Goal: Task Accomplishment & Management: Use online tool/utility

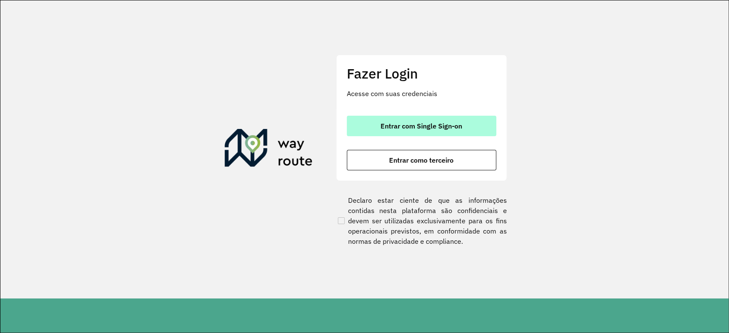
click at [434, 126] on span "Entrar com Single Sign-on" at bounding box center [421, 125] width 82 height 7
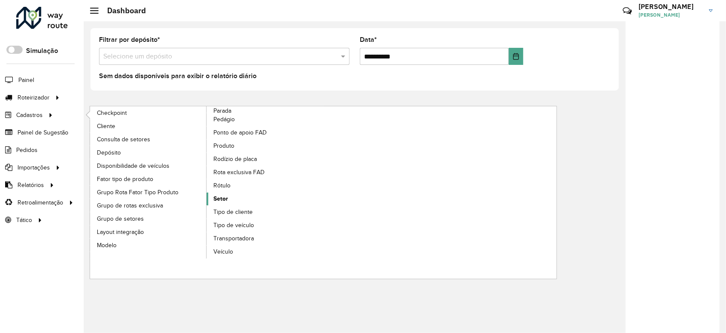
click at [258, 200] on link "Setor" at bounding box center [265, 198] width 117 height 13
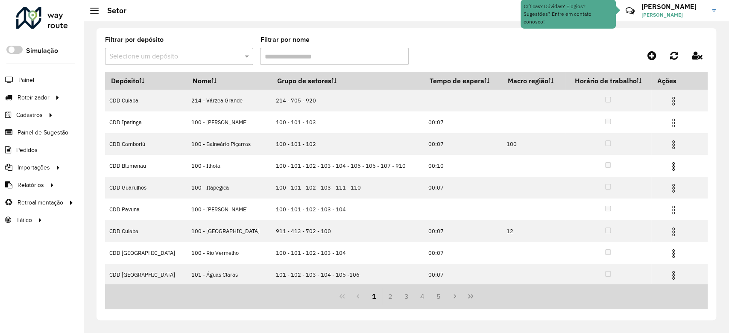
click at [184, 42] on div "Filtrar por depósito Selecione um depósito" at bounding box center [179, 51] width 148 height 28
click at [184, 56] on input "text" at bounding box center [170, 57] width 122 height 10
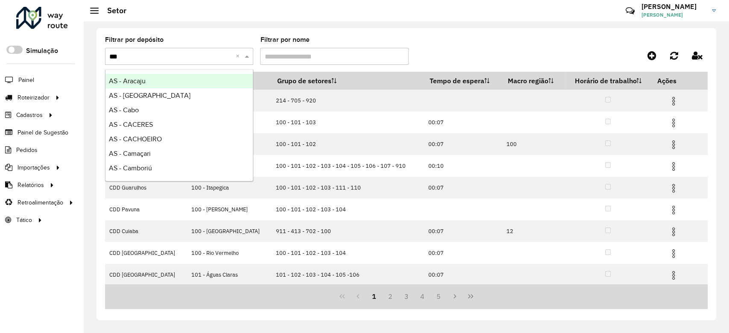
type input "****"
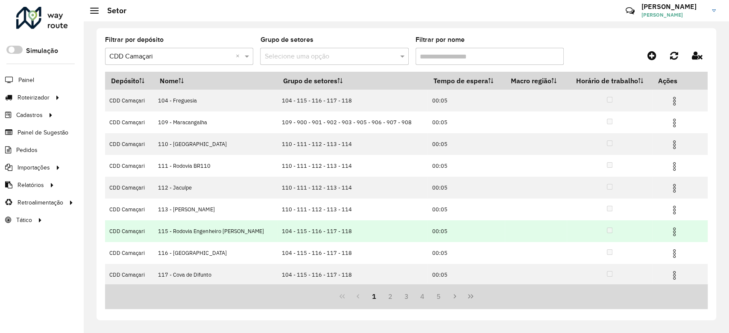
scroll to position [66, 0]
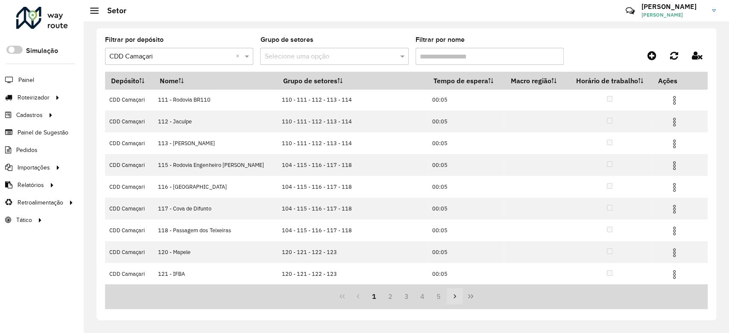
click at [454, 296] on icon "Next Page" at bounding box center [454, 296] width 7 height 7
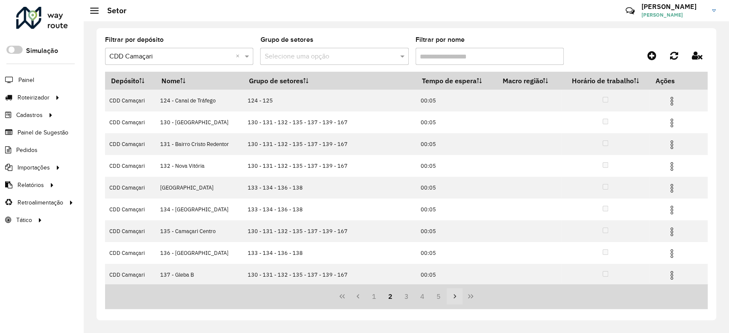
click at [454, 296] on icon "Next Page" at bounding box center [454, 296] width 7 height 7
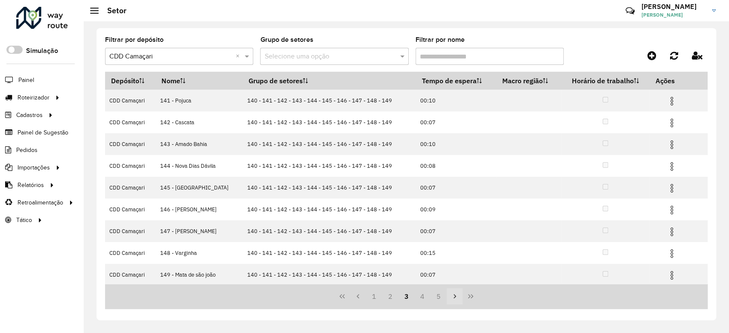
click at [454, 296] on icon "Next Page" at bounding box center [454, 296] width 7 height 7
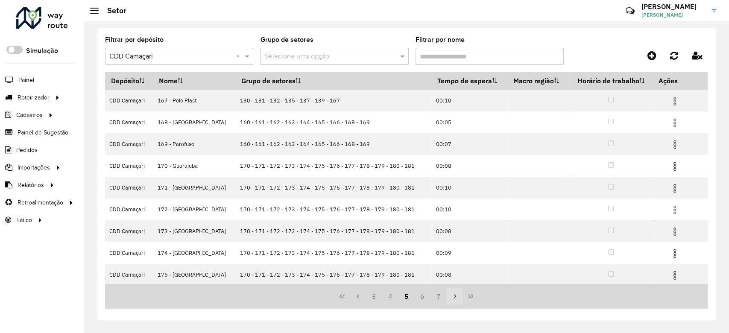
click at [454, 296] on icon "Next Page" at bounding box center [454, 296] width 3 height 4
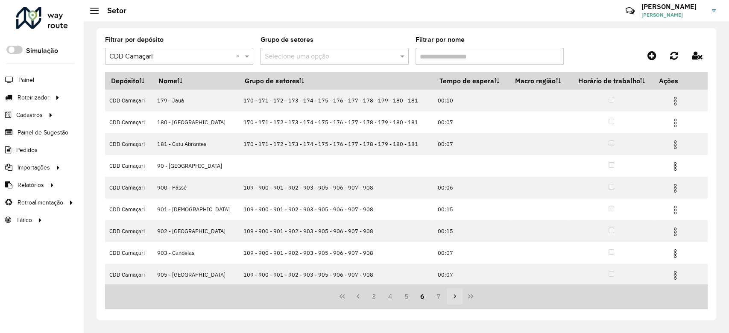
click at [454, 296] on icon "Next Page" at bounding box center [454, 296] width 3 height 4
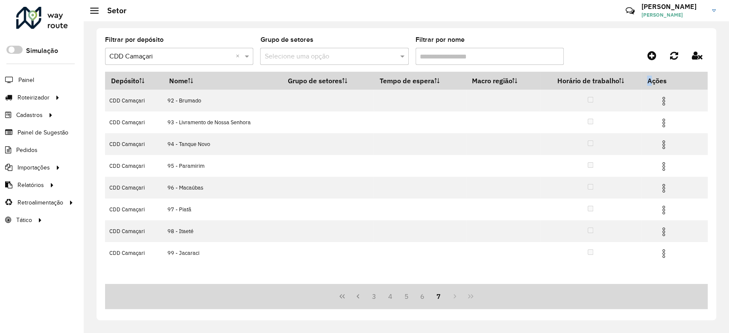
click at [454, 296] on div "3 4 5 6 7" at bounding box center [406, 296] width 602 height 25
click at [422, 298] on button "6" at bounding box center [422, 296] width 16 height 16
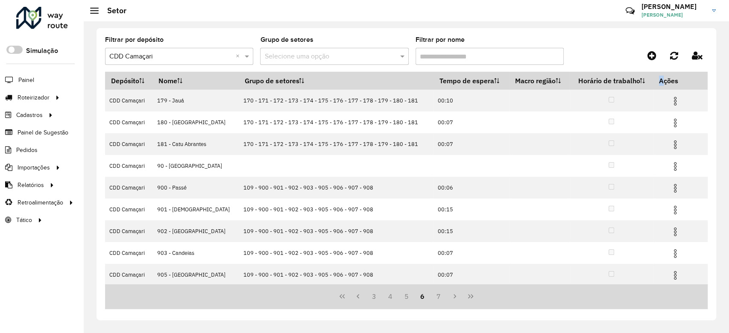
click at [345, 296] on button "First Page" at bounding box center [342, 296] width 16 height 16
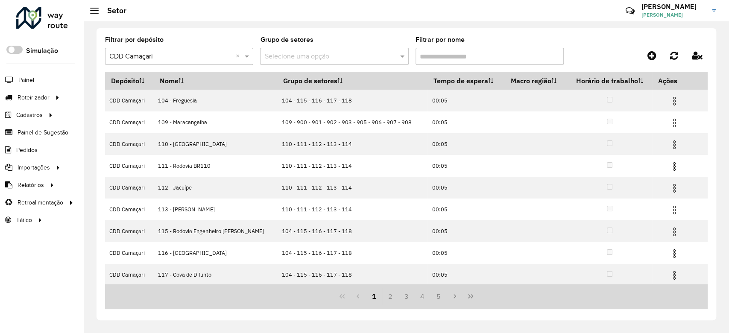
click at [266, 287] on div "1 2 3 4 5" at bounding box center [406, 296] width 602 height 25
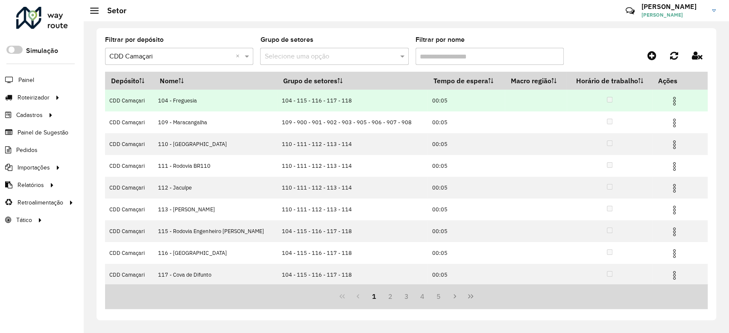
click at [673, 98] on img at bounding box center [674, 101] width 10 height 10
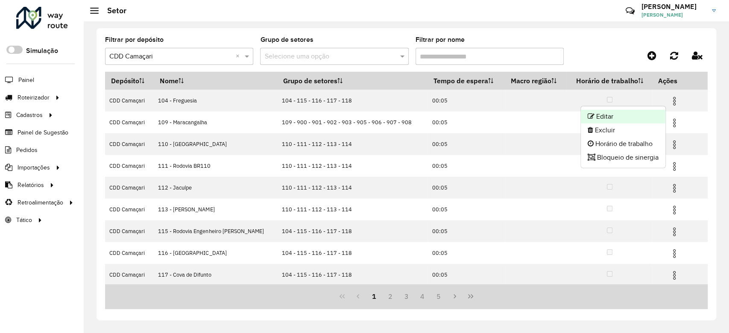
click at [638, 111] on li "Editar" at bounding box center [622, 117] width 85 height 14
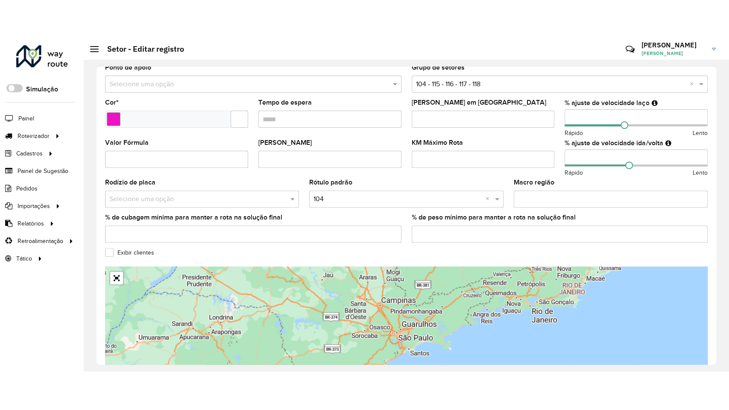
scroll to position [253, 0]
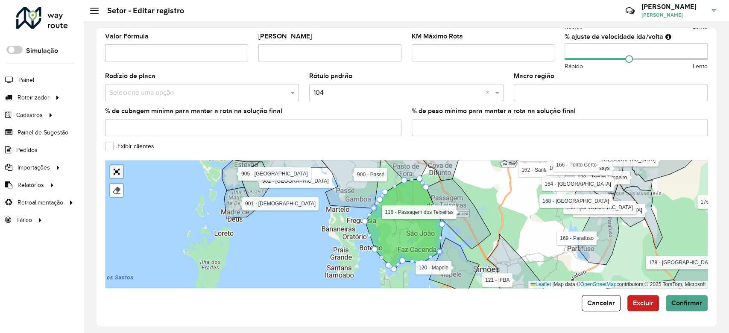
click at [116, 172] on link "Abrir mapa em tela cheia" at bounding box center [116, 171] width 13 height 13
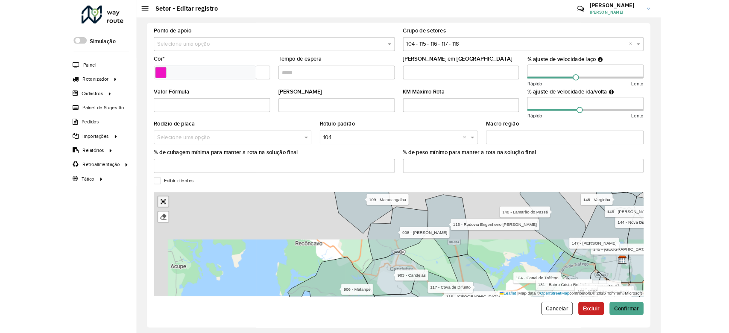
scroll to position [41, 0]
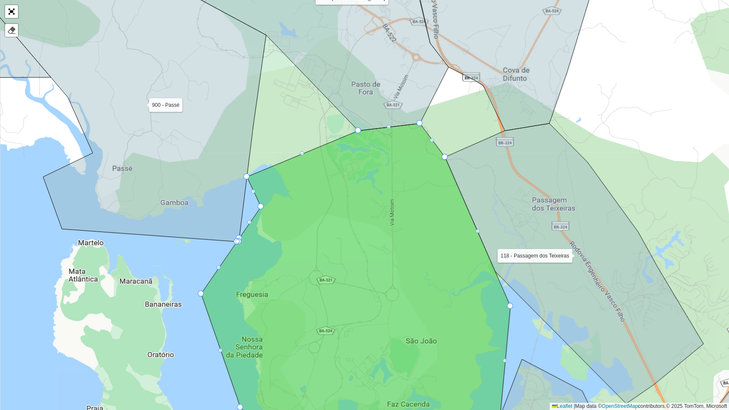
drag, startPoint x: 279, startPoint y: 175, endPoint x: 247, endPoint y: 181, distance: 33.0
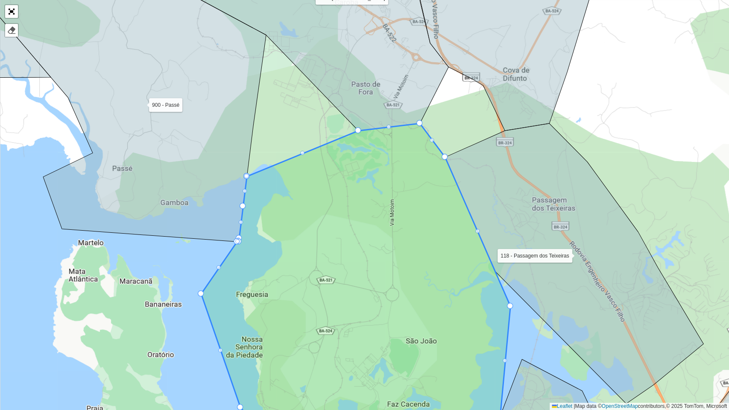
drag, startPoint x: 258, startPoint y: 207, endPoint x: 243, endPoint y: 207, distance: 14.5
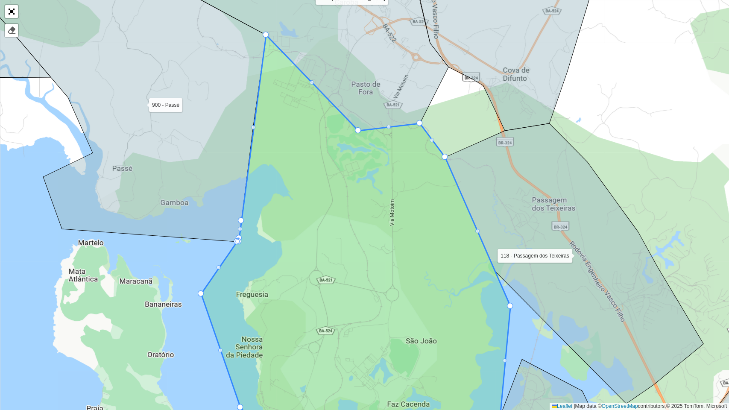
drag, startPoint x: 245, startPoint y: 174, endPoint x: 263, endPoint y: 35, distance: 139.9
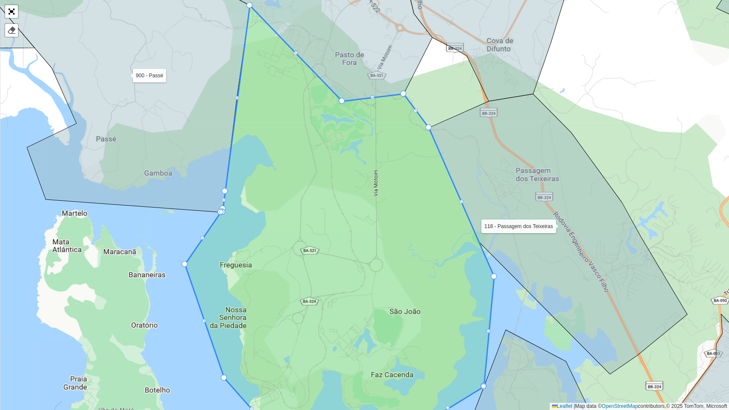
drag, startPoint x: 376, startPoint y: 146, endPoint x: 373, endPoint y: 135, distance: 11.4
click at [373, 135] on icon at bounding box center [339, 214] width 309 height 417
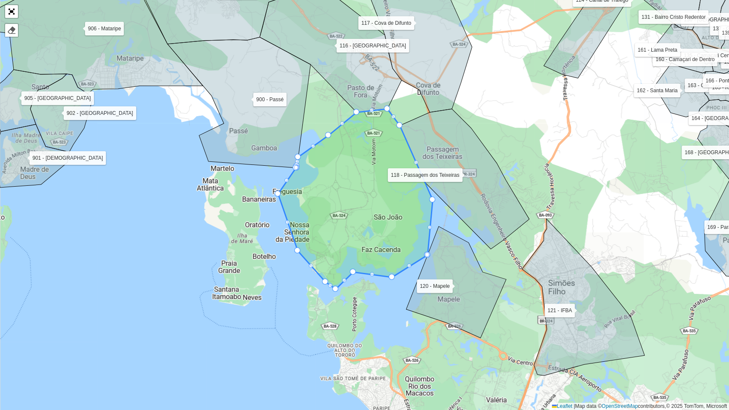
drag, startPoint x: 311, startPoint y: 67, endPoint x: 328, endPoint y: 133, distance: 68.2
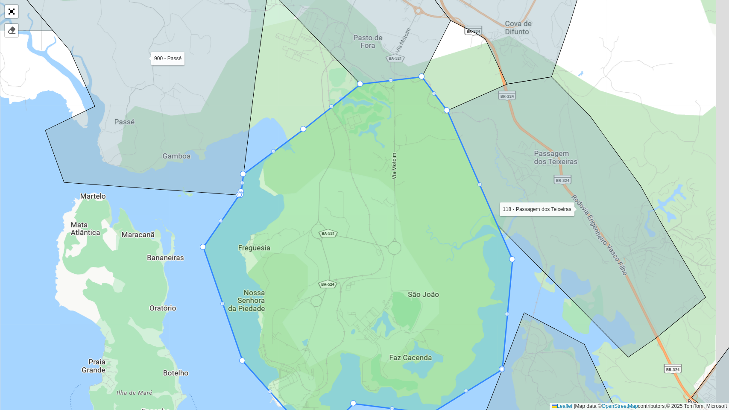
drag, startPoint x: 506, startPoint y: 127, endPoint x: 433, endPoint y: 130, distance: 73.0
click at [447, 130] on icon at bounding box center [576, 217] width 258 height 280
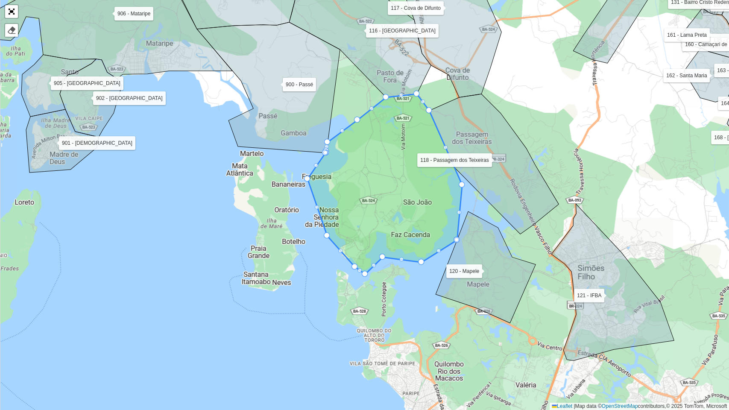
drag, startPoint x: 406, startPoint y: 289, endPoint x: 417, endPoint y: 269, distance: 22.7
click at [416, 271] on div "109 - [GEOGRAPHIC_DATA] 110 - [GEOGRAPHIC_DATA] 111 - [GEOGRAPHIC_DATA] BR110 1…" at bounding box center [364, 205] width 729 height 410
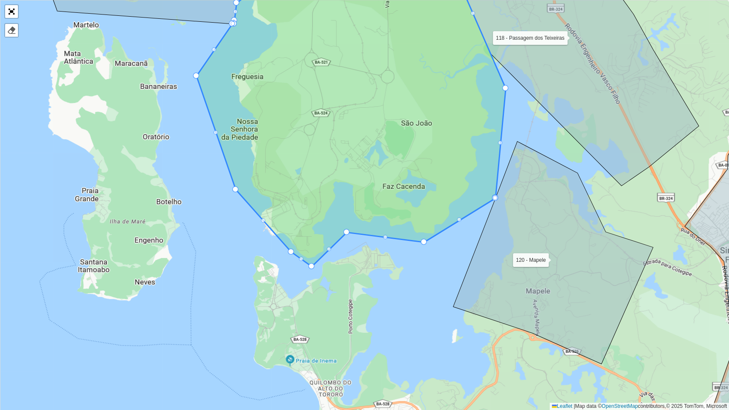
drag, startPoint x: 350, startPoint y: 244, endPoint x: 347, endPoint y: 233, distance: 10.9
click at [347, 233] on div "109 - [GEOGRAPHIC_DATA] 110 - [GEOGRAPHIC_DATA] 111 - [GEOGRAPHIC_DATA] BR110 1…" at bounding box center [364, 205] width 729 height 410
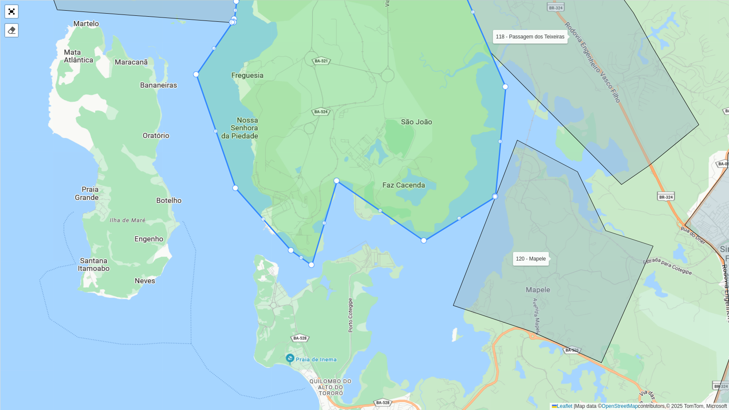
drag, startPoint x: 347, startPoint y: 231, endPoint x: 338, endPoint y: 181, distance: 50.9
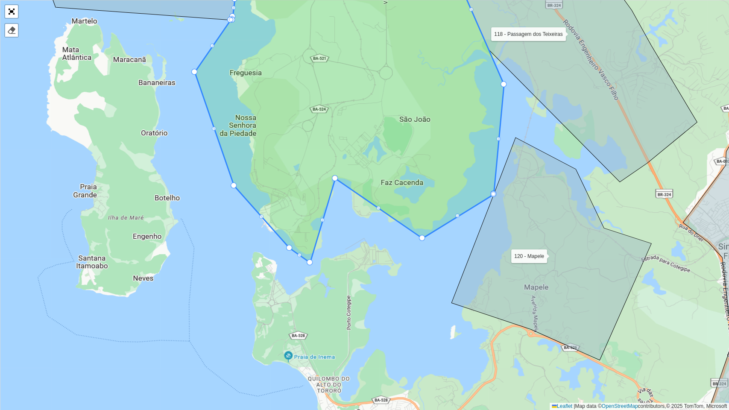
drag, startPoint x: 420, startPoint y: 236, endPoint x: 417, endPoint y: 230, distance: 7.1
click at [417, 230] on icon at bounding box center [349, 108] width 309 height 307
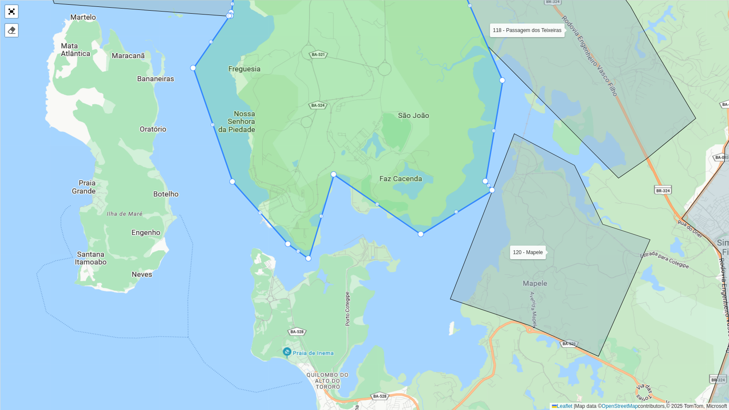
drag, startPoint x: 492, startPoint y: 186, endPoint x: 485, endPoint y: 178, distance: 10.9
drag, startPoint x: 485, startPoint y: 190, endPoint x: 465, endPoint y: 179, distance: 22.7
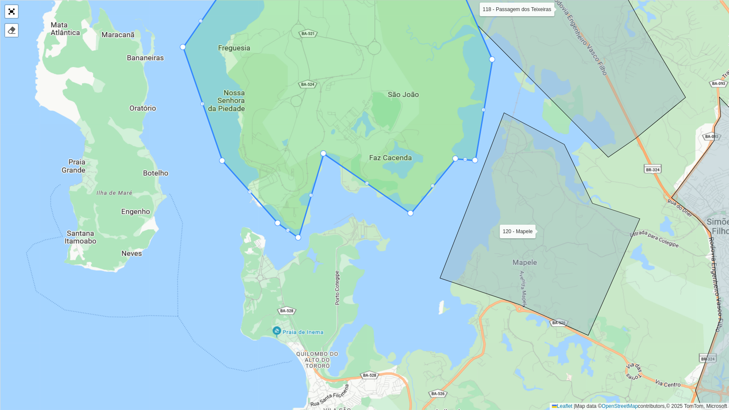
drag, startPoint x: 484, startPoint y: 177, endPoint x: 474, endPoint y: 157, distance: 22.5
click at [474, 157] on icon at bounding box center [337, 87] width 309 height 301
drag, startPoint x: 477, startPoint y: 160, endPoint x: 463, endPoint y: 141, distance: 23.2
drag, startPoint x: 490, startPoint y: 125, endPoint x: 487, endPoint y: 161, distance: 36.9
click at [492, 154] on div "109 - [GEOGRAPHIC_DATA] 110 - [GEOGRAPHIC_DATA] 111 - [GEOGRAPHIC_DATA] BR110 1…" at bounding box center [364, 205] width 729 height 410
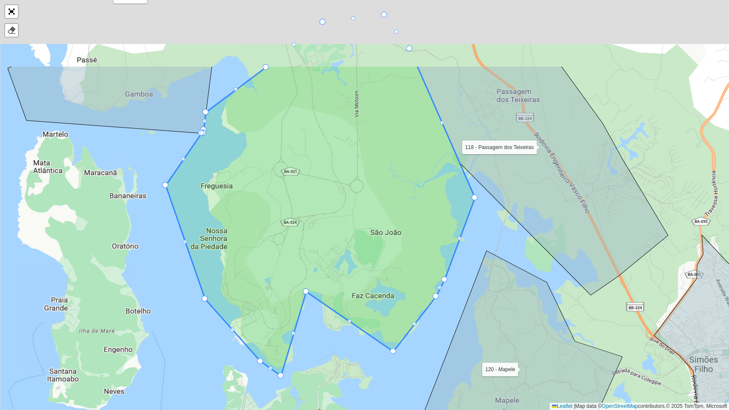
drag, startPoint x: 506, startPoint y: 139, endPoint x: 487, endPoint y: 244, distance: 106.7
click at [487, 244] on div "109 - [GEOGRAPHIC_DATA] 110 - [GEOGRAPHIC_DATA] 111 - [GEOGRAPHIC_DATA] BR110 1…" at bounding box center [364, 205] width 729 height 410
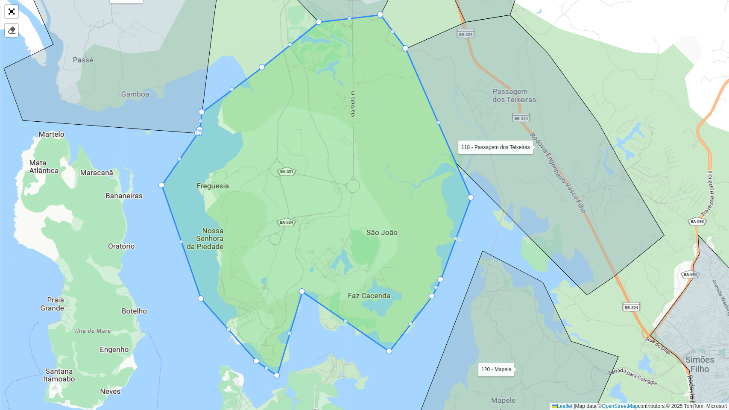
drag, startPoint x: 475, startPoint y: 201, endPoint x: 467, endPoint y: 199, distance: 8.4
click at [467, 199] on div "109 - [GEOGRAPHIC_DATA] 110 - [GEOGRAPHIC_DATA] 111 - [GEOGRAPHIC_DATA] BR110 1…" at bounding box center [364, 205] width 729 height 410
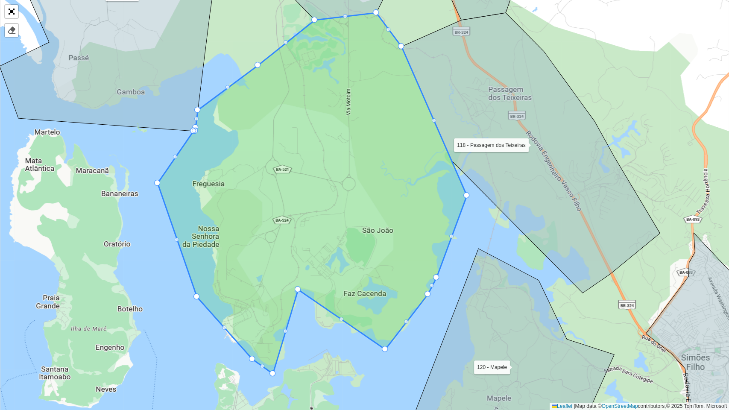
click at [465, 191] on div "109 - [GEOGRAPHIC_DATA] 110 - [GEOGRAPHIC_DATA] 111 - [GEOGRAPHIC_DATA] BR110 1…" at bounding box center [364, 205] width 729 height 410
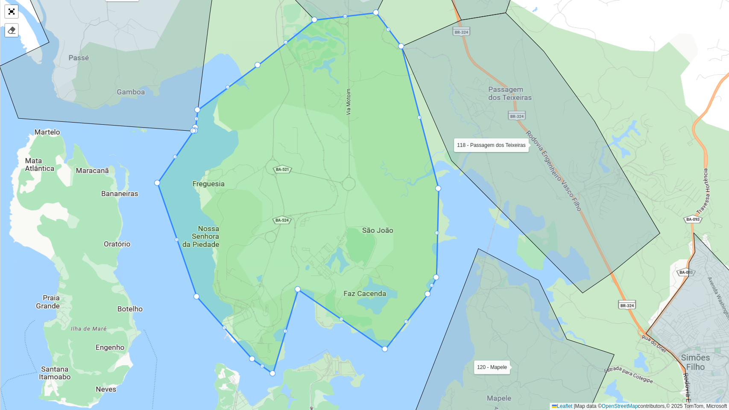
drag, startPoint x: 467, startPoint y: 193, endPoint x: 438, endPoint y: 187, distance: 29.4
click at [439, 234] on div "109 - [GEOGRAPHIC_DATA] 110 - [GEOGRAPHIC_DATA] 111 - [GEOGRAPHIC_DATA] BR110 1…" at bounding box center [364, 205] width 729 height 410
click at [437, 235] on icon at bounding box center [297, 193] width 281 height 361
click at [434, 233] on div at bounding box center [436, 232] width 4 height 4
drag, startPoint x: 436, startPoint y: 231, endPoint x: 453, endPoint y: 238, distance: 18.6
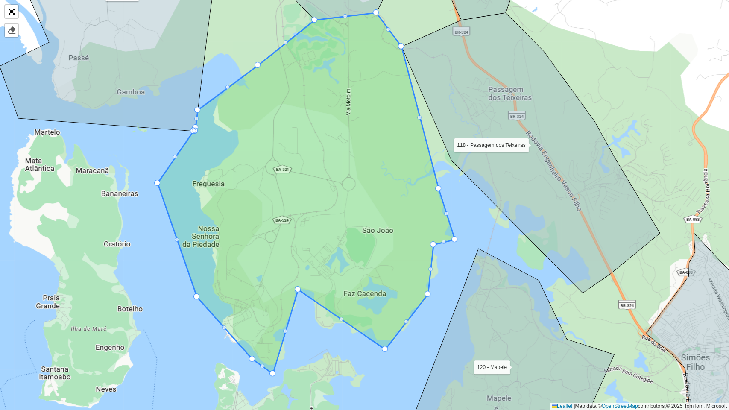
drag, startPoint x: 435, startPoint y: 275, endPoint x: 432, endPoint y: 242, distance: 33.0
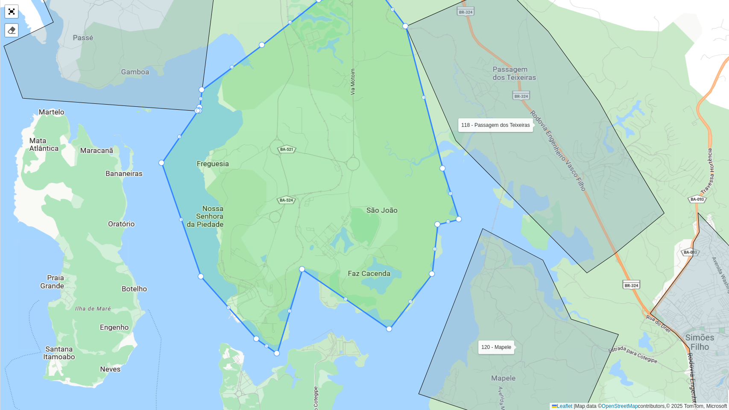
drag, startPoint x: 427, startPoint y: 286, endPoint x: 431, endPoint y: 269, distance: 17.2
click at [431, 269] on icon at bounding box center [310, 173] width 297 height 361
drag, startPoint x: 431, startPoint y: 272, endPoint x: 440, endPoint y: 251, distance: 22.6
drag, startPoint x: 396, startPoint y: 326, endPoint x: 406, endPoint y: 318, distance: 12.1
drag, startPoint x: 400, startPoint y: 318, endPoint x: 385, endPoint y: 323, distance: 16.5
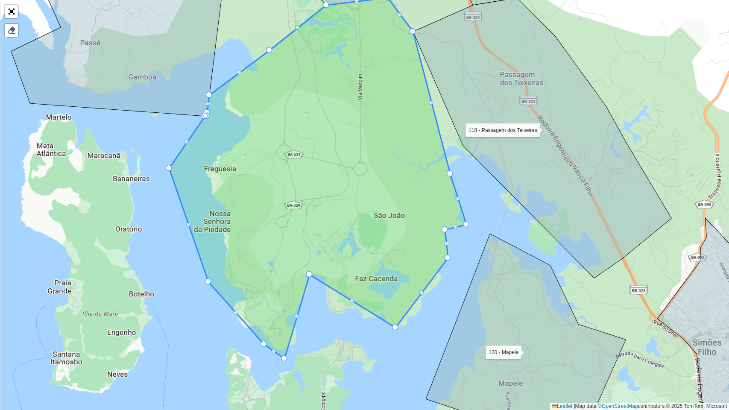
drag, startPoint x: 304, startPoint y: 274, endPoint x: 311, endPoint y: 279, distance: 8.9
click at [311, 279] on div "109 - [GEOGRAPHIC_DATA] 110 - [GEOGRAPHIC_DATA] 111 - [GEOGRAPHIC_DATA] BR110 1…" at bounding box center [364, 205] width 729 height 410
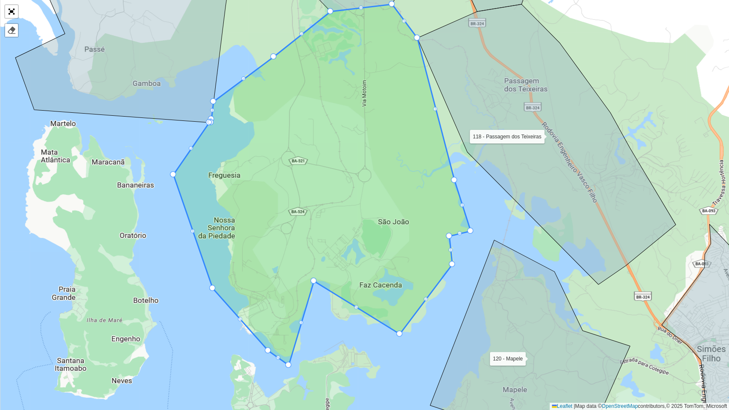
drag, startPoint x: 311, startPoint y: 277, endPoint x: 316, endPoint y: 285, distance: 8.9
click at [316, 285] on div "109 - [GEOGRAPHIC_DATA] 110 - [GEOGRAPHIC_DATA] 111 - [GEOGRAPHIC_DATA] BR110 1…" at bounding box center [364, 205] width 729 height 410
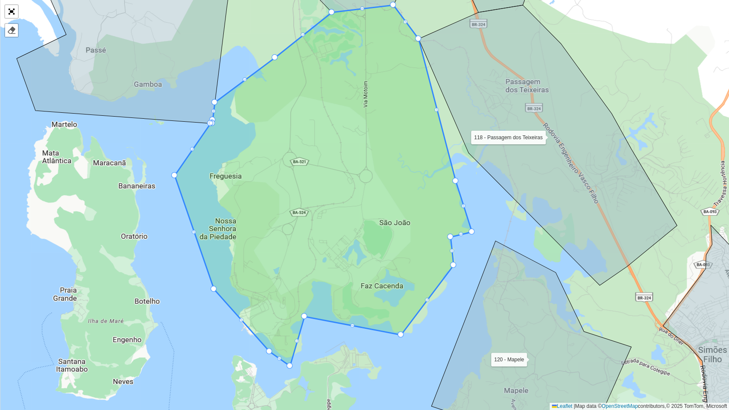
drag, startPoint x: 314, startPoint y: 281, endPoint x: 304, endPoint y: 320, distance: 39.5
drag, startPoint x: 289, startPoint y: 363, endPoint x: 299, endPoint y: 355, distance: 13.3
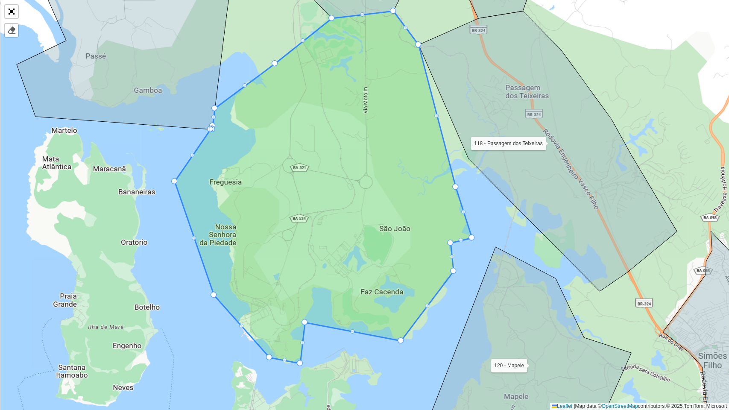
click at [336, 332] on div "109 - [GEOGRAPHIC_DATA] 110 - [GEOGRAPHIC_DATA] 111 - [GEOGRAPHIC_DATA] BR110 1…" at bounding box center [364, 205] width 729 height 410
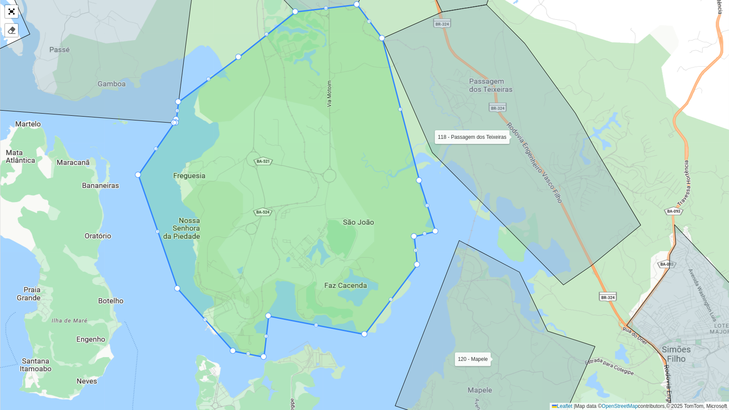
drag, startPoint x: 385, startPoint y: 326, endPoint x: 373, endPoint y: 303, distance: 25.2
click at [373, 303] on div "109 - [GEOGRAPHIC_DATA] 110 - [GEOGRAPHIC_DATA] 111 - [GEOGRAPHIC_DATA] BR110 1…" at bounding box center [364, 205] width 729 height 410
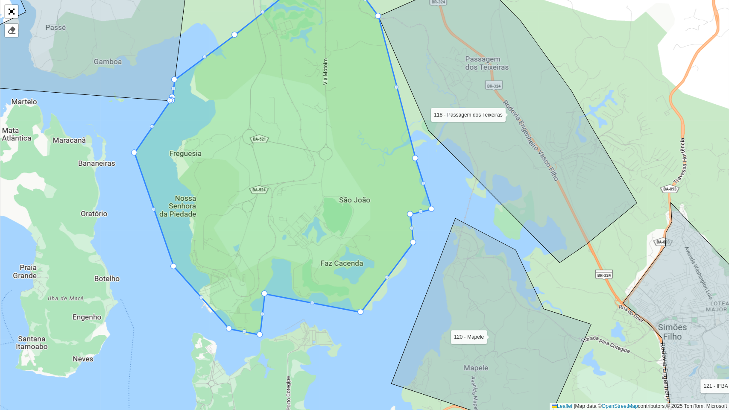
click at [361, 307] on icon at bounding box center [282, 159] width 297 height 352
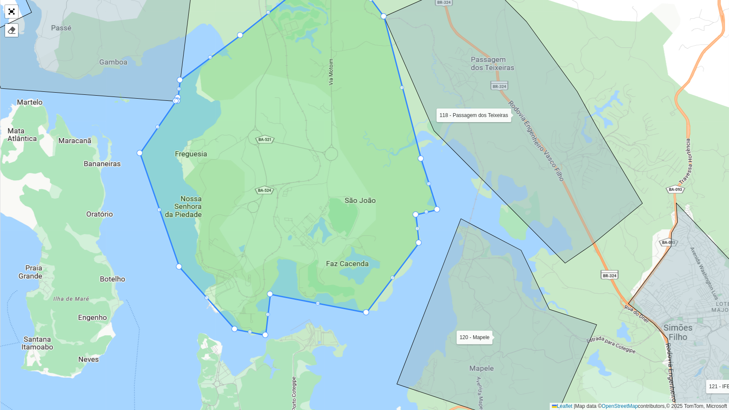
drag, startPoint x: 361, startPoint y: 308, endPoint x: 367, endPoint y: 308, distance: 5.6
click at [367, 308] on icon at bounding box center [288, 159] width 297 height 352
drag, startPoint x: 364, startPoint y: 311, endPoint x: 374, endPoint y: 311, distance: 9.4
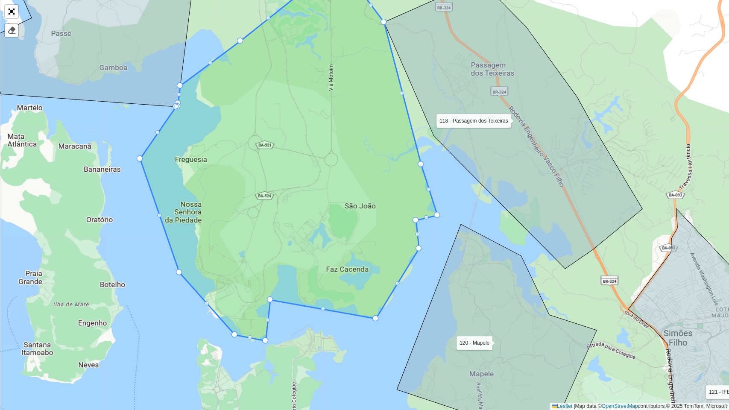
drag, startPoint x: 420, startPoint y: 248, endPoint x: 420, endPoint y: 254, distance: 5.1
click at [420, 254] on div "109 - [GEOGRAPHIC_DATA] 110 - [GEOGRAPHIC_DATA] 111 - [GEOGRAPHIC_DATA] BR110 1…" at bounding box center [364, 205] width 729 height 410
click at [419, 251] on div at bounding box center [418, 248] width 6 height 6
drag, startPoint x: 417, startPoint y: 247, endPoint x: 419, endPoint y: 254, distance: 7.5
click at [362, 261] on icon at bounding box center [288, 164] width 297 height 352
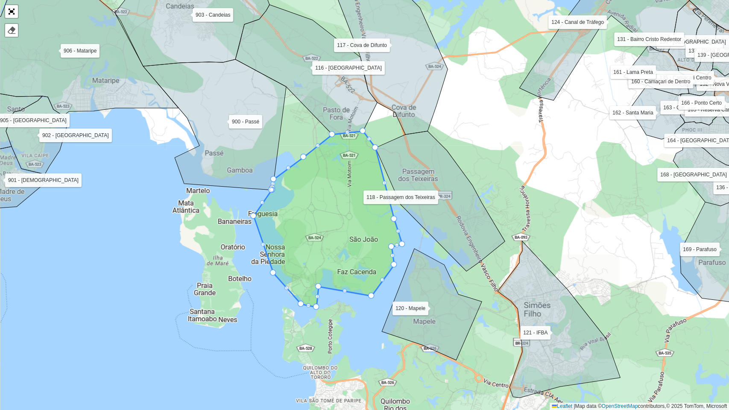
click at [350, 230] on icon at bounding box center [328, 219] width 149 height 176
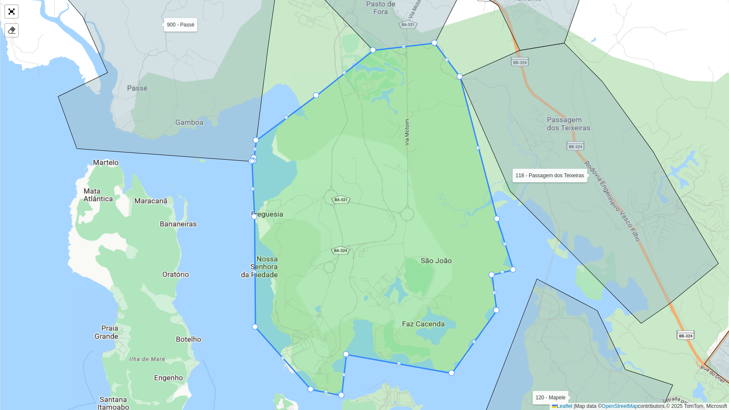
drag, startPoint x: 216, startPoint y: 213, endPoint x: 254, endPoint y: 217, distance: 37.7
drag, startPoint x: 253, startPoint y: 326, endPoint x: 269, endPoint y: 318, distance: 18.5
drag, startPoint x: 308, startPoint y: 386, endPoint x: 283, endPoint y: 365, distance: 32.7
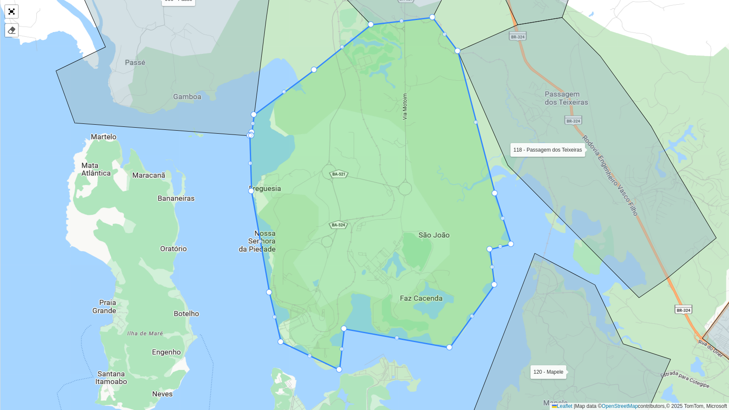
drag, startPoint x: 310, startPoint y: 338, endPoint x: 310, endPoint y: 290, distance: 48.2
click at [309, 290] on icon at bounding box center [380, 193] width 261 height 352
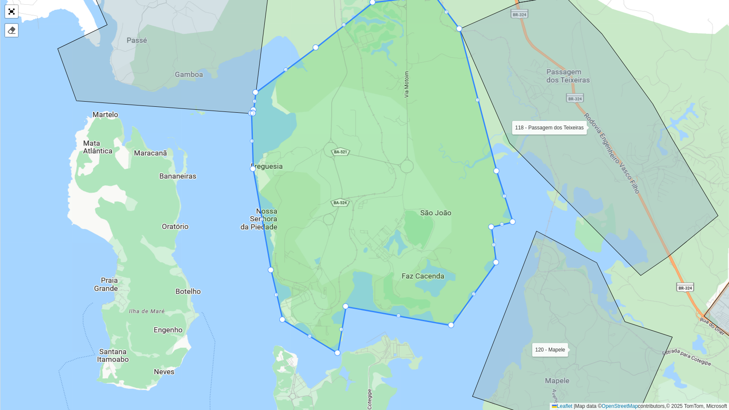
drag, startPoint x: 338, startPoint y: 348, endPoint x: 337, endPoint y: 355, distance: 6.9
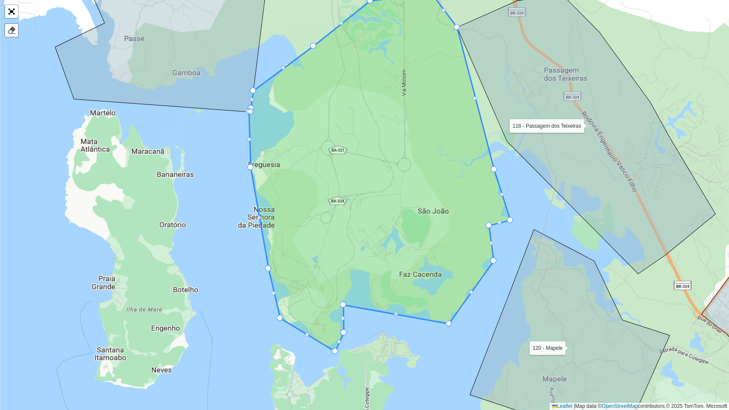
click at [334, 332] on div "109 - [GEOGRAPHIC_DATA] 110 - [GEOGRAPHIC_DATA] 111 - [GEOGRAPHIC_DATA] BR110 1…" at bounding box center [364, 205] width 729 height 410
drag, startPoint x: 334, startPoint y: 351, endPoint x: 328, endPoint y: 349, distance: 6.6
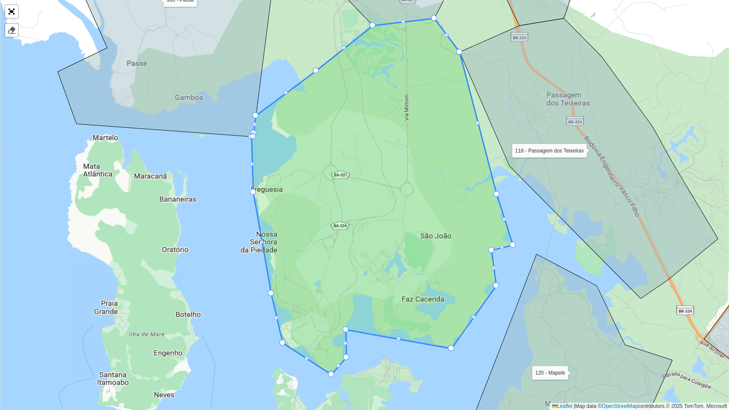
drag, startPoint x: 305, startPoint y: 263, endPoint x: 304, endPoint y: 327, distance: 64.0
click at [305, 327] on icon at bounding box center [381, 196] width 261 height 356
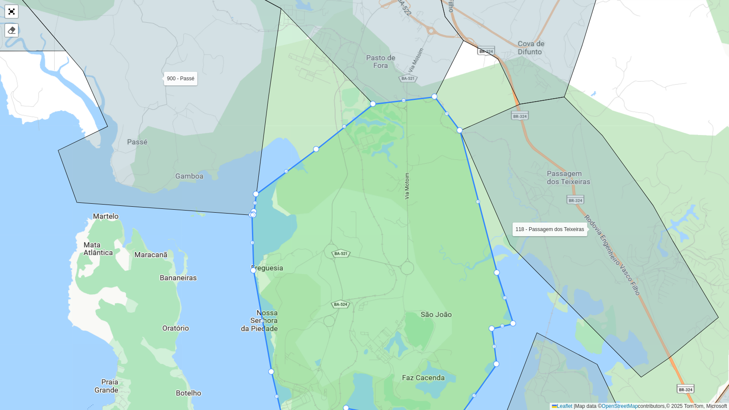
drag, startPoint x: 281, startPoint y: 206, endPoint x: 282, endPoint y: 221, distance: 15.0
click at [282, 221] on icon at bounding box center [382, 275] width 261 height 356
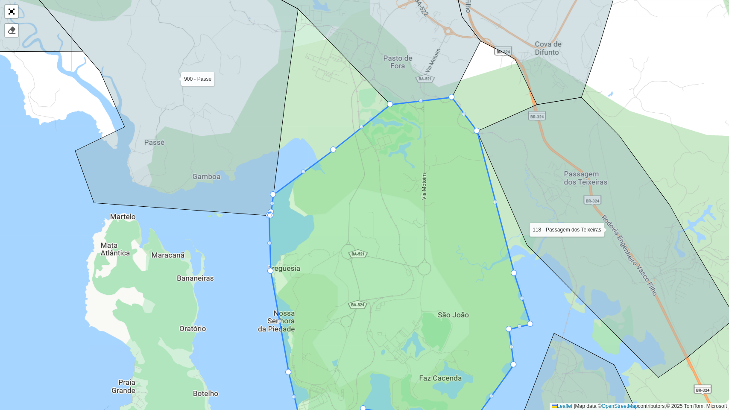
click at [280, 218] on icon at bounding box center [399, 267] width 261 height 340
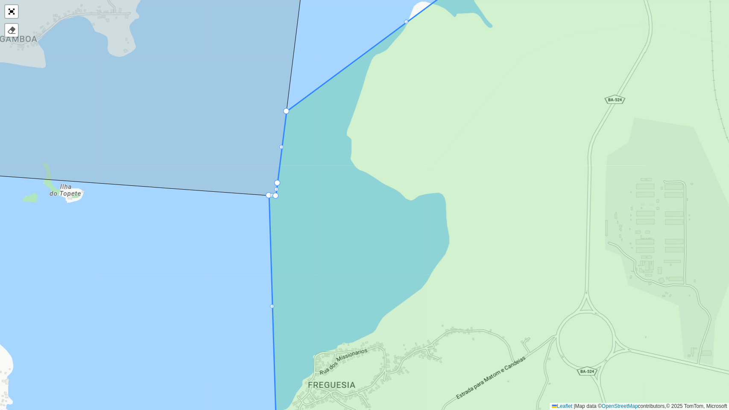
drag, startPoint x: 292, startPoint y: 187, endPoint x: 301, endPoint y: 167, distance: 22.5
click at [300, 167] on icon at bounding box center [540, 191] width 542 height 494
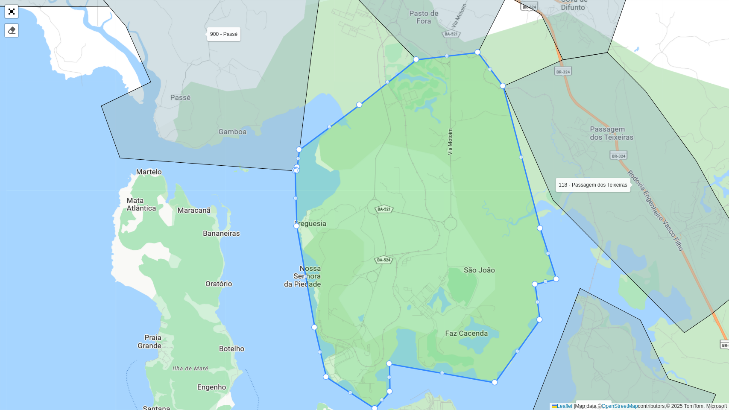
drag, startPoint x: 306, startPoint y: 164, endPoint x: 318, endPoint y: 262, distance: 98.0
click at [318, 262] on icon at bounding box center [425, 230] width 261 height 356
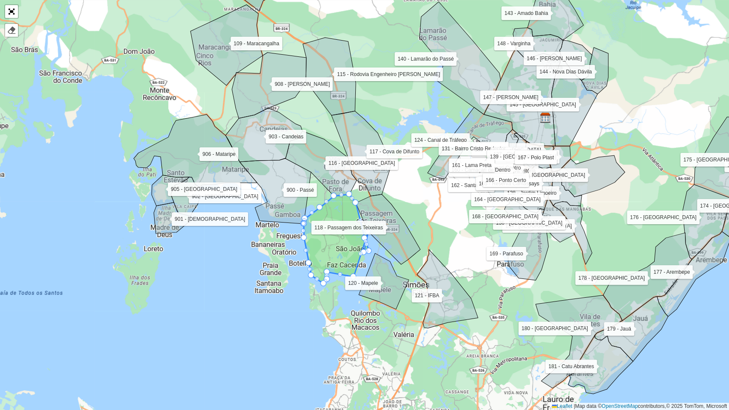
drag, startPoint x: 363, startPoint y: 257, endPoint x: 371, endPoint y: 227, distance: 30.4
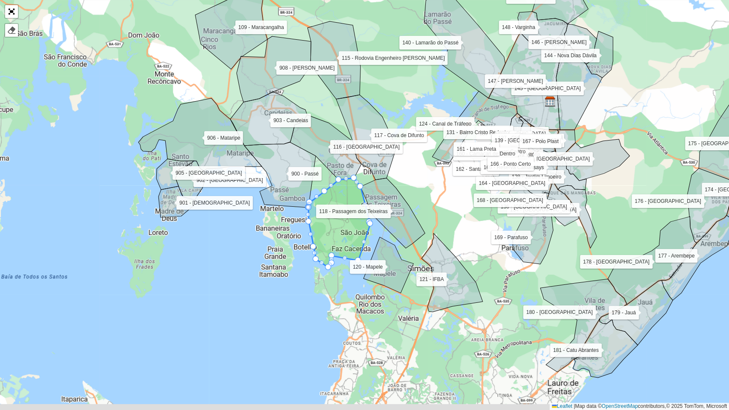
drag, startPoint x: 372, startPoint y: 242, endPoint x: 373, endPoint y: 236, distance: 6.1
click at [373, 236] on div "109 - [GEOGRAPHIC_DATA] 110 - [GEOGRAPHIC_DATA] 111 - [GEOGRAPHIC_DATA] BR110 1…" at bounding box center [364, 205] width 729 height 410
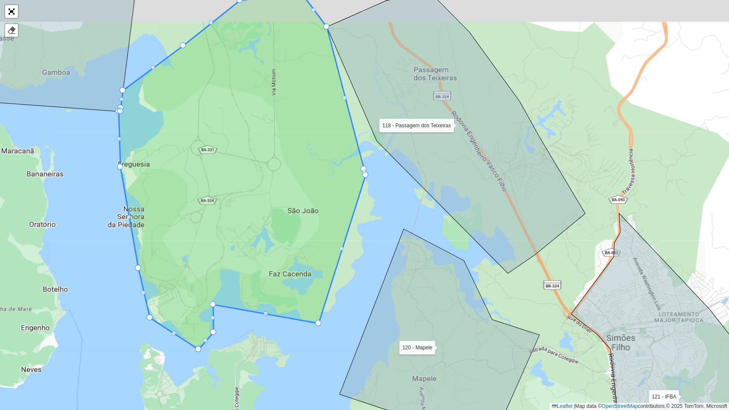
drag, startPoint x: 367, startPoint y: 154, endPoint x: 367, endPoint y: 181, distance: 27.3
click at [367, 181] on div "109 - [GEOGRAPHIC_DATA] 110 - [GEOGRAPHIC_DATA] 111 - [GEOGRAPHIC_DATA] BR110 1…" at bounding box center [364, 205] width 729 height 410
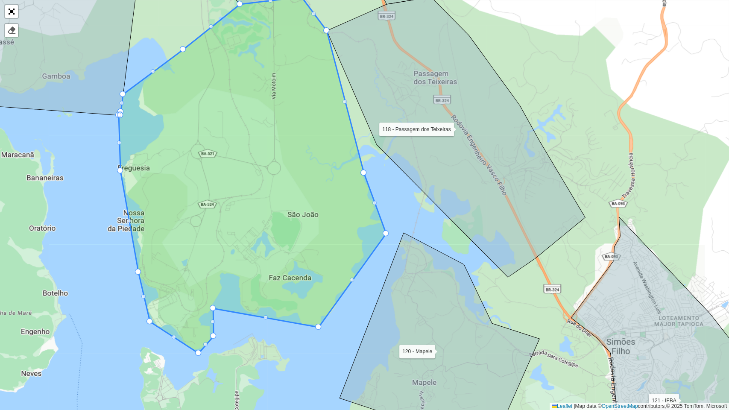
drag, startPoint x: 364, startPoint y: 178, endPoint x: 385, endPoint y: 233, distance: 58.5
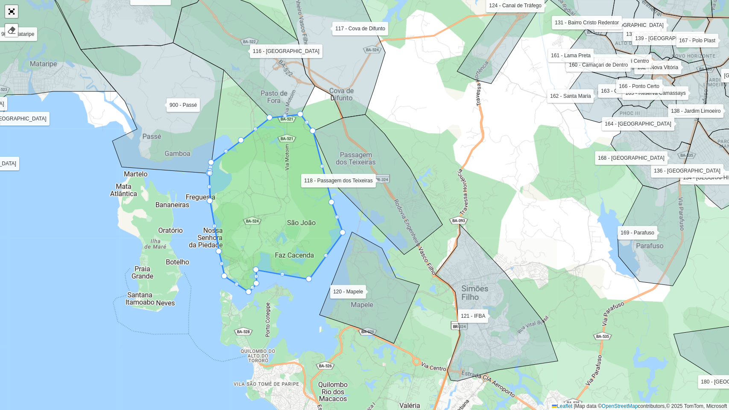
click at [14, 14] on link "Abrir mapa em tela cheia" at bounding box center [11, 11] width 13 height 13
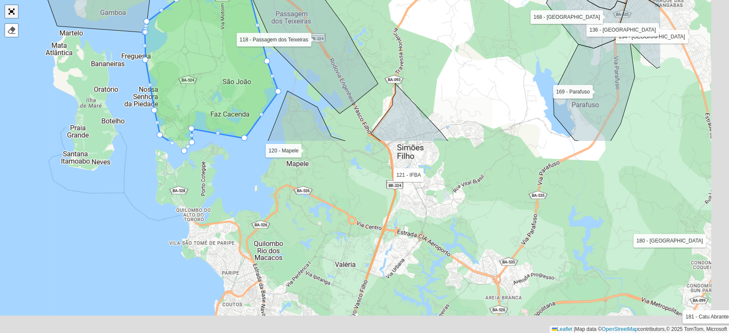
scroll to position [253, 0]
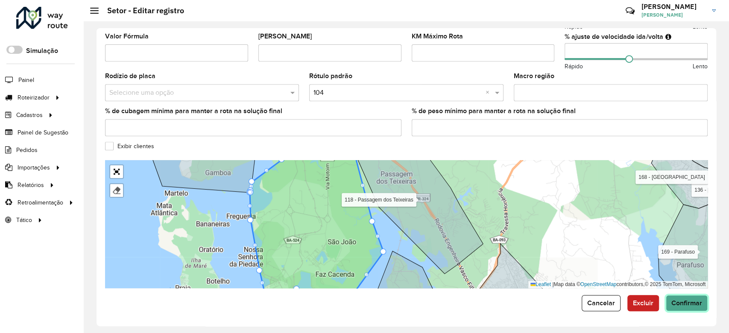
click at [679, 303] on span "Confirmar" at bounding box center [686, 302] width 31 height 7
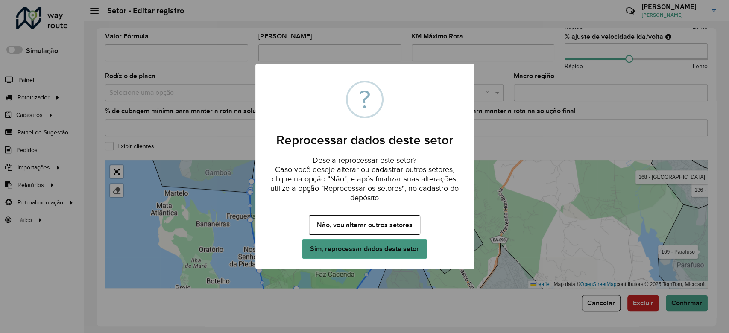
click at [384, 245] on button "Sim, reprocessar dados deste setor" at bounding box center [364, 249] width 125 height 20
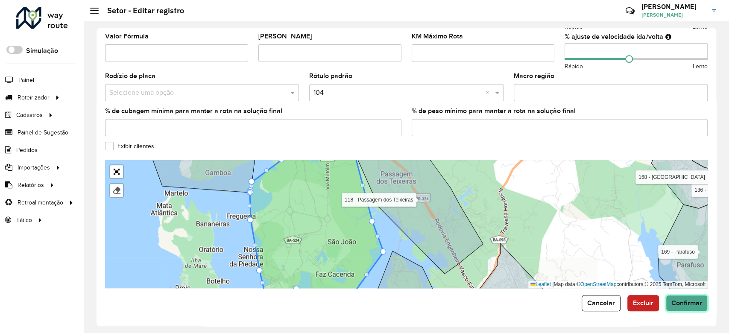
click at [683, 301] on span "Confirmar" at bounding box center [686, 302] width 31 height 7
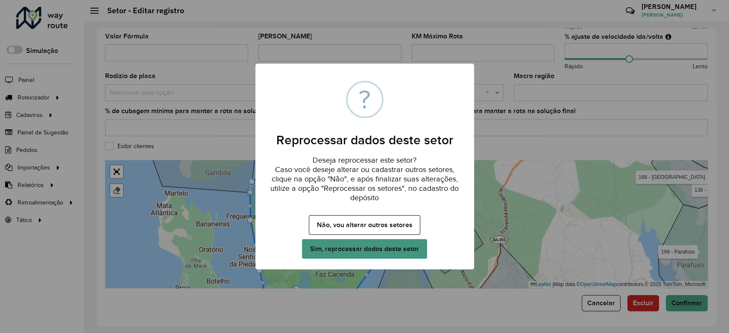
click at [405, 248] on button "Sim, reprocessar dados deste setor" at bounding box center [364, 249] width 125 height 20
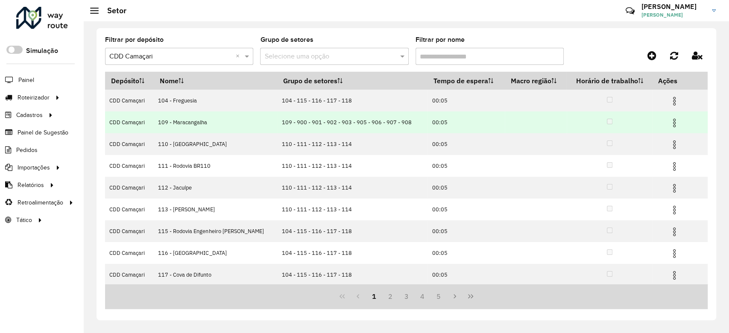
click at [674, 122] on img at bounding box center [674, 123] width 10 height 10
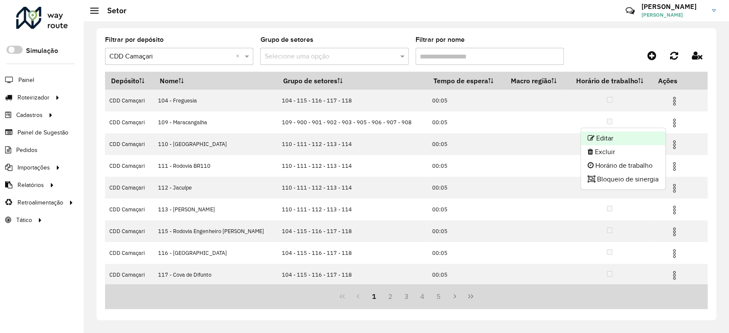
click at [649, 138] on li "Editar" at bounding box center [622, 138] width 85 height 14
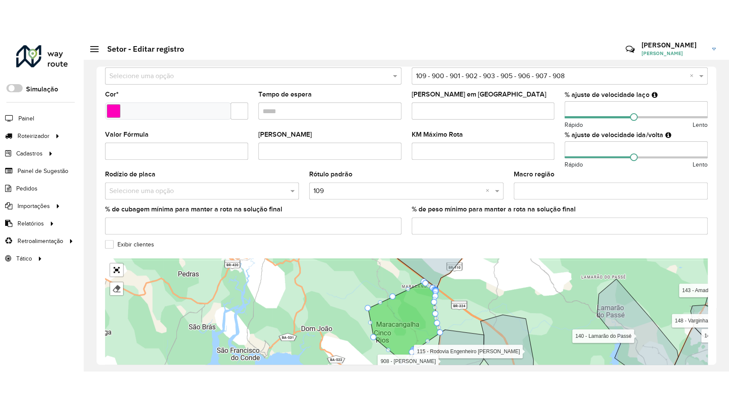
scroll to position [253, 0]
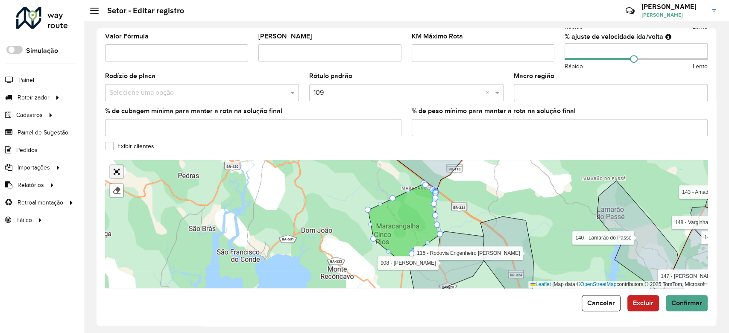
click at [119, 170] on link "Abrir mapa em tela cheia" at bounding box center [116, 171] width 13 height 13
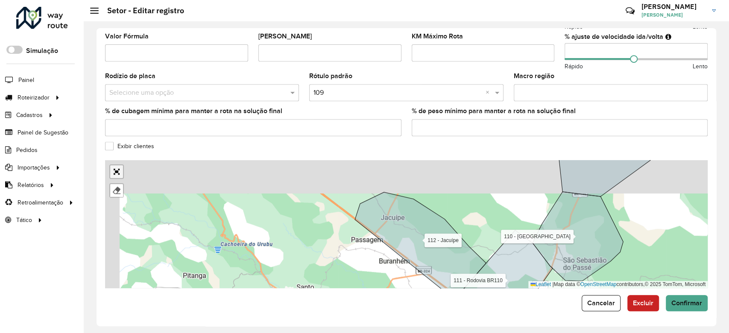
scroll to position [41, 0]
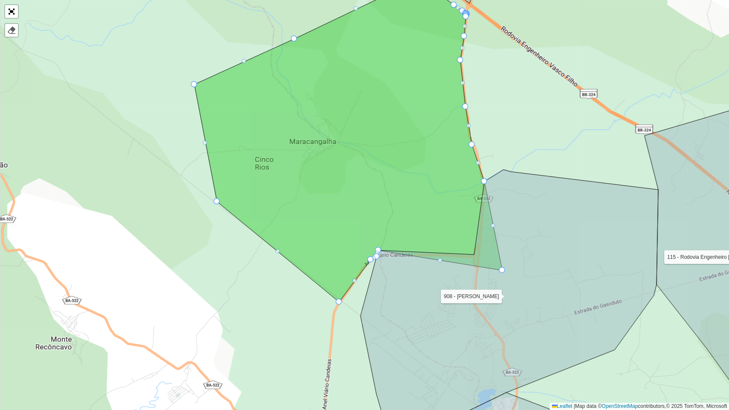
drag, startPoint x: 384, startPoint y: 249, endPoint x: 495, endPoint y: 264, distance: 112.3
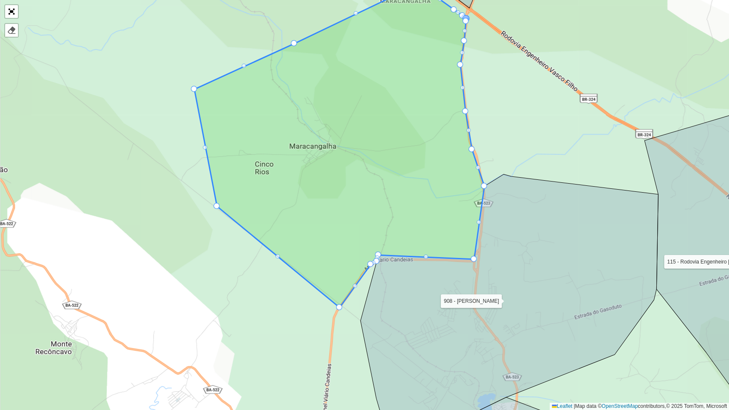
drag, startPoint x: 440, startPoint y: 191, endPoint x: 414, endPoint y: 231, distance: 47.6
click at [414, 231] on icon at bounding box center [339, 145] width 290 height 323
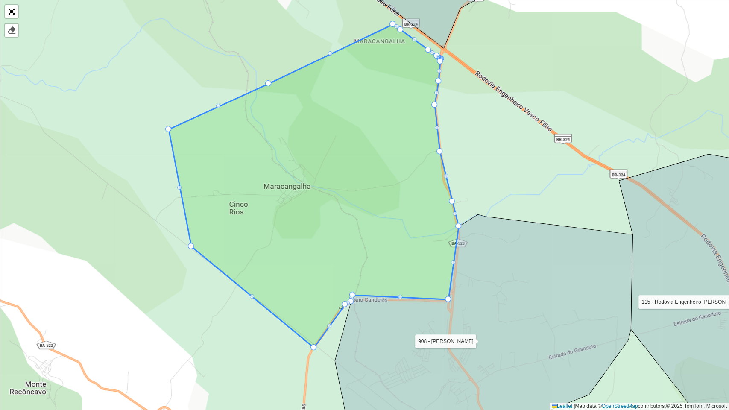
drag, startPoint x: 446, startPoint y: 189, endPoint x: 452, endPoint y: 201, distance: 13.4
click at [445, 176] on div at bounding box center [445, 176] width 4 height 4
drag, startPoint x: 445, startPoint y: 176, endPoint x: 443, endPoint y: 180, distance: 4.4
drag, startPoint x: 410, startPoint y: 160, endPoint x: 410, endPoint y: 174, distance: 13.7
click at [410, 174] on icon at bounding box center [314, 185] width 290 height 323
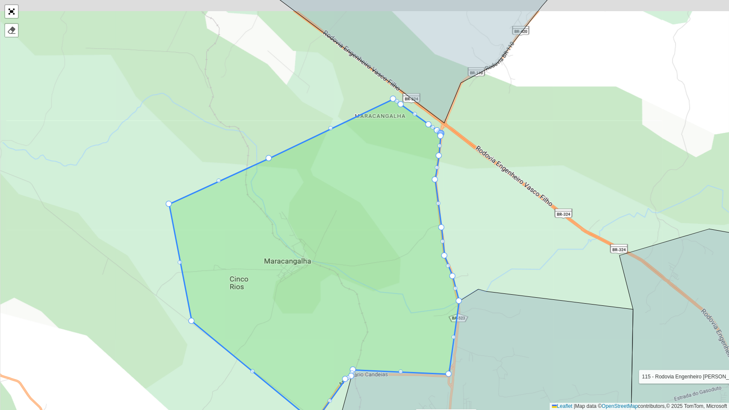
drag, startPoint x: 411, startPoint y: 117, endPoint x: 408, endPoint y: 149, distance: 33.0
click at [408, 149] on icon at bounding box center [314, 260] width 290 height 323
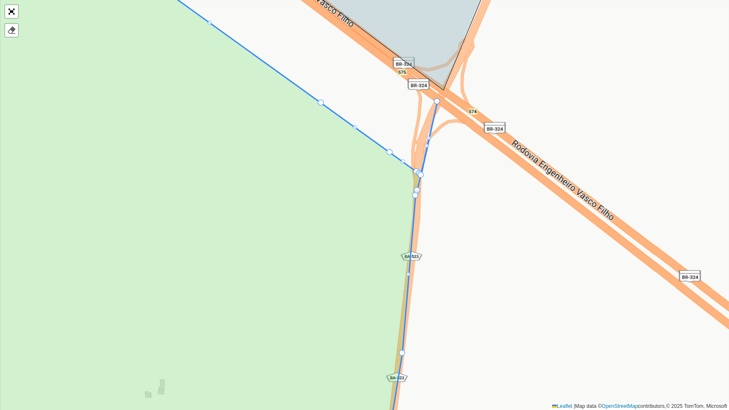
drag, startPoint x: 420, startPoint y: 170, endPoint x: 437, endPoint y: 99, distance: 73.2
drag, startPoint x: 414, startPoint y: 171, endPoint x: 438, endPoint y: 87, distance: 86.9
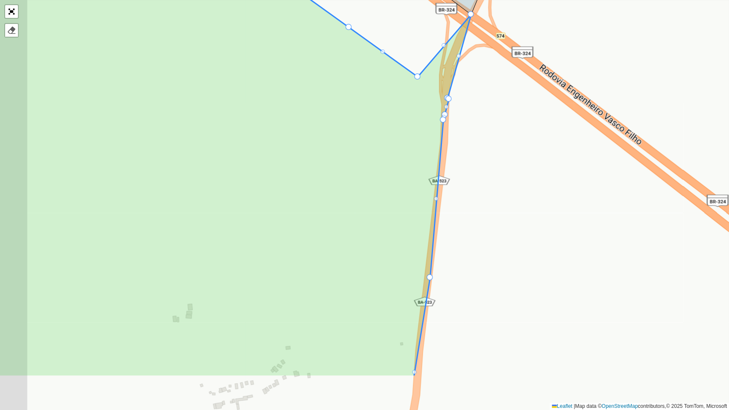
drag, startPoint x: 385, startPoint y: 149, endPoint x: 411, endPoint y: 83, distance: 71.8
click at [414, 76] on icon at bounding box center [211, 129] width 517 height 494
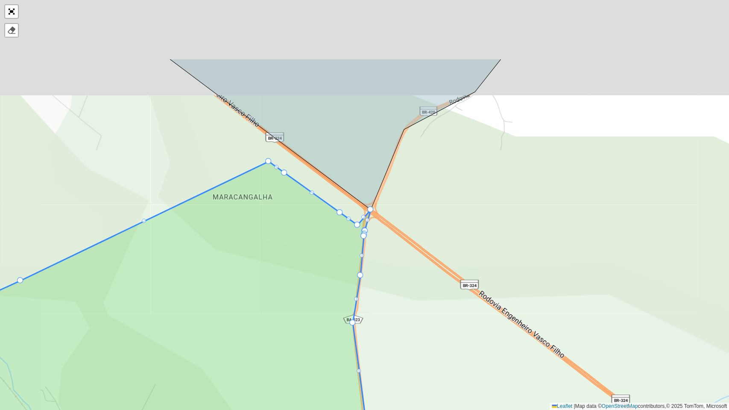
drag, startPoint x: 347, startPoint y: 113, endPoint x: 318, endPoint y: 219, distance: 110.3
click at [316, 221] on icon at bounding box center [145, 356] width 501 height 391
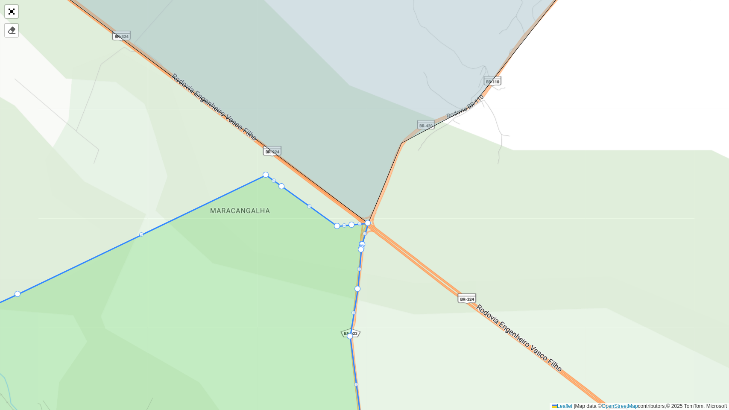
drag, startPoint x: 352, startPoint y: 229, endPoint x: 354, endPoint y: 215, distance: 13.9
click at [335, 222] on div "104 - Freguesia 110 - [GEOGRAPHIC_DATA] 111 - [GEOGRAPHIC_DATA] BR110 112 - [GE…" at bounding box center [364, 205] width 729 height 410
drag, startPoint x: 335, startPoint y: 224, endPoint x: 334, endPoint y: 181, distance: 43.6
drag, startPoint x: 282, startPoint y: 184, endPoint x: 295, endPoint y: 162, distance: 26.4
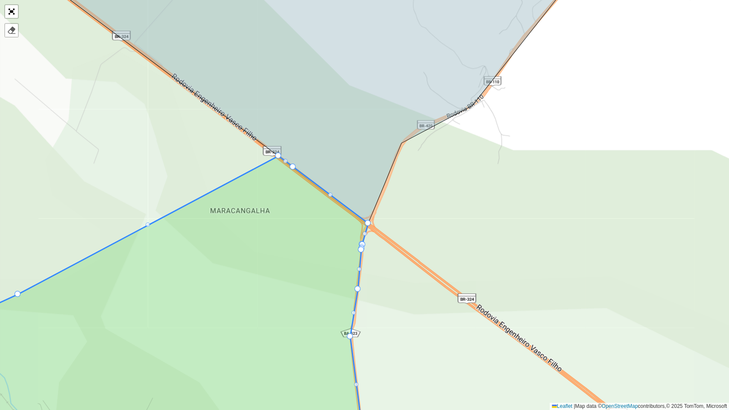
drag, startPoint x: 267, startPoint y: 174, endPoint x: 277, endPoint y: 158, distance: 19.4
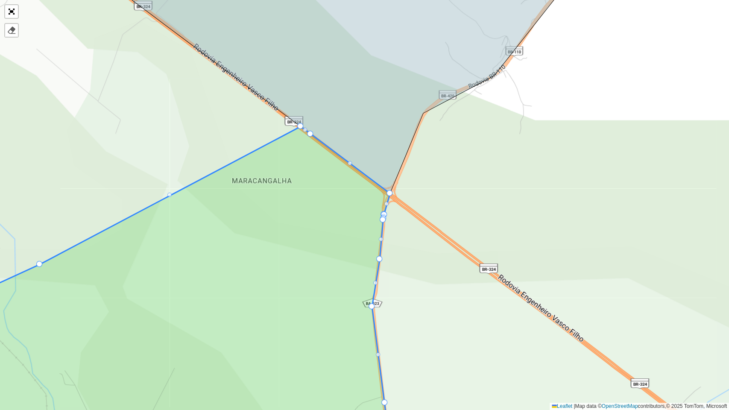
drag, startPoint x: 297, startPoint y: 218, endPoint x: 332, endPoint y: 170, distance: 58.6
click at [331, 172] on icon at bounding box center [169, 274] width 442 height 296
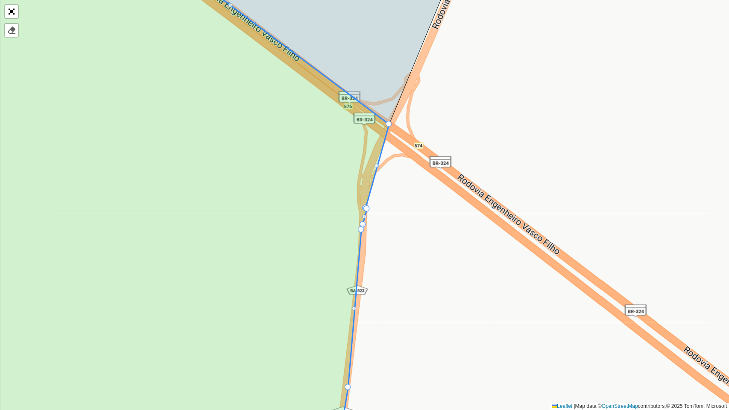
click at [376, 170] on div "104 - Freguesia 110 - [GEOGRAPHIC_DATA] 111 - [GEOGRAPHIC_DATA] BR110 112 - [GE…" at bounding box center [364, 205] width 729 height 410
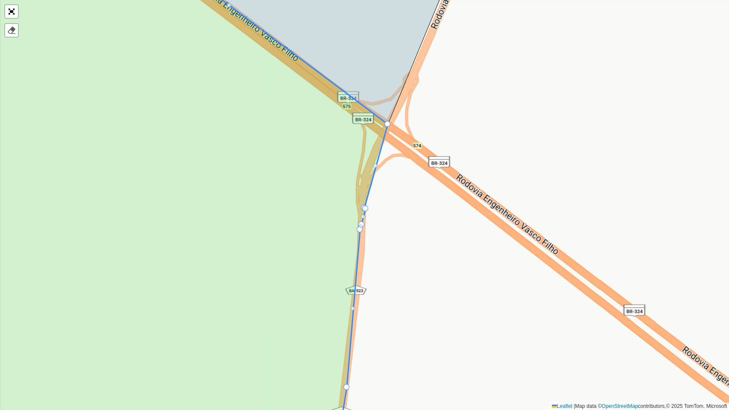
click at [377, 169] on div "104 - Freguesia 110 - [GEOGRAPHIC_DATA] 111 - [GEOGRAPHIC_DATA] BR110 112 - [GE…" at bounding box center [364, 205] width 729 height 410
click at [373, 165] on icon at bounding box center [157, 205] width 462 height 494
click at [376, 167] on div at bounding box center [376, 166] width 4 height 4
drag, startPoint x: 376, startPoint y: 165, endPoint x: 369, endPoint y: 166, distance: 7.0
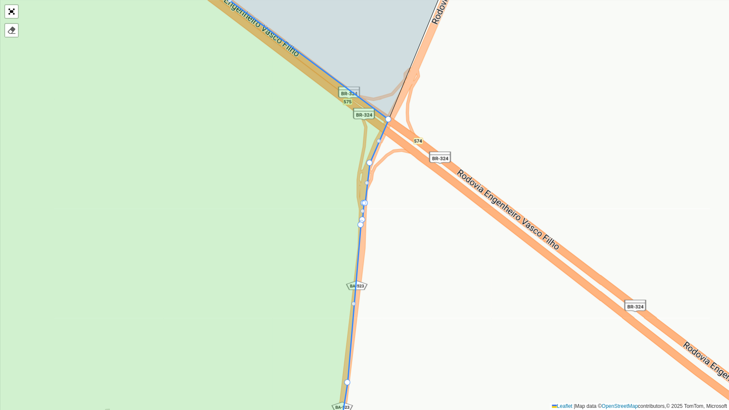
drag, startPoint x: 365, startPoint y: 219, endPoint x: 379, endPoint y: 176, distance: 45.6
click at [379, 176] on div "104 - Freguesia 110 - [GEOGRAPHIC_DATA] 111 - [GEOGRAPHIC_DATA] BR110 112 - [GE…" at bounding box center [364, 205] width 729 height 410
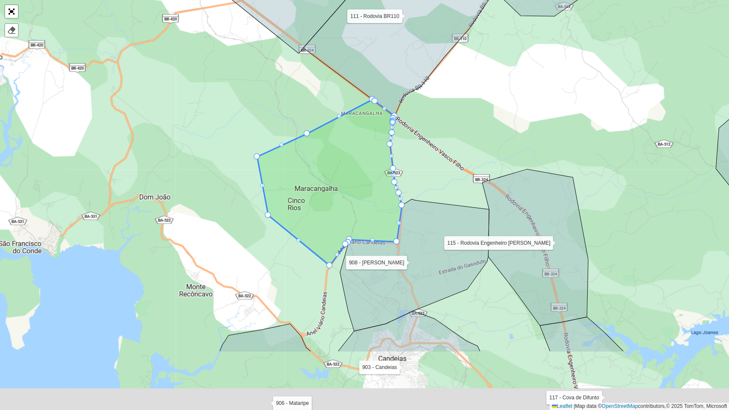
drag, startPoint x: 402, startPoint y: 213, endPoint x: 420, endPoint y: 144, distance: 70.6
click at [420, 145] on div "104 - Freguesia 110 - [GEOGRAPHIC_DATA] 111 - [GEOGRAPHIC_DATA] BR110 112 - [GE…" at bounding box center [364, 205] width 729 height 410
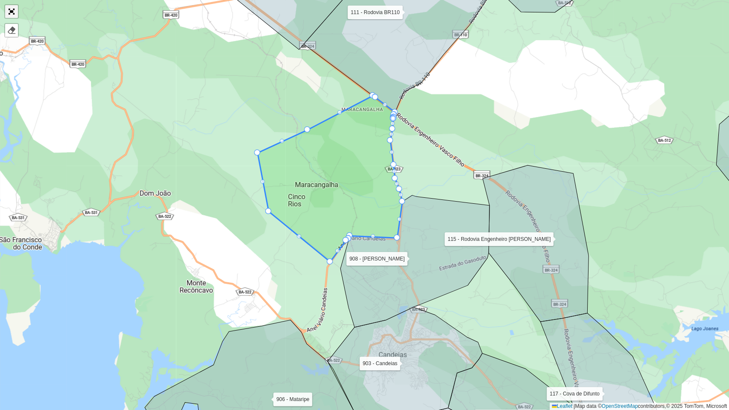
click at [16, 15] on link "Abrir mapa em tela cheia" at bounding box center [11, 11] width 13 height 13
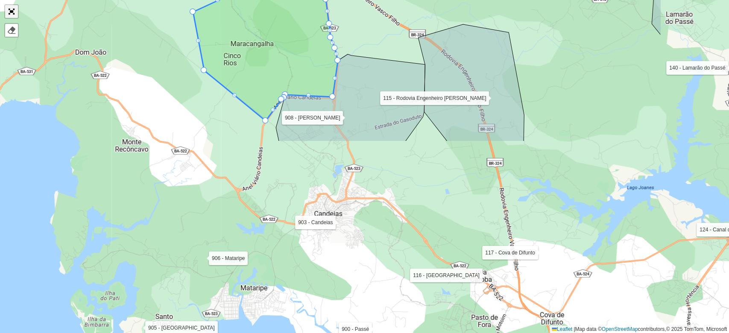
scroll to position [253, 0]
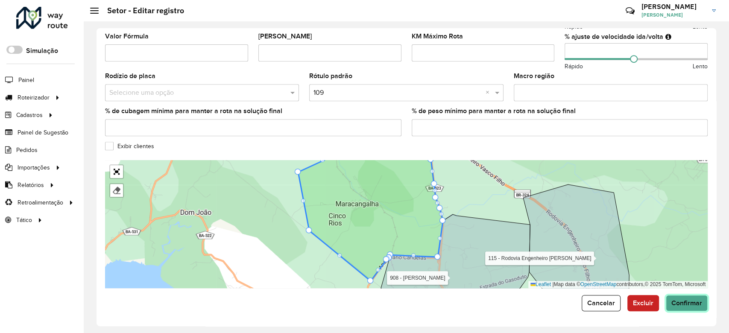
click at [682, 306] on span "Confirmar" at bounding box center [686, 302] width 31 height 7
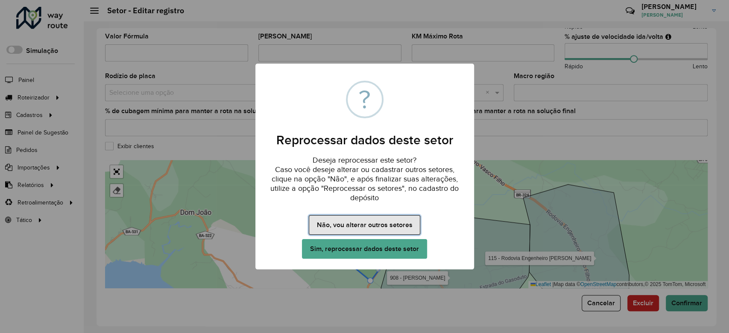
click at [369, 225] on button "Não, vou alterar outros setores" at bounding box center [364, 225] width 111 height 20
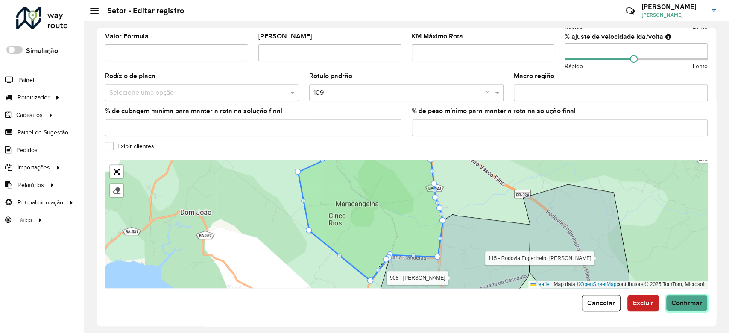
click at [686, 300] on span "Confirmar" at bounding box center [686, 302] width 31 height 7
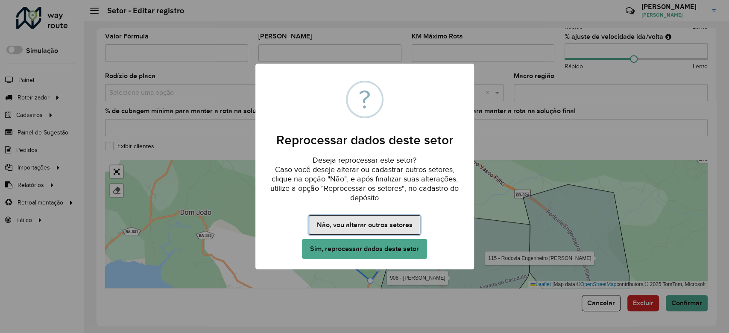
click at [378, 224] on button "Não, vou alterar outros setores" at bounding box center [364, 225] width 111 height 20
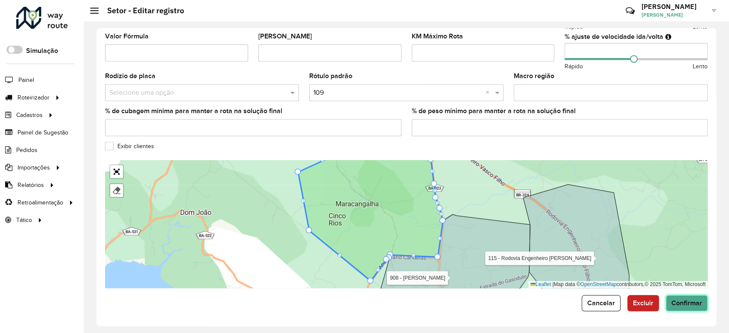
click at [691, 309] on button "Confirmar" at bounding box center [686, 303] width 42 height 16
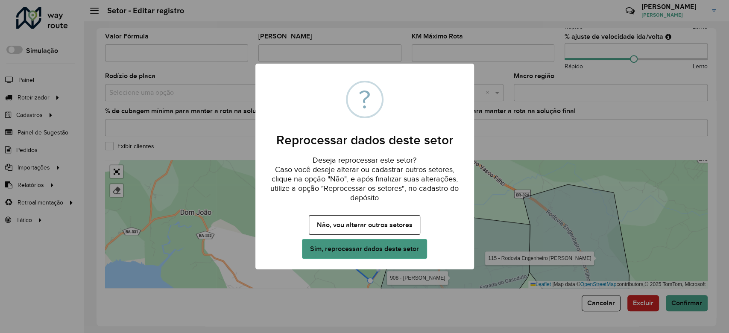
click at [402, 252] on button "Sim, reprocessar dados deste setor" at bounding box center [364, 249] width 125 height 20
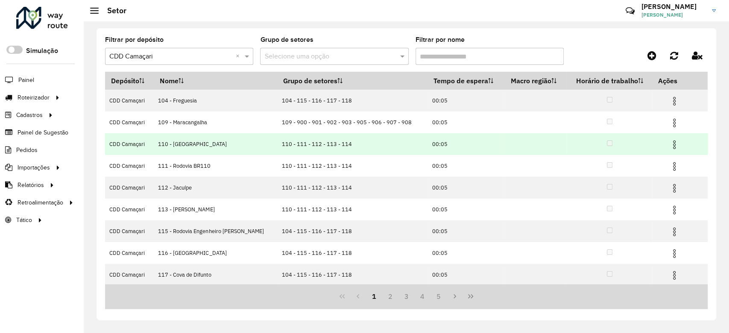
click at [673, 142] on img at bounding box center [674, 145] width 10 height 10
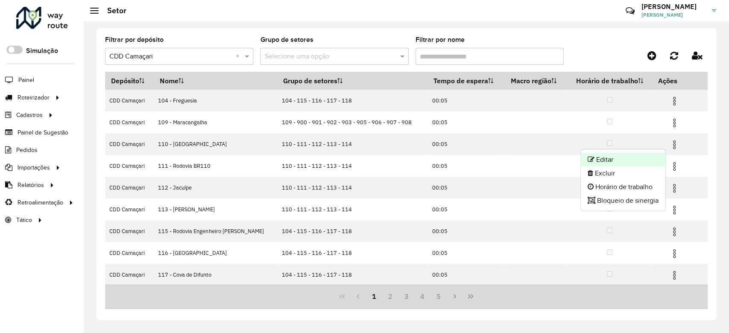
click at [638, 155] on li "Editar" at bounding box center [622, 160] width 85 height 14
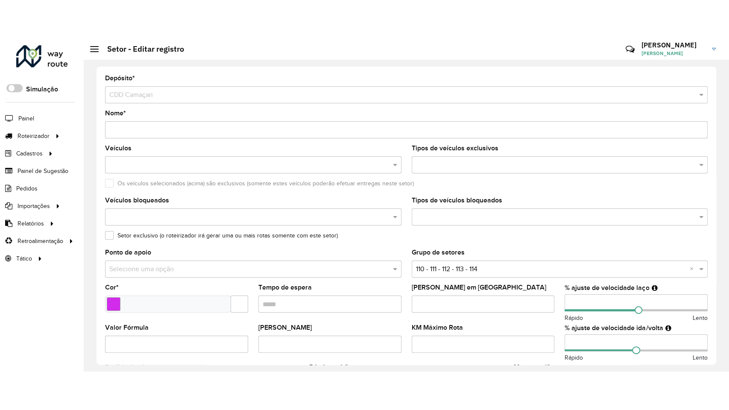
scroll to position [253, 0]
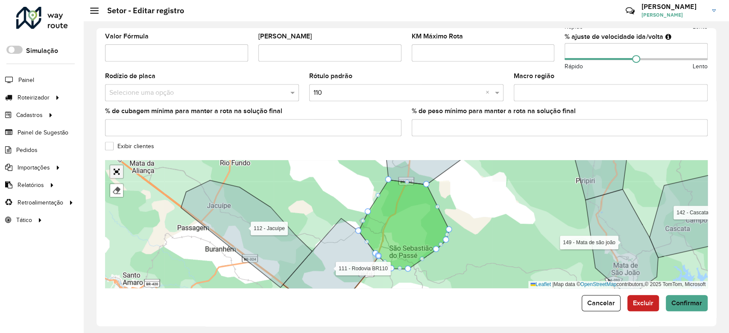
click at [114, 169] on link "Abrir mapa em tela cheia" at bounding box center [116, 171] width 13 height 13
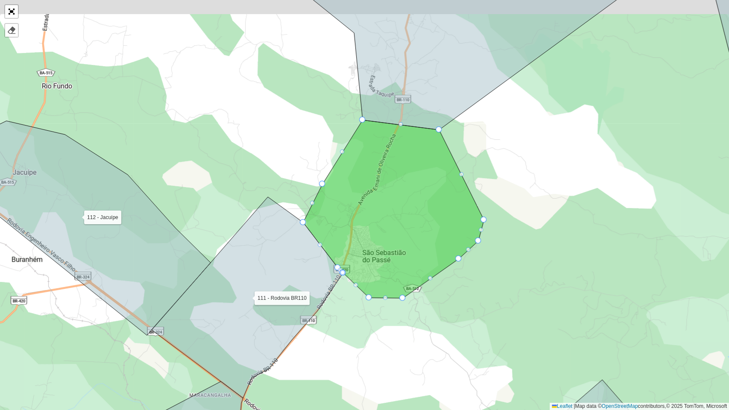
drag, startPoint x: 352, startPoint y: 219, endPoint x: 352, endPoint y: 236, distance: 17.9
click at [352, 236] on icon at bounding box center [393, 209] width 181 height 178
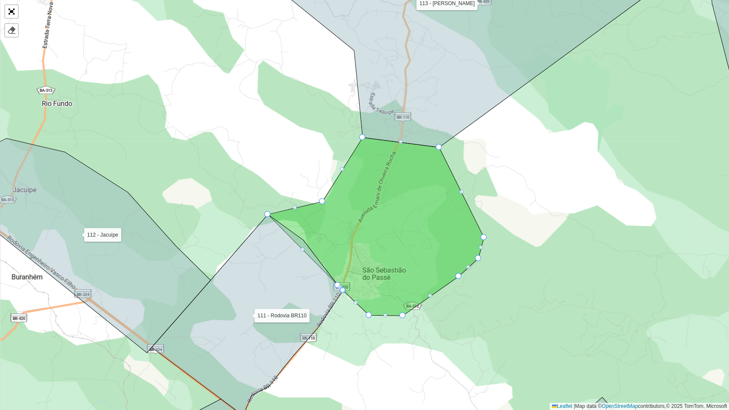
drag, startPoint x: 302, startPoint y: 237, endPoint x: 270, endPoint y: 216, distance: 38.4
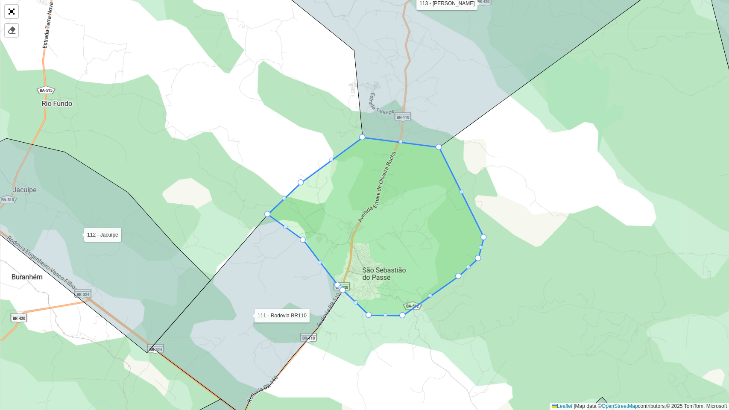
drag, startPoint x: 324, startPoint y: 199, endPoint x: 301, endPoint y: 179, distance: 30.3
drag, startPoint x: 362, startPoint y: 137, endPoint x: 359, endPoint y: 133, distance: 4.8
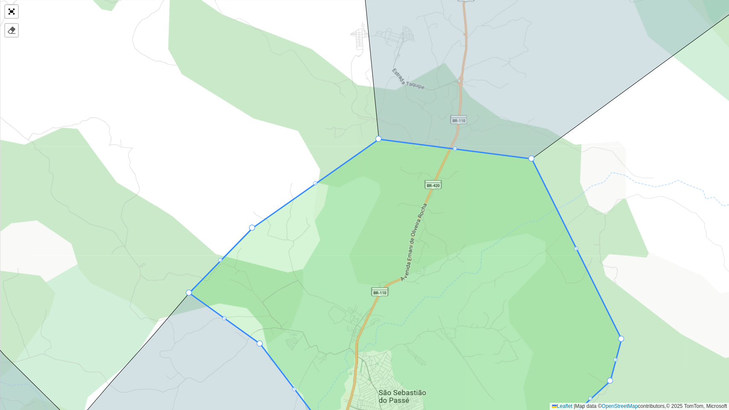
drag, startPoint x: 377, startPoint y: 138, endPoint x: 373, endPoint y: 131, distance: 8.4
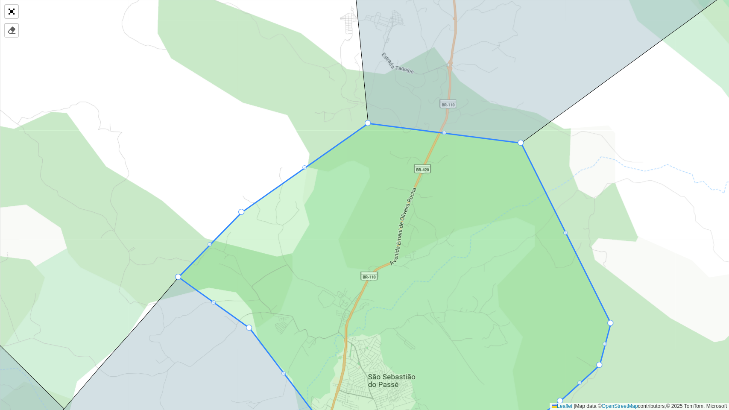
drag, startPoint x: 379, startPoint y: 135, endPoint x: 369, endPoint y: 120, distance: 19.1
click at [369, 120] on icon at bounding box center [567, 43] width 448 height 200
click at [369, 121] on div at bounding box center [367, 123] width 6 height 6
drag, startPoint x: 368, startPoint y: 121, endPoint x: 363, endPoint y: 111, distance: 11.5
drag, startPoint x: 365, startPoint y: 113, endPoint x: 365, endPoint y: 103, distance: 9.4
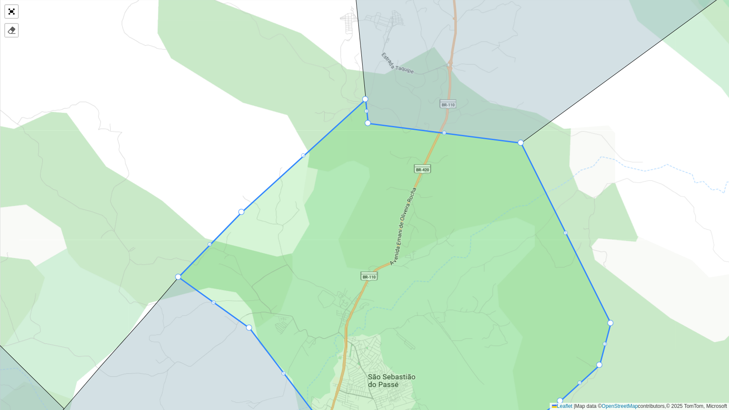
drag, startPoint x: 365, startPoint y: 109, endPoint x: 359, endPoint y: 100, distance: 11.4
drag, startPoint x: 368, startPoint y: 163, endPoint x: 376, endPoint y: 142, distance: 21.7
click at [376, 142] on icon at bounding box center [394, 274] width 432 height 353
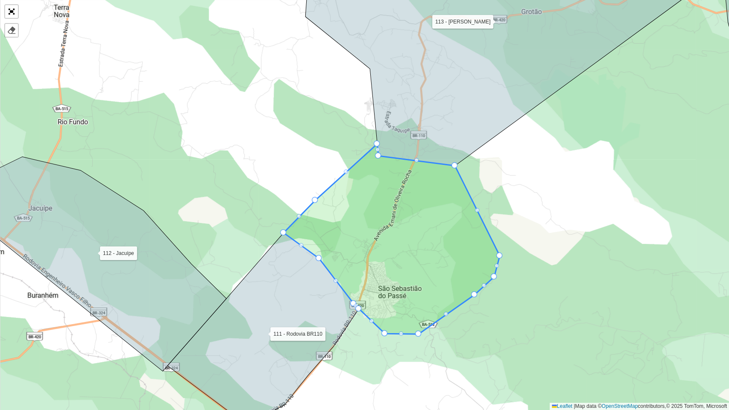
drag, startPoint x: 379, startPoint y: 140, endPoint x: 375, endPoint y: 152, distance: 12.1
click at [377, 160] on icon at bounding box center [391, 239] width 216 height 190
drag, startPoint x: 376, startPoint y: 141, endPoint x: 368, endPoint y: 147, distance: 10.3
click at [369, 163] on icon at bounding box center [391, 242] width 216 height 184
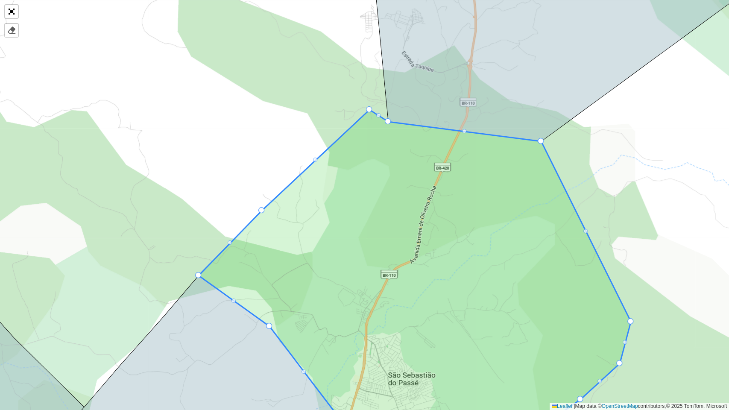
drag, startPoint x: 370, startPoint y: 160, endPoint x: 380, endPoint y: 120, distance: 41.8
click at [379, 120] on icon at bounding box center [414, 266] width 432 height 312
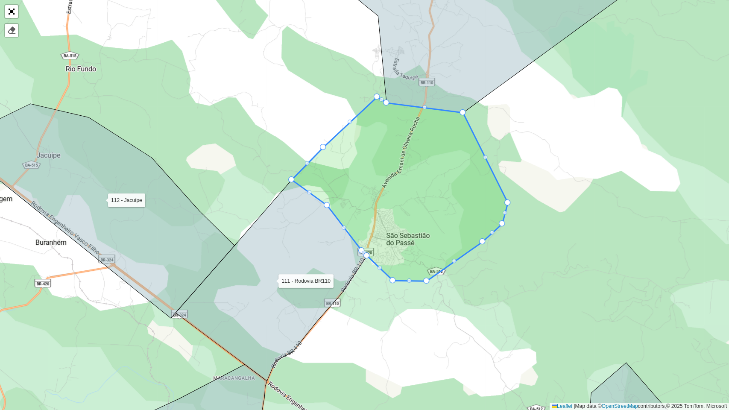
drag, startPoint x: 376, startPoint y: 191, endPoint x: 380, endPoint y: 179, distance: 13.0
click at [380, 179] on icon at bounding box center [400, 189] width 216 height 184
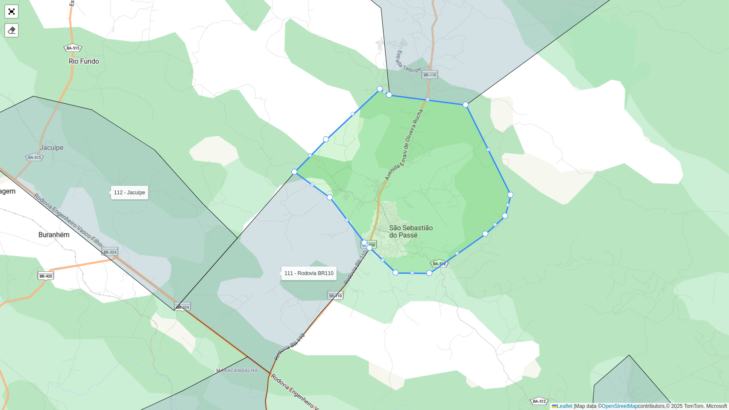
drag, startPoint x: 379, startPoint y: 229, endPoint x: 385, endPoint y: 209, distance: 21.1
click at [385, 209] on icon at bounding box center [402, 181] width 216 height 184
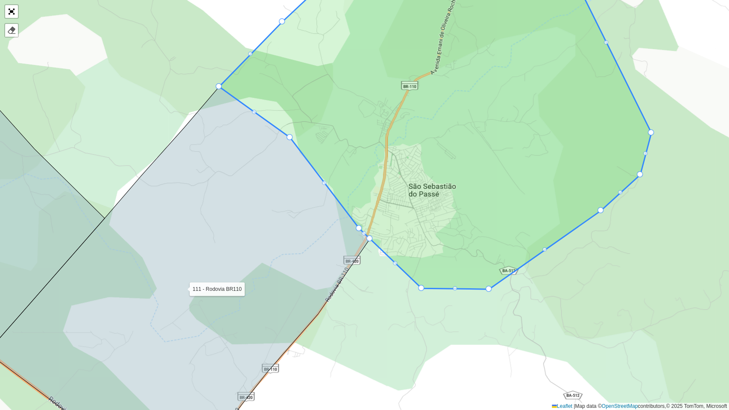
drag, startPoint x: 381, startPoint y: 219, endPoint x: 396, endPoint y: 200, distance: 24.9
click at [396, 200] on icon at bounding box center [435, 123] width 432 height 331
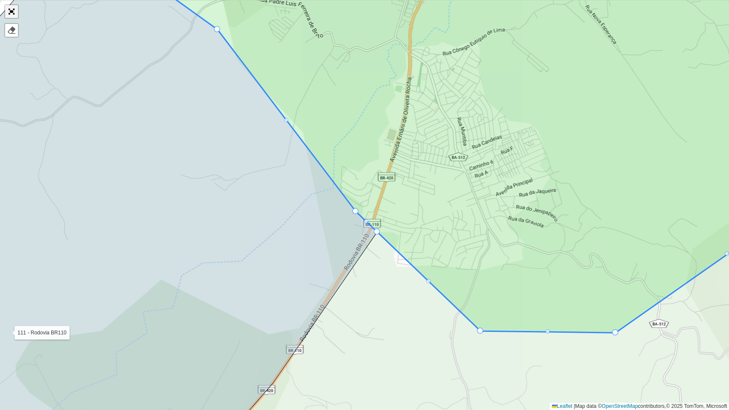
click at [11, 12] on link "Abrir mapa em tela cheia" at bounding box center [11, 11] width 13 height 13
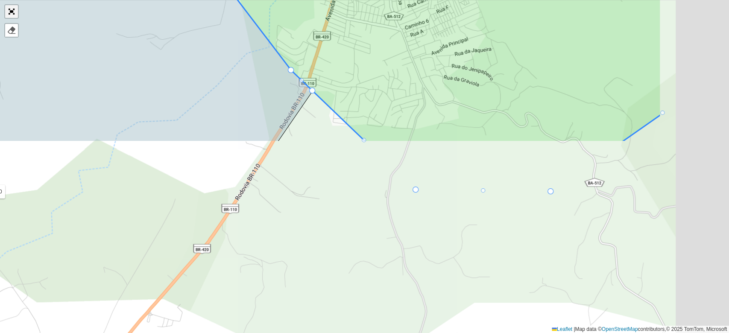
scroll to position [253, 0]
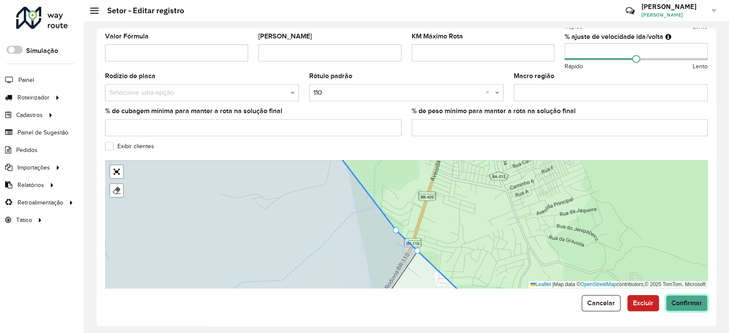
click at [694, 299] on span "Confirmar" at bounding box center [686, 302] width 31 height 7
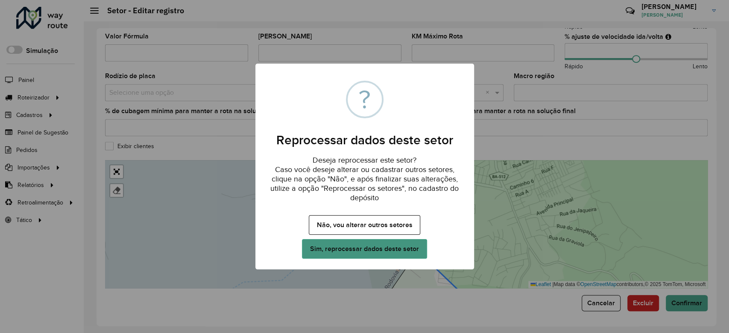
click at [376, 251] on button "Sim, reprocessar dados deste setor" at bounding box center [364, 249] width 125 height 20
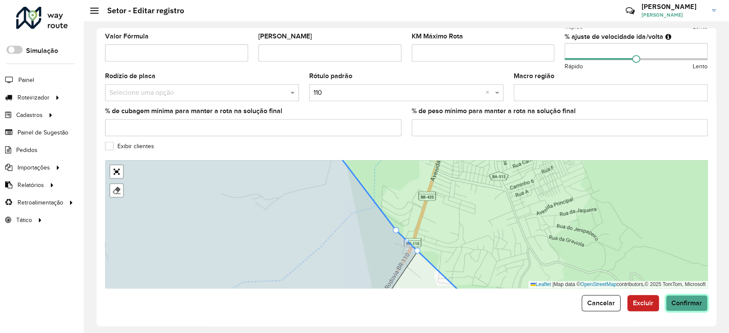
click at [675, 303] on span "Confirmar" at bounding box center [686, 302] width 31 height 7
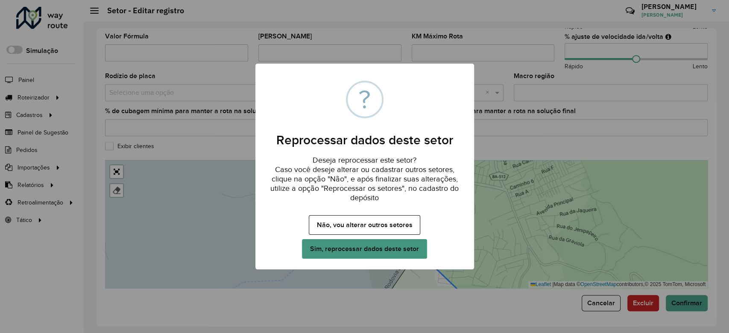
click at [385, 247] on button "Sim, reprocessar dados deste setor" at bounding box center [364, 249] width 125 height 20
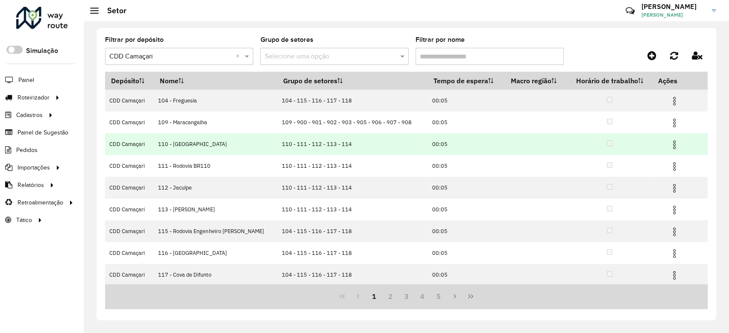
click at [670, 145] on img at bounding box center [674, 145] width 10 height 10
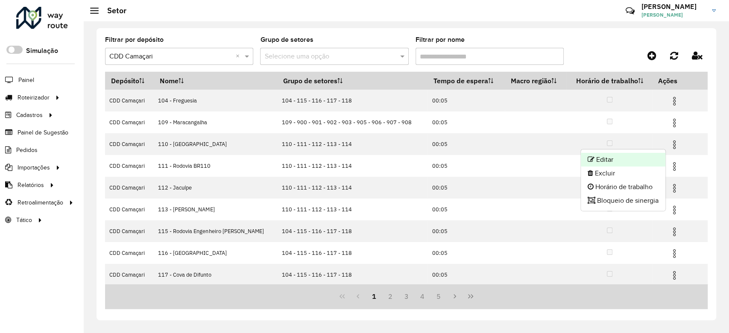
click at [621, 158] on li "Editar" at bounding box center [622, 160] width 85 height 14
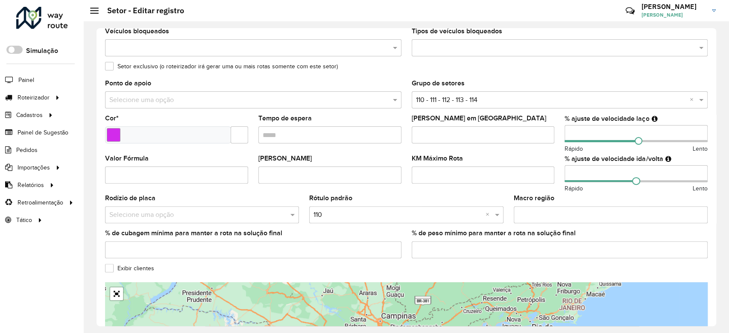
scroll to position [253, 0]
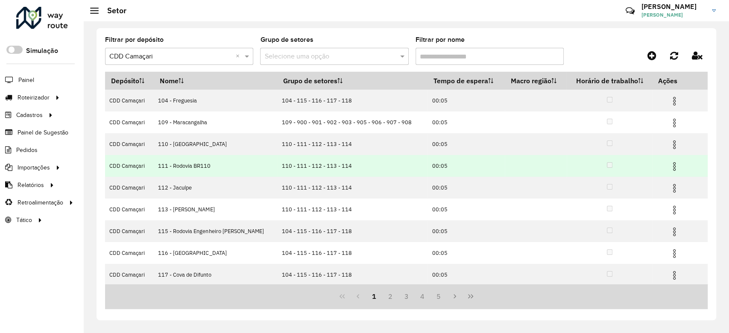
click at [670, 169] on img at bounding box center [674, 166] width 10 height 10
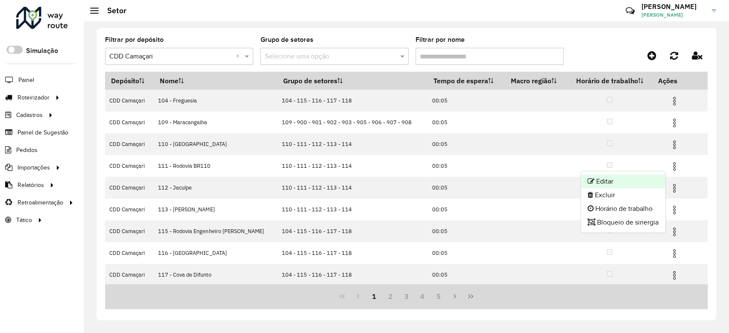
click at [651, 178] on li "Editar" at bounding box center [622, 182] width 85 height 14
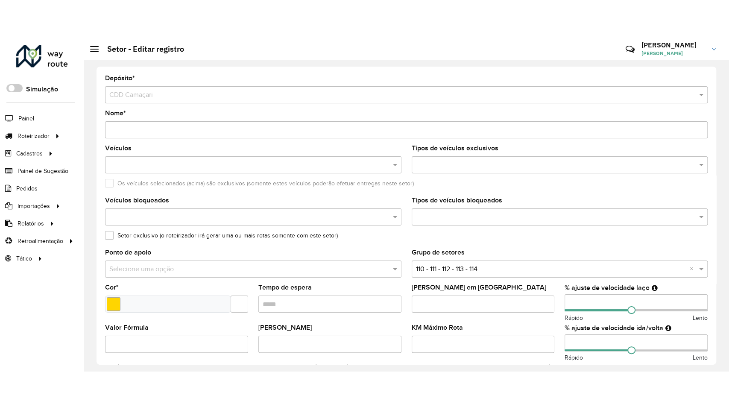
scroll to position [253, 0]
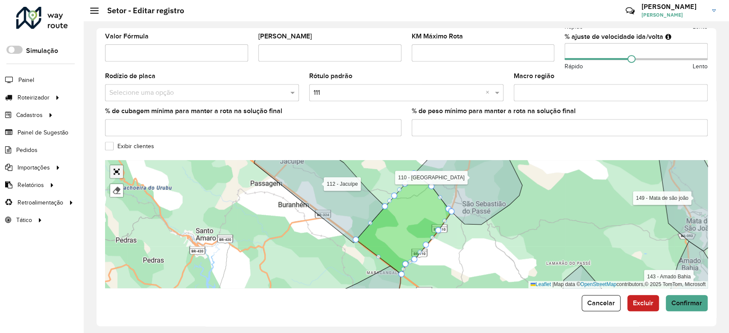
click at [120, 170] on link "Abrir mapa em tela cheia" at bounding box center [116, 171] width 13 height 13
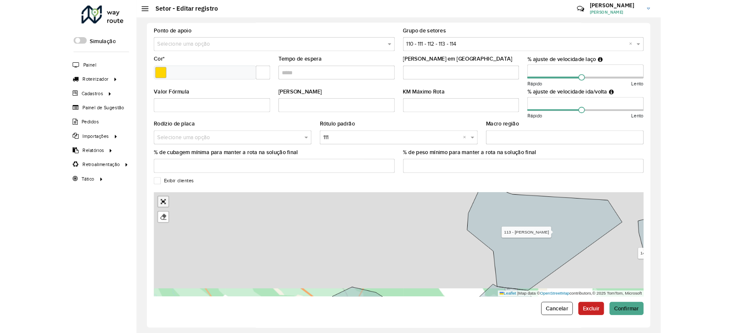
scroll to position [41, 0]
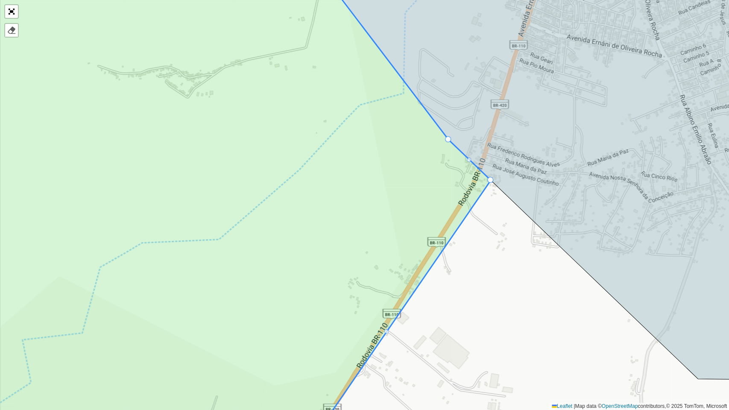
drag, startPoint x: 489, startPoint y: 178, endPoint x: 484, endPoint y: 175, distance: 5.6
drag, startPoint x: 487, startPoint y: 178, endPoint x: 482, endPoint y: 175, distance: 5.5
drag, startPoint x: 489, startPoint y: 179, endPoint x: 481, endPoint y: 180, distance: 7.8
drag, startPoint x: 489, startPoint y: 180, endPoint x: 480, endPoint y: 186, distance: 10.2
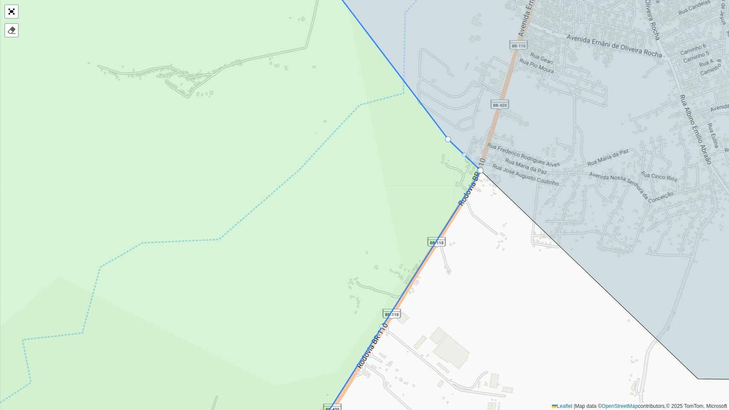
drag, startPoint x: 480, startPoint y: 186, endPoint x: 475, endPoint y: 173, distance: 13.6
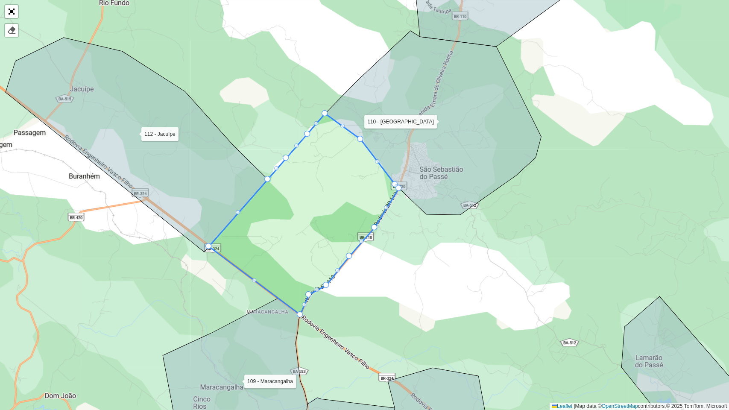
drag, startPoint x: 325, startPoint y: 175, endPoint x: 333, endPoint y: 178, distance: 8.4
click at [333, 178] on icon at bounding box center [304, 214] width 190 height 201
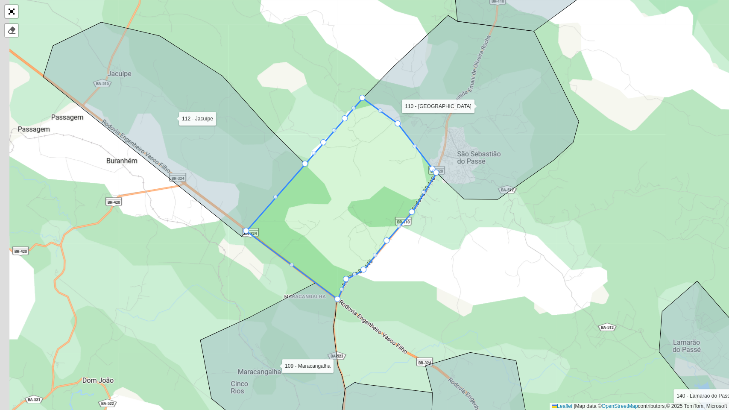
drag, startPoint x: 277, startPoint y: 228, endPoint x: 297, endPoint y: 213, distance: 25.0
click at [297, 213] on icon at bounding box center [341, 198] width 190 height 201
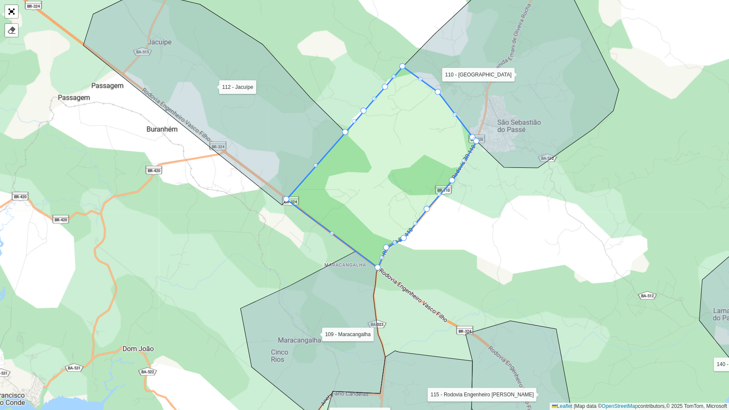
drag, startPoint x: 312, startPoint y: 245, endPoint x: 317, endPoint y: 231, distance: 14.6
click at [318, 233] on div "104 - Freguesia 109 - [GEOGRAPHIC_DATA] 110 - [GEOGRAPHIC_DATA] 112 - [GEOGRAPH…" at bounding box center [364, 205] width 729 height 410
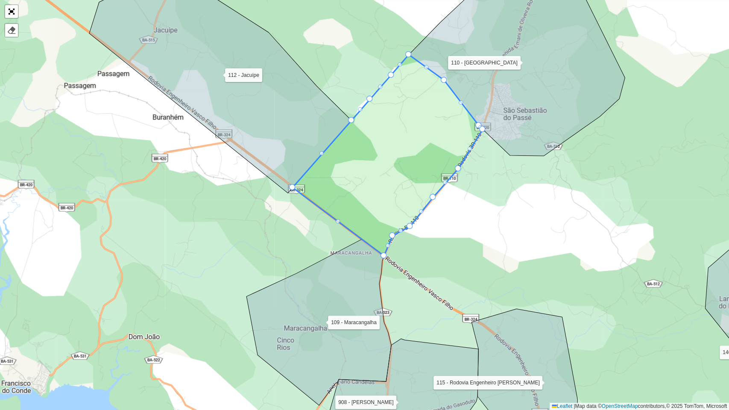
click at [12, 20] on div "104 - Freguesia 109 - [GEOGRAPHIC_DATA] 110 - [GEOGRAPHIC_DATA] 112 - [GEOGRAPH…" at bounding box center [364, 205] width 729 height 410
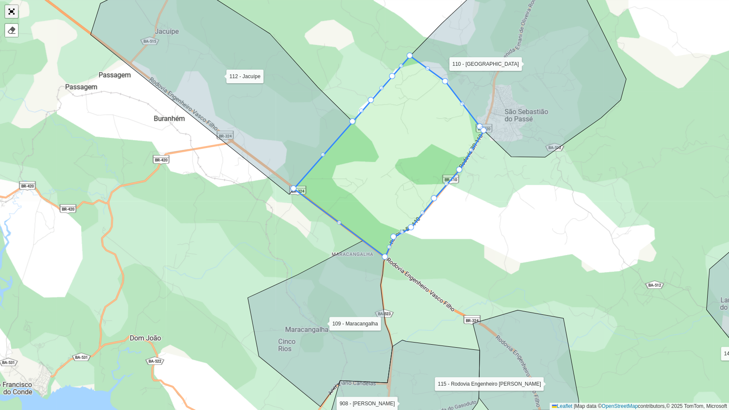
click at [12, 14] on link "Abrir mapa em tela cheia" at bounding box center [11, 11] width 13 height 13
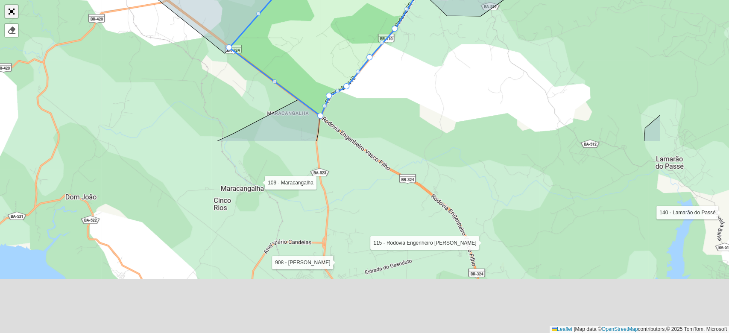
scroll to position [253, 0]
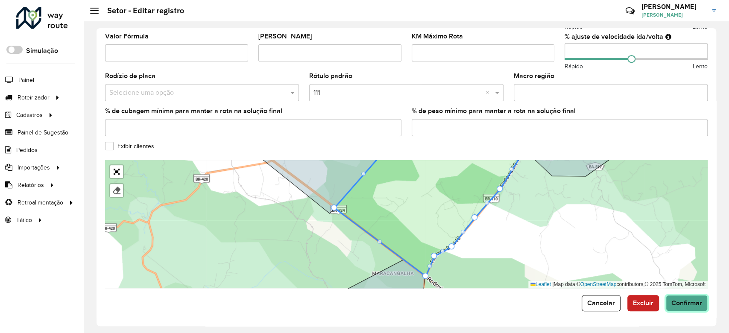
click at [676, 301] on span "Confirmar" at bounding box center [686, 302] width 31 height 7
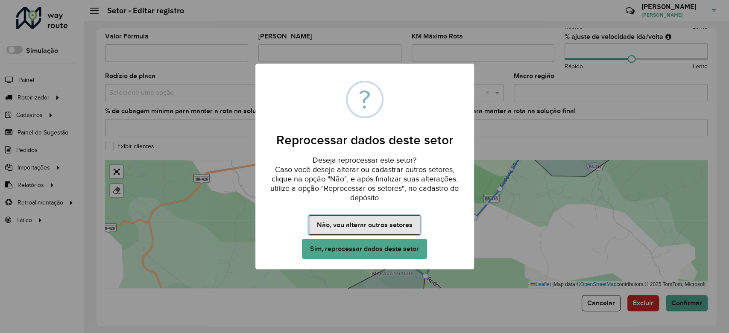
click at [396, 227] on button "Não, vou alterar outros setores" at bounding box center [364, 225] width 111 height 20
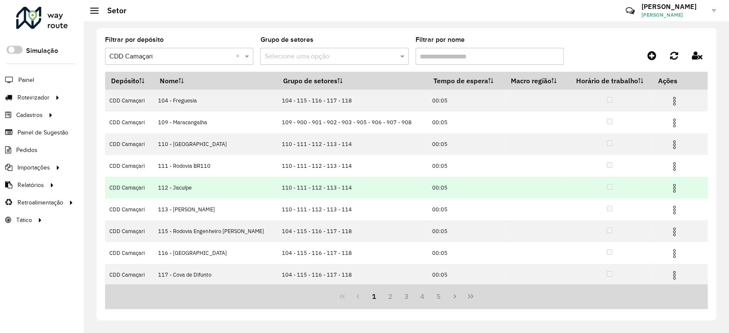
click at [671, 189] on img at bounding box center [674, 188] width 10 height 10
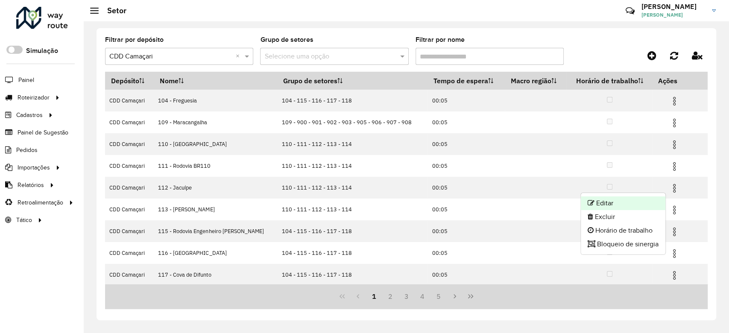
click at [648, 199] on li "Editar" at bounding box center [622, 203] width 85 height 14
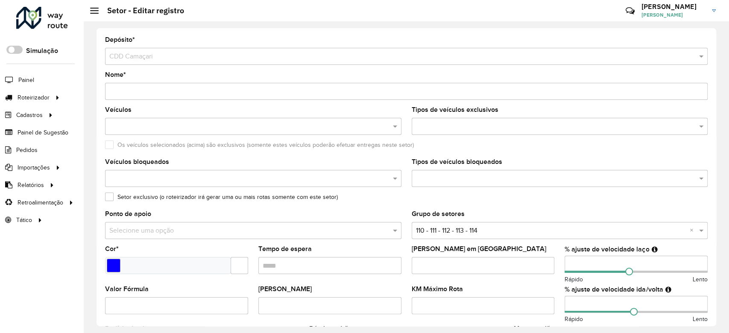
scroll to position [253, 0]
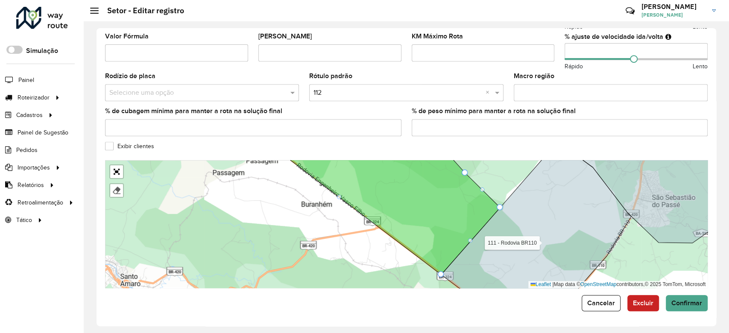
drag, startPoint x: 436, startPoint y: 281, endPoint x: 439, endPoint y: 276, distance: 5.7
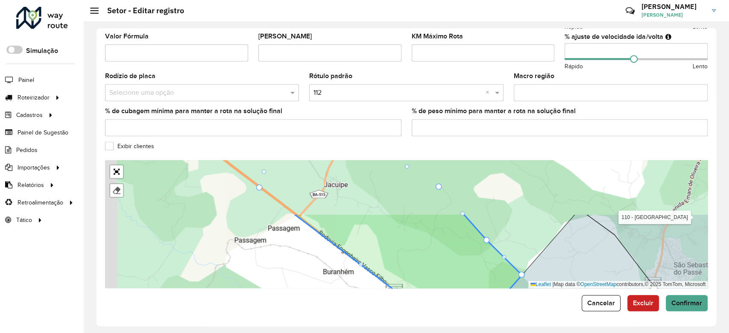
drag, startPoint x: 381, startPoint y: 213, endPoint x: 396, endPoint y: 272, distance: 61.0
click at [402, 281] on icon at bounding box center [407, 277] width 228 height 128
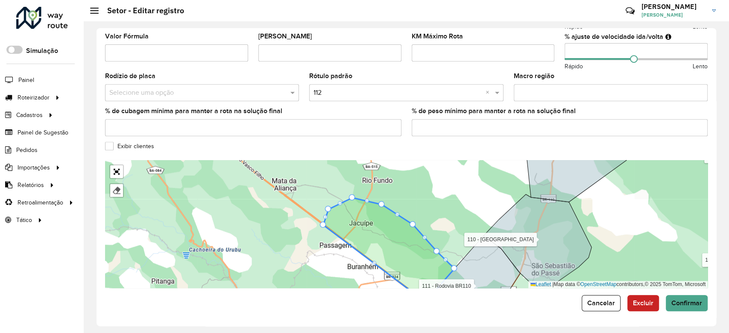
drag, startPoint x: 359, startPoint y: 211, endPoint x: 362, endPoint y: 220, distance: 9.6
click at [362, 220] on icon at bounding box center [388, 250] width 131 height 104
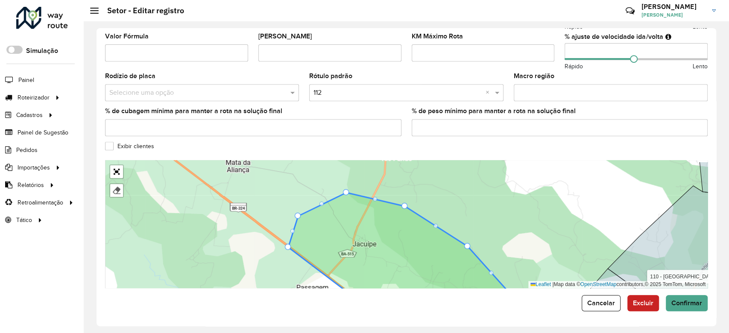
drag, startPoint x: 349, startPoint y: 214, endPoint x: 350, endPoint y: 201, distance: 13.2
click at [349, 213] on icon at bounding box center [410, 254] width 245 height 125
drag, startPoint x: 348, startPoint y: 191, endPoint x: 337, endPoint y: 182, distance: 13.9
drag, startPoint x: 287, startPoint y: 245, endPoint x: 278, endPoint y: 236, distance: 12.1
drag, startPoint x: 297, startPoint y: 216, endPoint x: 302, endPoint y: 213, distance: 5.5
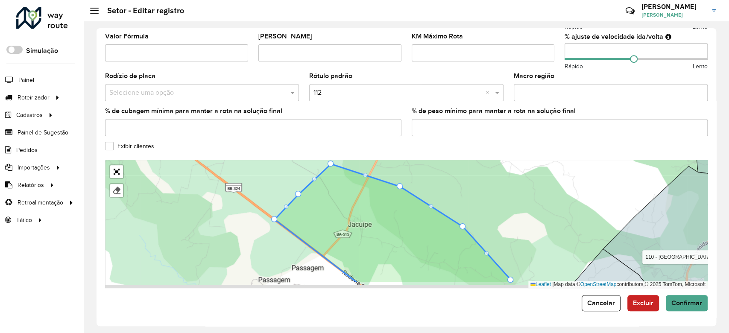
drag, startPoint x: 396, startPoint y: 223, endPoint x: 385, endPoint y: 181, distance: 43.8
click at [385, 182] on icon at bounding box center [393, 223] width 239 height 119
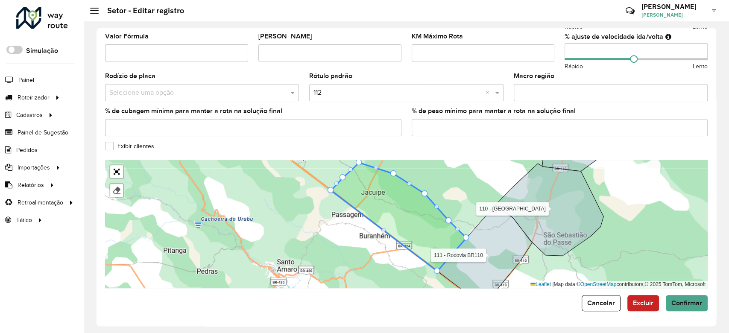
drag, startPoint x: 408, startPoint y: 203, endPoint x: 402, endPoint y: 213, distance: 11.5
click at [402, 213] on icon at bounding box center [398, 217] width 135 height 108
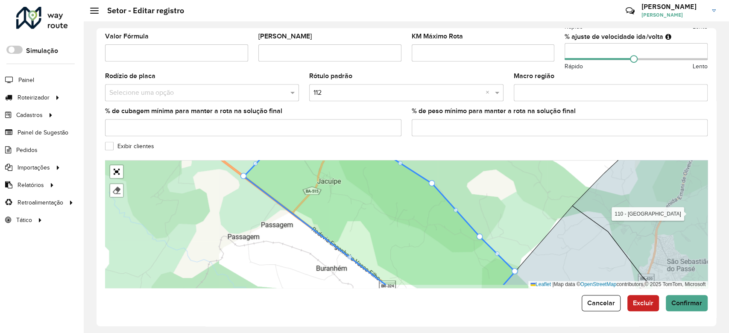
drag, startPoint x: 458, startPoint y: 207, endPoint x: 458, endPoint y: 200, distance: 6.9
click at [458, 200] on div "104 - Freguesia 109 - [GEOGRAPHIC_DATA] 110 - [GEOGRAPHIC_DATA] 111 - [GEOGRAPH…" at bounding box center [406, 224] width 602 height 128
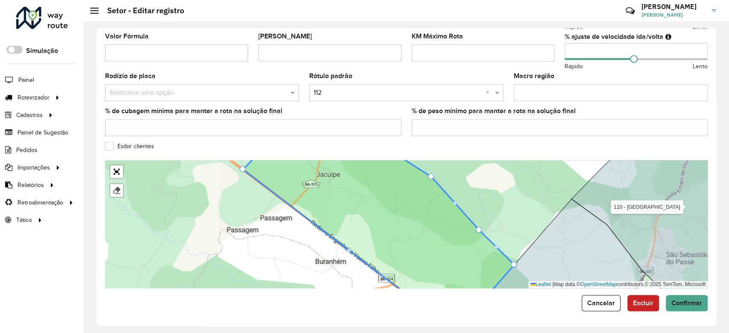
drag, startPoint x: 515, startPoint y: 263, endPoint x: 518, endPoint y: 260, distance: 4.5
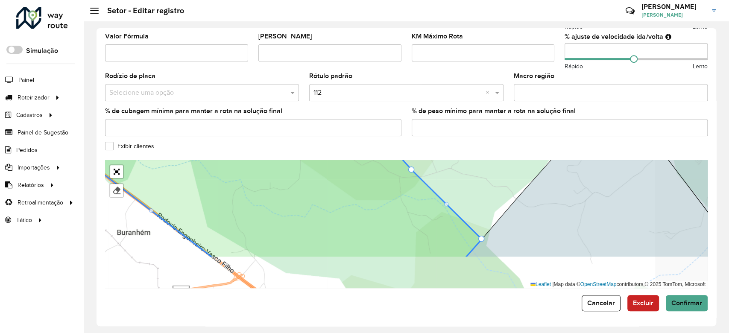
drag, startPoint x: 483, startPoint y: 251, endPoint x: 434, endPoint y: 202, distance: 69.1
click at [434, 202] on icon at bounding box center [245, 180] width 473 height 156
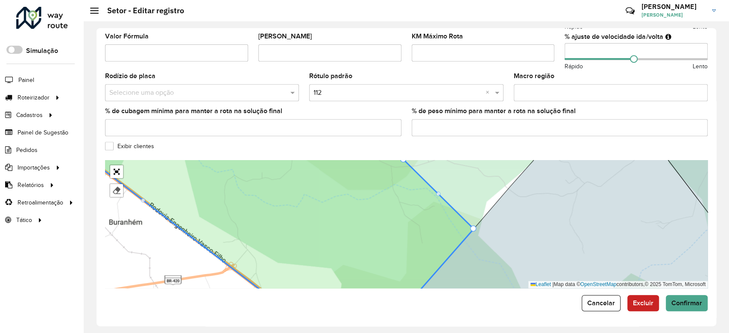
drag, startPoint x: 474, startPoint y: 227, endPoint x: 479, endPoint y: 222, distance: 7.3
drag, startPoint x: 473, startPoint y: 230, endPoint x: 478, endPoint y: 220, distance: 10.7
click at [478, 220] on div at bounding box center [479, 221] width 4 height 4
drag, startPoint x: 478, startPoint y: 220, endPoint x: 486, endPoint y: 214, distance: 10.1
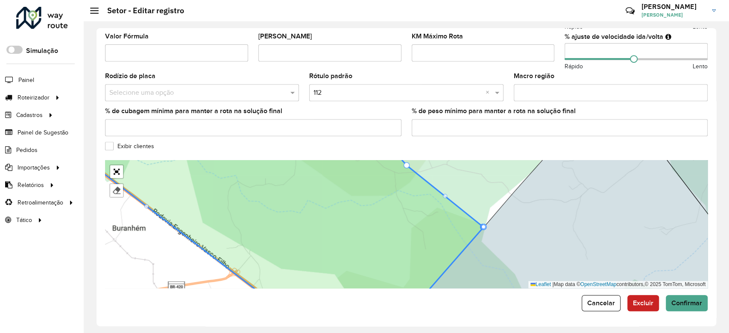
drag, startPoint x: 458, startPoint y: 219, endPoint x: 469, endPoint y: 262, distance: 44.3
click at [469, 262] on icon at bounding box center [280, 230] width 408 height 156
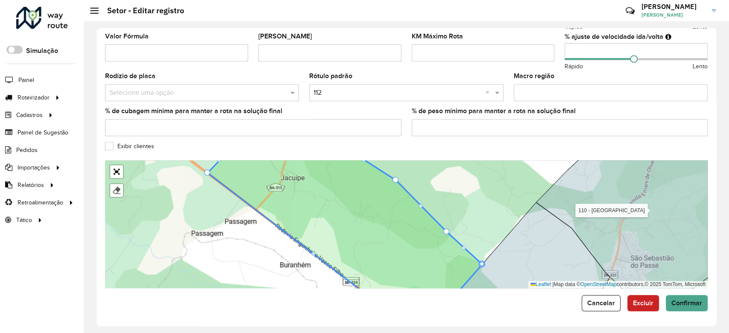
drag, startPoint x: 443, startPoint y: 231, endPoint x: 424, endPoint y: 201, distance: 36.0
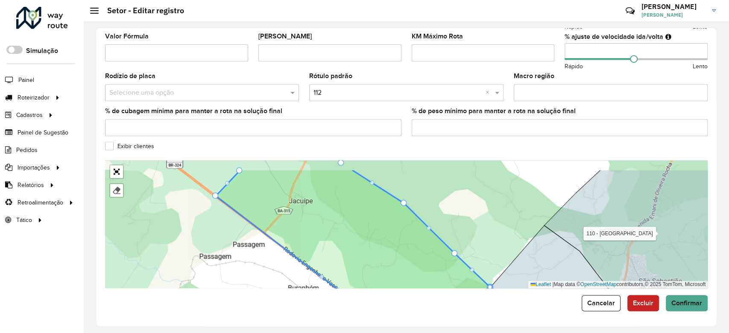
drag, startPoint x: 395, startPoint y: 208, endPoint x: 401, endPoint y: 226, distance: 19.3
click at [401, 226] on icon at bounding box center [353, 247] width 274 height 156
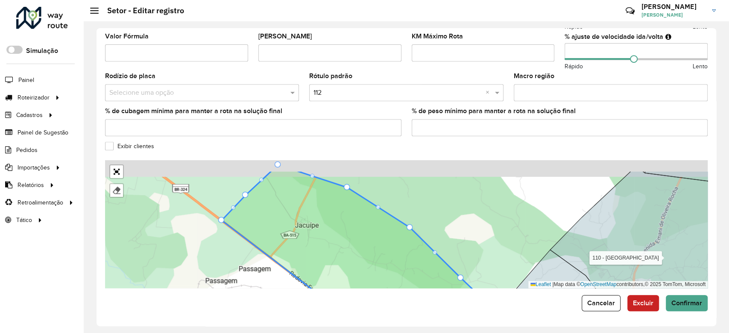
drag, startPoint x: 397, startPoint y: 207, endPoint x: 402, endPoint y: 226, distance: 19.8
click at [402, 226] on icon at bounding box center [359, 248] width 274 height 156
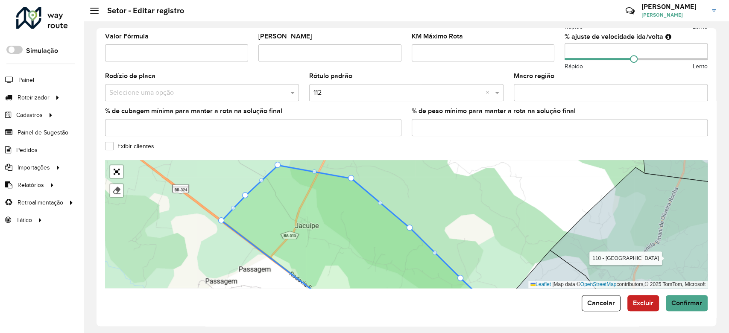
drag, startPoint x: 348, startPoint y: 188, endPoint x: 353, endPoint y: 179, distance: 9.9
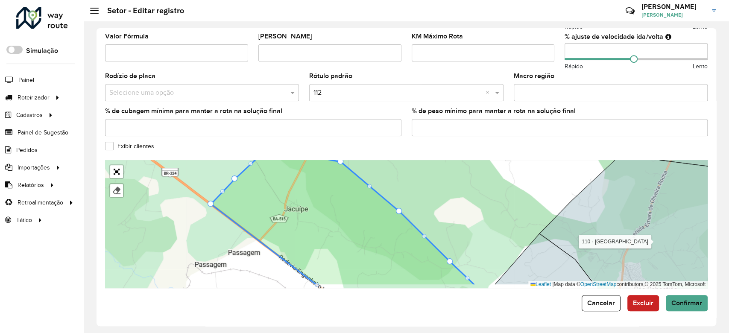
drag, startPoint x: 361, startPoint y: 220, endPoint x: 350, endPoint y: 204, distance: 18.8
click at [350, 204] on icon at bounding box center [343, 217] width 264 height 137
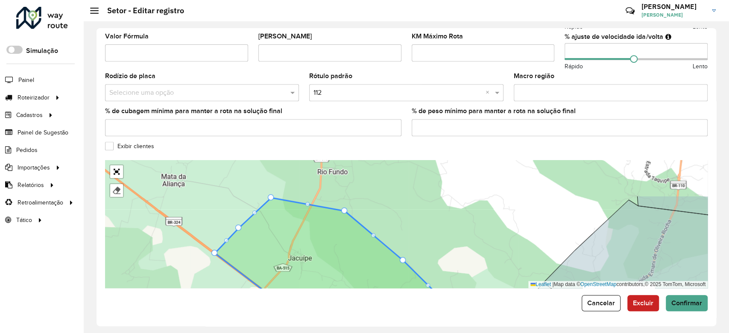
drag, startPoint x: 347, startPoint y: 205, endPoint x: 351, endPoint y: 257, distance: 52.2
click at [351, 257] on icon at bounding box center [352, 275] width 274 height 154
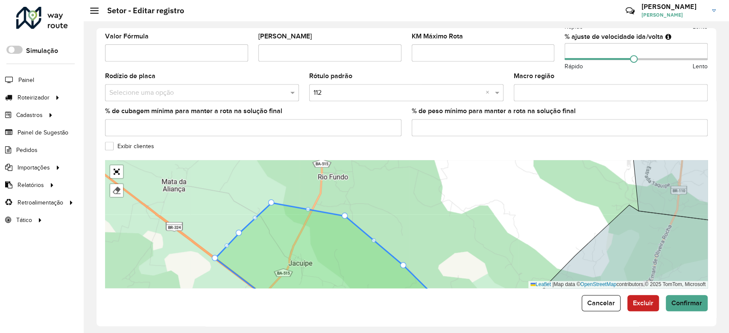
click at [273, 200] on div "104 - Freguesia 109 - [GEOGRAPHIC_DATA] 110 - [GEOGRAPHIC_DATA] 111 - [GEOGRAPH…" at bounding box center [406, 224] width 602 height 128
drag, startPoint x: 273, startPoint y: 201, endPoint x: 294, endPoint y: 178, distance: 30.2
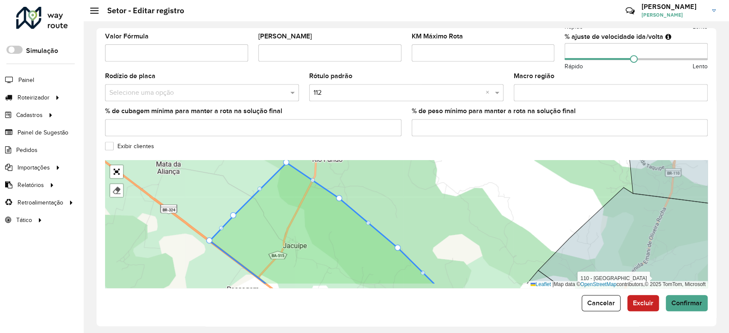
drag, startPoint x: 312, startPoint y: 200, endPoint x: 311, endPoint y: 193, distance: 6.6
click at [311, 193] on icon at bounding box center [322, 224] width 225 height 122
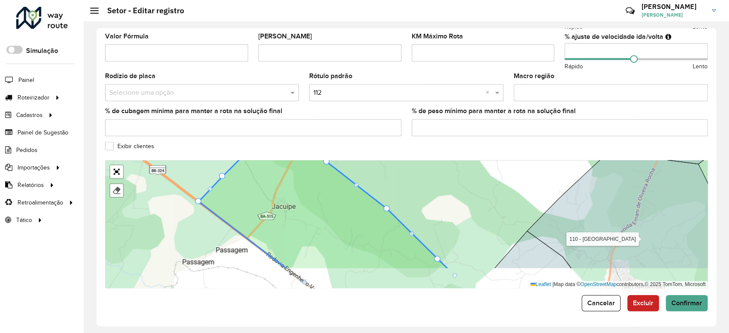
drag, startPoint x: 343, startPoint y: 221, endPoint x: 336, endPoint y: 194, distance: 27.8
click at [336, 194] on icon at bounding box center [323, 196] width 250 height 146
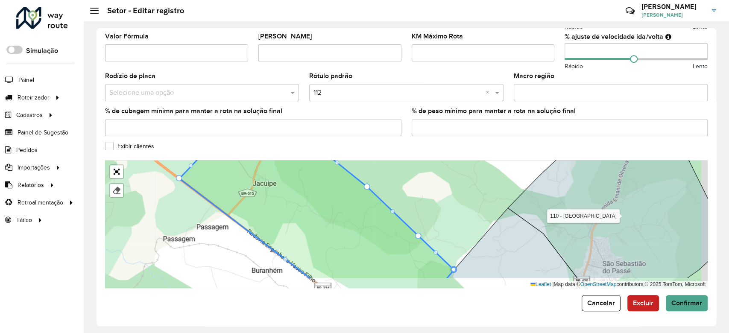
drag, startPoint x: 388, startPoint y: 226, endPoint x: 371, endPoint y: 204, distance: 27.3
click at [370, 203] on icon at bounding box center [316, 201] width 274 height 156
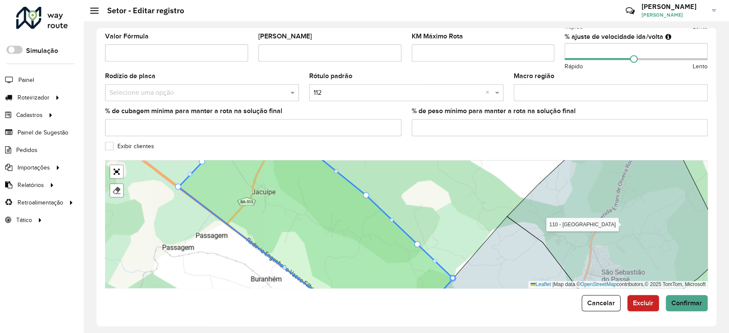
drag, startPoint x: 371, startPoint y: 204, endPoint x: 369, endPoint y: 213, distance: 8.5
click at [369, 213] on icon at bounding box center [315, 232] width 274 height 156
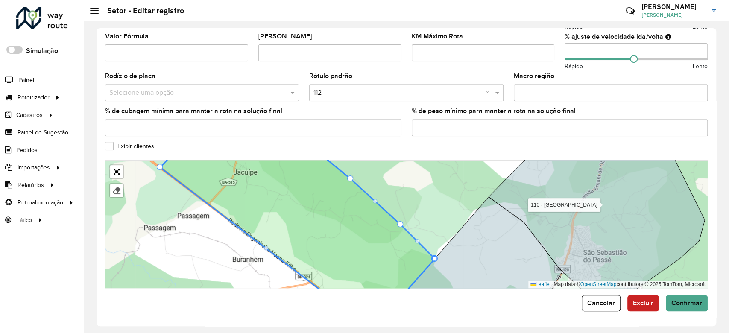
drag, startPoint x: 348, startPoint y: 194, endPoint x: 350, endPoint y: 213, distance: 18.4
click at [350, 213] on icon at bounding box center [297, 224] width 274 height 156
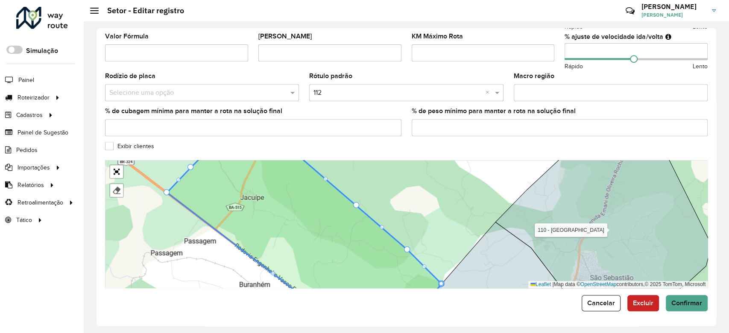
click at [347, 207] on icon at bounding box center [304, 231] width 274 height 156
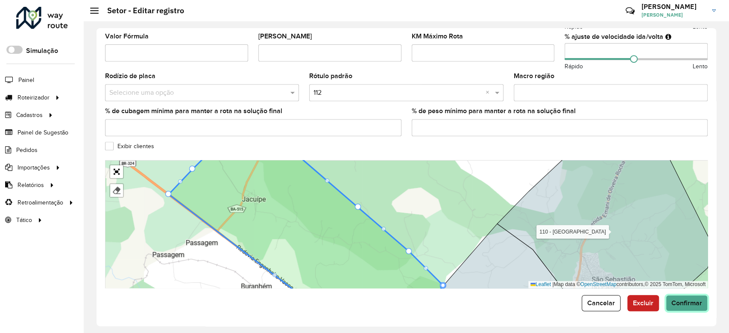
click at [680, 300] on span "Confirmar" at bounding box center [686, 302] width 31 height 7
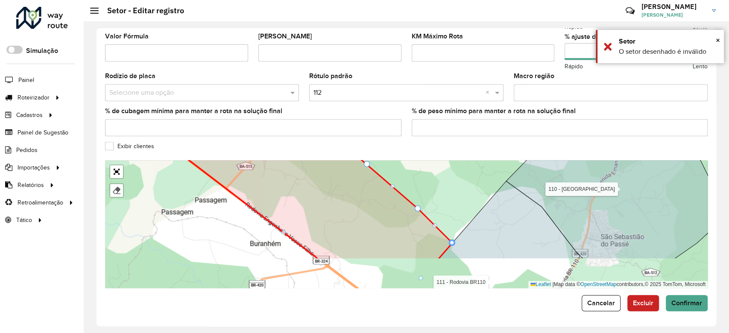
drag, startPoint x: 421, startPoint y: 167, endPoint x: 429, endPoint y: 125, distance: 42.6
click at [429, 127] on formly-group "Depósito * Selecione um depósito × CDD Camaçari Nome * Veículos Tipos de veícul…" at bounding box center [406, 36] width 602 height 504
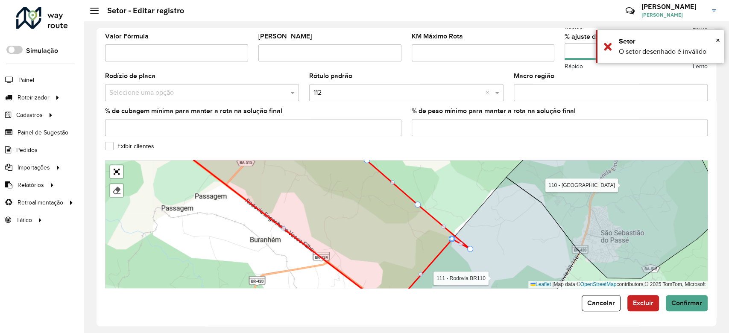
drag, startPoint x: 451, startPoint y: 235, endPoint x: 472, endPoint y: 248, distance: 25.0
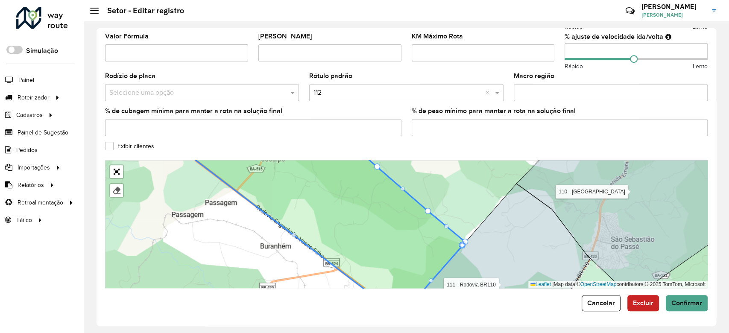
drag, startPoint x: 458, startPoint y: 236, endPoint x: 471, endPoint y: 244, distance: 15.5
click at [471, 244] on icon at bounding box center [499, 246] width 182 height 124
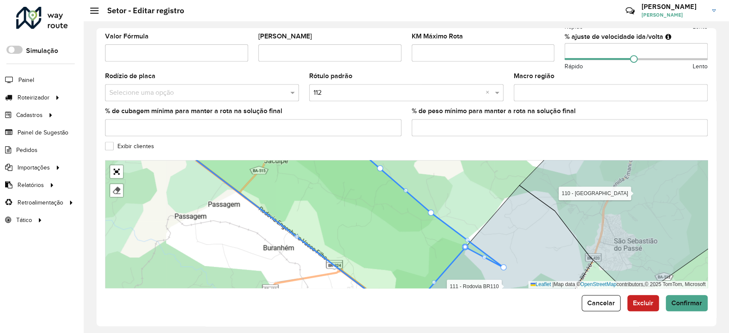
drag, startPoint x: 468, startPoint y: 243, endPoint x: 503, endPoint y: 266, distance: 42.3
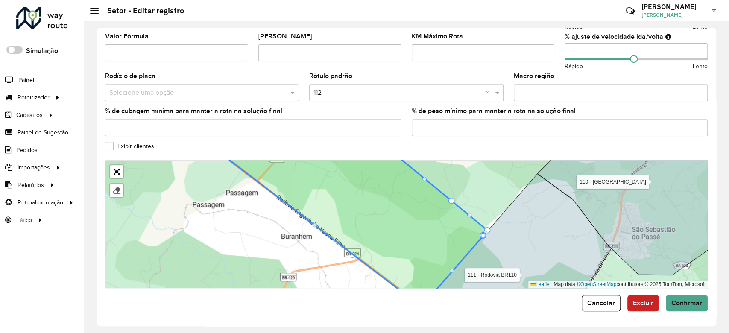
drag, startPoint x: 457, startPoint y: 200, endPoint x: 471, endPoint y: 190, distance: 16.9
click at [471, 190] on div "104 - Freguesia 109 - [GEOGRAPHIC_DATA] 110 - [GEOGRAPHIC_DATA] 111 - [GEOGRAPH…" at bounding box center [406, 224] width 602 height 128
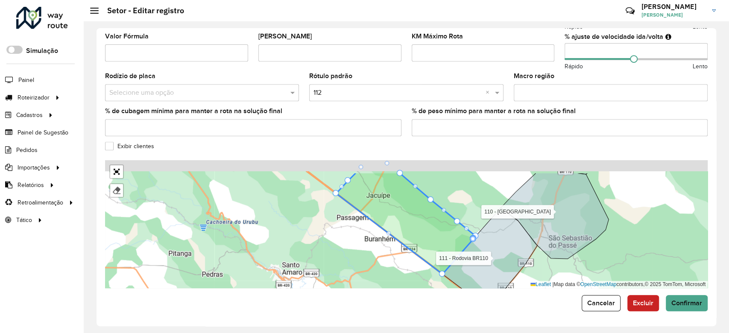
drag, startPoint x: 414, startPoint y: 216, endPoint x: 414, endPoint y: 245, distance: 28.2
click at [414, 245] on icon at bounding box center [406, 223] width 140 height 102
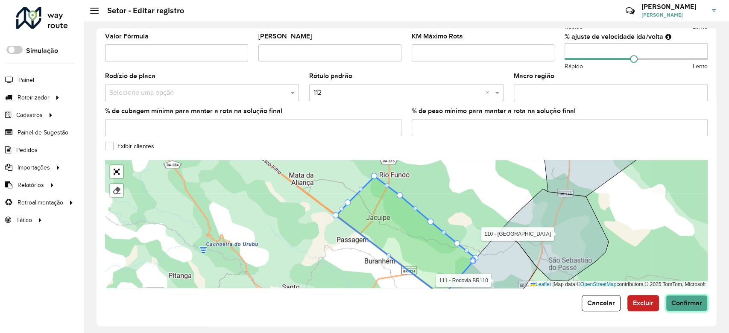
click at [671, 305] on span "Confirmar" at bounding box center [686, 302] width 31 height 7
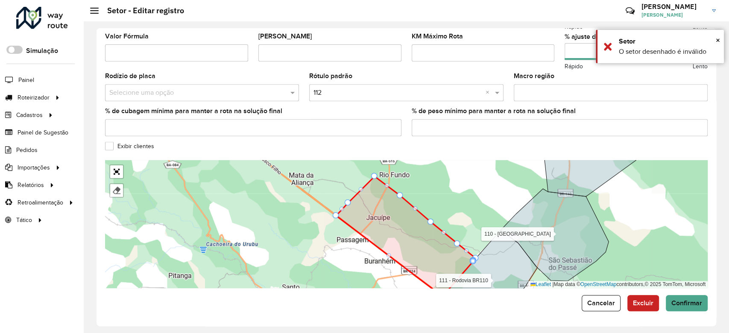
drag, startPoint x: 485, startPoint y: 202, endPoint x: 488, endPoint y: 169, distance: 33.5
click at [488, 169] on div "104 - Freguesia 109 - [GEOGRAPHIC_DATA] 110 - [GEOGRAPHIC_DATA] 111 - [GEOGRAPH…" at bounding box center [406, 224] width 602 height 128
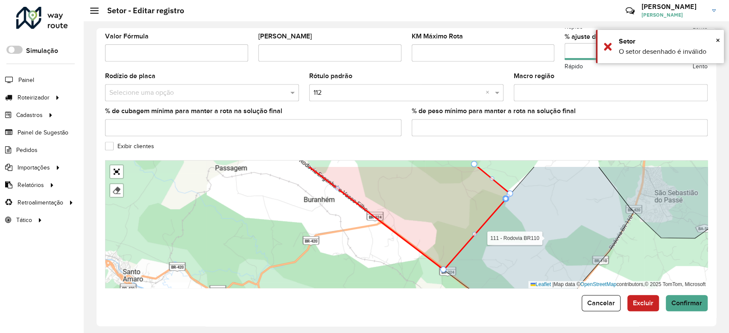
drag, startPoint x: 437, startPoint y: 252, endPoint x: 425, endPoint y: 230, distance: 25.6
click at [425, 230] on div "104 - Freguesia 109 - [GEOGRAPHIC_DATA] 110 - [GEOGRAPHIC_DATA] 111 - [GEOGRAPH…" at bounding box center [406, 224] width 602 height 128
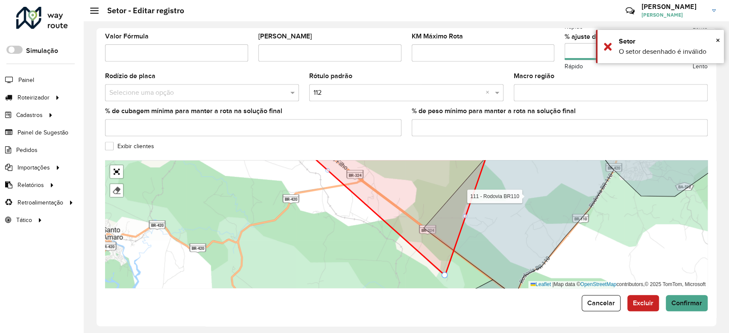
drag, startPoint x: 426, startPoint y: 234, endPoint x: 445, endPoint y: 277, distance: 46.6
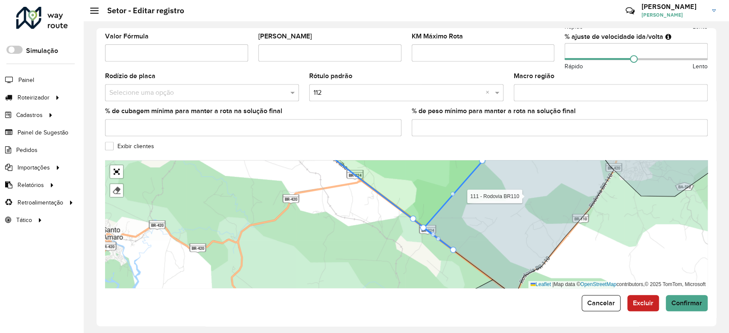
drag, startPoint x: 445, startPoint y: 277, endPoint x: 414, endPoint y: 220, distance: 64.6
drag, startPoint x: 464, startPoint y: 267, endPoint x: 495, endPoint y: 309, distance: 52.0
click at [495, 309] on form "Depósito * Selecione um depósito × CDD Camaçari Nome * Veículos Tipos de veícul…" at bounding box center [406, 47] width 602 height 527
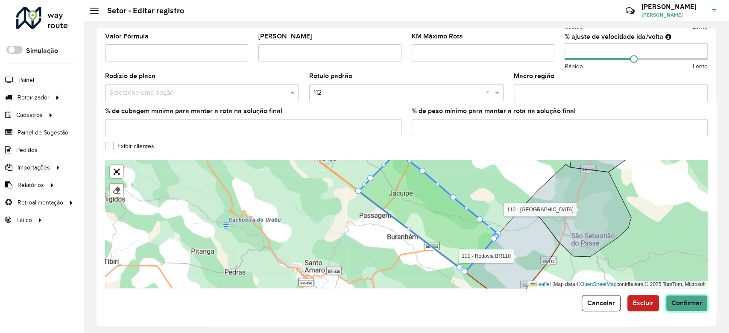
click at [672, 300] on span "Confirmar" at bounding box center [686, 302] width 31 height 7
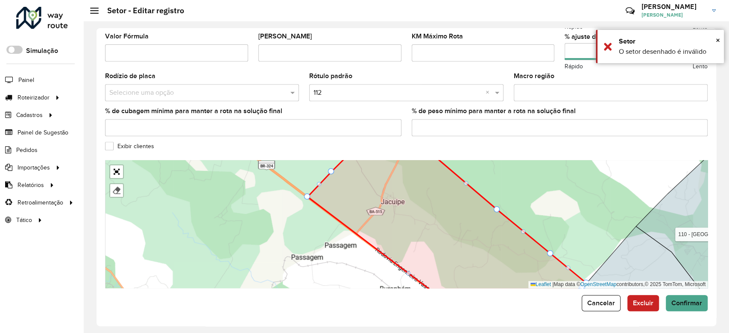
drag, startPoint x: 394, startPoint y: 183, endPoint x: 402, endPoint y: 232, distance: 50.2
click at [402, 232] on icon at bounding box center [446, 227] width 279 height 156
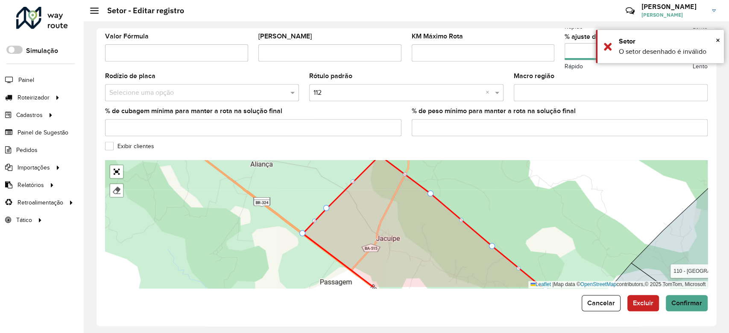
drag, startPoint x: 395, startPoint y: 206, endPoint x: 248, endPoint y: 79, distance: 194.6
click at [250, 80] on formly-group "Depósito * Selecione um depósito × CDD Camaçari Nome * Veículos Tipos de veícul…" at bounding box center [406, 36] width 602 height 504
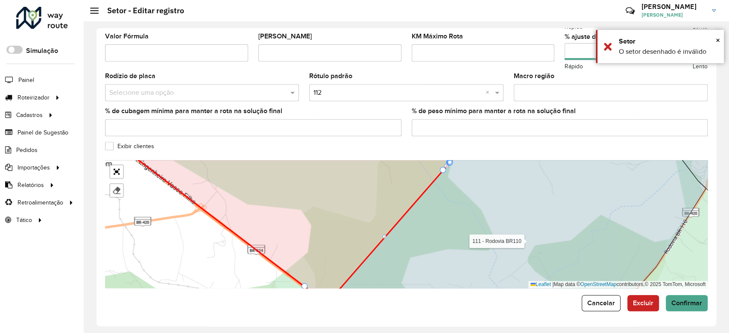
drag, startPoint x: 423, startPoint y: 189, endPoint x: 440, endPoint y: 144, distance: 48.4
click at [440, 144] on formly-group "Depósito * Selecione um depósito × CDD Camaçari Nome * Veículos Tipos de veícul…" at bounding box center [406, 36] width 602 height 504
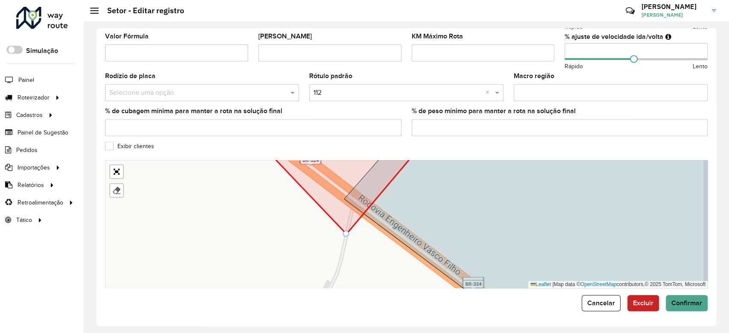
drag, startPoint x: 349, startPoint y: 191, endPoint x: 345, endPoint y: 248, distance: 57.7
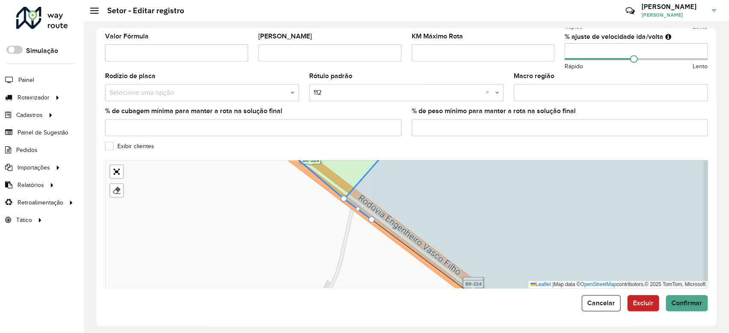
drag, startPoint x: 347, startPoint y: 248, endPoint x: 348, endPoint y: 200, distance: 47.8
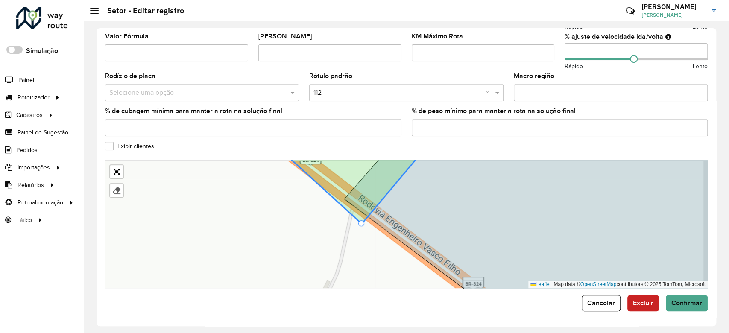
drag, startPoint x: 346, startPoint y: 203, endPoint x: 361, endPoint y: 227, distance: 27.6
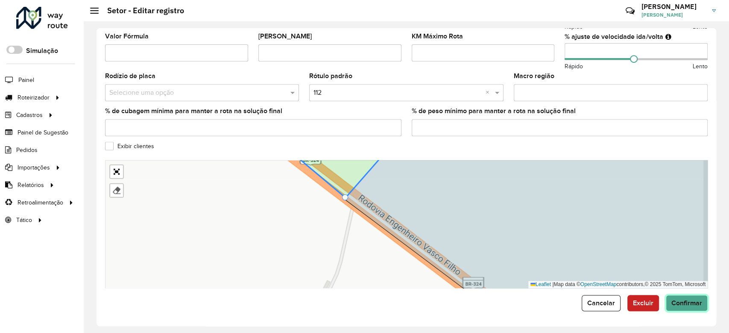
click at [678, 302] on span "Confirmar" at bounding box center [686, 302] width 31 height 7
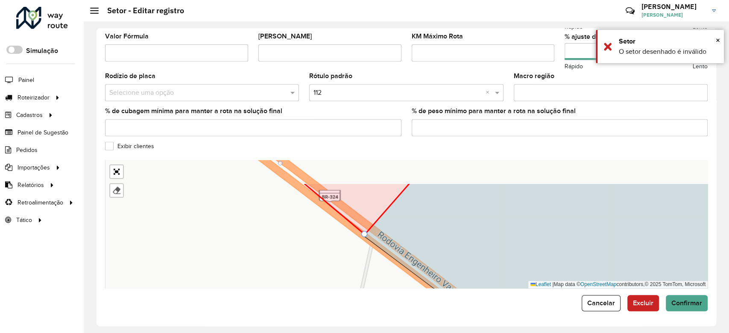
drag, startPoint x: 348, startPoint y: 200, endPoint x: 365, endPoint y: 235, distance: 38.7
click at [366, 235] on icon at bounding box center [572, 261] width 419 height 154
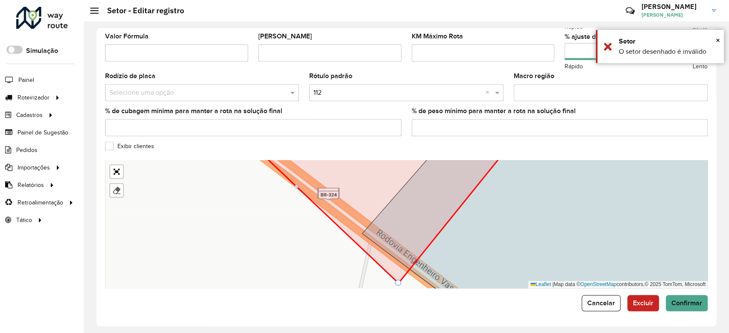
drag, startPoint x: 362, startPoint y: 232, endPoint x: 405, endPoint y: 294, distance: 75.9
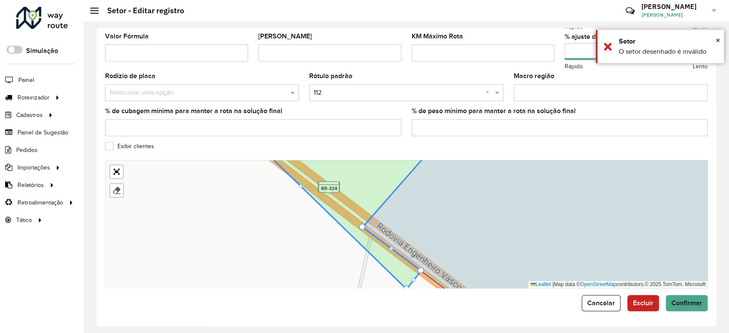
drag, startPoint x: 387, startPoint y: 253, endPoint x: 401, endPoint y: 203, distance: 51.5
click at [401, 203] on icon at bounding box center [346, 214] width 187 height 149
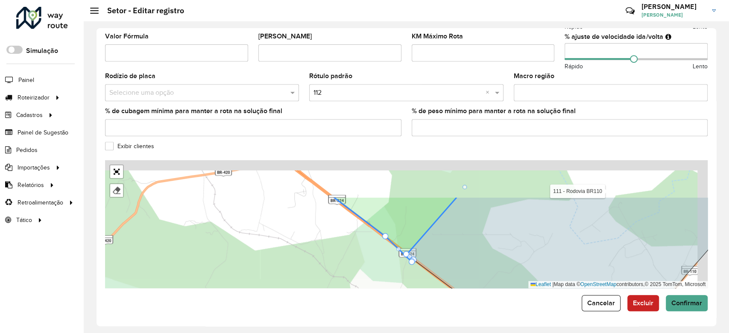
drag, startPoint x: 449, startPoint y: 243, endPoint x: 455, endPoint y: 290, distance: 47.4
click at [437, 286] on icon at bounding box center [577, 274] width 343 height 154
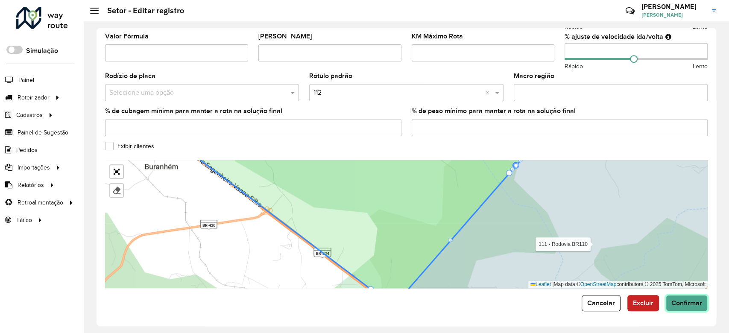
click at [684, 305] on span "Confirmar" at bounding box center [686, 302] width 31 height 7
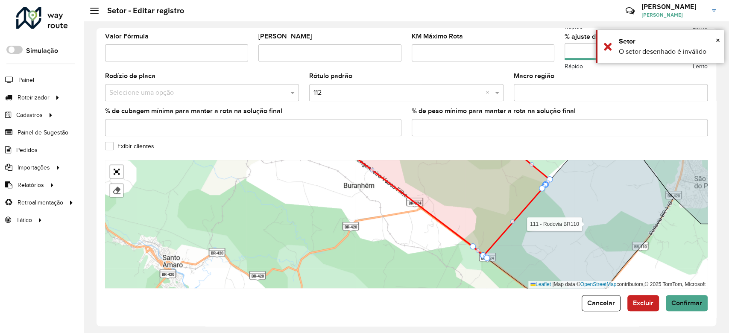
drag, startPoint x: 484, startPoint y: 257, endPoint x: 478, endPoint y: 237, distance: 20.7
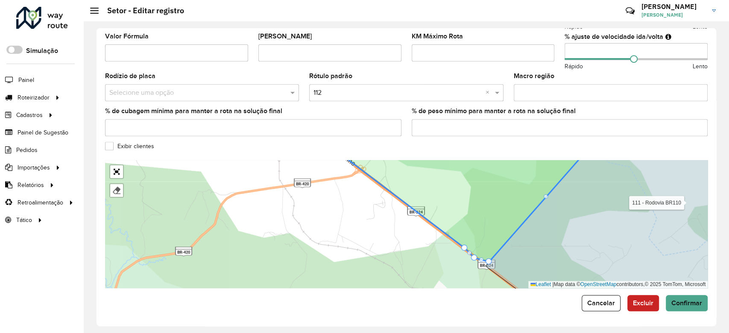
drag, startPoint x: 478, startPoint y: 234, endPoint x: 474, endPoint y: 257, distance: 23.4
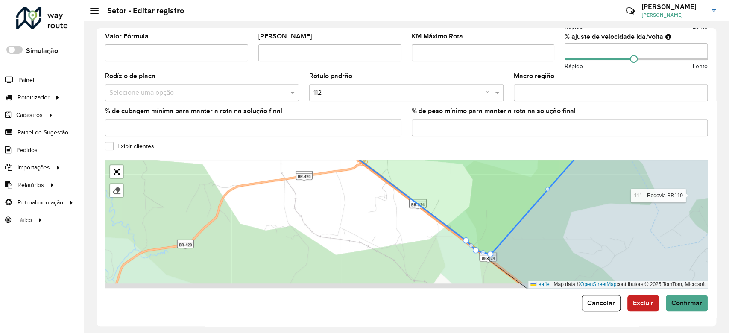
drag, startPoint x: 502, startPoint y: 246, endPoint x: 506, endPoint y: 229, distance: 17.8
click at [506, 227] on icon at bounding box center [625, 217] width 277 height 154
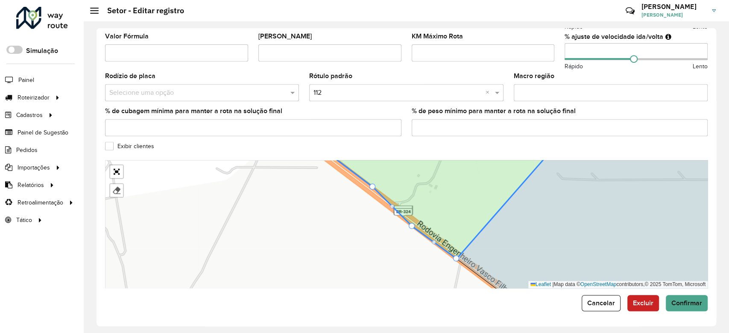
drag, startPoint x: 471, startPoint y: 244, endPoint x: 458, endPoint y: 257, distance: 18.4
click at [415, 227] on div "104 - Freguesia 109 - [GEOGRAPHIC_DATA] 110 - [GEOGRAPHIC_DATA] 111 - [GEOGRAPH…" at bounding box center [406, 224] width 602 height 128
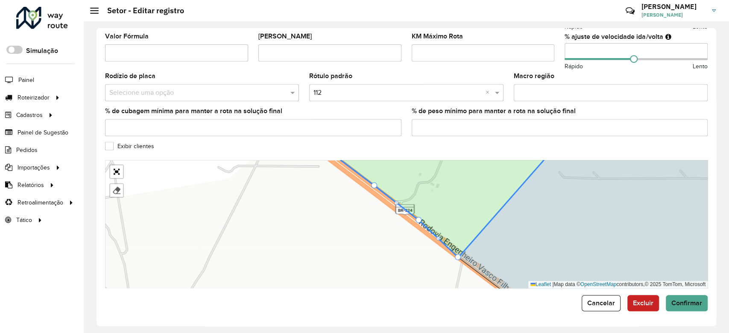
drag, startPoint x: 413, startPoint y: 227, endPoint x: 418, endPoint y: 222, distance: 6.9
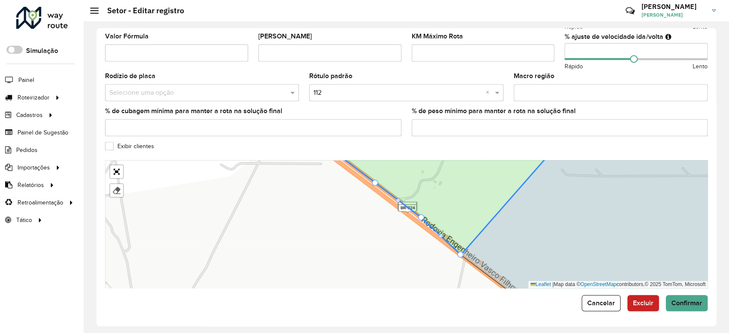
click at [461, 258] on div "104 - Freguesia 109 - [GEOGRAPHIC_DATA] 110 - [GEOGRAPHIC_DATA] 111 - [GEOGRAPH…" at bounding box center [406, 224] width 602 height 128
drag, startPoint x: 460, startPoint y: 252, endPoint x: 458, endPoint y: 246, distance: 6.7
drag, startPoint x: 459, startPoint y: 251, endPoint x: 455, endPoint y: 245, distance: 7.9
drag, startPoint x: 459, startPoint y: 254, endPoint x: 460, endPoint y: 268, distance: 13.7
click at [460, 270] on div "104 - Freguesia 109 - [GEOGRAPHIC_DATA] 110 - [GEOGRAPHIC_DATA] 111 - [GEOGRAPH…" at bounding box center [406, 224] width 602 height 128
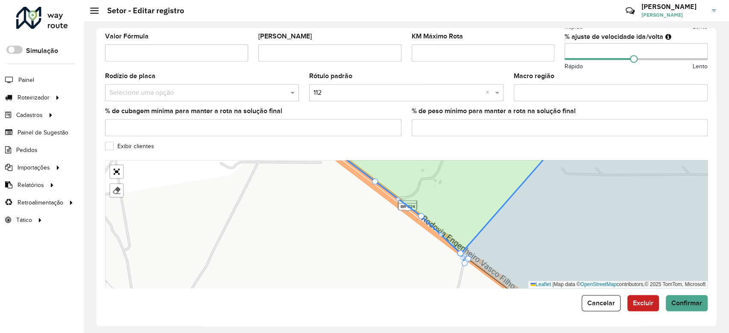
drag, startPoint x: 459, startPoint y: 265, endPoint x: 453, endPoint y: 248, distance: 19.0
drag, startPoint x: 461, startPoint y: 255, endPoint x: 458, endPoint y: 251, distance: 4.8
drag, startPoint x: 460, startPoint y: 253, endPoint x: 463, endPoint y: 244, distance: 9.0
drag, startPoint x: 459, startPoint y: 254, endPoint x: 461, endPoint y: 245, distance: 9.2
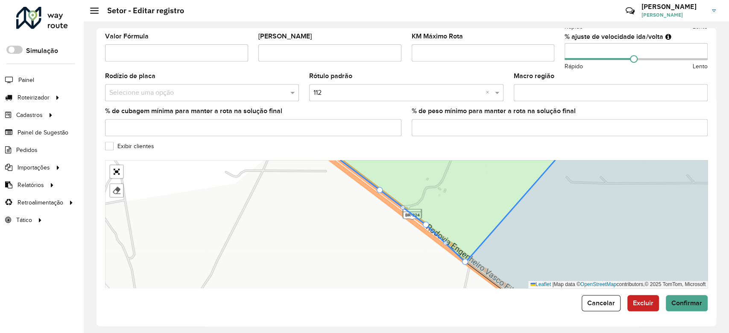
drag, startPoint x: 458, startPoint y: 259, endPoint x: 469, endPoint y: 280, distance: 24.1
click at [469, 280] on div "104 - Freguesia 109 - [GEOGRAPHIC_DATA] 110 - [GEOGRAPHIC_DATA] 111 - [GEOGRAPH…" at bounding box center [406, 224] width 602 height 128
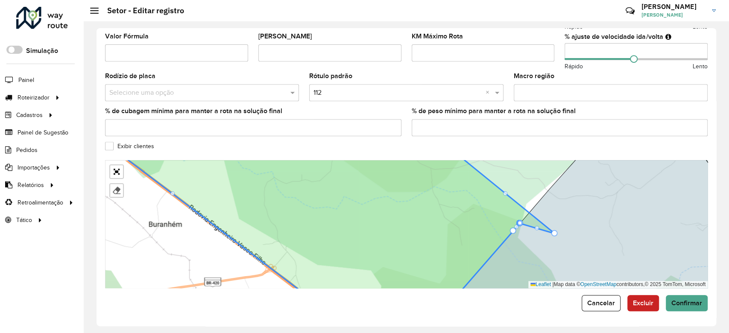
drag, startPoint x: 528, startPoint y: 213, endPoint x: 558, endPoint y: 236, distance: 37.4
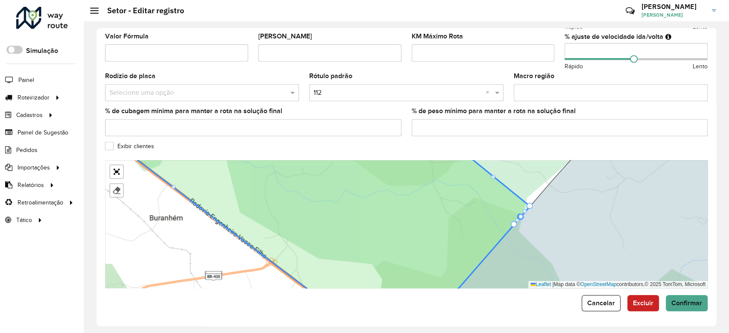
drag, startPoint x: 546, startPoint y: 226, endPoint x: 577, endPoint y: 148, distance: 83.4
click at [577, 148] on formly-group "Depósito * Selecione um depósito × CDD Camaçari Nome * Veículos Tipos de veícul…" at bounding box center [406, 36] width 602 height 504
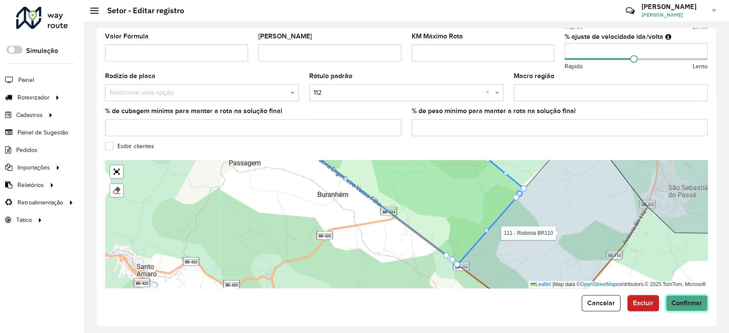
click at [693, 306] on span "Confirmar" at bounding box center [686, 302] width 31 height 7
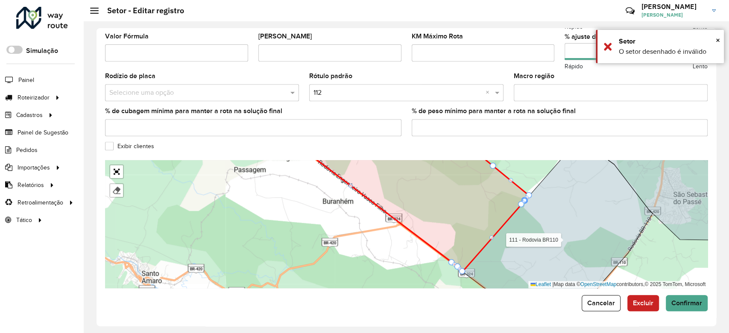
drag, startPoint x: 549, startPoint y: 244, endPoint x: 569, endPoint y: 293, distance: 53.2
click at [569, 293] on form "Depósito * Selecione um depósito × CDD Camaçari Nome * Veículos Tipos de veícul…" at bounding box center [406, 47] width 602 height 527
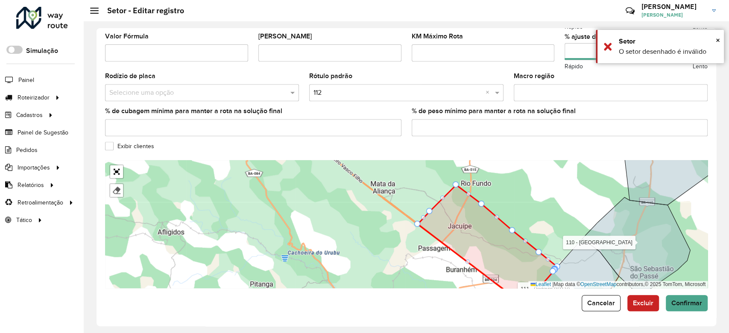
drag, startPoint x: 469, startPoint y: 214, endPoint x: 474, endPoint y: 224, distance: 11.3
click at [475, 224] on icon at bounding box center [487, 245] width 140 height 120
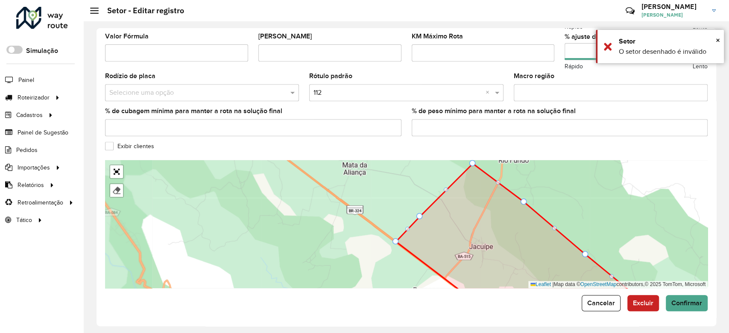
drag, startPoint x: 395, startPoint y: 243, endPoint x: 399, endPoint y: 246, distance: 4.9
click at [399, 246] on div "104 - Freguesia 109 - [GEOGRAPHIC_DATA] 110 - [GEOGRAPHIC_DATA] 111 - [GEOGRAPH…" at bounding box center [406, 224] width 602 height 128
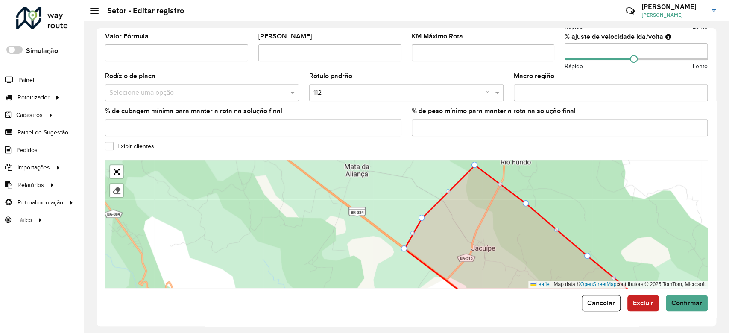
drag, startPoint x: 397, startPoint y: 244, endPoint x: 405, endPoint y: 242, distance: 7.9
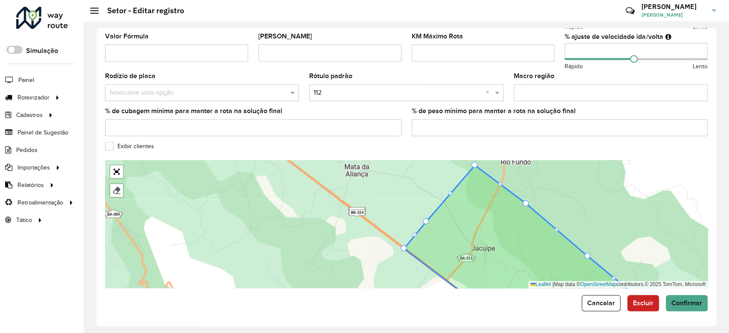
drag, startPoint x: 423, startPoint y: 219, endPoint x: 427, endPoint y: 223, distance: 5.5
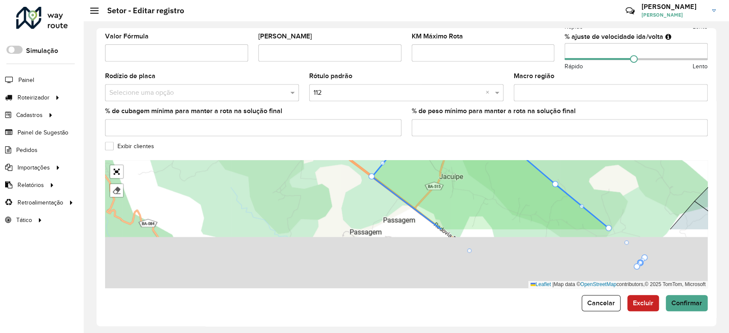
drag, startPoint x: 441, startPoint y: 230, endPoint x: 411, endPoint y: 167, distance: 69.3
click at [413, 170] on icon at bounding box center [491, 161] width 239 height 137
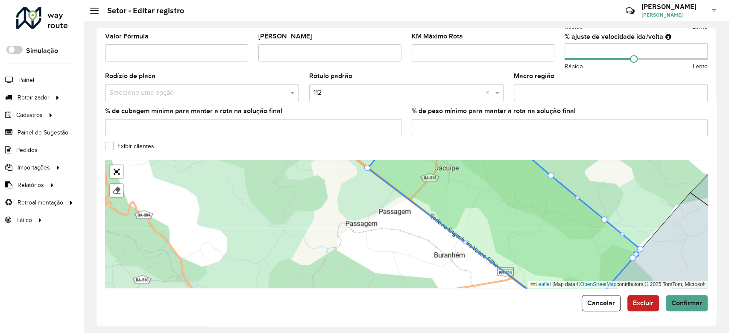
drag, startPoint x: 494, startPoint y: 237, endPoint x: 439, endPoint y: 161, distance: 93.6
click at [442, 165] on icon at bounding box center [503, 222] width 273 height 156
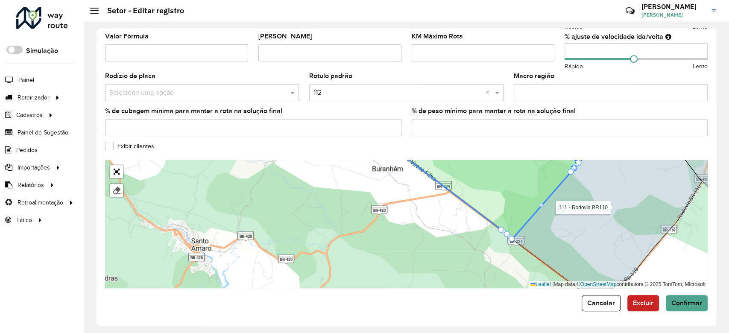
drag, startPoint x: 514, startPoint y: 228, endPoint x: 498, endPoint y: 205, distance: 27.9
click at [498, 203] on icon at bounding box center [477, 187] width 202 height 104
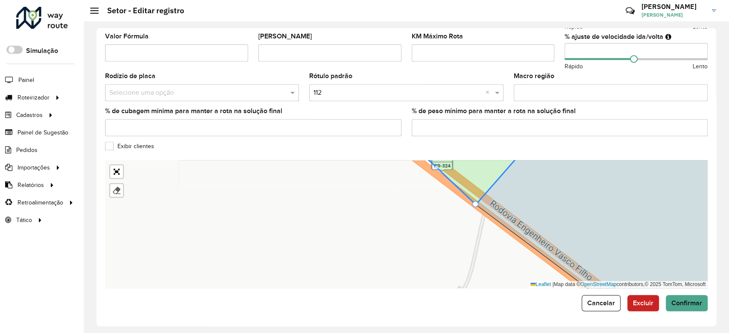
drag, startPoint x: 389, startPoint y: 222, endPoint x: 432, endPoint y: 286, distance: 77.3
click at [432, 286] on div "104 - Freguesia 109 - [GEOGRAPHIC_DATA] 110 - [GEOGRAPHIC_DATA] 111 - [GEOGRAPH…" at bounding box center [406, 224] width 602 height 128
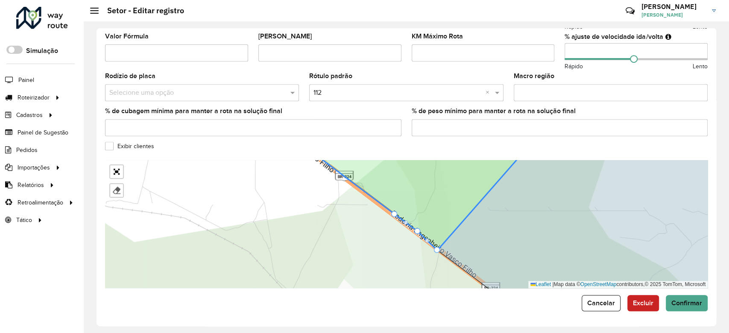
drag, startPoint x: 437, startPoint y: 252, endPoint x: 439, endPoint y: 248, distance: 4.6
drag, startPoint x: 436, startPoint y: 238, endPoint x: 435, endPoint y: 233, distance: 5.2
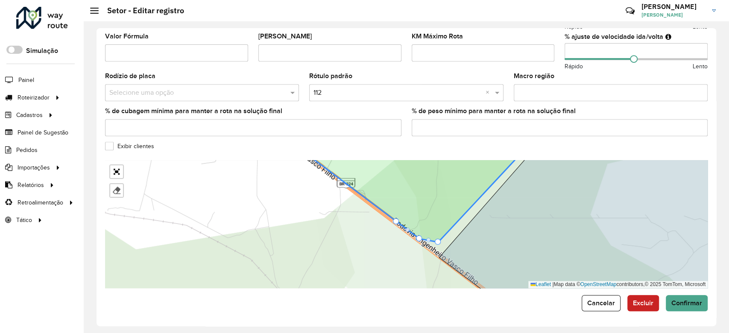
drag, startPoint x: 436, startPoint y: 237, endPoint x: 437, endPoint y: 242, distance: 5.2
click at [438, 245] on div "104 - Freguesia 109 - [GEOGRAPHIC_DATA] 110 - [GEOGRAPHIC_DATA] 111 - [GEOGRAPH…" at bounding box center [406, 224] width 602 height 128
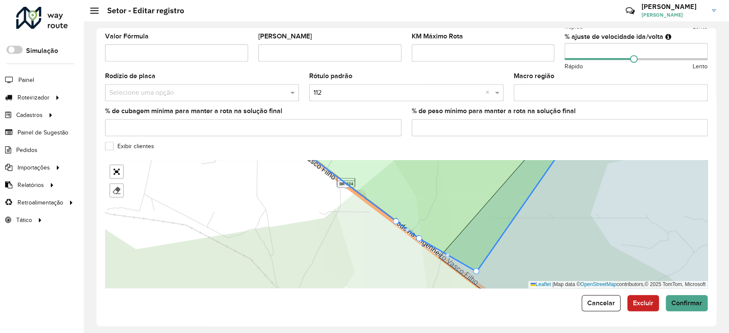
drag, startPoint x: 437, startPoint y: 242, endPoint x: 476, endPoint y: 271, distance: 49.3
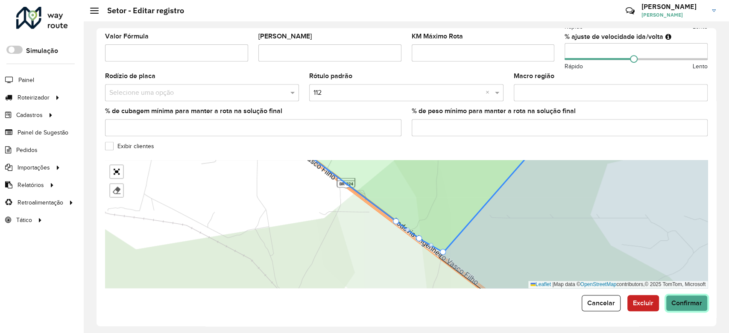
click at [682, 295] on button "Confirmar" at bounding box center [686, 303] width 42 height 16
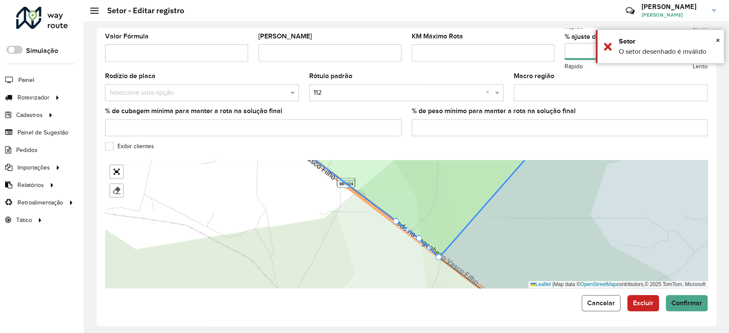
click at [606, 297] on button "Cancelar" at bounding box center [600, 303] width 39 height 16
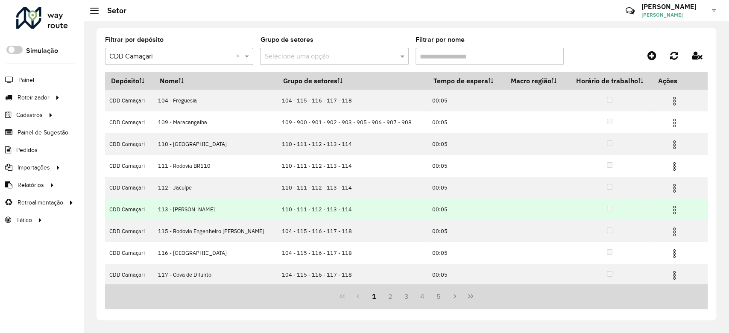
click at [673, 209] on img at bounding box center [674, 210] width 10 height 10
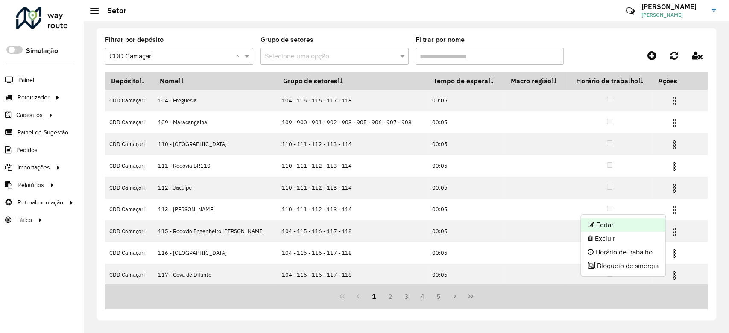
click at [633, 222] on li "Editar" at bounding box center [622, 225] width 85 height 14
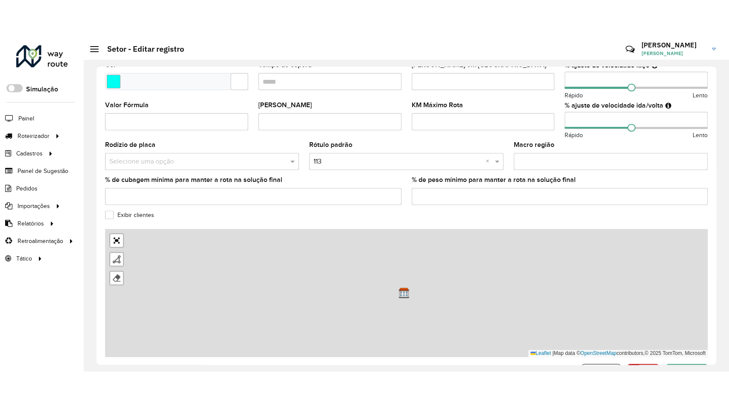
scroll to position [253, 0]
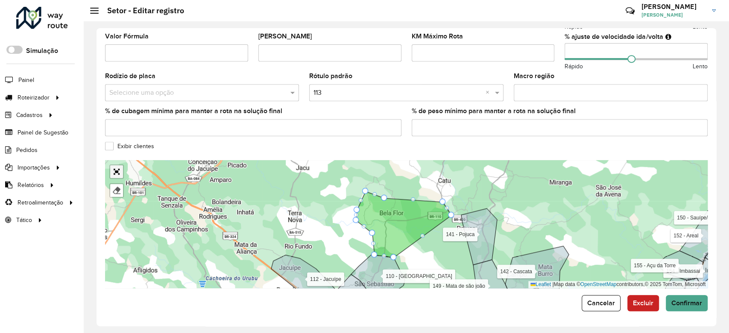
click at [116, 171] on link "Abrir mapa em tela cheia" at bounding box center [116, 171] width 13 height 13
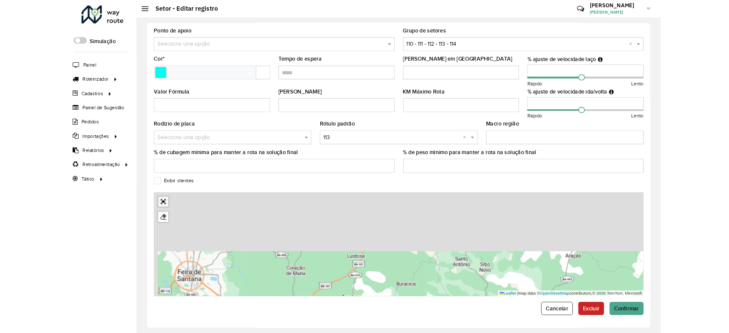
scroll to position [41, 0]
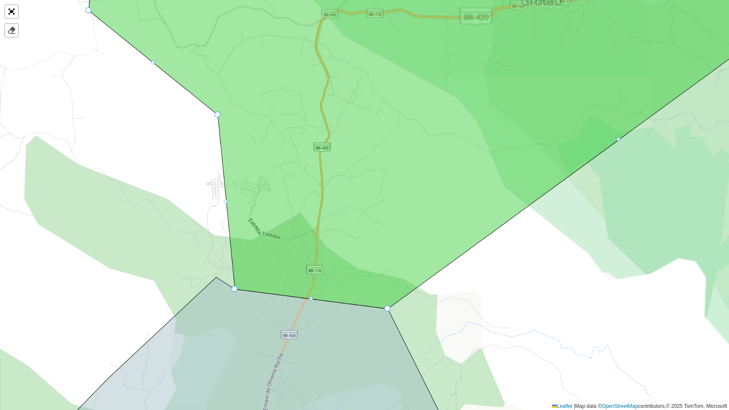
drag, startPoint x: 345, startPoint y: 169, endPoint x: 329, endPoint y: 200, distance: 34.0
click at [329, 200] on icon at bounding box center [445, 136] width 713 height 344
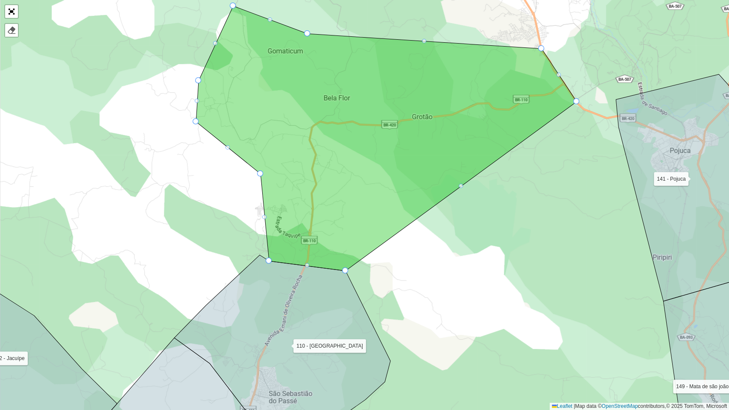
drag, startPoint x: 350, startPoint y: 178, endPoint x: 328, endPoint y: 204, distance: 34.2
click at [328, 204] on icon at bounding box center [386, 138] width 380 height 265
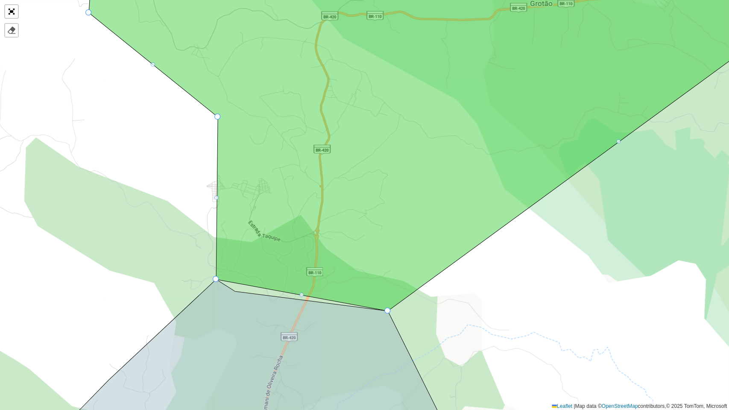
drag, startPoint x: 232, startPoint y: 290, endPoint x: 216, endPoint y: 283, distance: 16.8
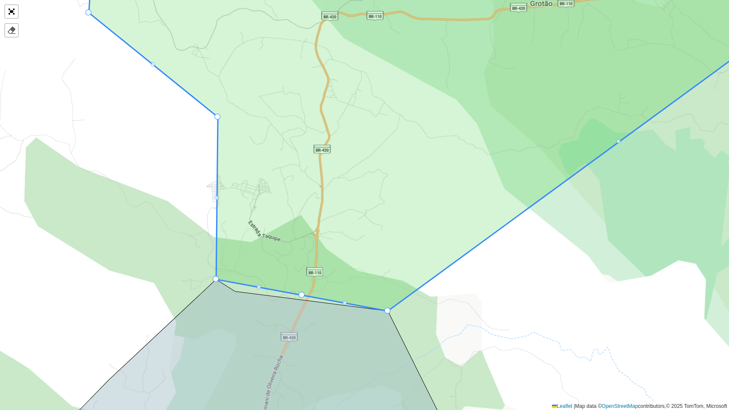
drag, startPoint x: 300, startPoint y: 294, endPoint x: 297, endPoint y: 300, distance: 7.3
drag, startPoint x: 300, startPoint y: 296, endPoint x: 286, endPoint y: 318, distance: 26.0
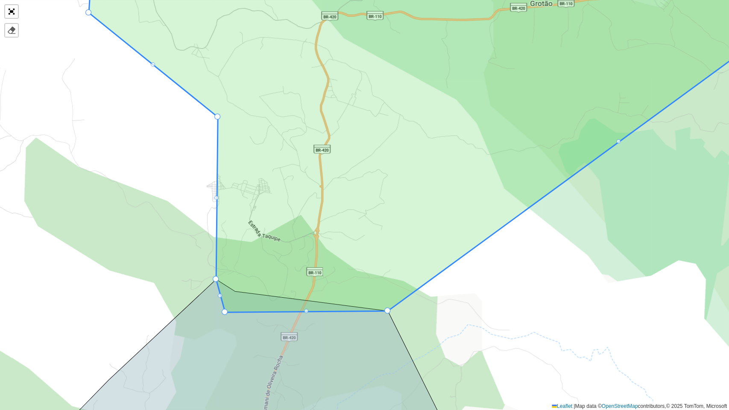
drag, startPoint x: 238, startPoint y: 291, endPoint x: 223, endPoint y: 311, distance: 25.0
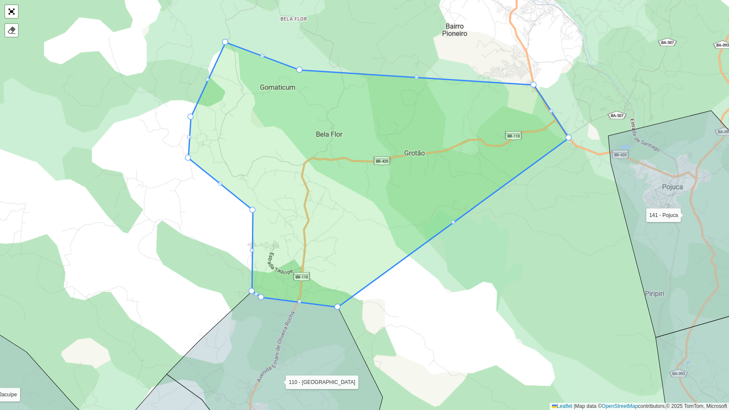
drag, startPoint x: 284, startPoint y: 244, endPoint x: 287, endPoint y: 267, distance: 23.2
click at [287, 267] on icon at bounding box center [378, 174] width 380 height 265
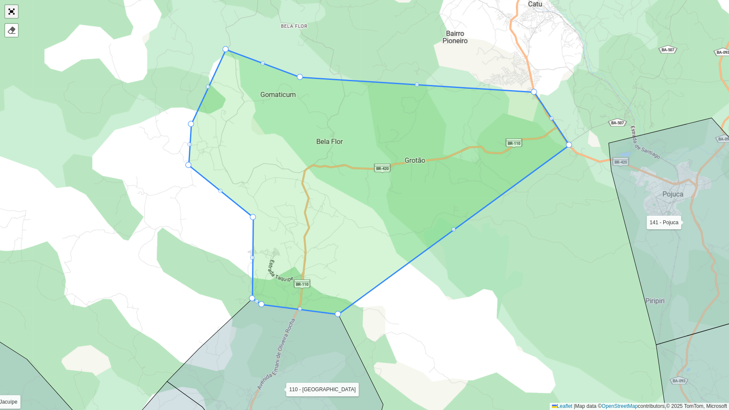
click at [11, 15] on link "Abrir mapa em tela cheia" at bounding box center [11, 11] width 13 height 13
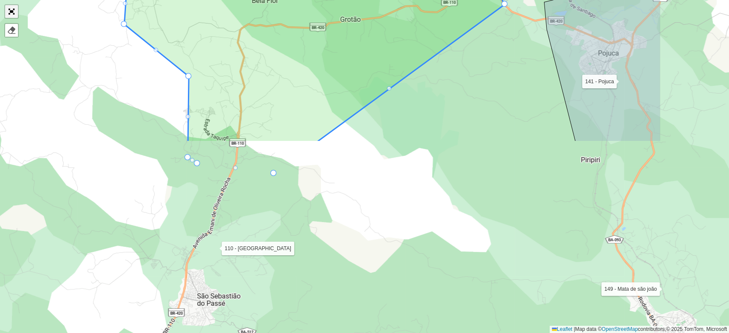
scroll to position [253, 0]
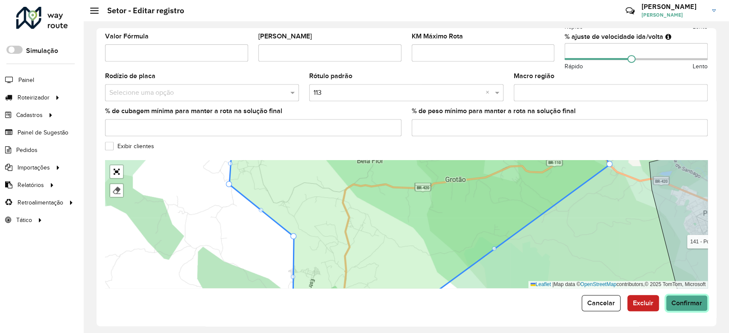
click at [690, 304] on span "Confirmar" at bounding box center [686, 302] width 31 height 7
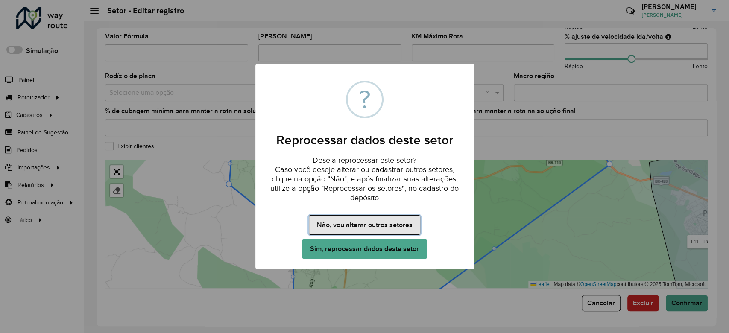
click at [402, 227] on button "Não, vou alterar outros setores" at bounding box center [364, 225] width 111 height 20
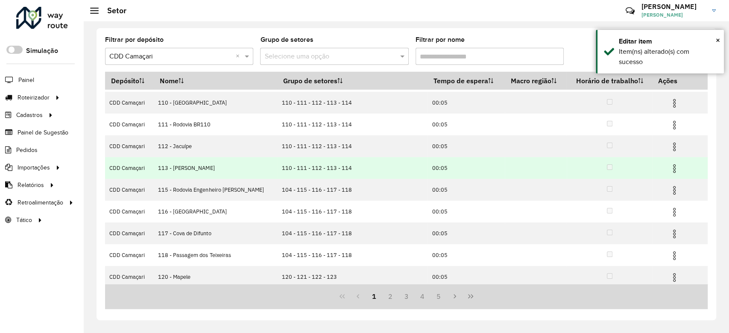
scroll to position [43, 0]
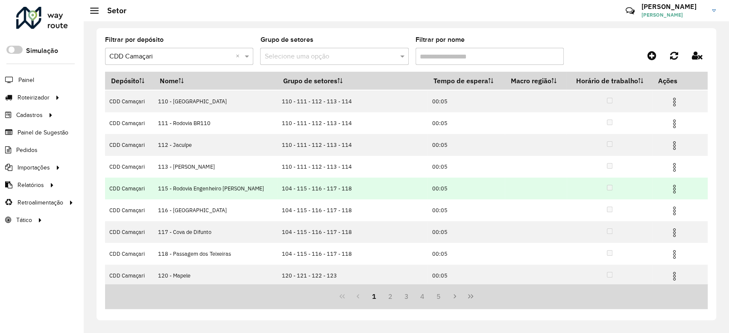
click at [670, 189] on img at bounding box center [674, 189] width 10 height 10
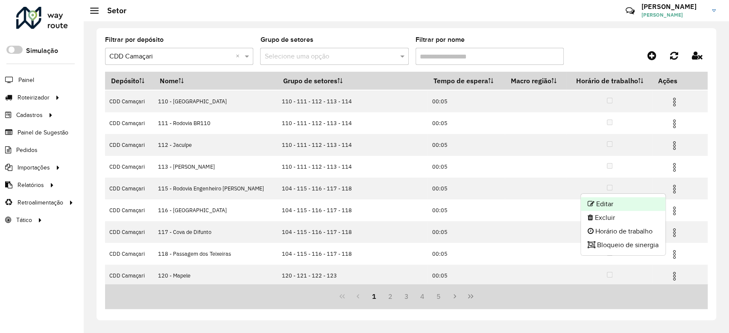
click at [625, 207] on li "Editar" at bounding box center [622, 204] width 85 height 14
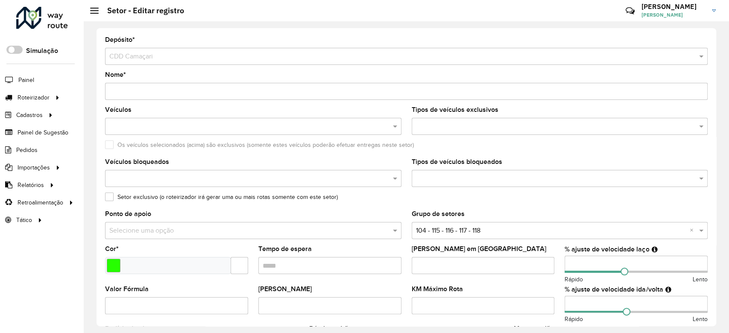
scroll to position [253, 0]
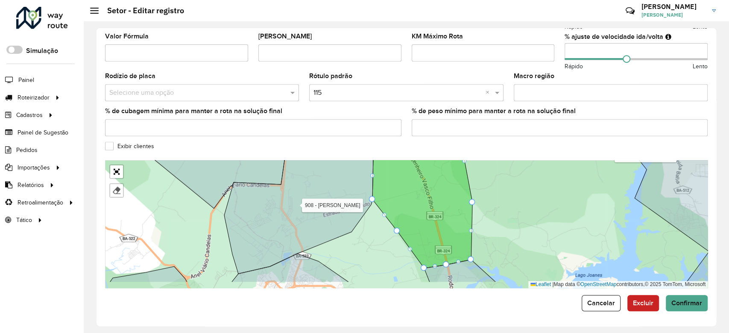
drag, startPoint x: 396, startPoint y: 209, endPoint x: 422, endPoint y: 281, distance: 76.1
click at [422, 268] on icon at bounding box center [419, 198] width 105 height 140
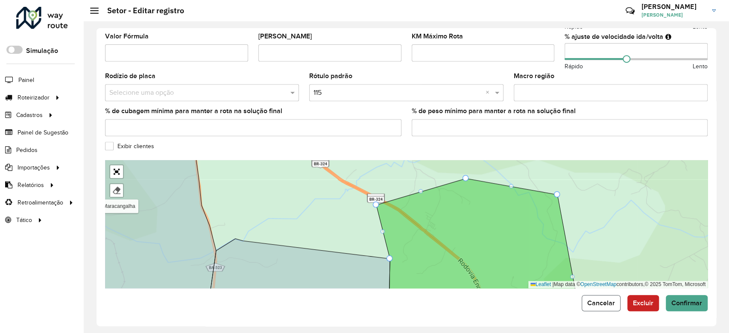
click at [604, 299] on span "Cancelar" at bounding box center [601, 302] width 28 height 7
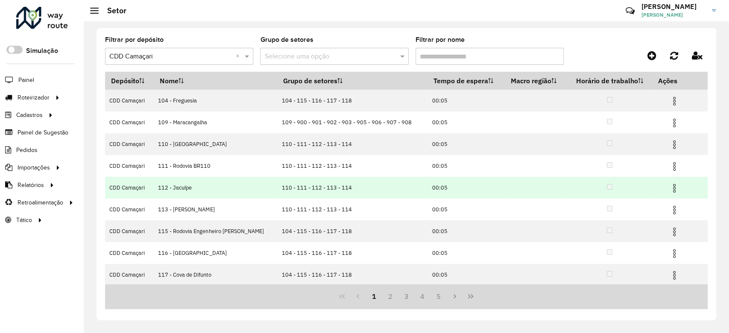
scroll to position [66, 0]
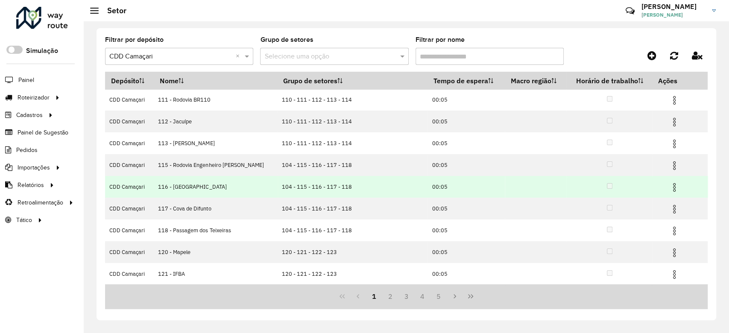
click at [672, 189] on img at bounding box center [674, 187] width 10 height 10
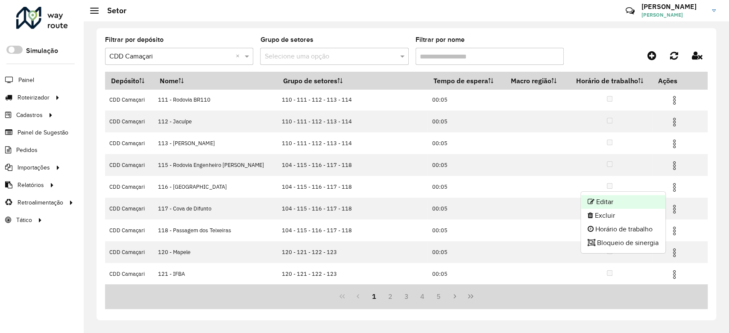
click at [646, 206] on li "Editar" at bounding box center [622, 202] width 85 height 14
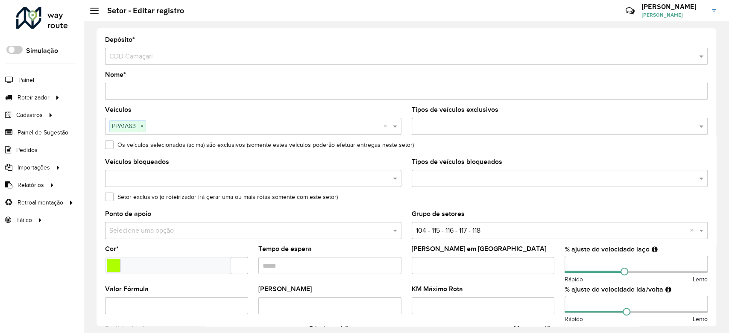
scroll to position [253, 0]
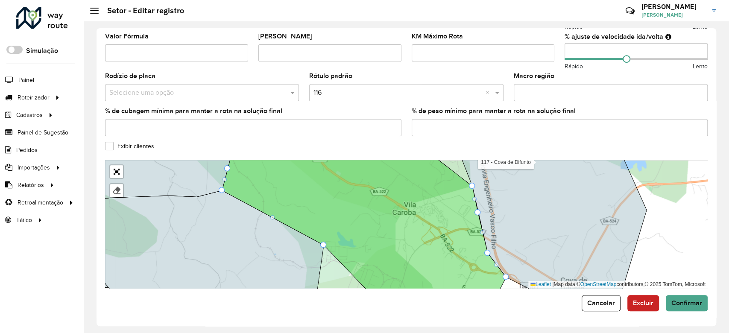
drag, startPoint x: 406, startPoint y: 230, endPoint x: 416, endPoint y: 207, distance: 24.7
click at [415, 207] on icon at bounding box center [364, 212] width 284 height 154
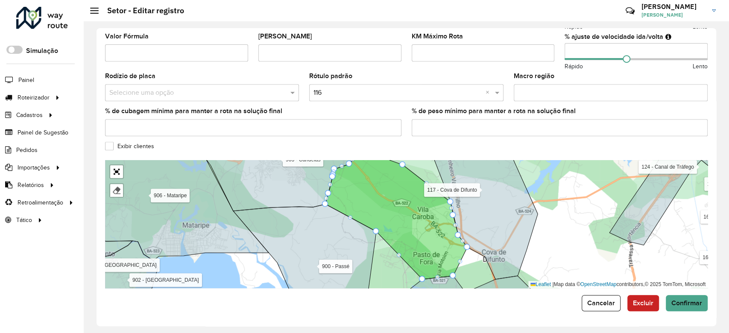
drag, startPoint x: 386, startPoint y: 179, endPoint x: 398, endPoint y: 230, distance: 53.0
click at [398, 230] on icon at bounding box center [396, 219] width 142 height 120
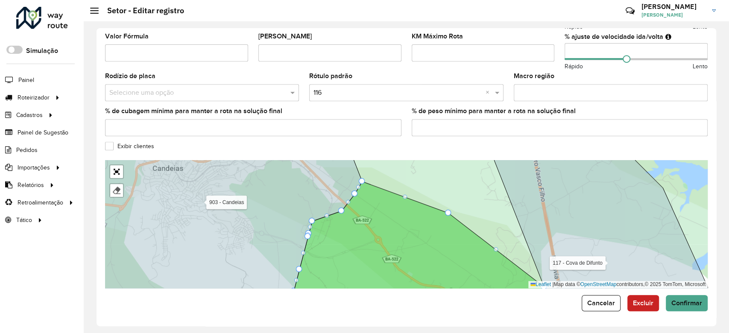
drag, startPoint x: 367, startPoint y: 216, endPoint x: 347, endPoint y: 143, distance: 76.0
click at [347, 143] on formly-group "Depósito * Selecione um depósito × CDD Camaçari Nome * Veículos PPA1A63 × × Tip…" at bounding box center [406, 36] width 602 height 504
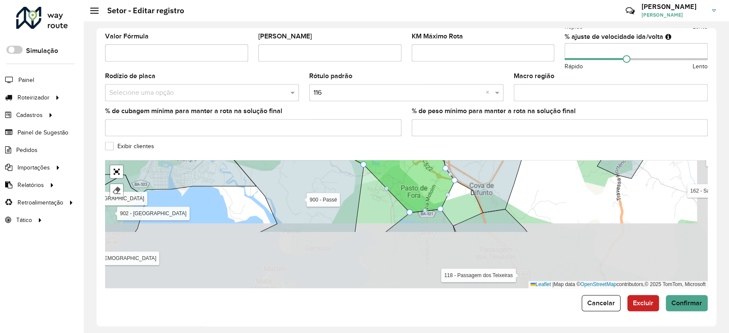
drag, startPoint x: 281, startPoint y: 208, endPoint x: 274, endPoint y: 182, distance: 26.9
click at [274, 182] on icon at bounding box center [292, 184] width 143 height 95
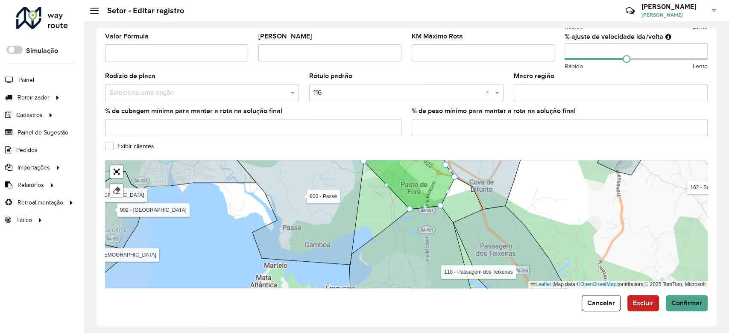
drag, startPoint x: 347, startPoint y: 218, endPoint x: 347, endPoint y: 235, distance: 17.1
click at [347, 235] on icon at bounding box center [295, 206] width 138 height 118
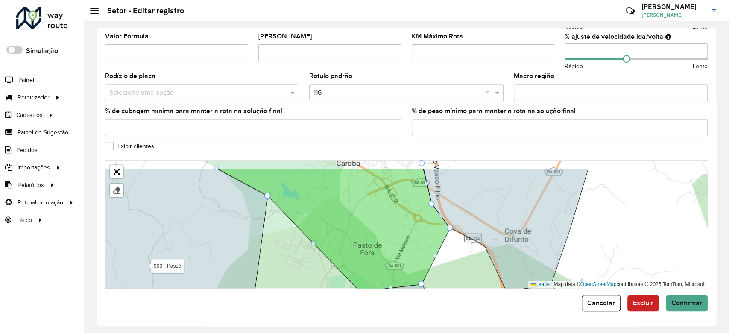
drag, startPoint x: 408, startPoint y: 220, endPoint x: 412, endPoint y: 275, distance: 55.2
click at [412, 274] on icon at bounding box center [334, 230] width 232 height 122
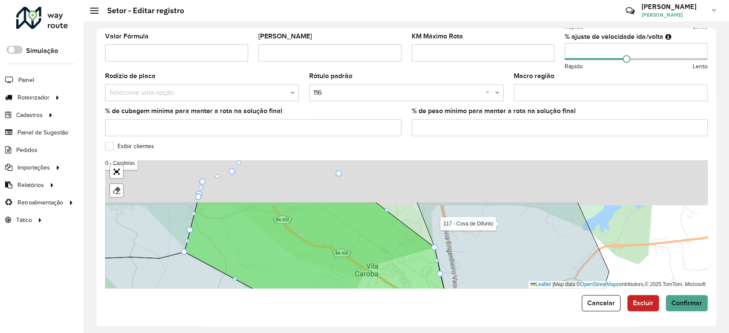
click at [407, 254] on icon at bounding box center [326, 279] width 284 height 154
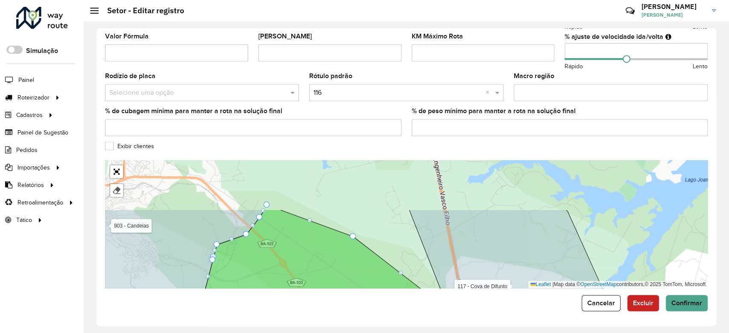
drag, startPoint x: 388, startPoint y: 238, endPoint x: 395, endPoint y: 269, distance: 31.6
click at [395, 270] on div "104 - Freguesia 109 - [GEOGRAPHIC_DATA] 110 - [GEOGRAPHIC_DATA] 111 - [GEOGRAPH…" at bounding box center [406, 224] width 602 height 128
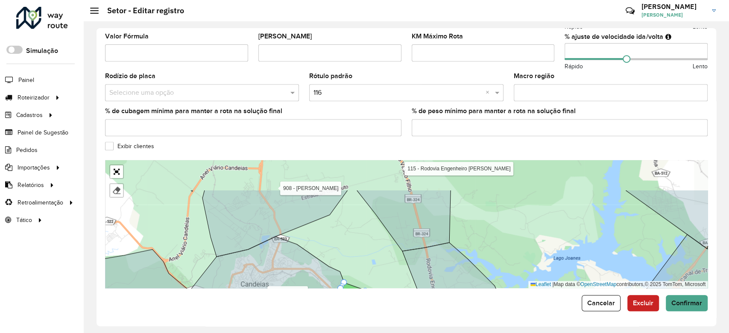
drag, startPoint x: 380, startPoint y: 242, endPoint x: 394, endPoint y: 286, distance: 45.9
click at [394, 286] on div "104 - Freguesia 109 - [GEOGRAPHIC_DATA] 110 - [GEOGRAPHIC_DATA] 111 - [GEOGRAPH…" at bounding box center [406, 224] width 602 height 128
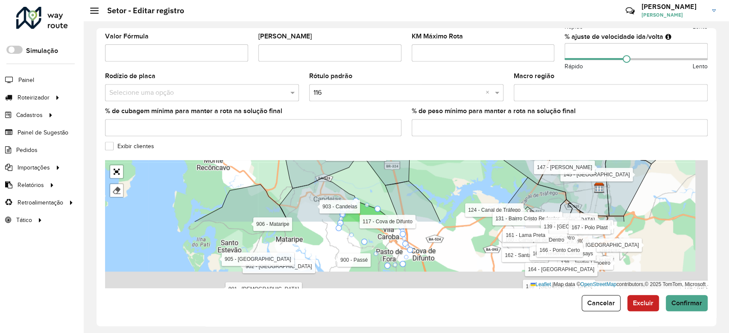
drag, startPoint x: 391, startPoint y: 269, endPoint x: 378, endPoint y: 186, distance: 83.7
click at [378, 187] on div "104 - Freguesia 109 - [GEOGRAPHIC_DATA] 110 - [GEOGRAPHIC_DATA] 111 - [GEOGRAPH…" at bounding box center [406, 224] width 602 height 128
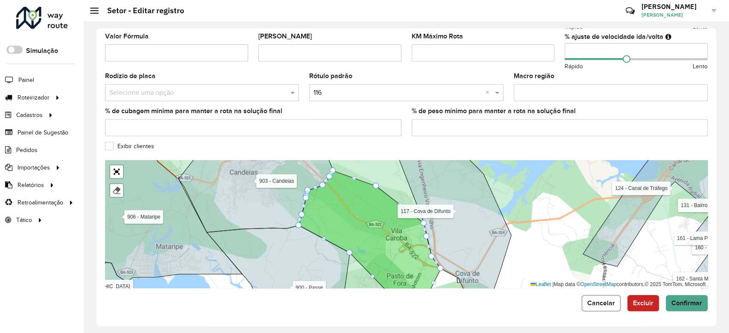
click at [589, 302] on span "Cancelar" at bounding box center [601, 302] width 28 height 7
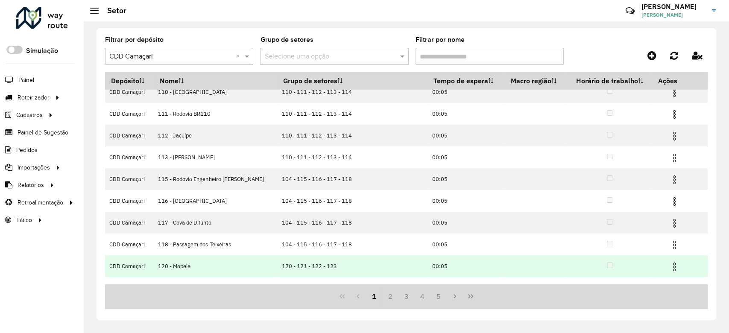
scroll to position [66, 0]
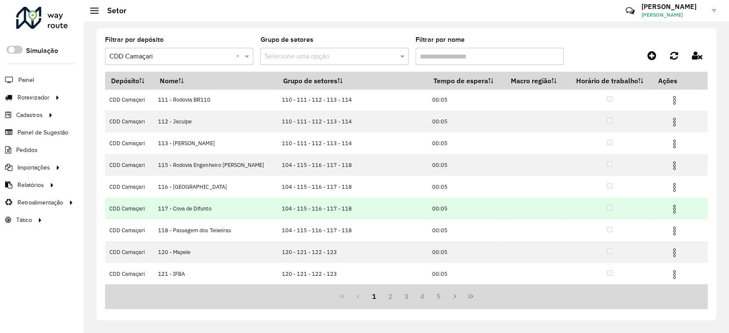
click at [670, 208] on img at bounding box center [674, 209] width 10 height 10
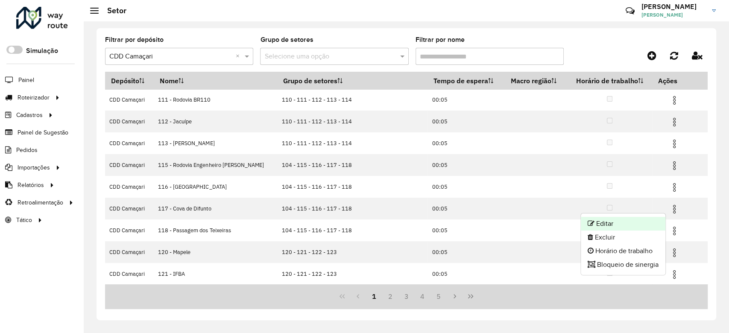
click at [645, 220] on li "Editar" at bounding box center [622, 224] width 85 height 14
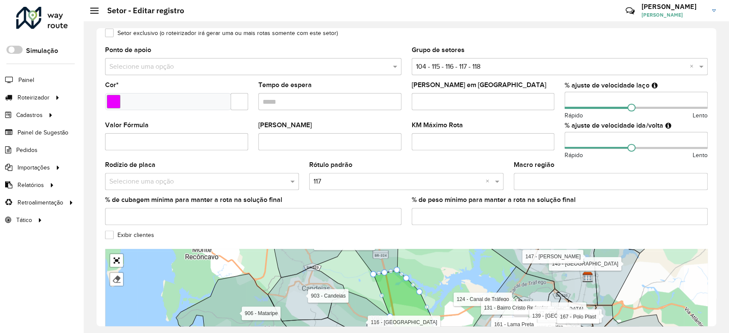
scroll to position [253, 0]
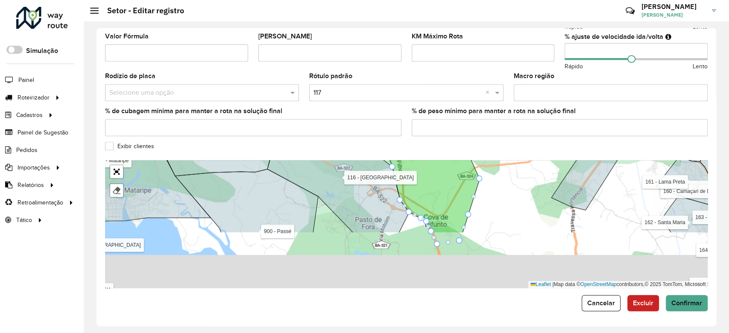
drag, startPoint x: 416, startPoint y: 207, endPoint x: 416, endPoint y: 182, distance: 24.3
click at [416, 183] on icon at bounding box center [419, 155] width 120 height 154
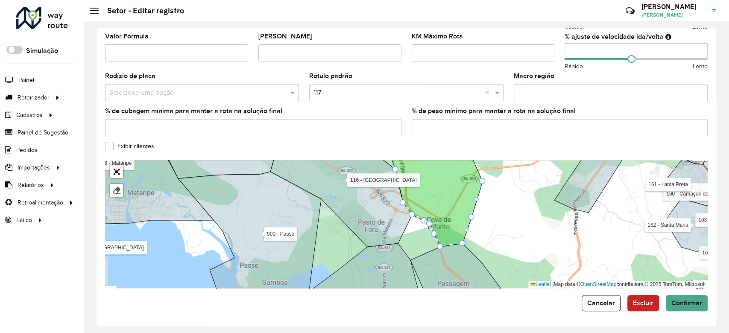
drag, startPoint x: 429, startPoint y: 187, endPoint x: 445, endPoint y: 267, distance: 82.2
click at [445, 247] on icon at bounding box center [435, 200] width 93 height 94
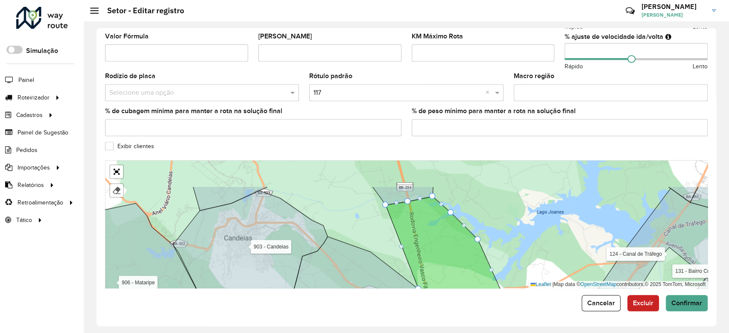
drag, startPoint x: 441, startPoint y: 246, endPoint x: 442, endPoint y: 261, distance: 15.0
click at [443, 262] on icon at bounding box center [445, 268] width 120 height 145
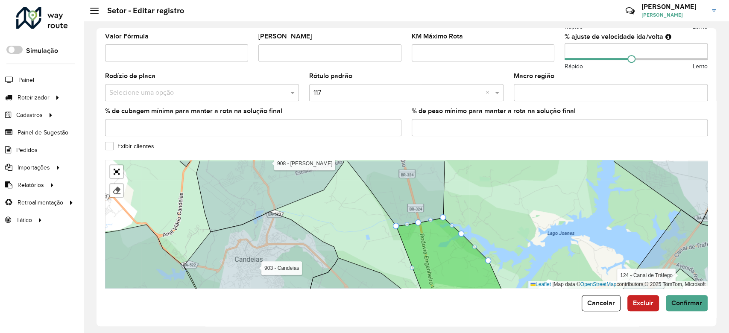
drag, startPoint x: 438, startPoint y: 257, endPoint x: 441, endPoint y: 248, distance: 9.3
click at [441, 248] on icon at bounding box center [454, 267] width 117 height 98
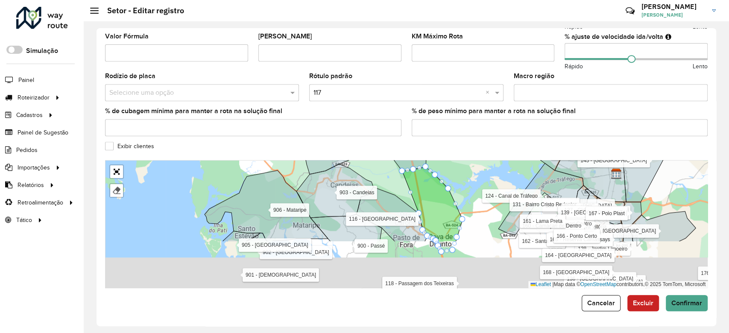
drag, startPoint x: 440, startPoint y: 245, endPoint x: 426, endPoint y: 185, distance: 61.6
click at [426, 185] on icon at bounding box center [432, 204] width 60 height 75
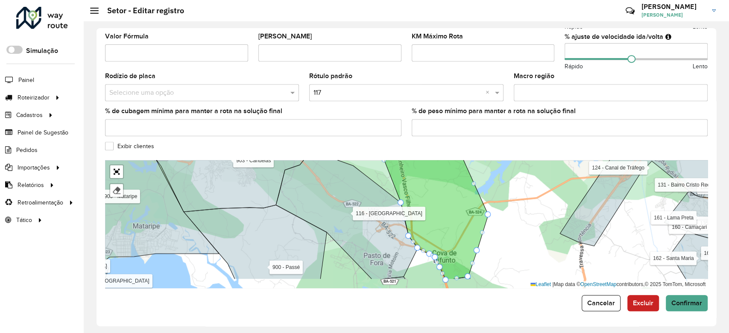
drag, startPoint x: 429, startPoint y: 210, endPoint x: 427, endPoint y: 205, distance: 5.7
click at [427, 205] on icon at bounding box center [429, 202] width 118 height 154
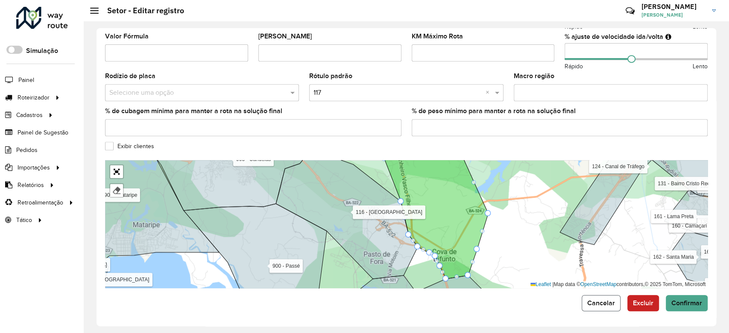
click at [615, 304] on button "Cancelar" at bounding box center [600, 303] width 39 height 16
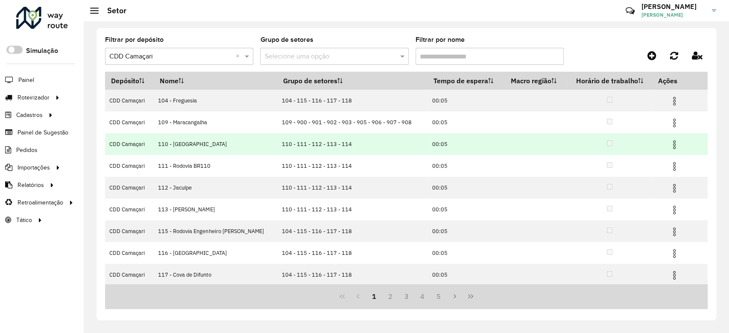
scroll to position [66, 0]
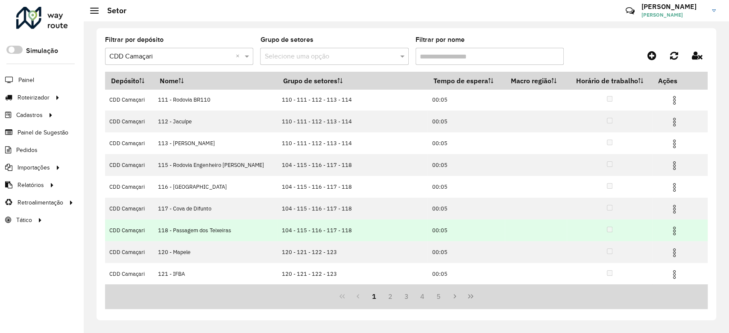
click at [669, 230] on img at bounding box center [674, 231] width 10 height 10
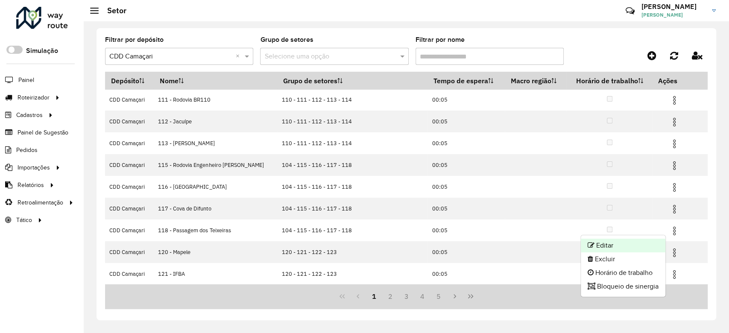
click at [638, 244] on li "Editar" at bounding box center [622, 246] width 85 height 14
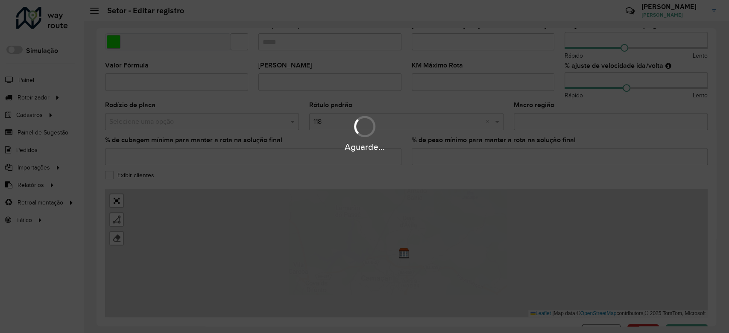
scroll to position [253, 0]
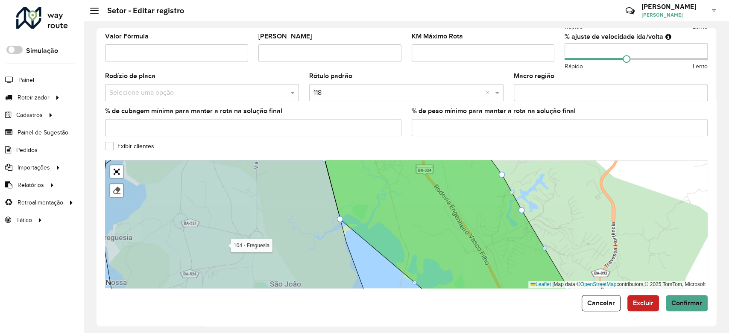
drag, startPoint x: 359, startPoint y: 212, endPoint x: 338, endPoint y: 218, distance: 20.9
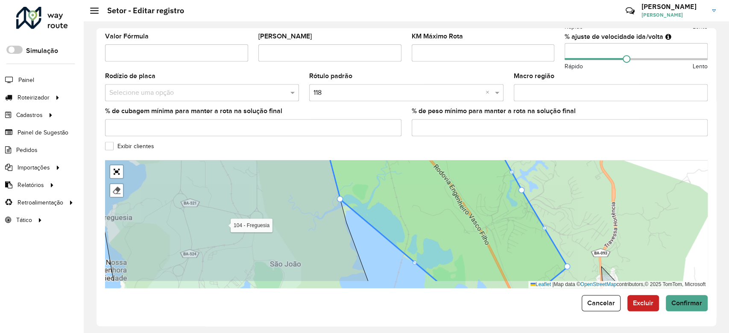
drag, startPoint x: 370, startPoint y: 204, endPoint x: 370, endPoint y: 174, distance: 29.9
click at [370, 174] on icon at bounding box center [444, 204] width 246 height 156
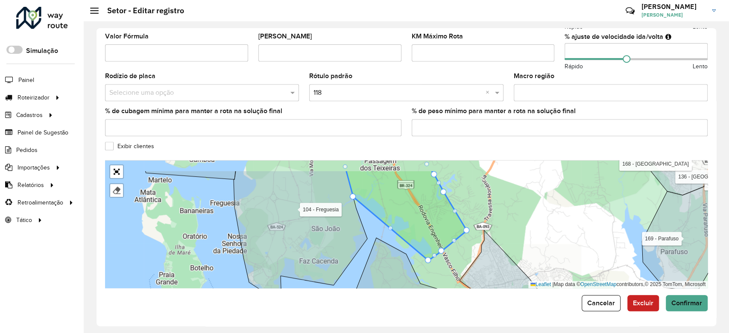
drag, startPoint x: 390, startPoint y: 209, endPoint x: 384, endPoint y: 219, distance: 11.5
click at [384, 219] on icon at bounding box center [406, 215] width 121 height 90
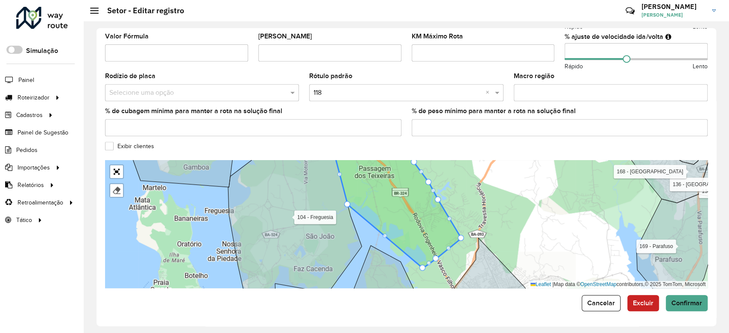
click at [420, 268] on div at bounding box center [422, 268] width 6 height 6
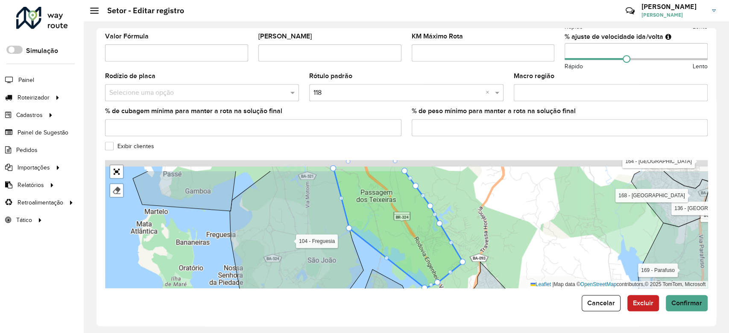
drag, startPoint x: 430, startPoint y: 232, endPoint x: 420, endPoint y: 254, distance: 24.7
click at [420, 254] on icon at bounding box center [398, 229] width 129 height 118
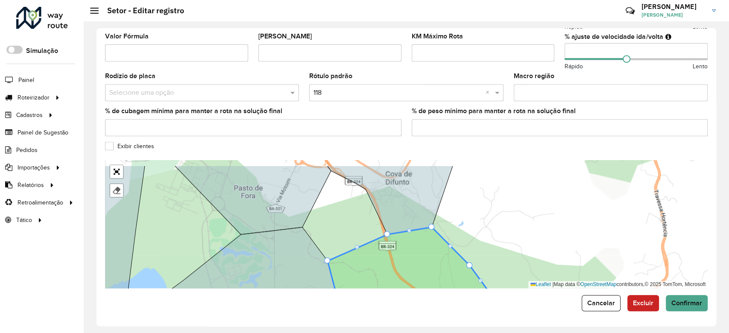
drag, startPoint x: 379, startPoint y: 246, endPoint x: 393, endPoint y: 277, distance: 34.4
click at [393, 277] on icon at bounding box center [418, 274] width 183 height 94
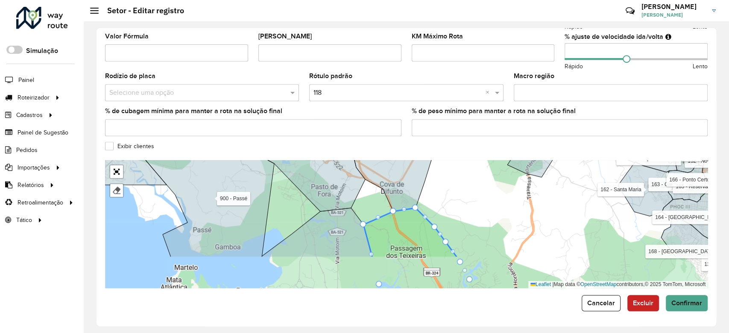
click at [380, 194] on div "104 - Freguesia 109 - [GEOGRAPHIC_DATA] 110 - [GEOGRAPHIC_DATA] 111 - [GEOGRAPH…" at bounding box center [406, 224] width 602 height 128
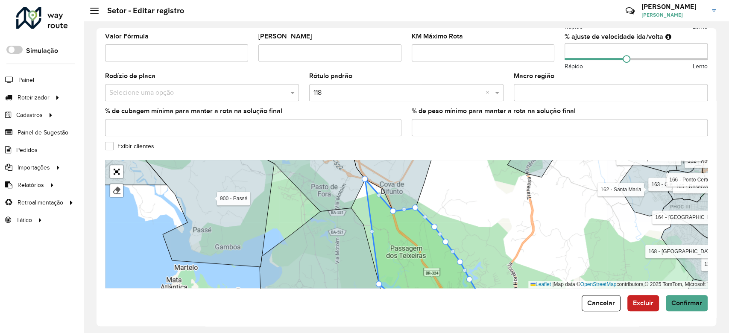
drag, startPoint x: 364, startPoint y: 224, endPoint x: 361, endPoint y: 183, distance: 41.9
drag, startPoint x: 390, startPoint y: 209, endPoint x: 382, endPoint y: 185, distance: 25.6
click at [370, 233] on div "104 - Freguesia 109 - [GEOGRAPHIC_DATA] 110 - [GEOGRAPHIC_DATA] 111 - [GEOGRAPH…" at bounding box center [406, 224] width 602 height 128
drag, startPoint x: 369, startPoint y: 228, endPoint x: 357, endPoint y: 221, distance: 13.6
click at [357, 221] on div "104 - Freguesia 109 - [GEOGRAPHIC_DATA] 110 - [GEOGRAPHIC_DATA] 111 - [GEOGRAPH…" at bounding box center [406, 224] width 602 height 128
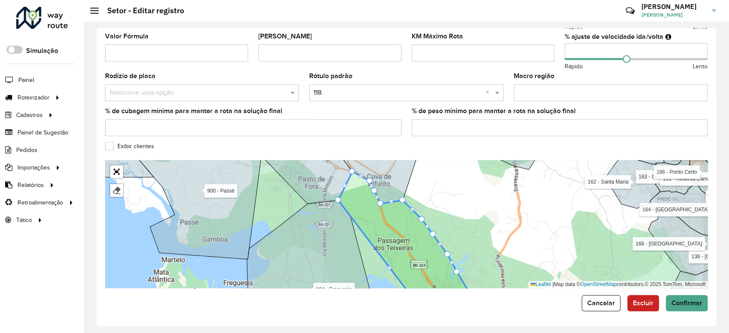
drag, startPoint x: 364, startPoint y: 274, endPoint x: 336, endPoint y: 197, distance: 82.1
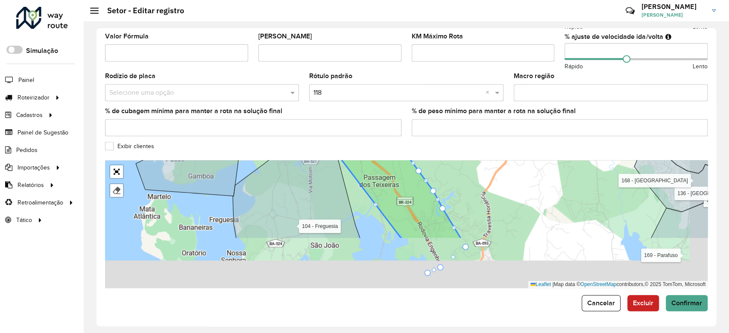
drag, startPoint x: 353, startPoint y: 179, endPoint x: 348, endPoint y: 150, distance: 30.0
click at [348, 150] on formly-group "Depósito * Selecione um depósito × CDD Camaçari Nome * Veículos OYE9598 × × Tip…" at bounding box center [406, 36] width 602 height 504
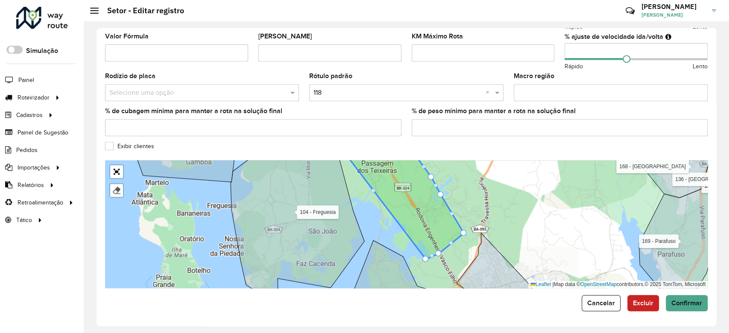
click at [372, 192] on div "104 - Freguesia 109 - [GEOGRAPHIC_DATA] 110 - [GEOGRAPHIC_DATA] 111 - [GEOGRAPH…" at bounding box center [406, 224] width 602 height 128
drag, startPoint x: 373, startPoint y: 191, endPoint x: 365, endPoint y: 204, distance: 14.8
drag, startPoint x: 373, startPoint y: 190, endPoint x: 369, endPoint y: 197, distance: 8.3
drag, startPoint x: 369, startPoint y: 196, endPoint x: 355, endPoint y: 201, distance: 14.4
drag, startPoint x: 368, startPoint y: 195, endPoint x: 377, endPoint y: 256, distance: 61.7
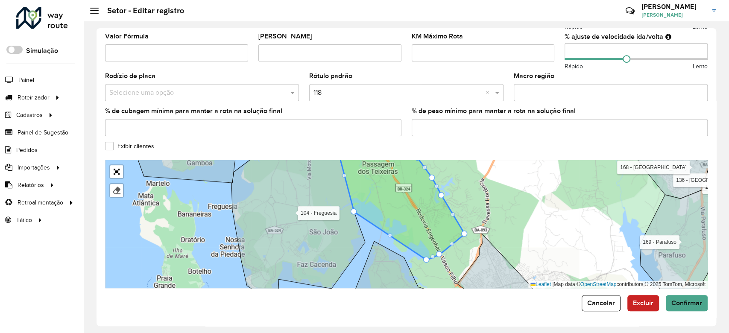
click at [377, 256] on icon at bounding box center [401, 203] width 128 height 113
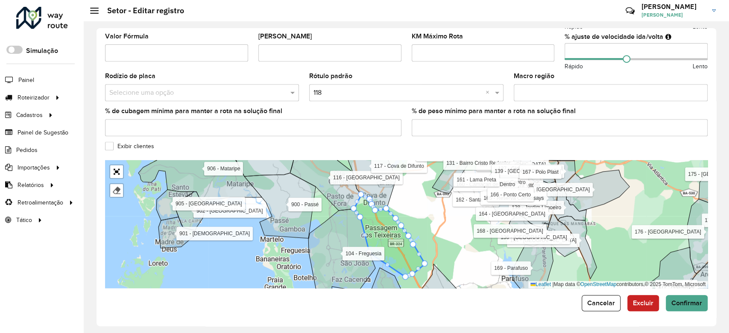
drag, startPoint x: 374, startPoint y: 234, endPoint x: 374, endPoint y: 210, distance: 23.9
click at [374, 210] on icon at bounding box center [389, 236] width 71 height 82
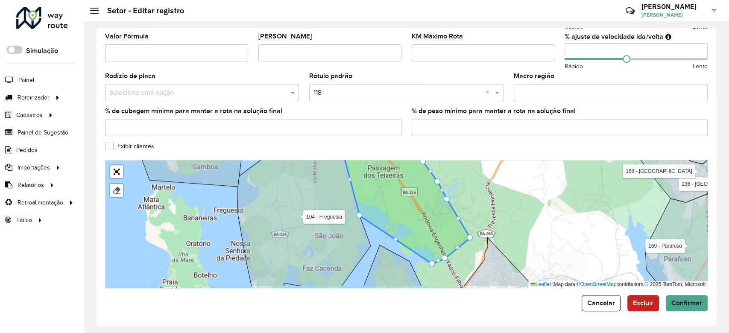
drag, startPoint x: 361, startPoint y: 224, endPoint x: 359, endPoint y: 207, distance: 17.2
click at [359, 207] on icon at bounding box center [400, 197] width 139 height 133
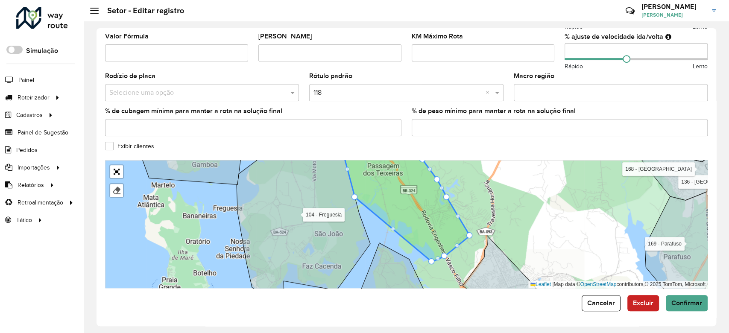
drag, startPoint x: 359, startPoint y: 210, endPoint x: 358, endPoint y: 193, distance: 17.1
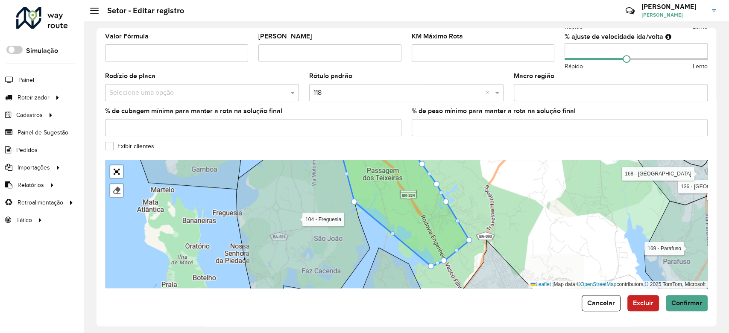
drag, startPoint x: 420, startPoint y: 224, endPoint x: 419, endPoint y: 236, distance: 12.4
click at [419, 236] on icon at bounding box center [405, 209] width 128 height 116
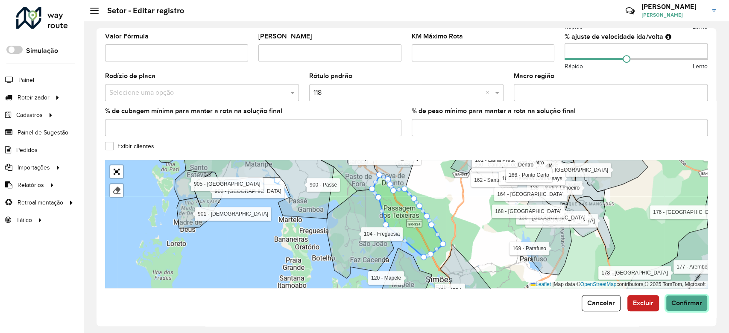
click at [694, 301] on span "Confirmar" at bounding box center [686, 302] width 31 height 7
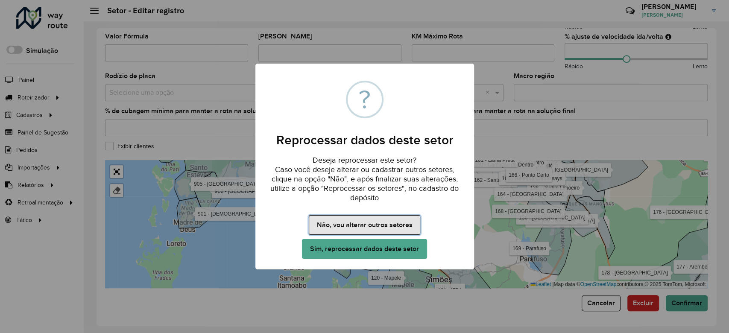
click at [366, 230] on button "Não, vou alterar outros setores" at bounding box center [364, 225] width 111 height 20
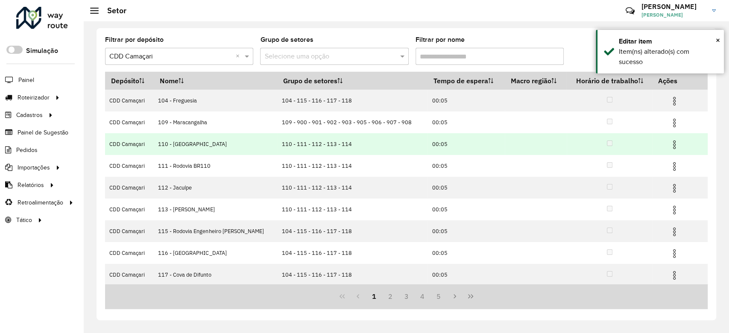
scroll to position [66, 0]
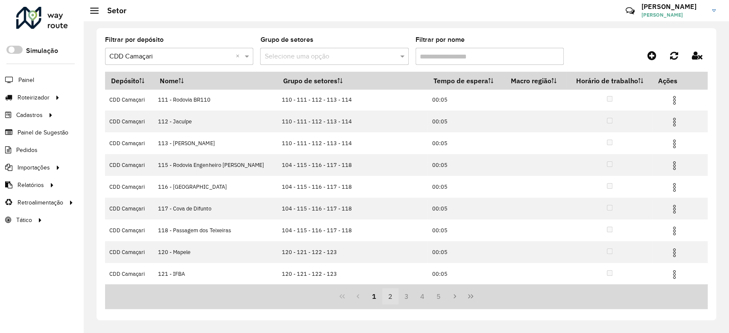
click at [388, 297] on button "2" at bounding box center [390, 296] width 16 height 16
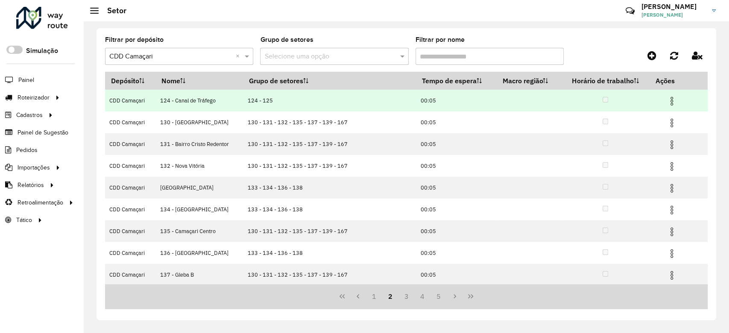
click at [666, 104] on img at bounding box center [671, 101] width 10 height 10
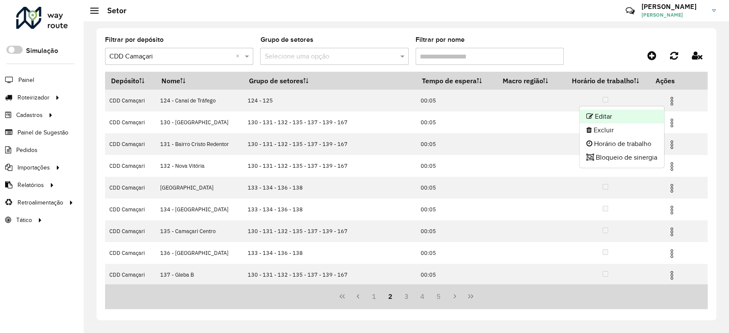
click at [642, 119] on li "Editar" at bounding box center [621, 117] width 85 height 14
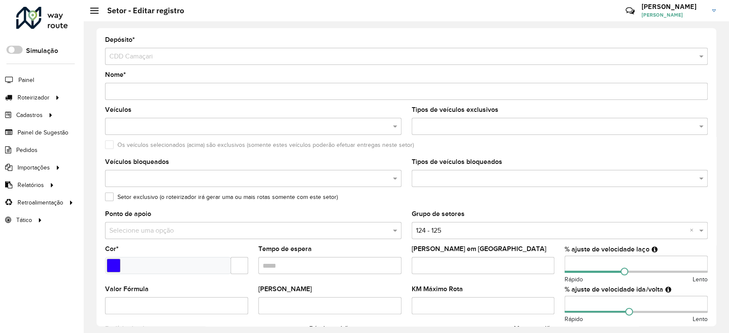
scroll to position [253, 0]
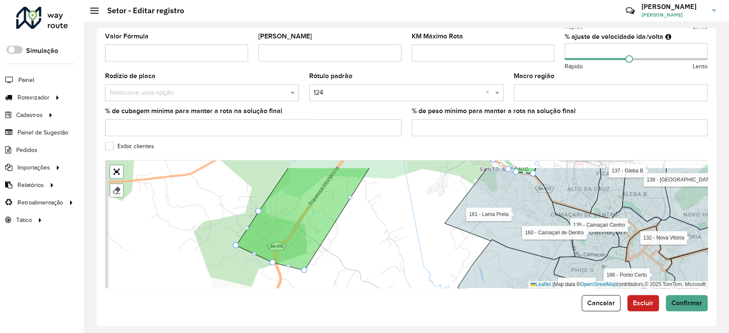
drag, startPoint x: 402, startPoint y: 231, endPoint x: 403, endPoint y: 236, distance: 5.2
click at [403, 236] on div "104 - Freguesia 109 - [GEOGRAPHIC_DATA] 110 - [GEOGRAPHIC_DATA] 111 - [GEOGRAPH…" at bounding box center [406, 224] width 602 height 128
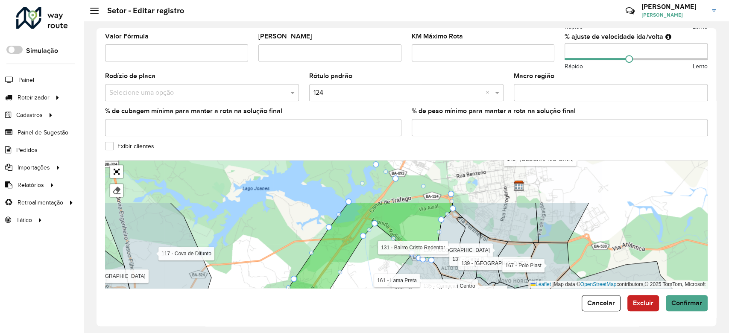
drag, startPoint x: 387, startPoint y: 247, endPoint x: 373, endPoint y: 269, distance: 25.9
click at [373, 269] on div "104 - Freguesia 109 - [GEOGRAPHIC_DATA] 110 - [GEOGRAPHIC_DATA] 111 - [GEOGRAPH…" at bounding box center [406, 224] width 602 height 128
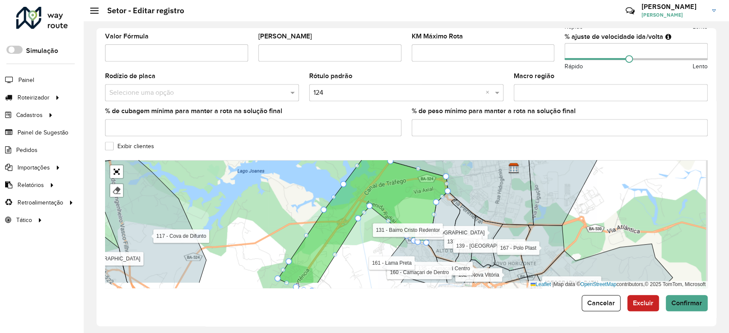
drag, startPoint x: 376, startPoint y: 219, endPoint x: 372, endPoint y: 174, distance: 45.4
click at [372, 174] on icon at bounding box center [363, 215] width 170 height 136
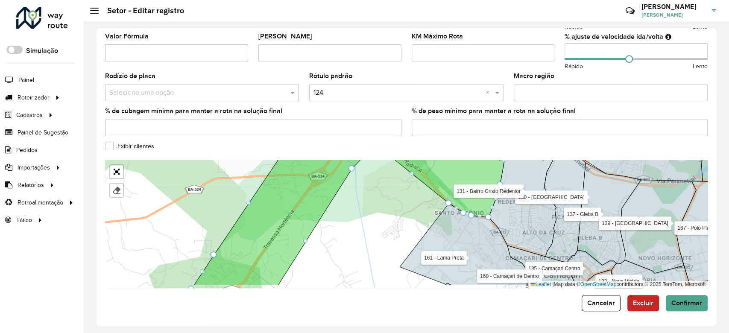
click at [393, 217] on div "104 - Freguesia 109 - [GEOGRAPHIC_DATA] 110 - [GEOGRAPHIC_DATA] 111 - [GEOGRAPH…" at bounding box center [406, 224] width 602 height 128
click at [599, 306] on span "Cancelar" at bounding box center [601, 302] width 28 height 7
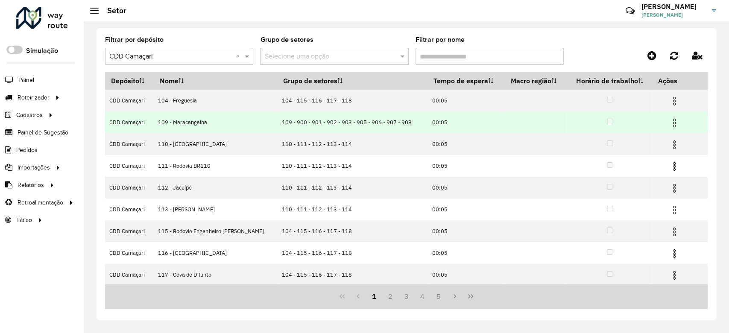
click at [670, 125] on img at bounding box center [674, 123] width 10 height 10
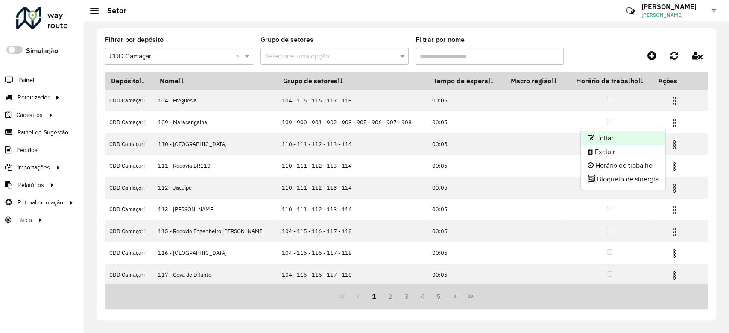
click at [654, 138] on li "Editar" at bounding box center [622, 138] width 85 height 14
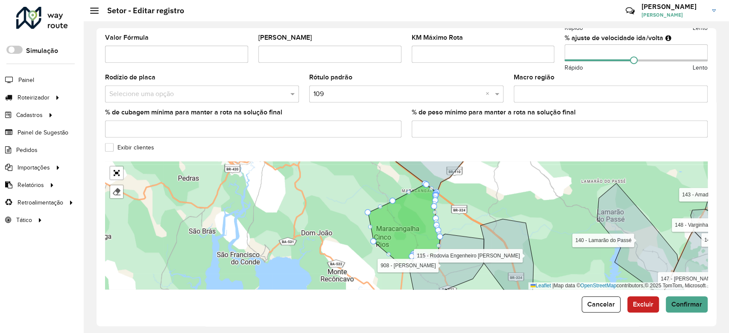
scroll to position [253, 0]
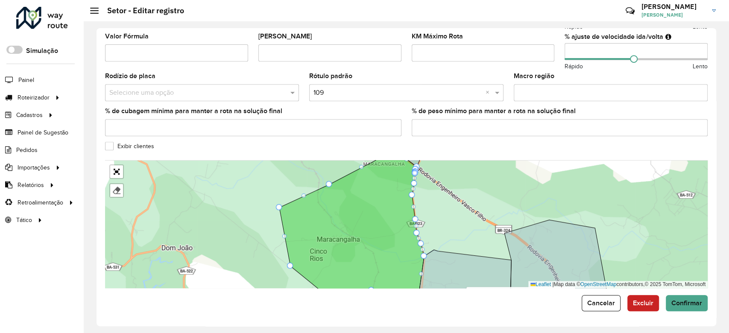
drag, startPoint x: 441, startPoint y: 219, endPoint x: 440, endPoint y: 230, distance: 12.0
click at [440, 230] on div "104 - Freguesia 110 - [GEOGRAPHIC_DATA] 111 - [GEOGRAPHIC_DATA] BR110 112 - [GE…" at bounding box center [406, 224] width 602 height 128
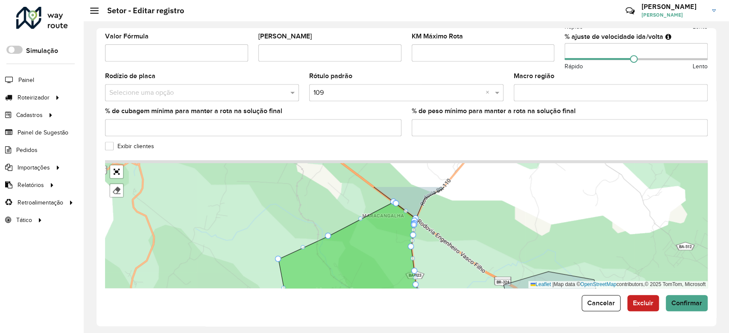
drag, startPoint x: 439, startPoint y: 218, endPoint x: 438, endPoint y: 246, distance: 27.7
click at [438, 246] on div "104 - Freguesia 110 - [GEOGRAPHIC_DATA] 111 - [GEOGRAPHIC_DATA] BR110 112 - [GE…" at bounding box center [406, 224] width 602 height 128
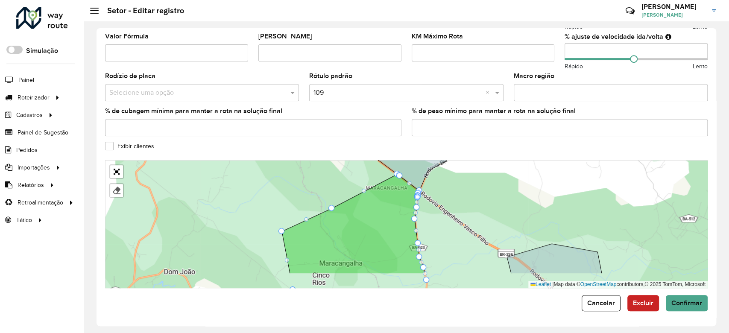
drag, startPoint x: 440, startPoint y: 189, endPoint x: 466, endPoint y: 105, distance: 88.3
click at [464, 108] on formly-group "Depósito * Selecione um depósito × CDD Camaçari Nome * Veículos Tipos de veícul…" at bounding box center [406, 36] width 602 height 504
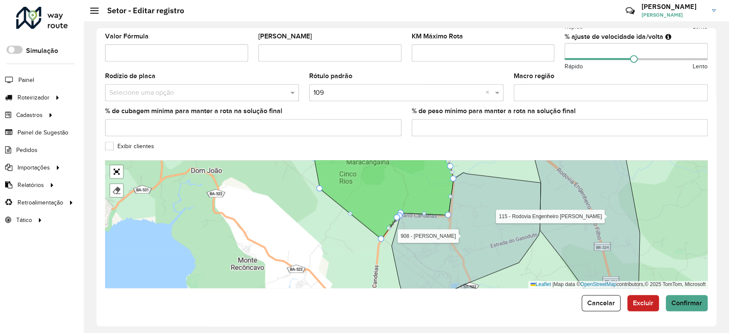
drag, startPoint x: 396, startPoint y: 192, endPoint x: 394, endPoint y: 174, distance: 18.1
click at [393, 174] on icon at bounding box center [382, 190] width 143 height 98
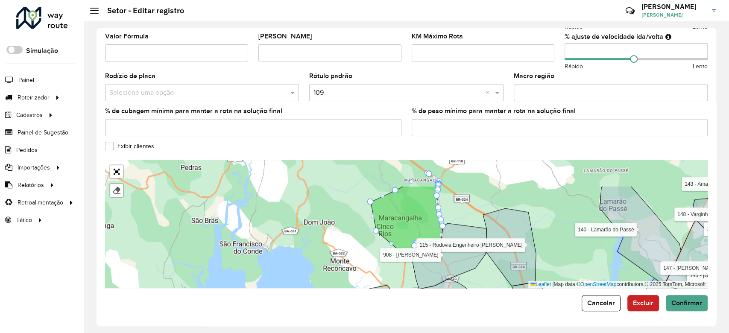
drag, startPoint x: 461, startPoint y: 222, endPoint x: 461, endPoint y: 227, distance: 4.7
click at [461, 227] on div "104 - Freguesia 110 - [GEOGRAPHIC_DATA] 111 - [GEOGRAPHIC_DATA] BR110 112 - [GE…" at bounding box center [406, 224] width 602 height 128
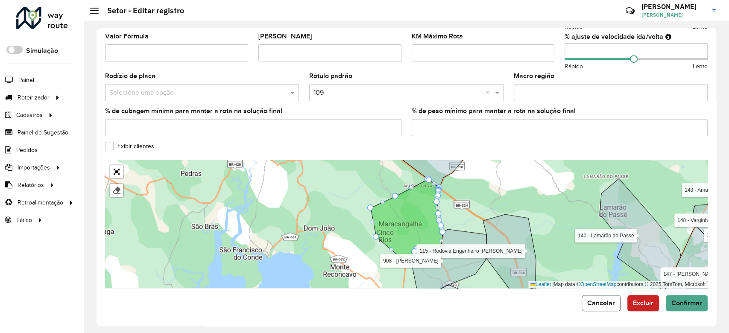
click at [607, 295] on button "Cancelar" at bounding box center [600, 303] width 39 height 16
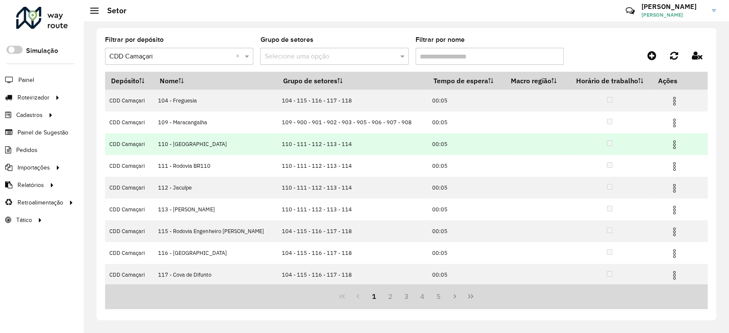
click at [671, 145] on img at bounding box center [674, 145] width 10 height 10
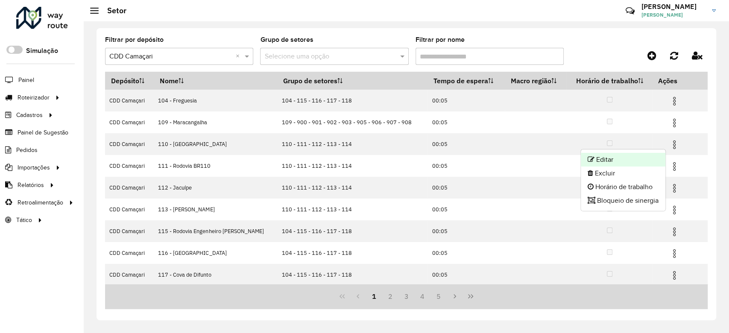
click at [645, 156] on li "Editar" at bounding box center [622, 160] width 85 height 14
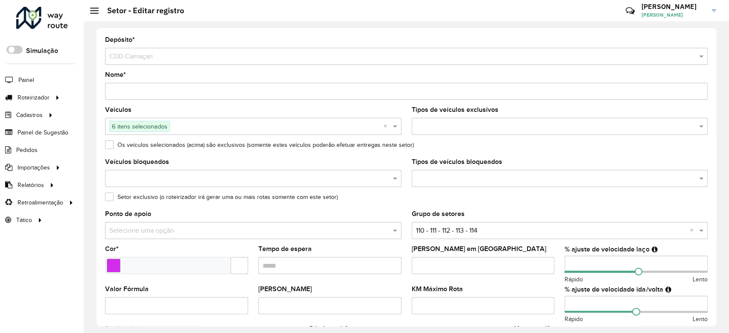
scroll to position [253, 0]
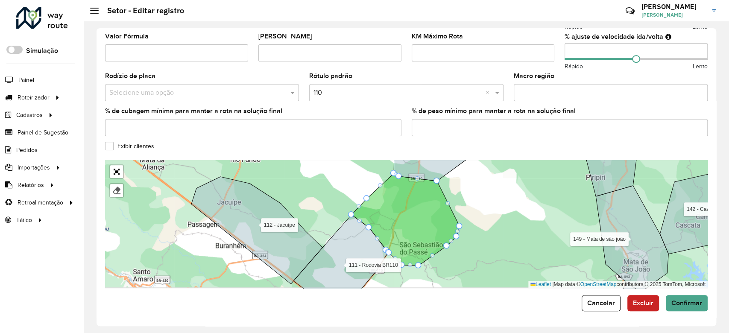
drag, startPoint x: 487, startPoint y: 221, endPoint x: 491, endPoint y: 210, distance: 11.3
click at [491, 210] on div "104 - Freguesia 109 - [GEOGRAPHIC_DATA] 111 - [GEOGRAPHIC_DATA] BR110 112 - [GE…" at bounding box center [406, 224] width 602 height 128
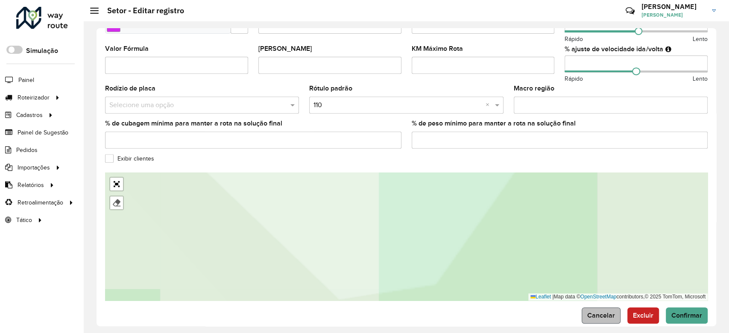
scroll to position [240, 0]
click at [594, 316] on span "Cancelar" at bounding box center [601, 315] width 28 height 7
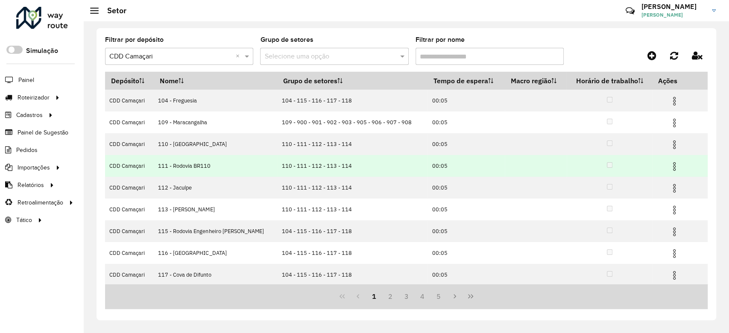
click at [669, 163] on img at bounding box center [674, 166] width 10 height 10
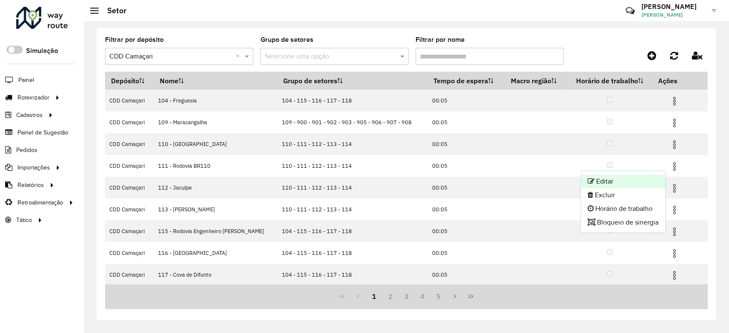
click at [642, 180] on li "Editar" at bounding box center [622, 182] width 85 height 14
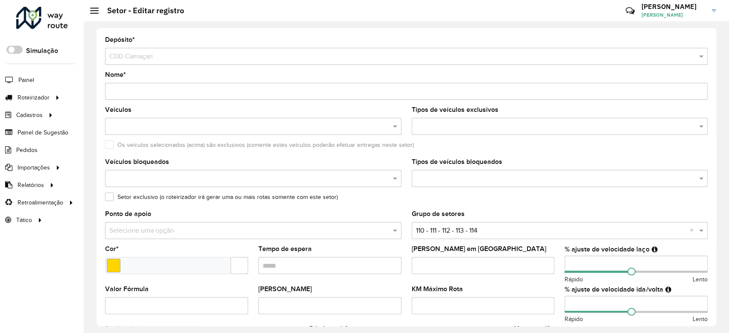
scroll to position [253, 0]
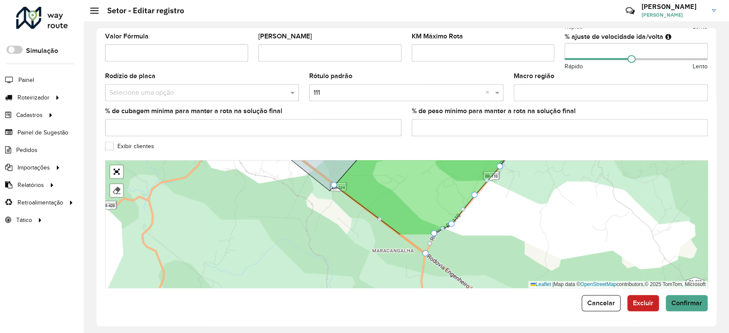
drag, startPoint x: 413, startPoint y: 204, endPoint x: 431, endPoint y: 160, distance: 47.1
click at [431, 157] on form "Depósito * Selecione um depósito × CDD Camaçari Nome * Veículos OVI5283 × × Tip…" at bounding box center [406, 47] width 602 height 527
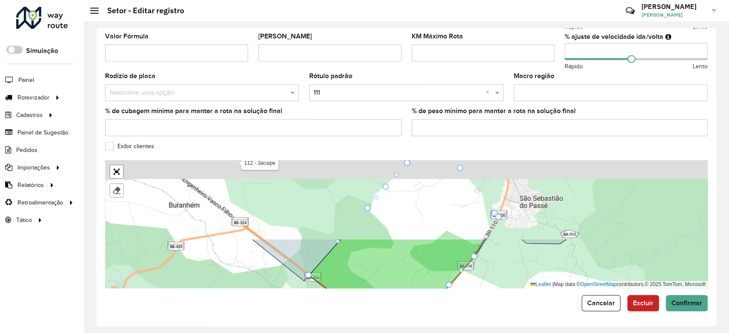
drag, startPoint x: 388, startPoint y: 201, endPoint x: 364, endPoint y: 275, distance: 77.7
click at [364, 275] on icon at bounding box center [397, 291] width 176 height 105
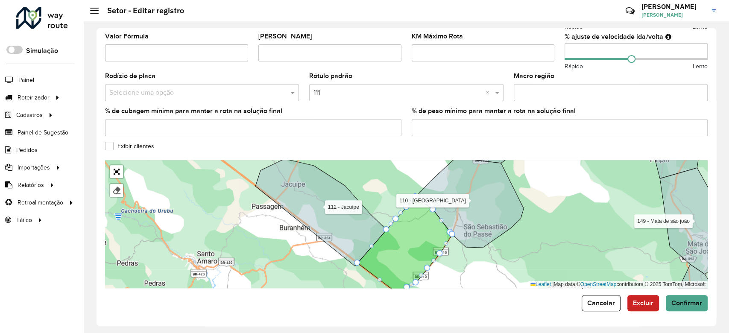
drag, startPoint x: 420, startPoint y: 216, endPoint x: 414, endPoint y: 232, distance: 16.7
click at [414, 232] on icon at bounding box center [404, 247] width 95 height 101
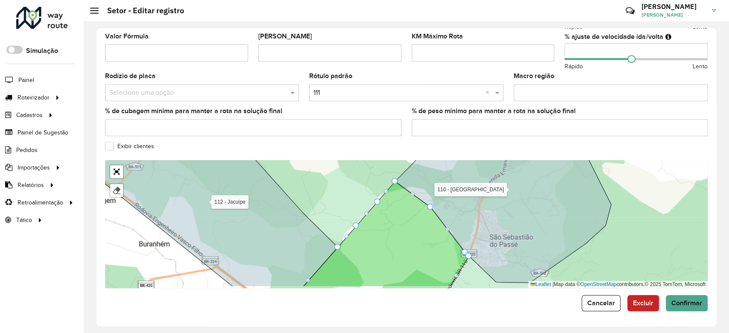
drag, startPoint x: 448, startPoint y: 181, endPoint x: 456, endPoint y: 130, distance: 51.9
click at [456, 130] on formly-group "Depósito * Selecione um depósito × CDD Camaçari Nome * Veículos OVI5283 × × Tip…" at bounding box center [406, 36] width 602 height 504
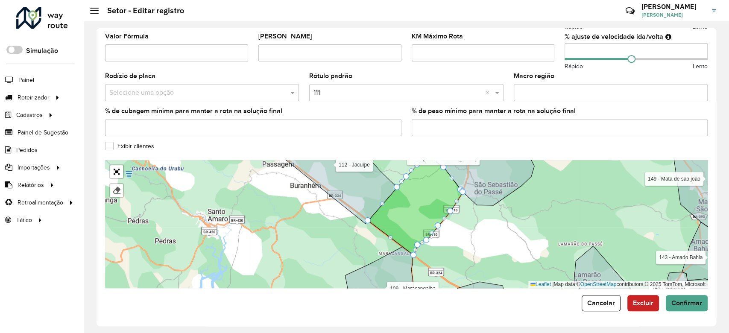
drag, startPoint x: 450, startPoint y: 233, endPoint x: 450, endPoint y: 210, distance: 23.5
click at [450, 210] on div "104 - Freguesia 109 - [GEOGRAPHIC_DATA] 110 - [GEOGRAPHIC_DATA] 112 - [GEOGRAPH…" at bounding box center [406, 224] width 602 height 128
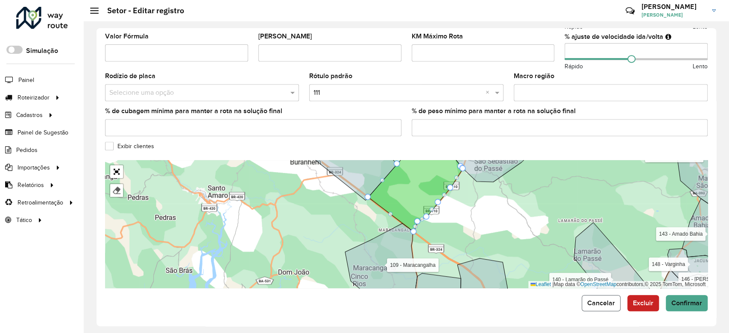
click at [584, 300] on button "Cancelar" at bounding box center [600, 303] width 39 height 16
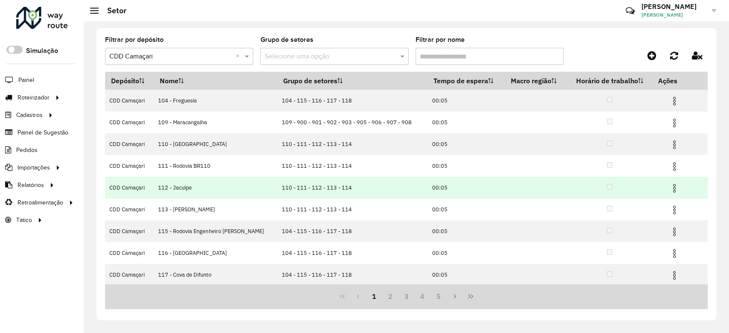
click at [671, 189] on img at bounding box center [674, 188] width 10 height 10
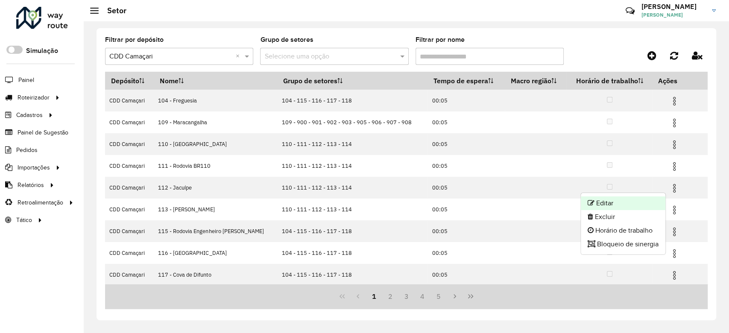
click at [644, 199] on li "Editar" at bounding box center [622, 203] width 85 height 14
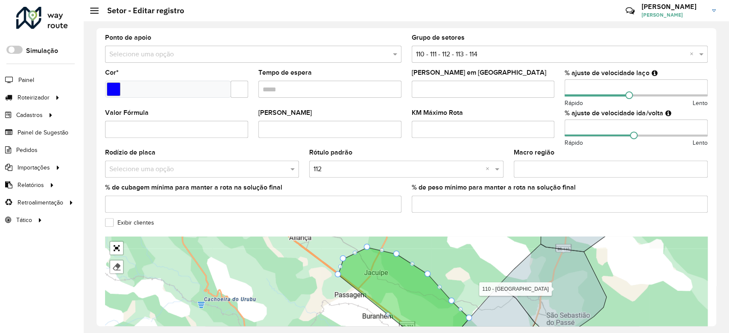
scroll to position [253, 0]
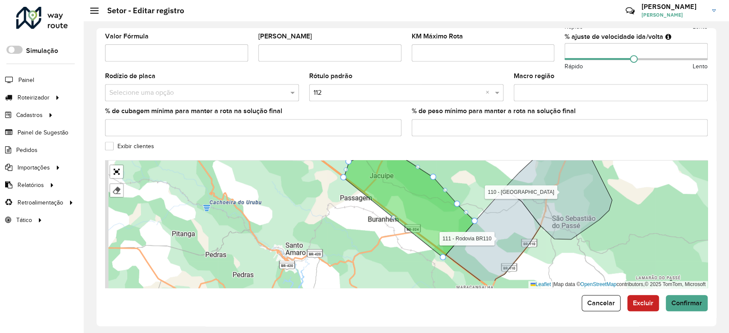
drag, startPoint x: 440, startPoint y: 228, endPoint x: 443, endPoint y: 210, distance: 17.9
click at [442, 213] on icon at bounding box center [409, 204] width 131 height 107
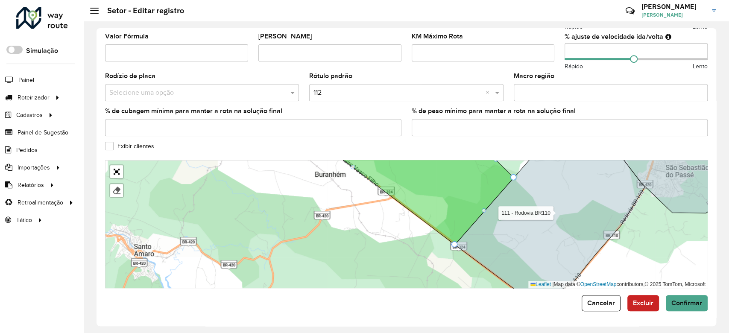
drag, startPoint x: 449, startPoint y: 251, endPoint x: 454, endPoint y: 244, distance: 8.2
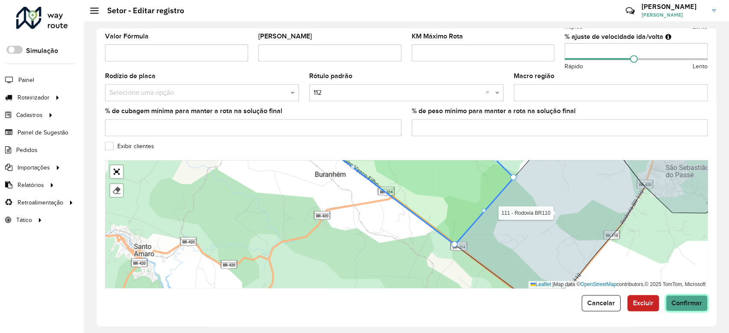
click at [677, 303] on span "Confirmar" at bounding box center [686, 302] width 31 height 7
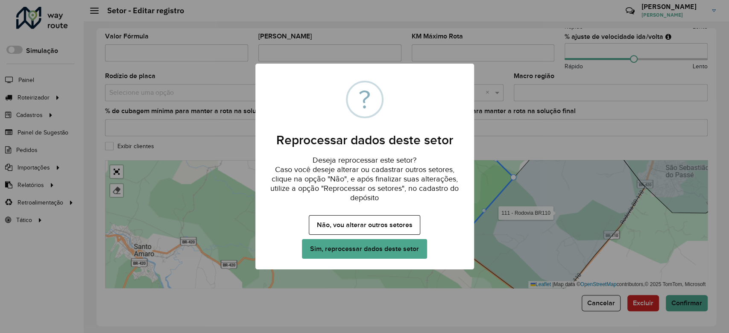
click at [210, 201] on div "× ? Reprocessar dados deste setor Deseja reprocessar este setor? Caso você dese…" at bounding box center [364, 166] width 729 height 333
click at [344, 225] on button "Não, vou alterar outros setores" at bounding box center [364, 225] width 111 height 20
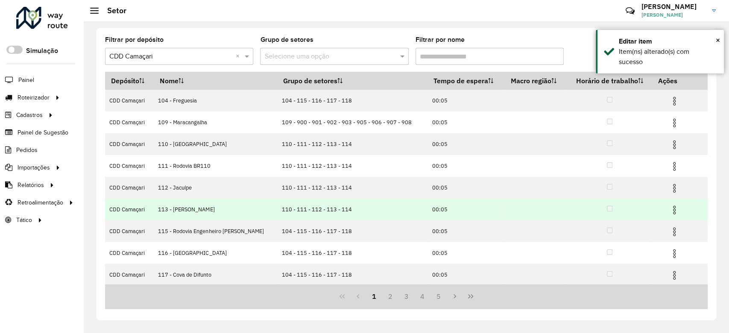
click at [673, 208] on img at bounding box center [674, 210] width 10 height 10
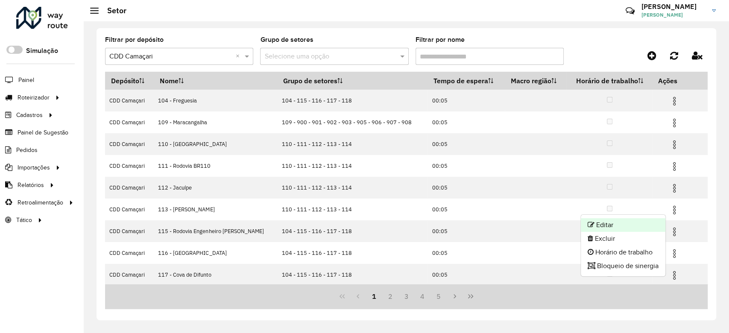
click at [637, 220] on li "Editar" at bounding box center [622, 225] width 85 height 14
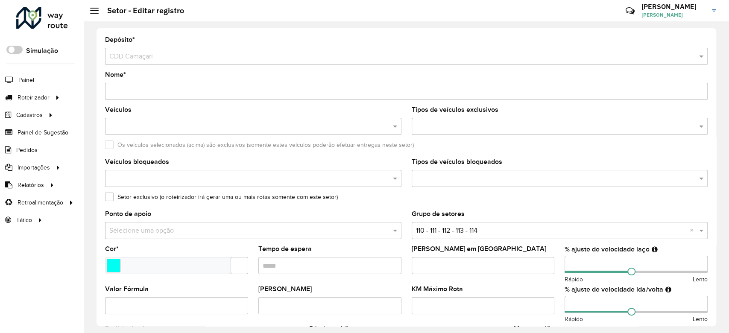
scroll to position [253, 0]
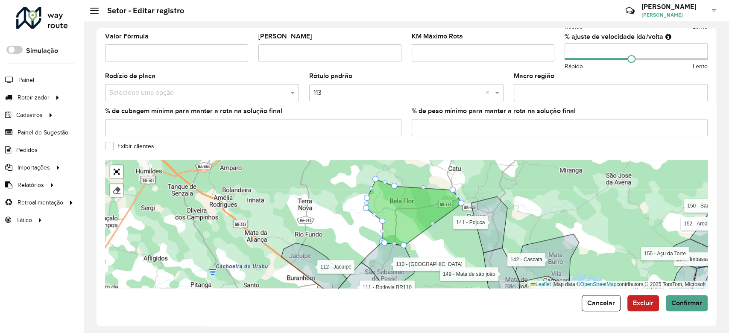
drag, startPoint x: 391, startPoint y: 226, endPoint x: 405, endPoint y: 208, distance: 23.4
click at [405, 208] on icon at bounding box center [413, 212] width 95 height 66
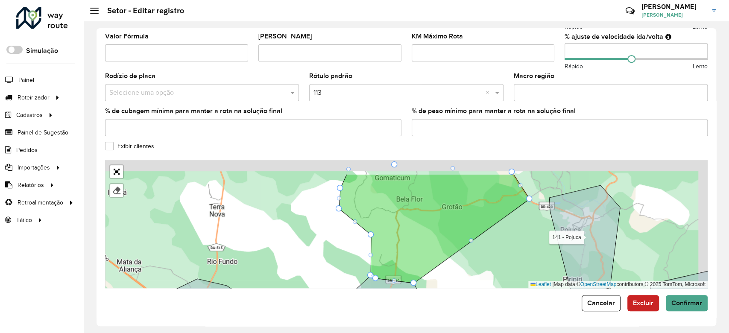
drag, startPoint x: 414, startPoint y: 223, endPoint x: 406, endPoint y: 236, distance: 15.5
click at [406, 236] on icon at bounding box center [434, 228] width 190 height 109
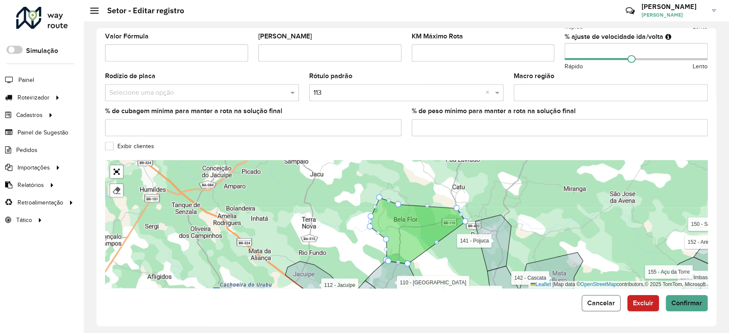
click at [603, 300] on span "Cancelar" at bounding box center [601, 302] width 28 height 7
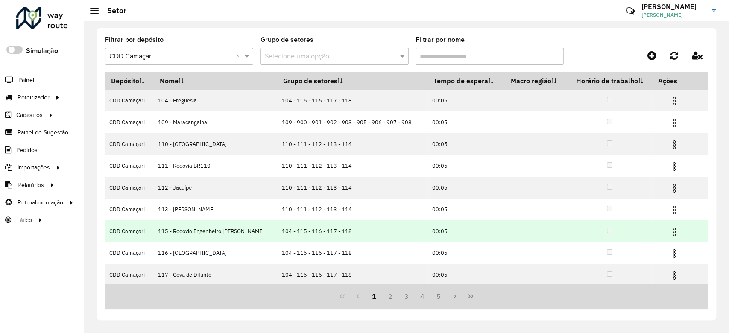
click at [671, 233] on img at bounding box center [674, 232] width 10 height 10
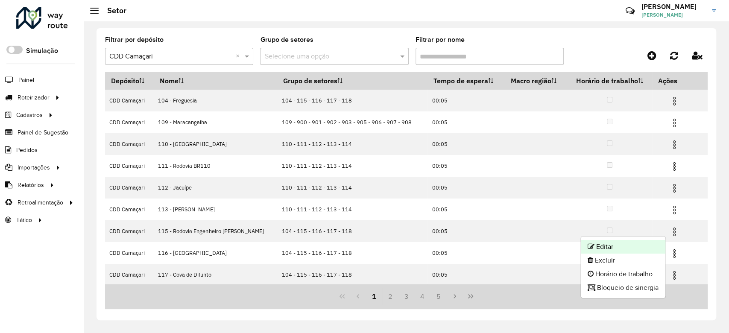
click at [620, 243] on li "Editar" at bounding box center [622, 247] width 85 height 14
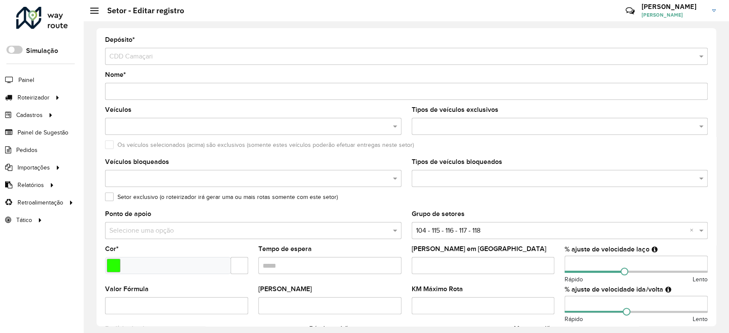
scroll to position [253, 0]
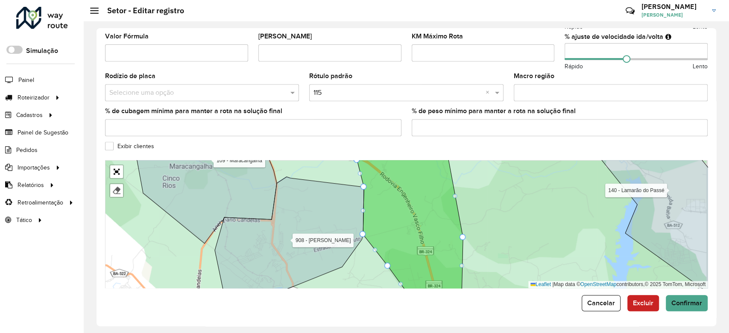
click at [396, 208] on icon at bounding box center [410, 224] width 106 height 154
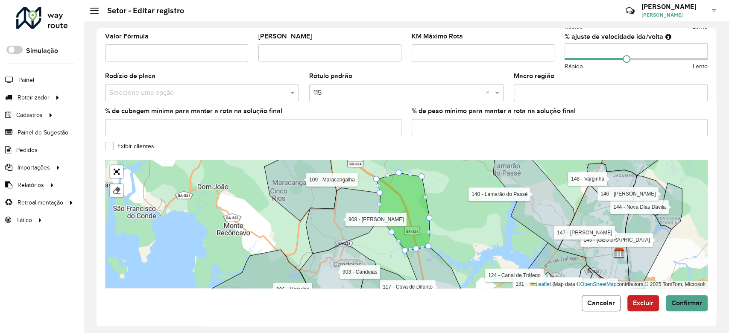
click at [608, 303] on span "Cancelar" at bounding box center [601, 302] width 28 height 7
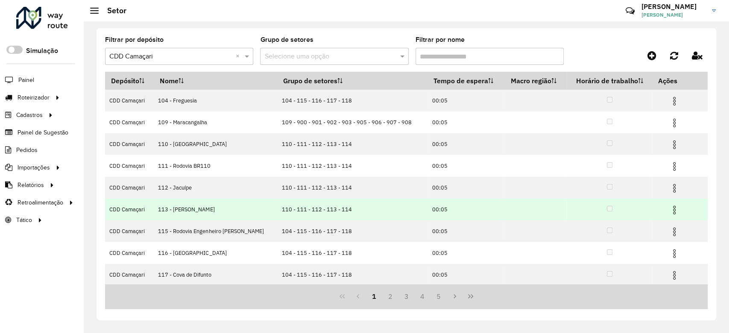
scroll to position [66, 0]
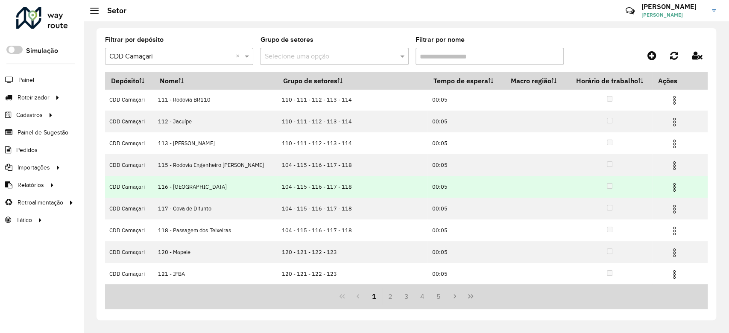
click at [674, 189] on img at bounding box center [674, 187] width 10 height 10
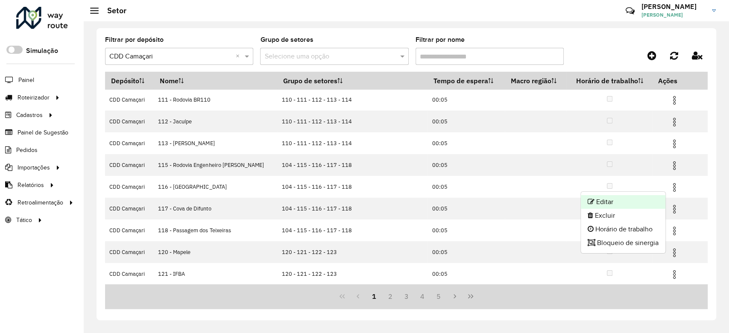
click at [638, 199] on li "Editar" at bounding box center [622, 202] width 85 height 14
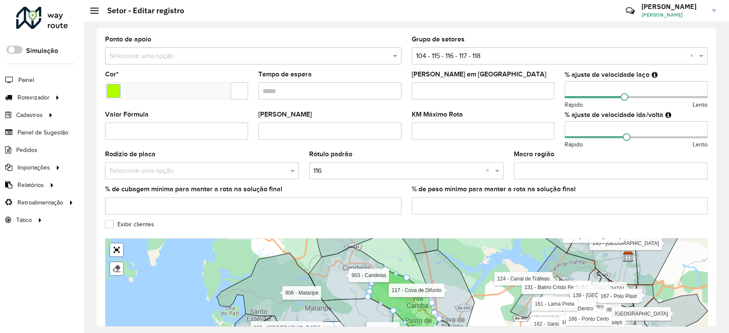
scroll to position [253, 0]
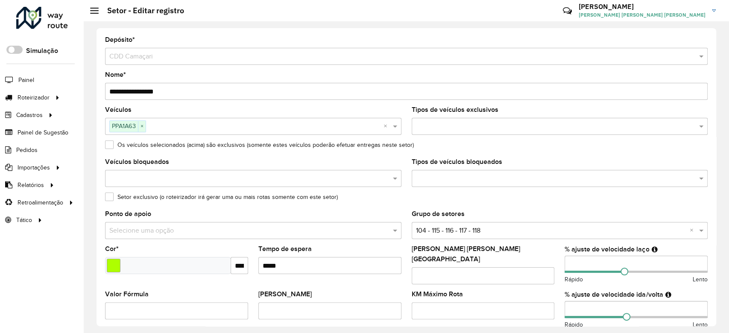
scroll to position [253, 0]
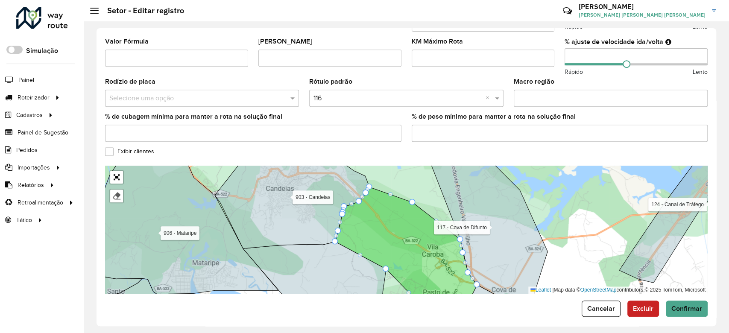
drag, startPoint x: 382, startPoint y: 222, endPoint x: 382, endPoint y: 155, distance: 67.0
click at [381, 155] on form "**********" at bounding box center [406, 50] width 602 height 533
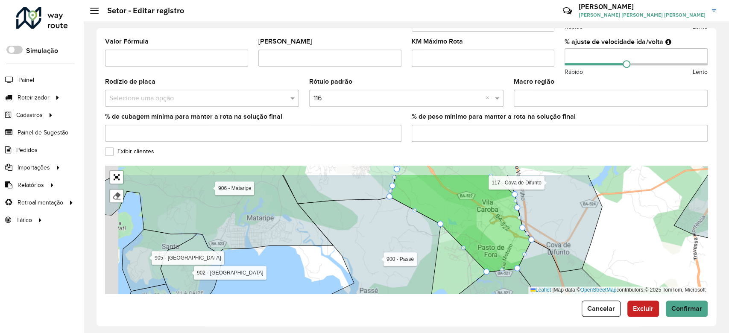
drag, startPoint x: 429, startPoint y: 249, endPoint x: 507, endPoint y: 271, distance: 81.3
click at [502, 271] on icon at bounding box center [483, 298] width 115 height 61
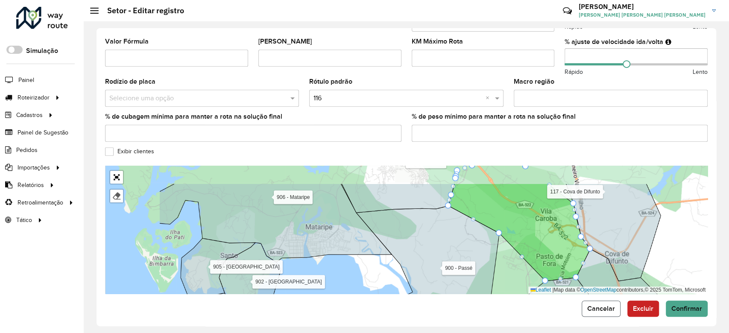
click at [592, 305] on span "Cancelar" at bounding box center [601, 308] width 28 height 7
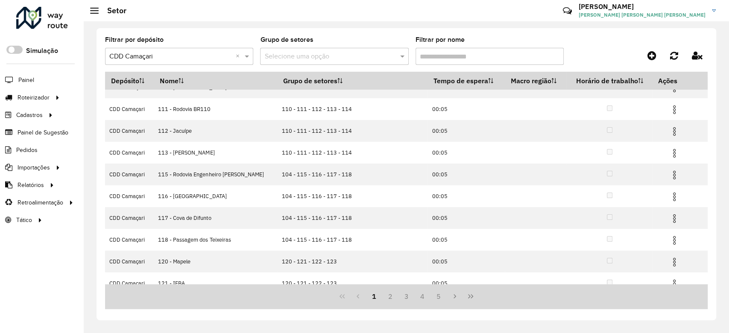
scroll to position [62, 0]
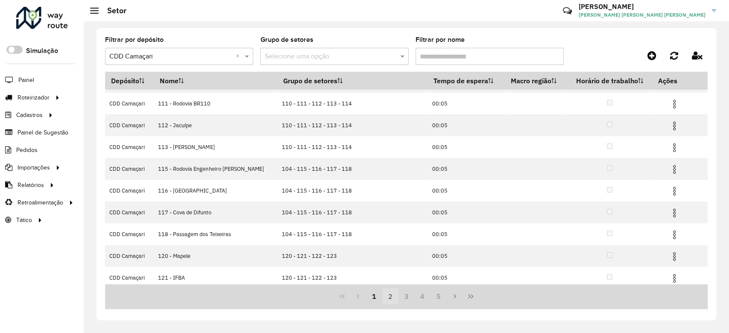
click at [388, 295] on button "2" at bounding box center [390, 296] width 16 height 16
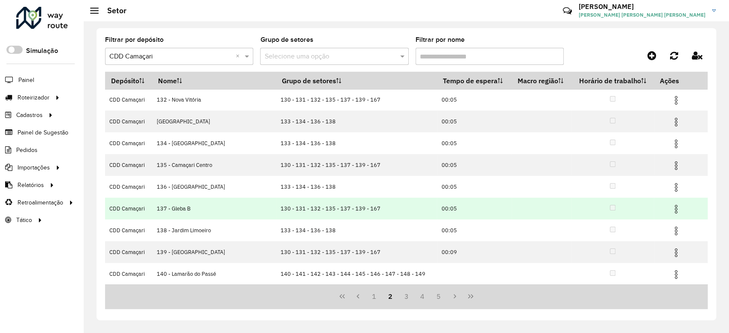
scroll to position [0, 0]
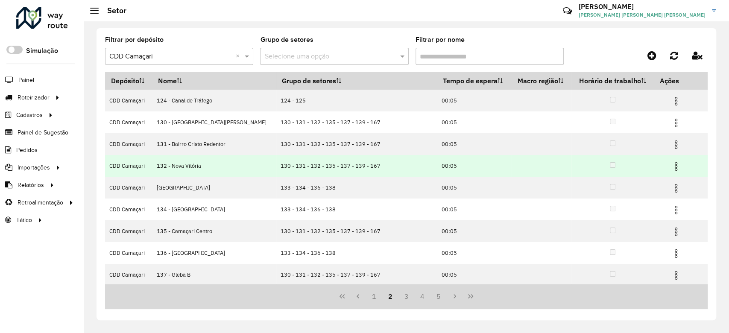
click at [670, 169] on img at bounding box center [675, 166] width 10 height 10
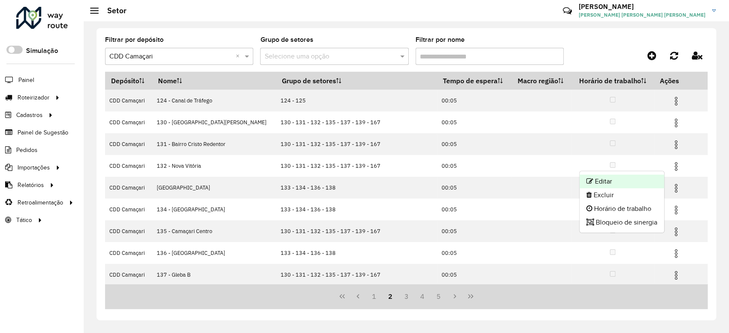
click at [644, 176] on li "Editar" at bounding box center [621, 182] width 85 height 14
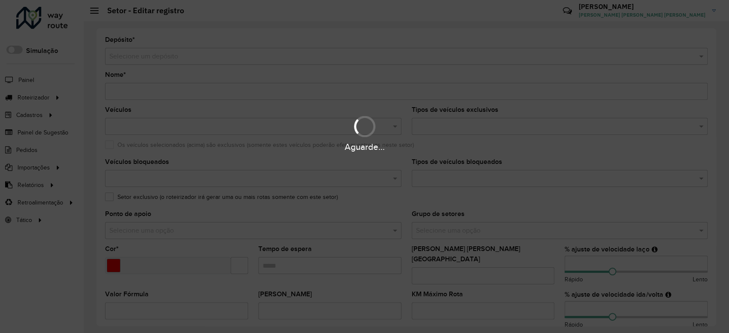
type input "**********"
type input "*******"
type input "*****"
type input "**"
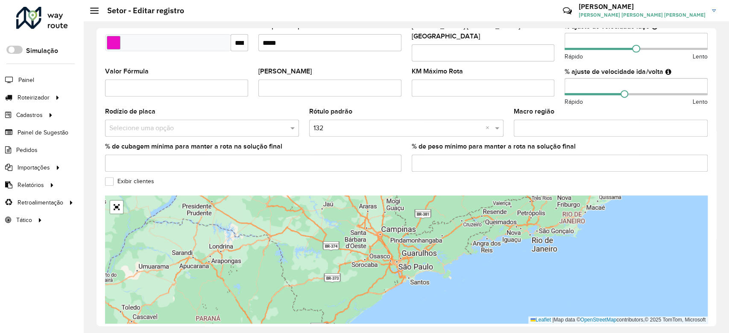
scroll to position [253, 0]
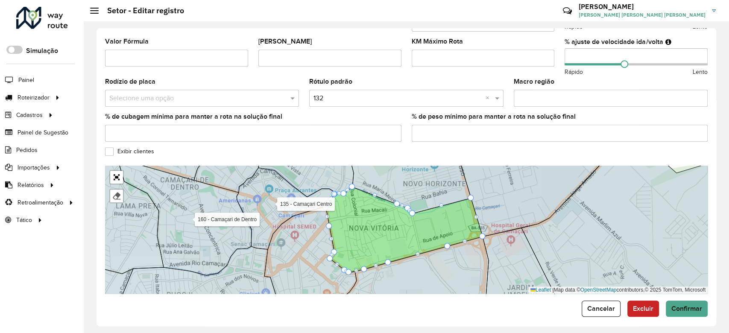
click at [380, 218] on icon at bounding box center [404, 229] width 157 height 85
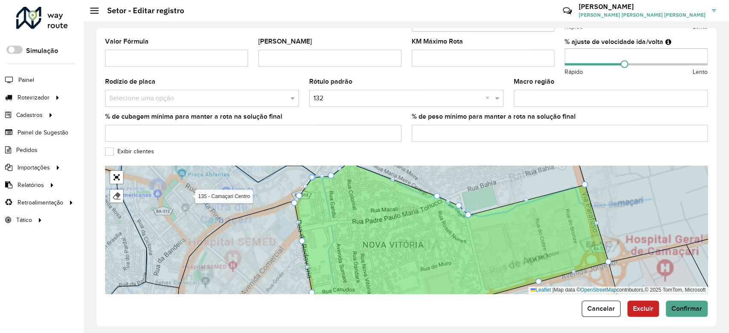
drag, startPoint x: 375, startPoint y: 210, endPoint x: 394, endPoint y: 201, distance: 21.4
click at [393, 200] on icon at bounding box center [451, 234] width 314 height 143
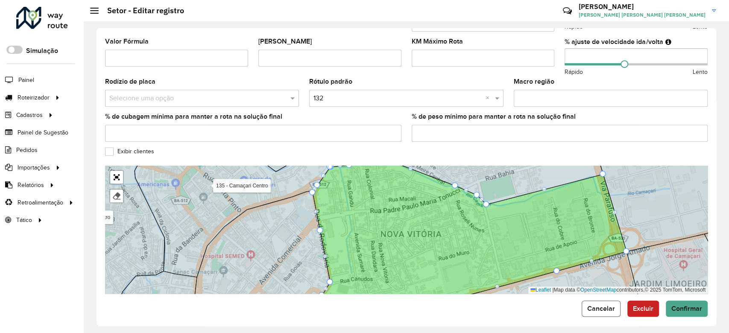
click at [587, 305] on span "Cancelar" at bounding box center [601, 308] width 28 height 7
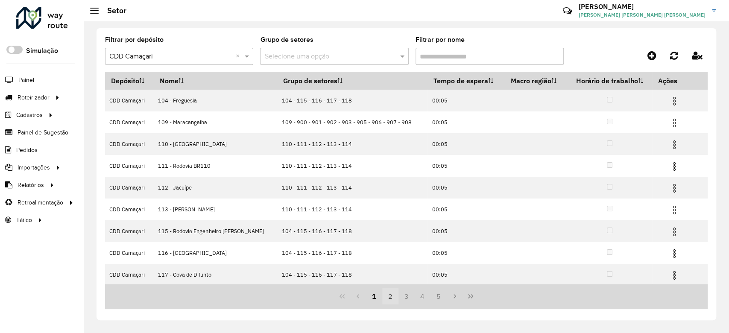
click at [390, 298] on button "2" at bounding box center [390, 296] width 16 height 16
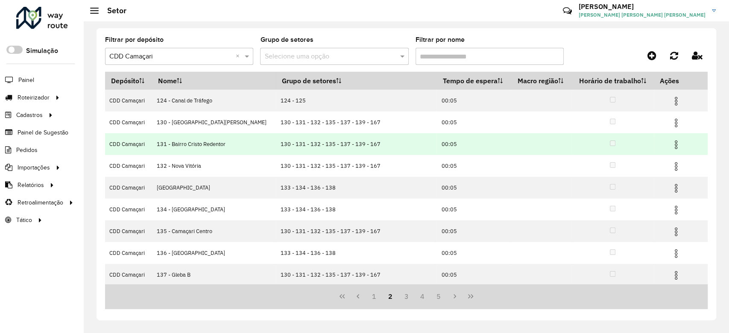
click at [670, 145] on img at bounding box center [675, 145] width 10 height 10
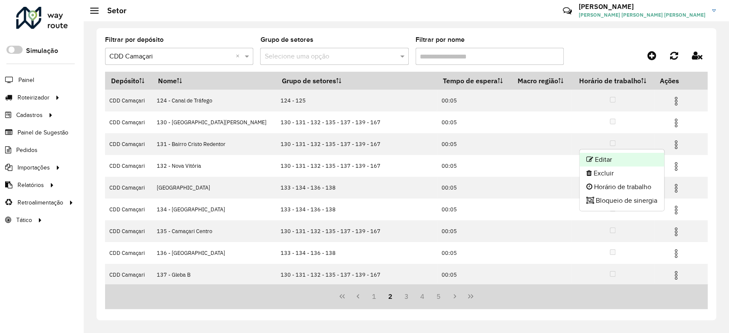
click at [615, 162] on li "Editar" at bounding box center [621, 160] width 85 height 14
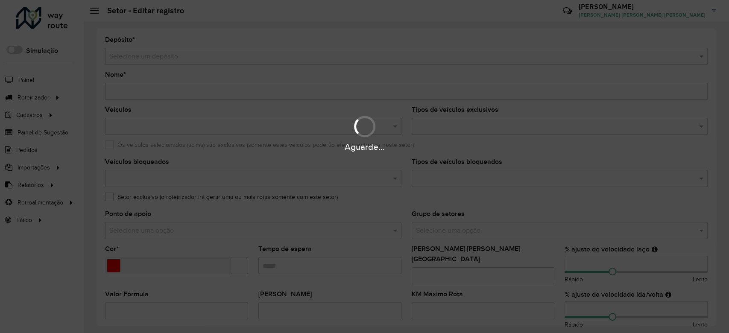
type input "**********"
type input "*******"
type input "*****"
type input "**"
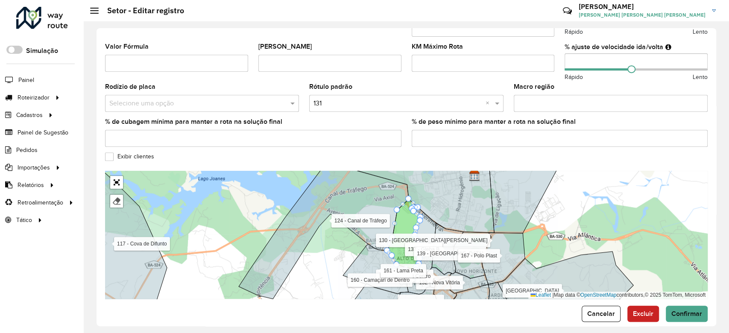
scroll to position [253, 0]
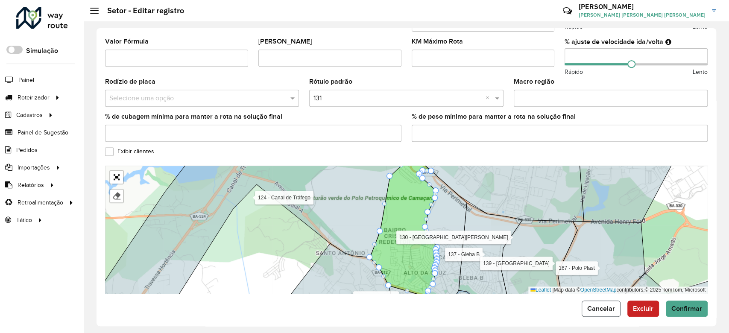
click at [594, 305] on span "Cancelar" at bounding box center [601, 308] width 28 height 7
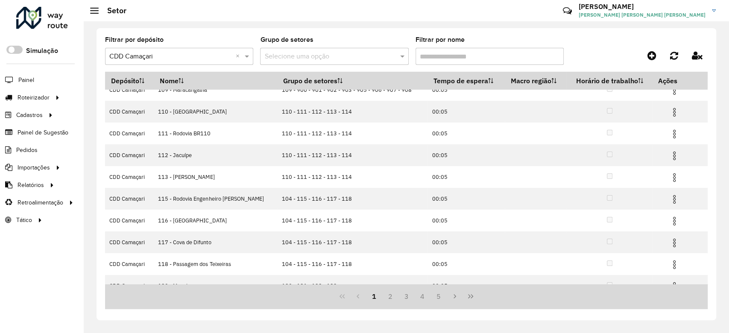
scroll to position [33, 0]
drag, startPoint x: 378, startPoint y: 299, endPoint x: 383, endPoint y: 299, distance: 5.1
click at [379, 299] on button "1" at bounding box center [374, 296] width 16 height 16
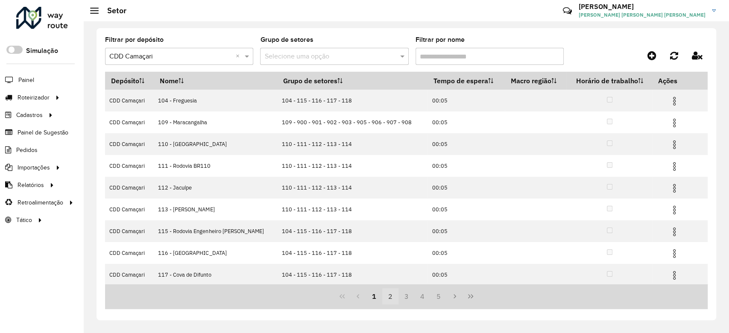
click at [384, 299] on button "2" at bounding box center [390, 296] width 16 height 16
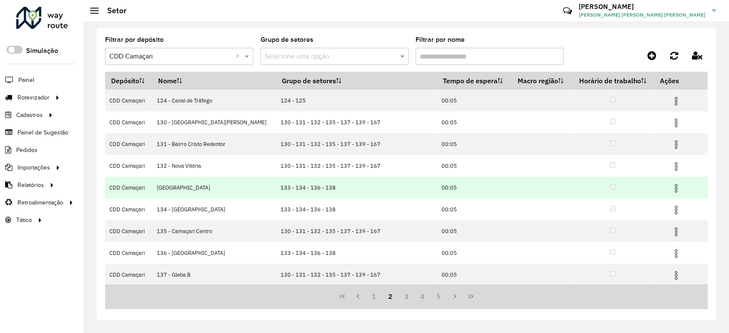
click at [670, 189] on img at bounding box center [675, 188] width 10 height 10
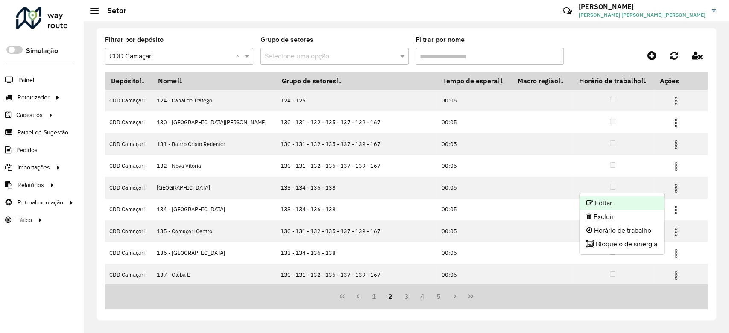
click at [616, 203] on li "Editar" at bounding box center [621, 203] width 85 height 14
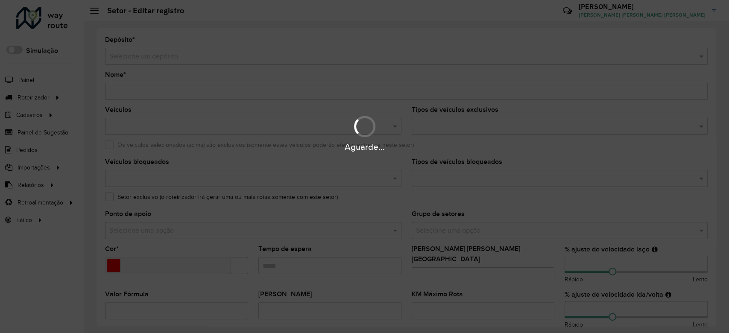
type input "**********"
type input "*******"
type input "*****"
type input "**"
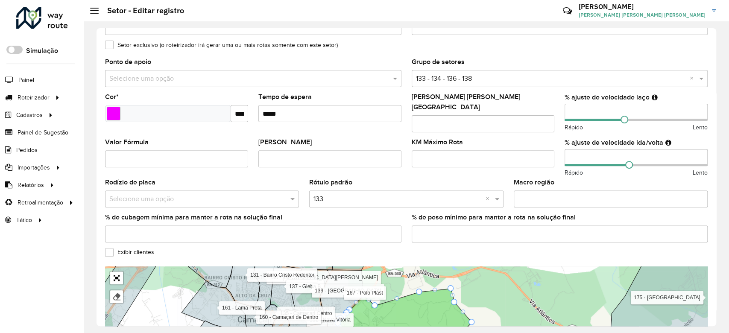
scroll to position [253, 0]
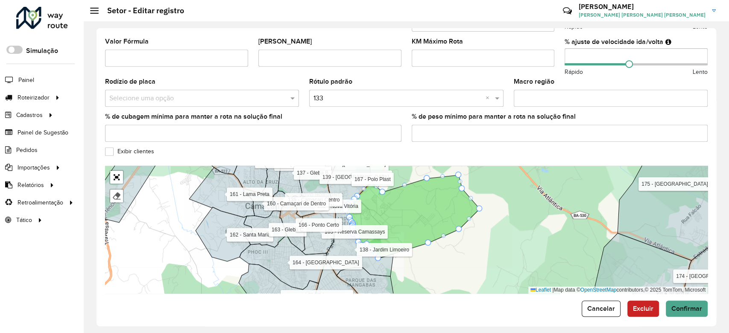
drag, startPoint x: 433, startPoint y: 212, endPoint x: 439, endPoint y: 204, distance: 10.4
click at [439, 204] on icon at bounding box center [412, 216] width 136 height 83
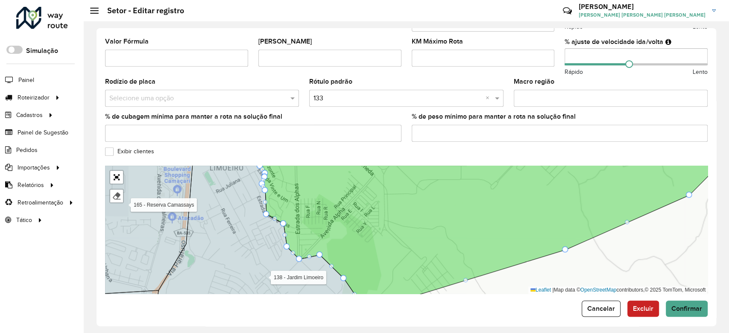
drag, startPoint x: 393, startPoint y: 207, endPoint x: 405, endPoint y: 189, distance: 22.1
click at [405, 189] on icon at bounding box center [493, 229] width 478 height 154
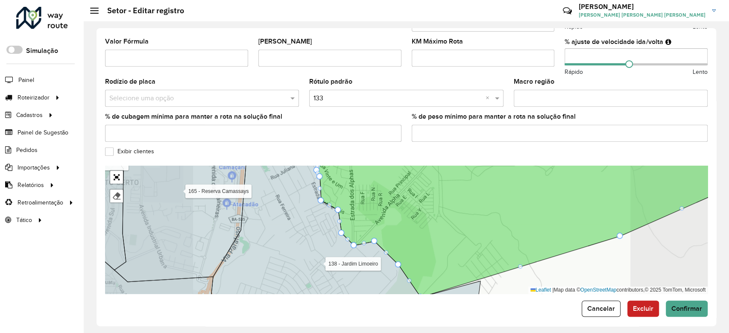
drag, startPoint x: 567, startPoint y: 261, endPoint x: 584, endPoint y: 281, distance: 26.0
click at [583, 278] on div "104 - Freguesia 109 - Maracangalha 110 - São Sebastião do Passé 111 - Rodovia B…" at bounding box center [406, 230] width 602 height 128
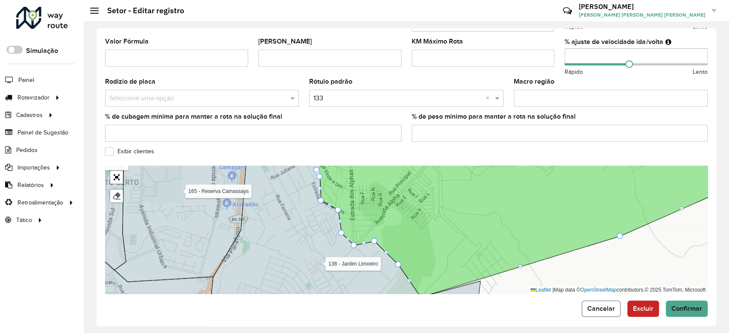
click at [589, 305] on span "Cancelar" at bounding box center [601, 308] width 28 height 7
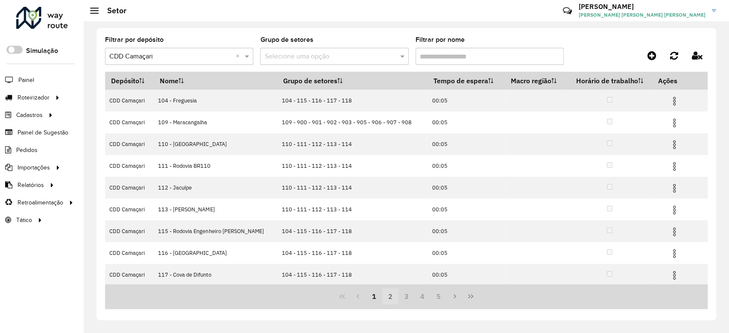
click at [397, 295] on span "1 2 3 4 5" at bounding box center [406, 296] width 81 height 16
click at [393, 295] on button "2" at bounding box center [390, 296] width 16 height 16
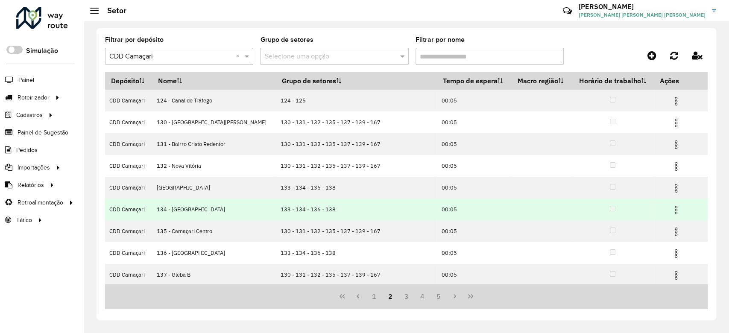
click at [674, 213] on img at bounding box center [675, 210] width 10 height 10
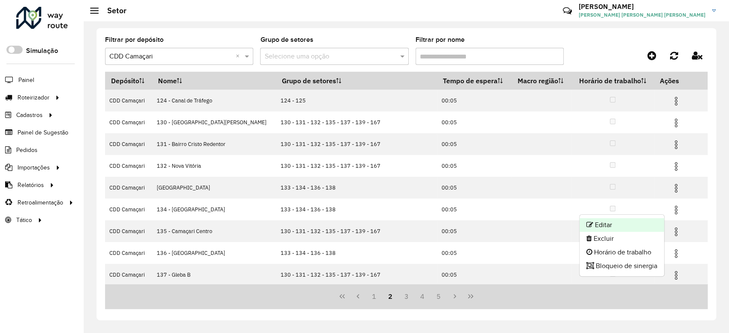
click at [653, 220] on li "Editar" at bounding box center [621, 225] width 85 height 14
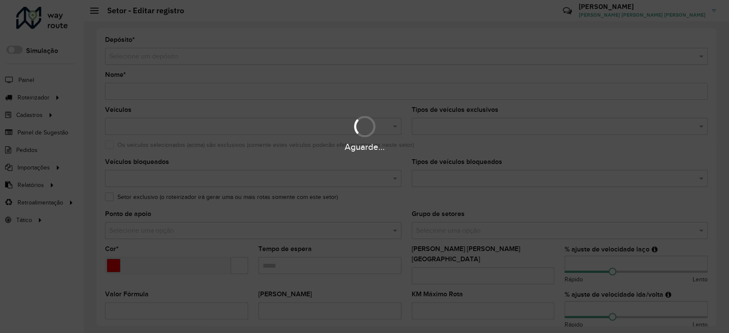
type input "**********"
type input "*******"
type input "*****"
type input "**"
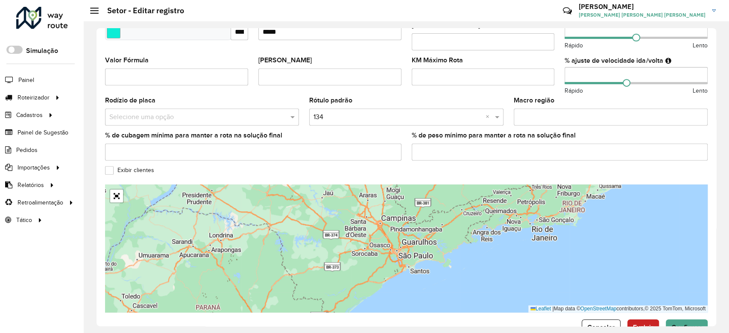
scroll to position [253, 0]
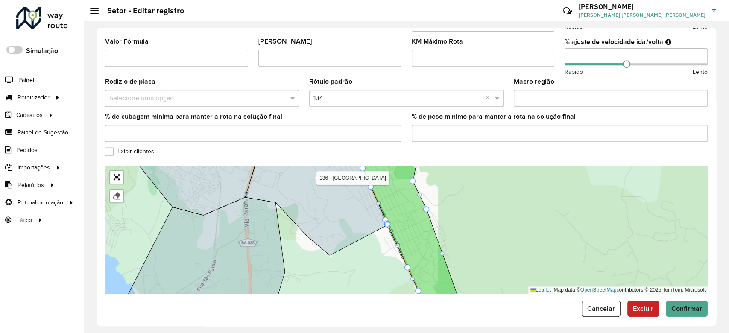
drag, startPoint x: 449, startPoint y: 235, endPoint x: 458, endPoint y: 203, distance: 33.4
click at [457, 204] on div "104 - Freguesia 109 - Maracangalha 110 - São Sebastião do Passé 111 - Rodovia B…" at bounding box center [406, 230] width 602 height 128
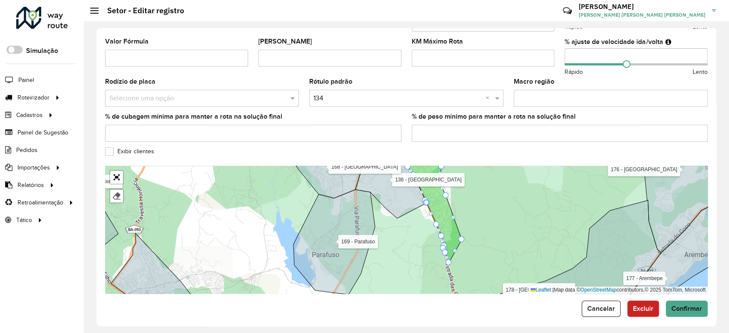
drag, startPoint x: 410, startPoint y: 237, endPoint x: 412, endPoint y: 280, distance: 42.7
click at [412, 280] on div "104 - Freguesia 109 - Maracangalha 110 - São Sebastião do Passé 111 - Rodovia B…" at bounding box center [406, 230] width 602 height 128
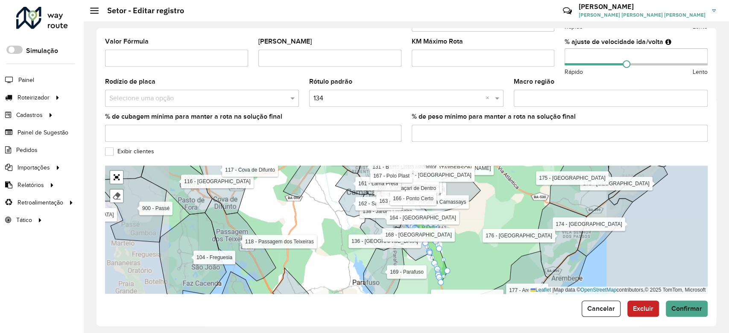
click at [466, 203] on div "104 - Freguesia 109 - Maracangalha 110 - São Sebastião do Passé 111 - Rodovia B…" at bounding box center [406, 230] width 602 height 128
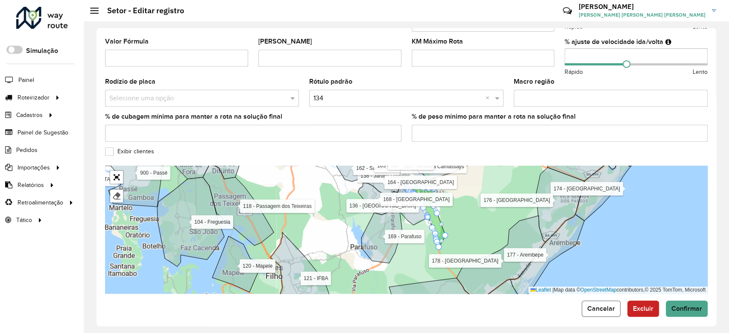
click at [587, 306] on span "Cancelar" at bounding box center [601, 308] width 28 height 7
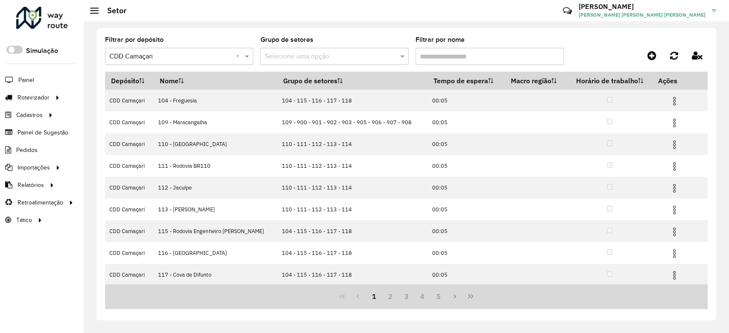
scroll to position [66, 0]
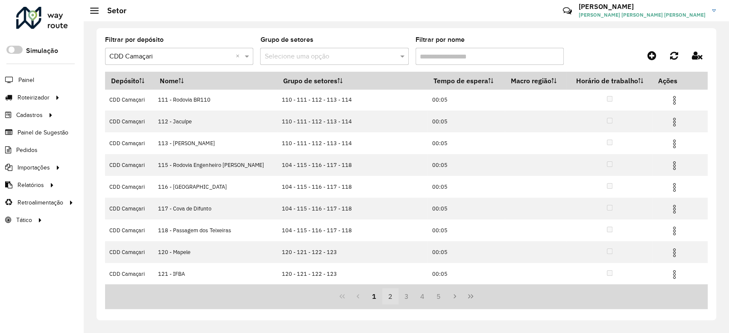
click at [391, 297] on button "2" at bounding box center [390, 296] width 16 height 16
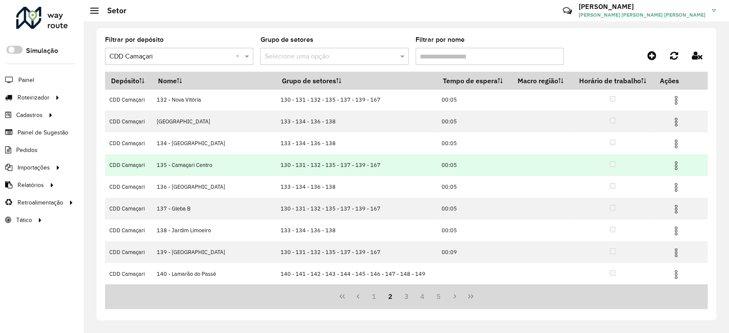
click at [666, 172] on td at bounding box center [679, 164] width 51 height 21
click at [667, 171] on td at bounding box center [679, 164] width 51 height 21
click at [670, 170] on img at bounding box center [675, 165] width 10 height 10
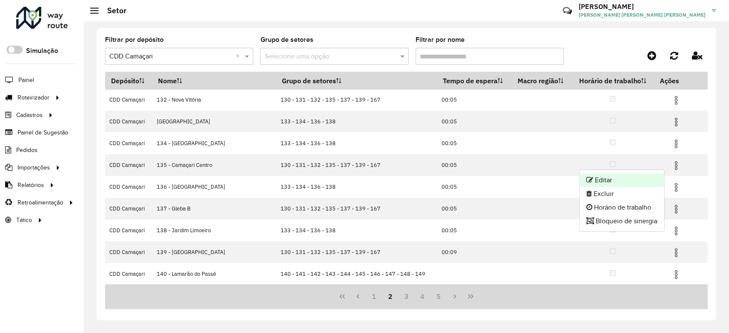
click at [639, 179] on li "Editar" at bounding box center [621, 180] width 85 height 14
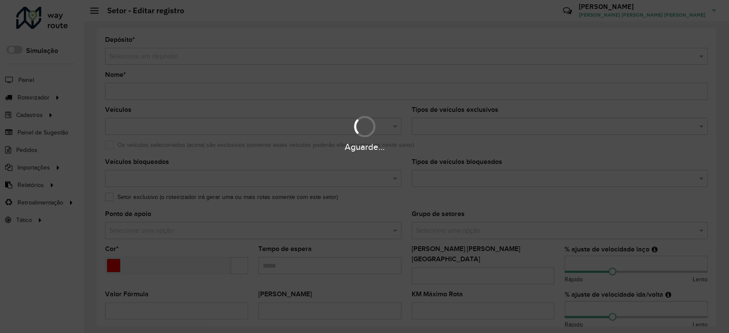
type input "**********"
type input "*******"
type input "*****"
type input "**"
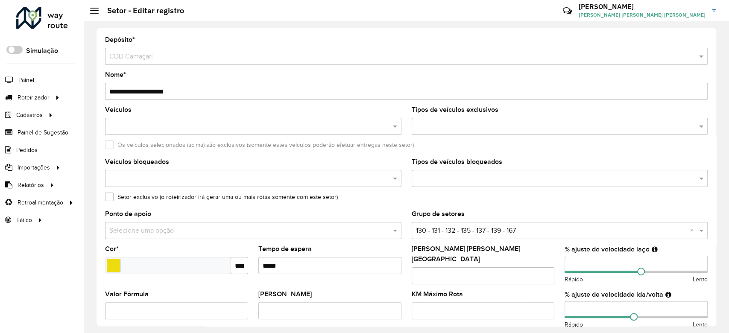
scroll to position [253, 0]
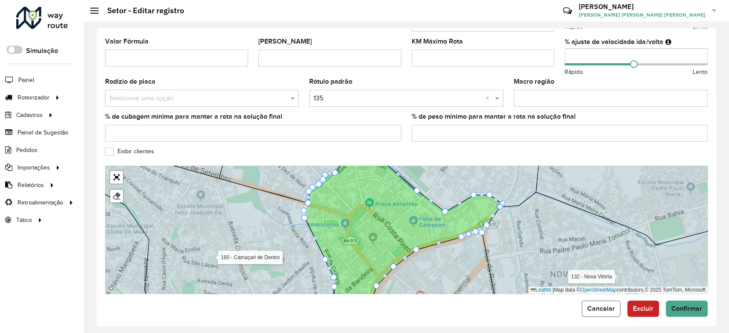
click at [587, 305] on span "Cancelar" at bounding box center [601, 308] width 28 height 7
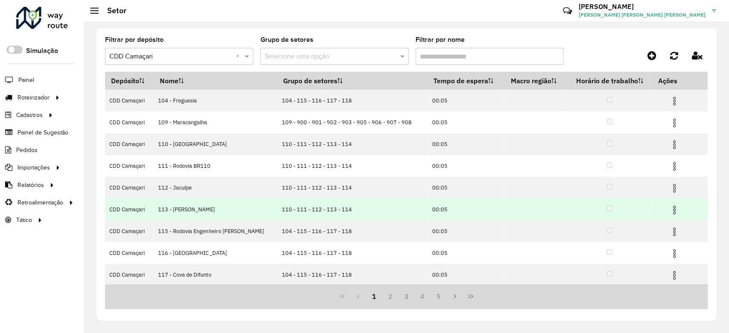
scroll to position [66, 0]
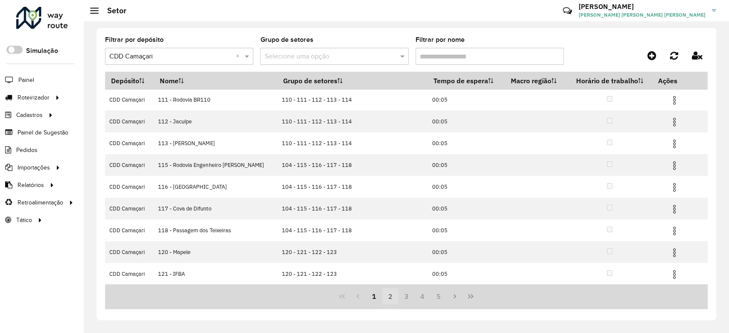
click at [390, 299] on button "2" at bounding box center [390, 296] width 16 height 16
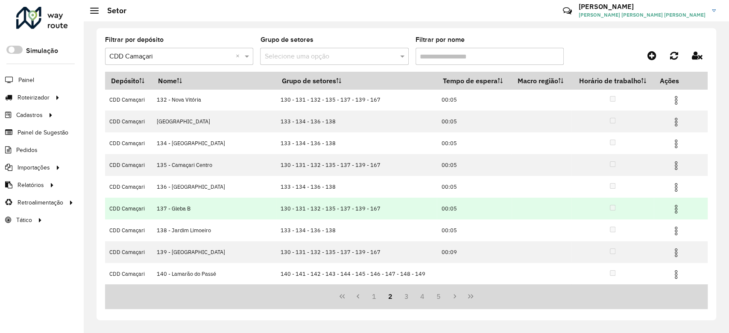
click at [670, 212] on img at bounding box center [675, 209] width 10 height 10
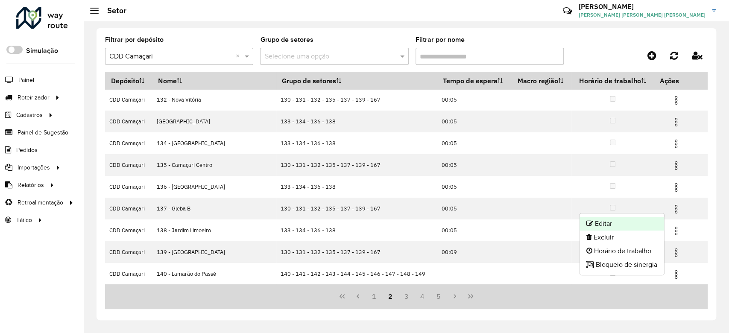
click at [648, 223] on li "Editar" at bounding box center [621, 224] width 85 height 14
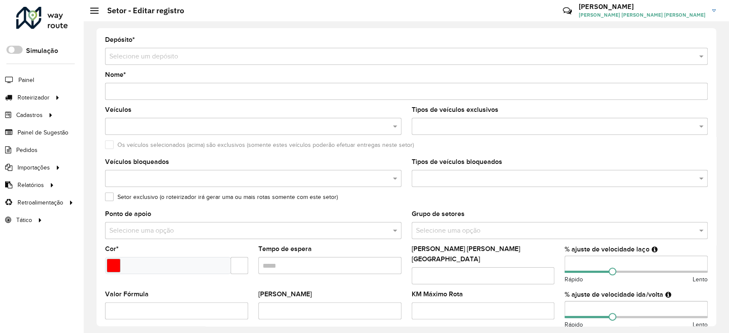
type input "**********"
type input "*******"
type input "*****"
type input "**"
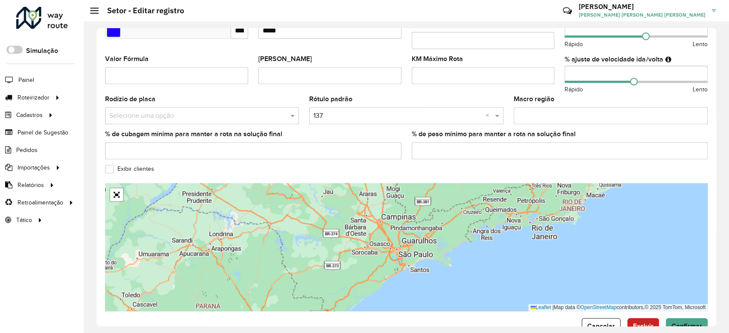
scroll to position [253, 0]
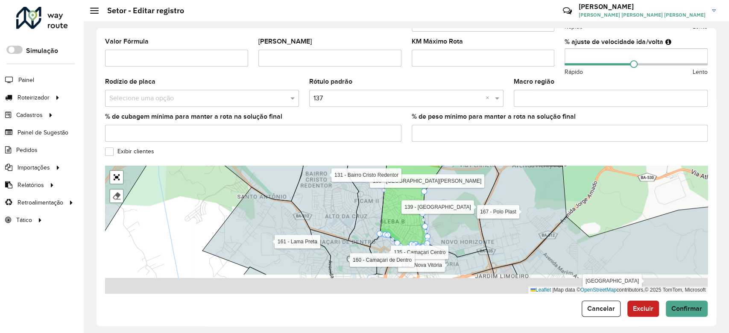
click at [473, 187] on icon at bounding box center [461, 209] width 76 height 93
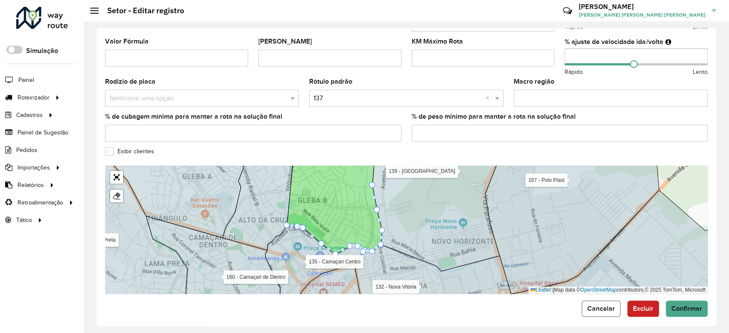
click at [595, 306] on span "Cancelar" at bounding box center [601, 308] width 28 height 7
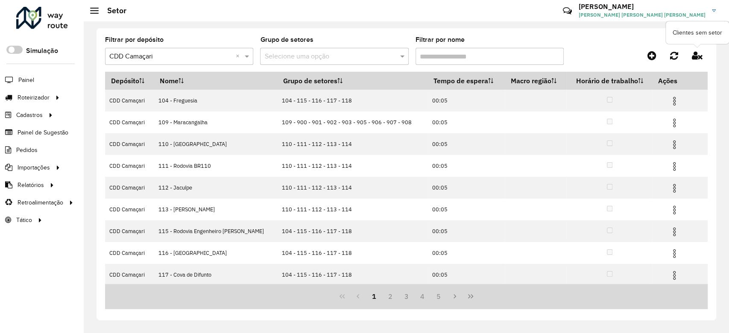
click at [697, 56] on icon at bounding box center [696, 55] width 11 height 9
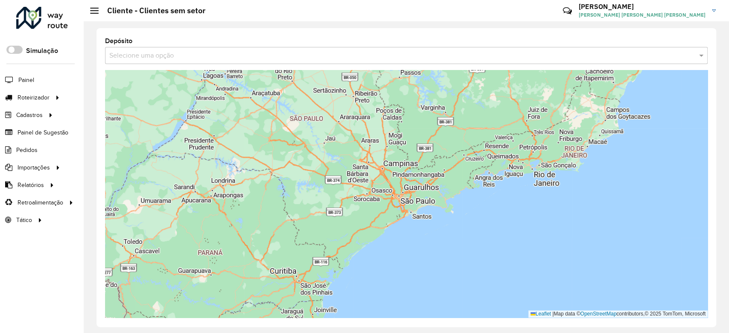
click at [238, 57] on input "text" at bounding box center [397, 56] width 577 height 10
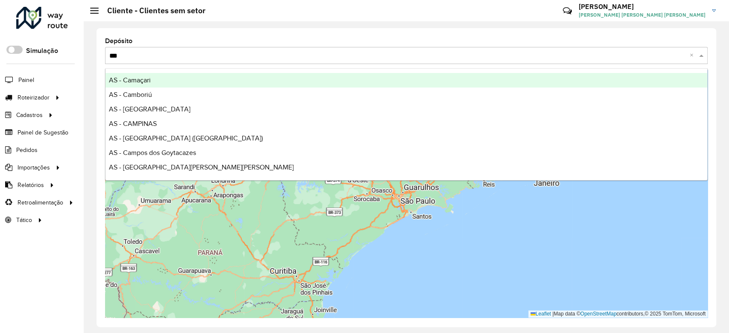
type input "****"
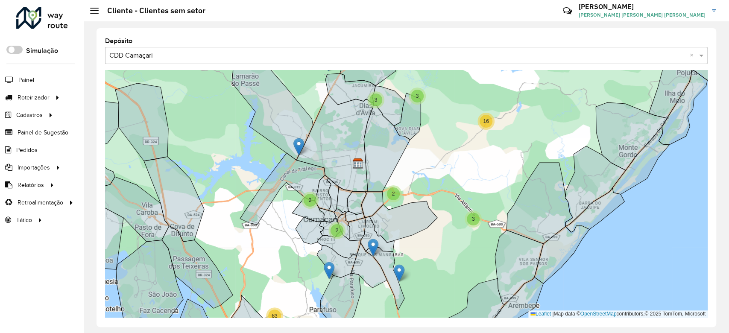
drag, startPoint x: 406, startPoint y: 190, endPoint x: 422, endPoint y: 188, distance: 16.4
click at [422, 188] on div "29 38 5 3 9 13 2 3 2 4 4 2 13 4 8 20 31 6 23 2 2 3 3 3 2 2 16 11 20 4 83 4 2 2 …" at bounding box center [406, 194] width 602 height 248
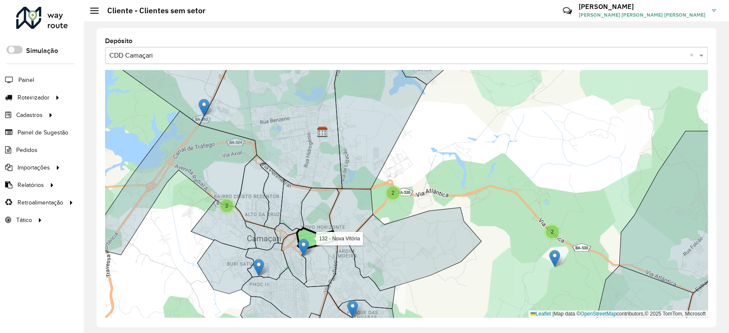
drag, startPoint x: 326, startPoint y: 241, endPoint x: 332, endPoint y: 235, distance: 8.5
click at [332, 235] on icon at bounding box center [316, 238] width 39 height 21
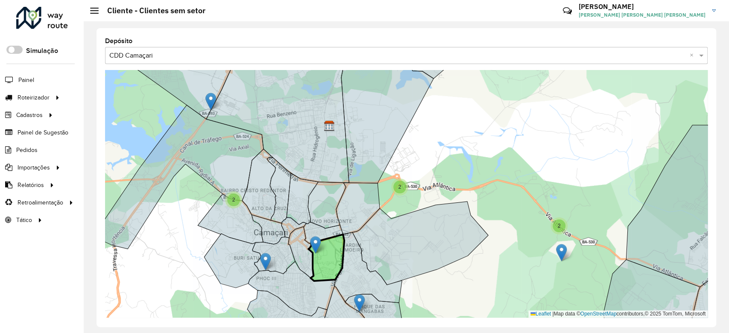
drag, startPoint x: 311, startPoint y: 241, endPoint x: 316, endPoint y: 245, distance: 6.2
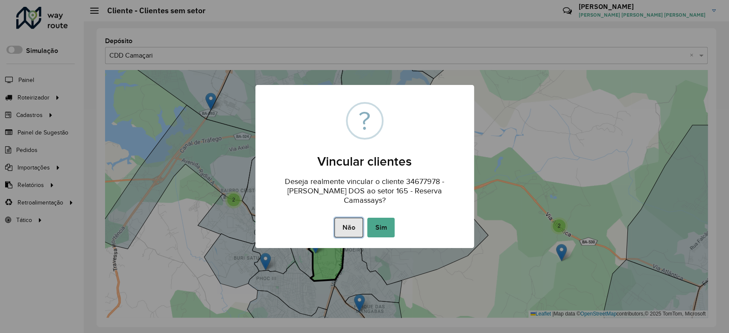
click at [344, 227] on button "Não" at bounding box center [348, 228] width 29 height 20
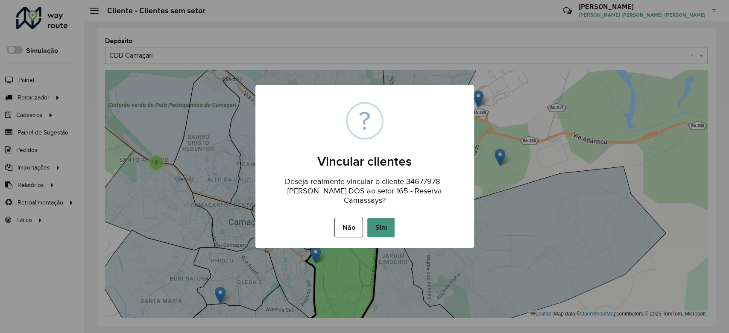
click at [375, 225] on button "Sim" at bounding box center [380, 228] width 27 height 20
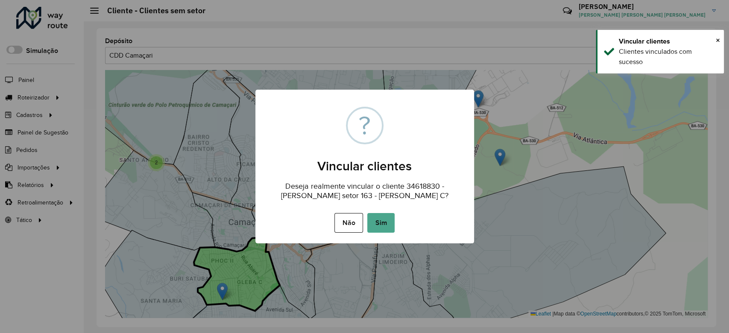
click at [377, 223] on button "Sim" at bounding box center [380, 223] width 27 height 20
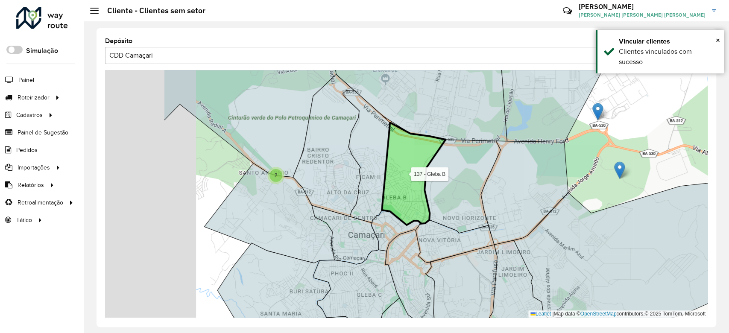
drag, startPoint x: 277, startPoint y: 157, endPoint x: 399, endPoint y: 170, distance: 123.6
click at [401, 171] on icon at bounding box center [414, 173] width 64 height 102
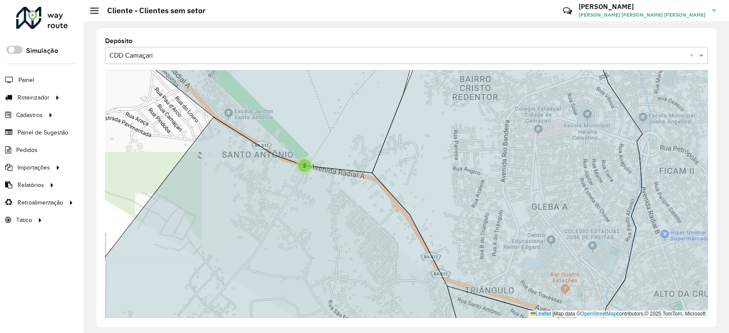
click at [302, 167] on div "2" at bounding box center [304, 165] width 13 height 13
click at [303, 163] on span "2" at bounding box center [304, 166] width 3 height 6
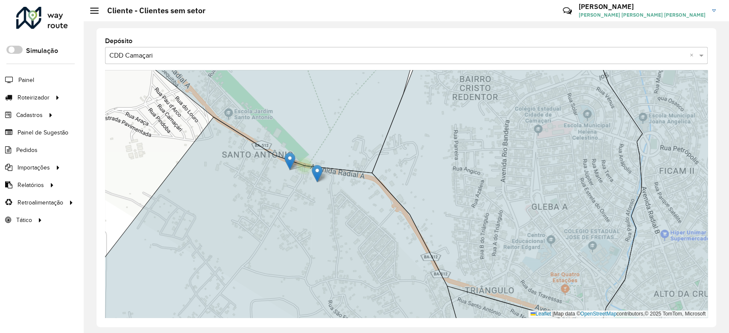
drag, startPoint x: 318, startPoint y: 158, endPoint x: 315, endPoint y: 171, distance: 12.7
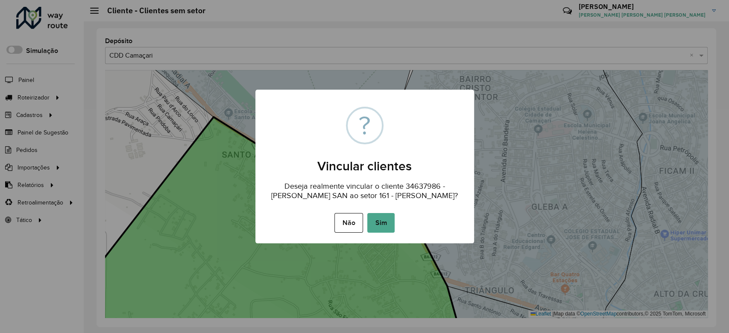
click at [376, 231] on button "Sim" at bounding box center [380, 223] width 27 height 20
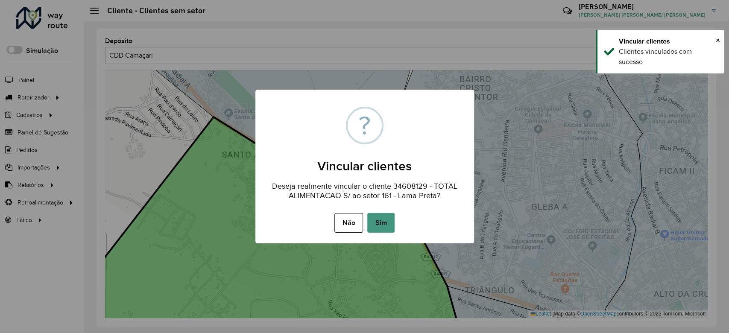
click at [385, 223] on button "Sim" at bounding box center [380, 223] width 27 height 20
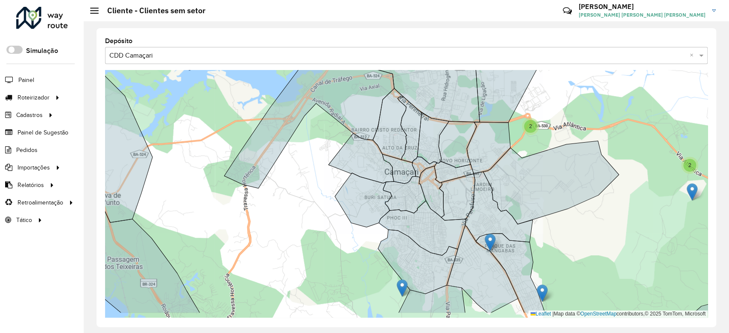
drag, startPoint x: 351, startPoint y: 164, endPoint x: 315, endPoint y: 128, distance: 51.3
click at [286, 110] on div "2 2 2 3 3 16 11 20 2 5 13 4 61 6 19 21 48 144 3 5 27 8 274 3 5 76 55 54 32 15 L…" at bounding box center [406, 194] width 602 height 248
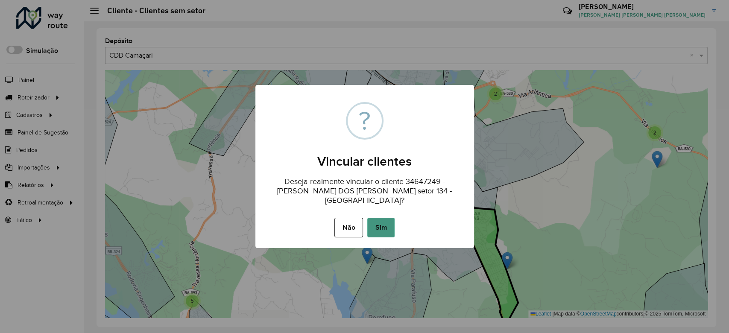
click at [387, 233] on button "Sim" at bounding box center [380, 228] width 27 height 20
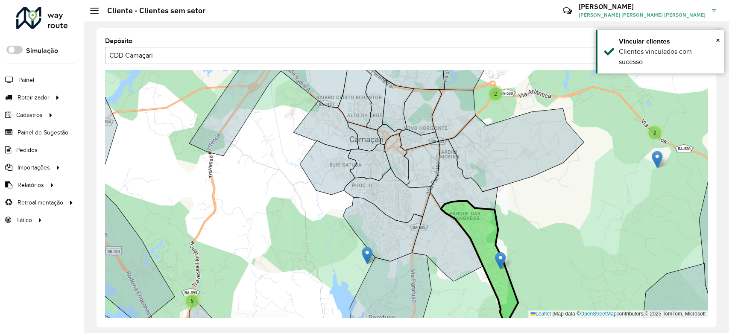
drag, startPoint x: 506, startPoint y: 257, endPoint x: 499, endPoint y: 257, distance: 6.8
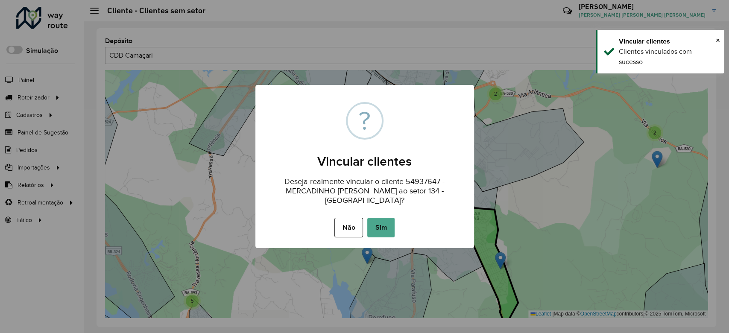
click at [386, 216] on div "Não No Sim" at bounding box center [364, 228] width 219 height 24
click at [388, 224] on button "Sim" at bounding box center [380, 228] width 27 height 20
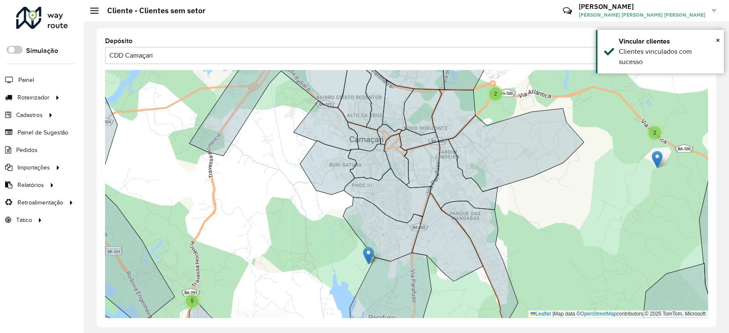
drag, startPoint x: 369, startPoint y: 253, endPoint x: 374, endPoint y: 254, distance: 5.6
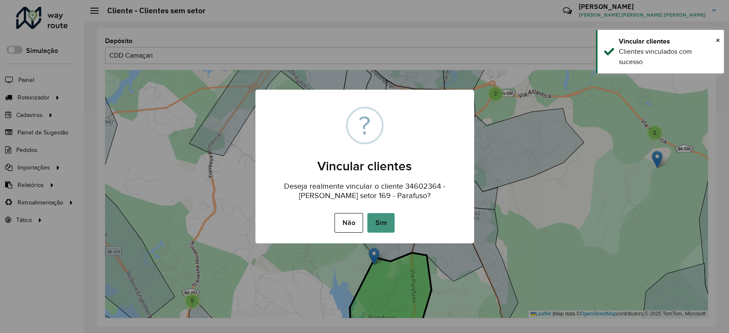
click at [379, 231] on button "Sim" at bounding box center [380, 223] width 27 height 20
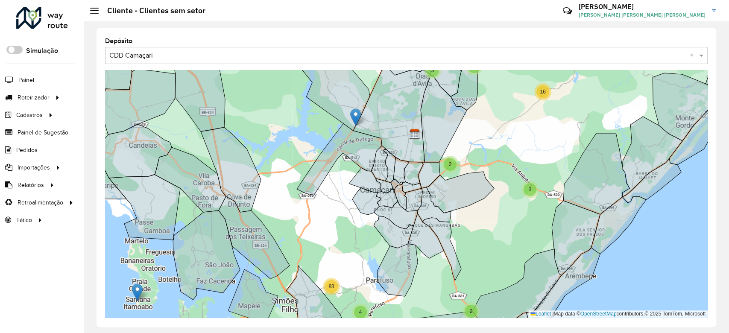
drag, startPoint x: 525, startPoint y: 219, endPoint x: 462, endPoint y: 254, distance: 72.4
click at [462, 254] on div "3 13 2 3 2 4 4 25 2 2 13 7 67 2 28 4 8 20 31 23 2 2 3 3 3 16 11 20 4 83 4 2 2 7…" at bounding box center [406, 194] width 602 height 248
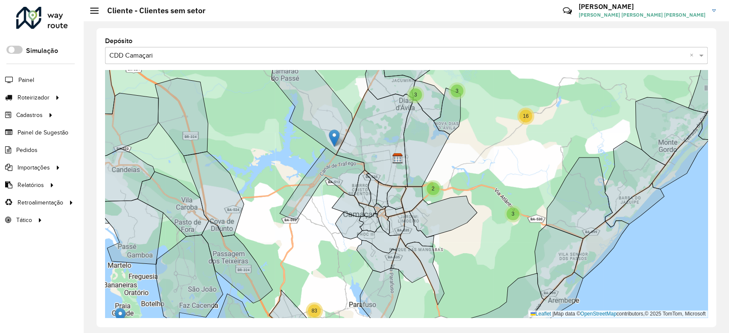
drag, startPoint x: 337, startPoint y: 133, endPoint x: 333, endPoint y: 129, distance: 5.1
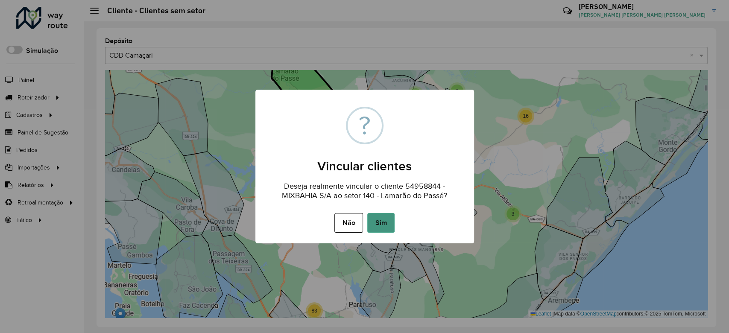
click at [377, 219] on button "Sim" at bounding box center [380, 223] width 27 height 20
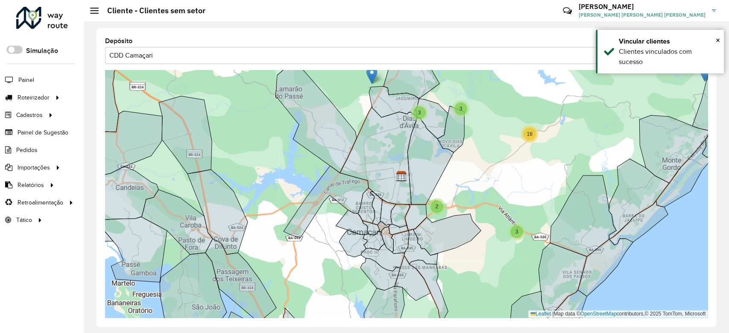
drag, startPoint x: 475, startPoint y: 149, endPoint x: 487, endPoint y: 210, distance: 62.0
click at [490, 213] on div "3 13 2 3 2 4 4 25 2 2 13 2 4 8 20 31 23 2 2 3 3 3 16 11 20 4 83 4 2 2 7 4 10 10…" at bounding box center [406, 194] width 602 height 248
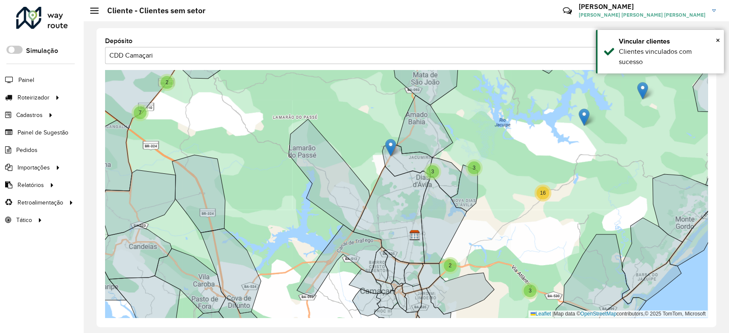
drag, startPoint x: 388, startPoint y: 139, endPoint x: 390, endPoint y: 145, distance: 6.3
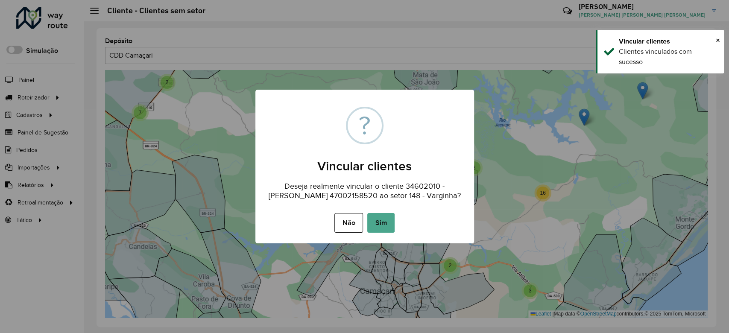
drag, startPoint x: 379, startPoint y: 221, endPoint x: 356, endPoint y: 198, distance: 32.0
click at [379, 221] on button "Sim" at bounding box center [380, 223] width 27 height 20
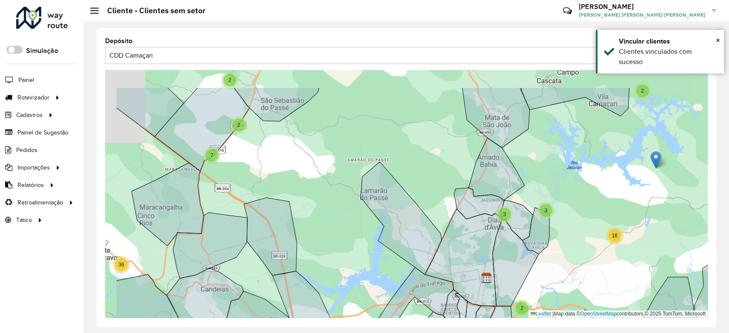
drag, startPoint x: 245, startPoint y: 131, endPoint x: 350, endPoint y: 194, distance: 122.2
click at [350, 194] on div "3 13 2 3 2 4 4 25 2 2 13 2 4 8 20 31 23 2 2 3 3 3 16 11 20 4 83 4 2 2 7 4 10 10…" at bounding box center [406, 194] width 602 height 248
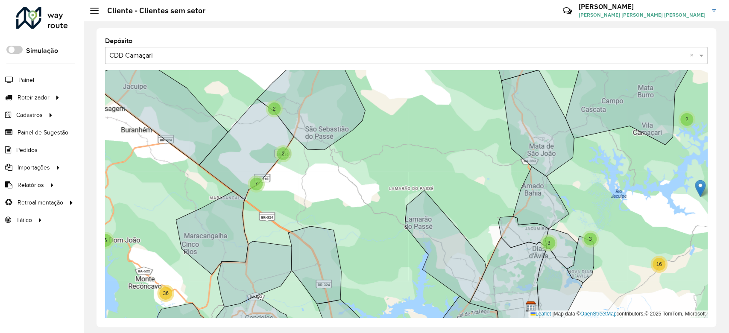
drag, startPoint x: 298, startPoint y: 175, endPoint x: 347, endPoint y: 205, distance: 57.7
click at [347, 205] on div "3 13 2 3 2 4 4 25 2 2 13 2 4 8 20 31 23 2 2 3 3 3 16 11 20 4 83 2 2 7 4 10 10 6…" at bounding box center [406, 194] width 602 height 248
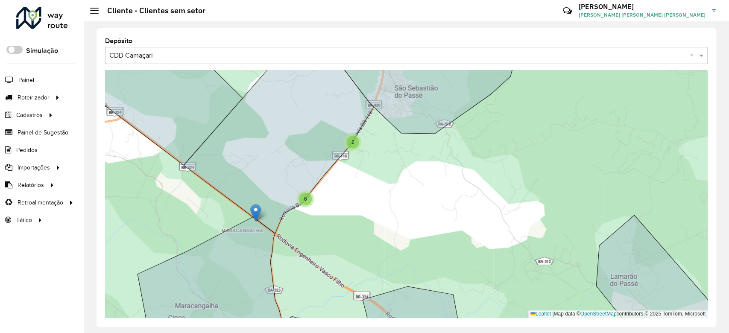
drag, startPoint x: 328, startPoint y: 224, endPoint x: 362, endPoint y: 187, distance: 50.7
click at [366, 189] on div "3 3 7 6 15 4 213 6 36 9 35 2 8 2 2 2 2 2 3 3 16 2 2 6 4 19 13 2 21 48 144 3 5 2…" at bounding box center [406, 194] width 602 height 248
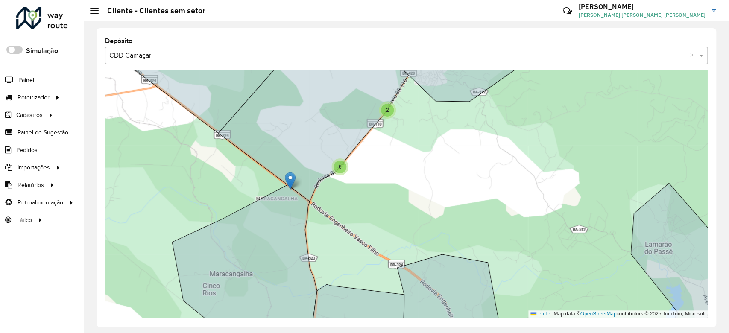
drag, startPoint x: 290, startPoint y: 175, endPoint x: 291, endPoint y: 170, distance: 4.8
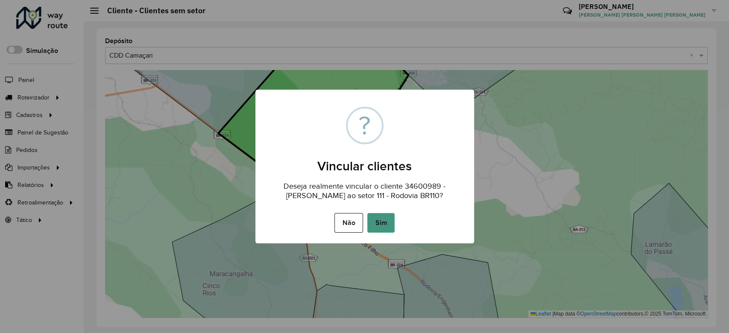
click at [384, 218] on button "Sim" at bounding box center [380, 223] width 27 height 20
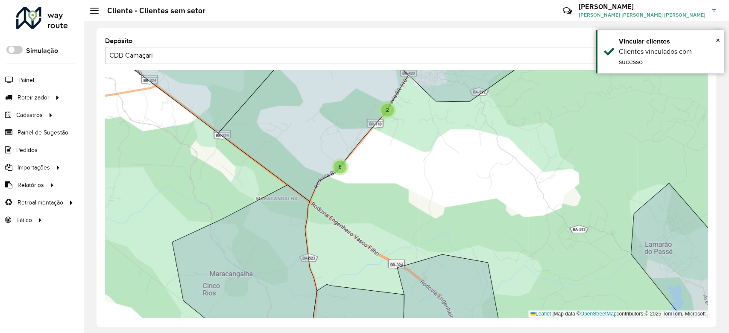
click at [342, 165] on div "6" at bounding box center [339, 166] width 13 height 13
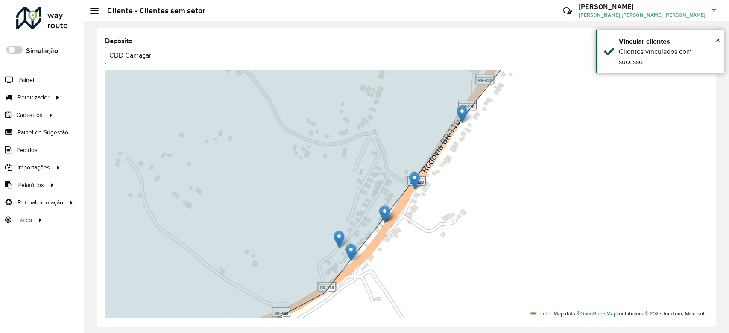
drag, startPoint x: 351, startPoint y: 252, endPoint x: 335, endPoint y: 235, distance: 22.9
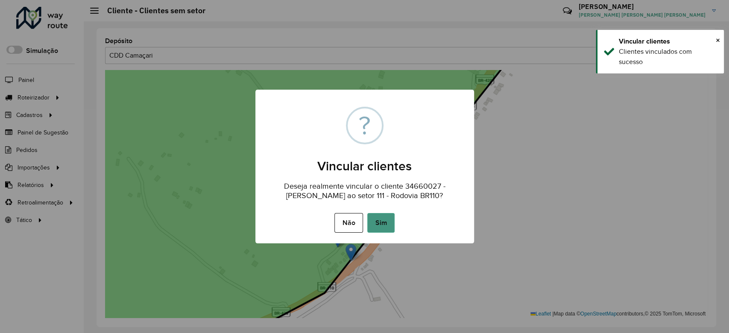
click at [392, 222] on button "Sim" at bounding box center [380, 223] width 27 height 20
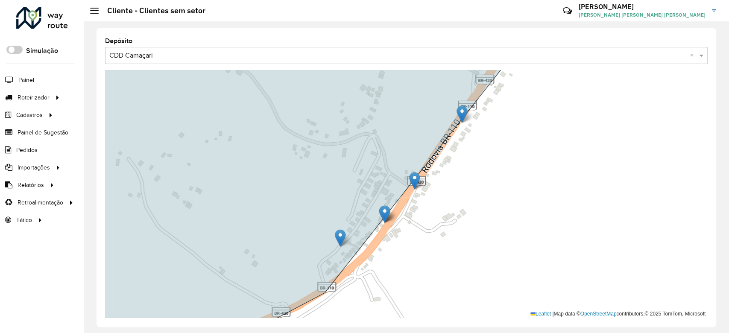
drag, startPoint x: 352, startPoint y: 248, endPoint x: 341, endPoint y: 234, distance: 18.0
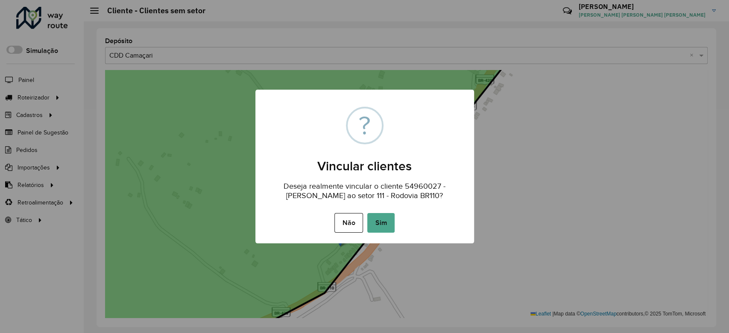
drag, startPoint x: 381, startPoint y: 220, endPoint x: 383, endPoint y: 213, distance: 8.0
click at [381, 220] on button "Sim" at bounding box center [380, 223] width 27 height 20
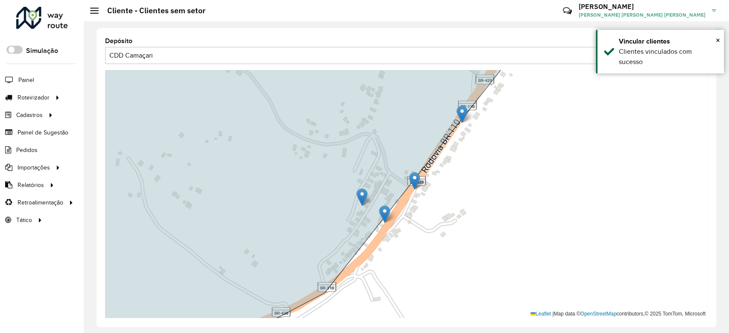
drag, startPoint x: 384, startPoint y: 215, endPoint x: 361, endPoint y: 198, distance: 28.3
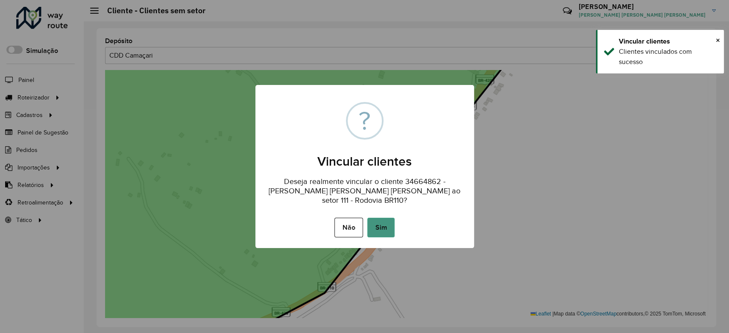
click at [381, 220] on button "Sim" at bounding box center [380, 228] width 27 height 20
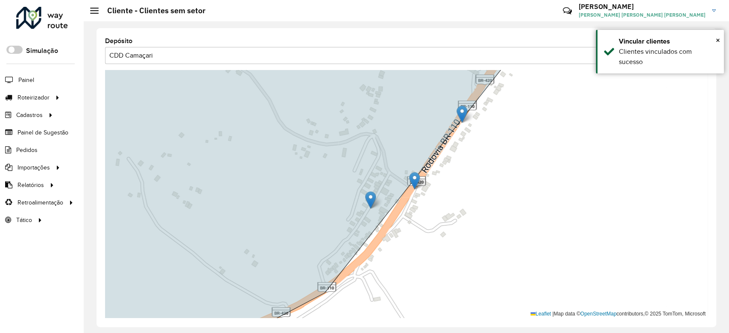
drag, startPoint x: 384, startPoint y: 213, endPoint x: 370, endPoint y: 199, distance: 19.9
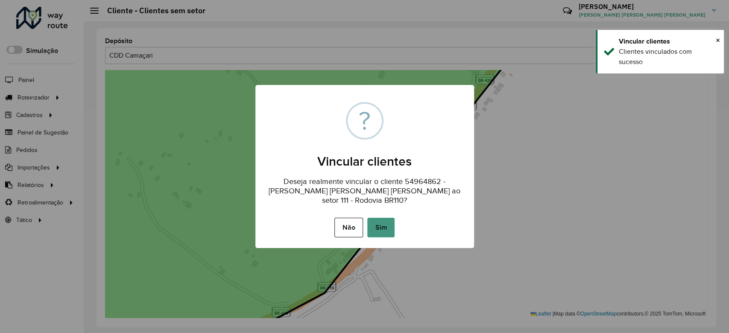
click at [378, 222] on button "Sim" at bounding box center [380, 228] width 27 height 20
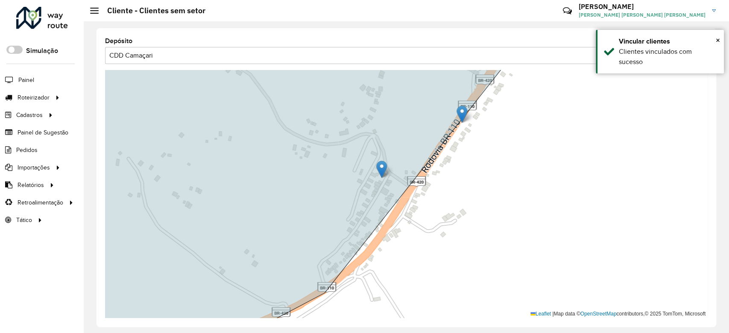
drag, startPoint x: 414, startPoint y: 181, endPoint x: 380, endPoint y: 170, distance: 35.6
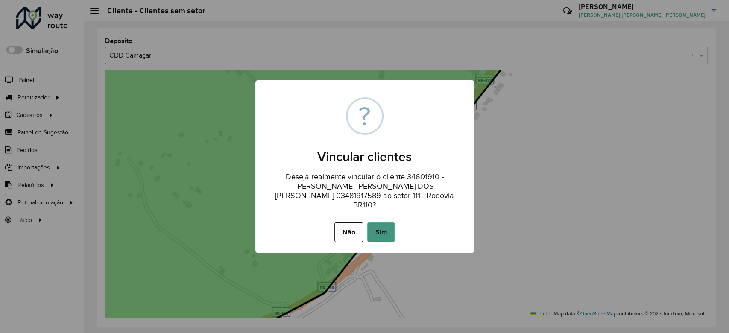
click at [388, 225] on button "Sim" at bounding box center [380, 232] width 27 height 20
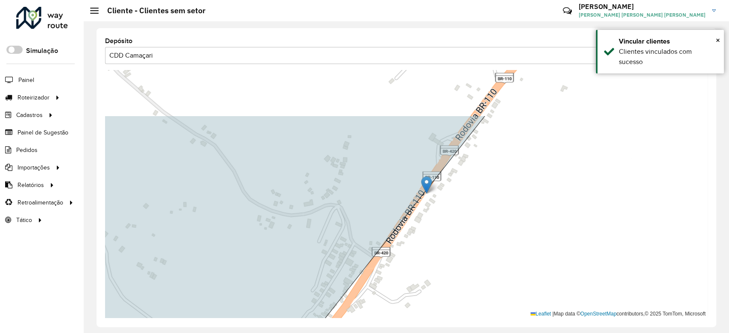
drag, startPoint x: 452, startPoint y: 175, endPoint x: 408, endPoint y: 254, distance: 90.2
click at [408, 254] on div "Leaflet | Map data © OpenStreetMap contributors,© 2025 TomTom, Microsoft" at bounding box center [406, 194] width 602 height 248
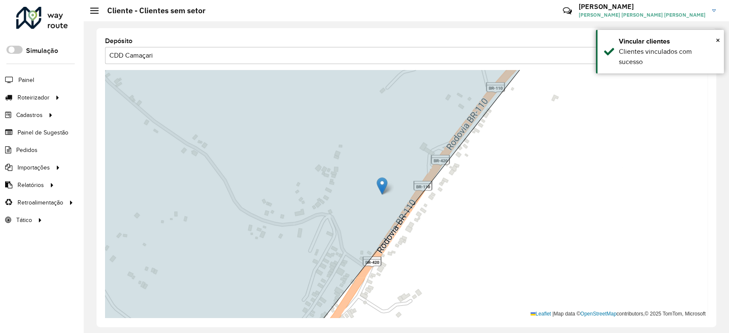
drag, startPoint x: 418, startPoint y: 198, endPoint x: 382, endPoint y: 189, distance: 36.5
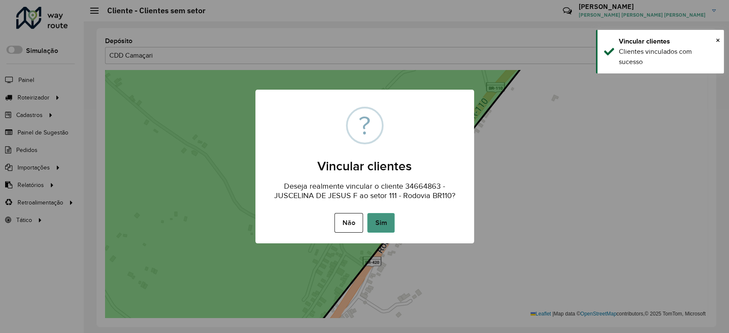
click at [385, 227] on button "Sim" at bounding box center [380, 223] width 27 height 20
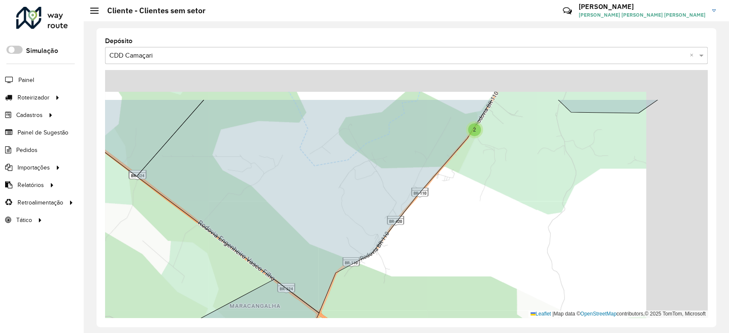
drag, startPoint x: 444, startPoint y: 191, endPoint x: 387, endPoint y: 251, distance: 83.3
click at [387, 251] on div "2 2 3 10 6 5 8 21 19 28 7 17 120 2 3 Leaflet | Map data © OpenStreetMap contrib…" at bounding box center [406, 194] width 602 height 248
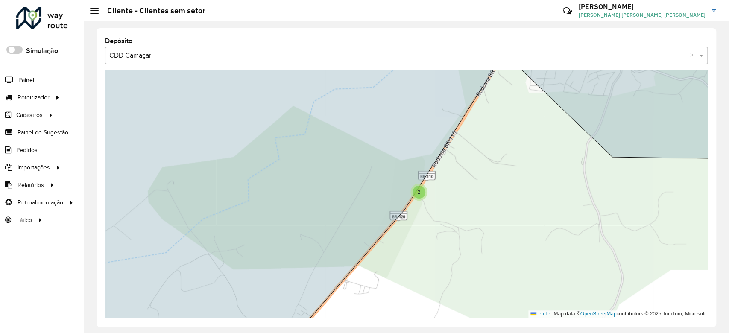
click at [423, 194] on div "2" at bounding box center [418, 192] width 13 height 13
drag, startPoint x: 430, startPoint y: 184, endPoint x: 398, endPoint y: 178, distance: 32.6
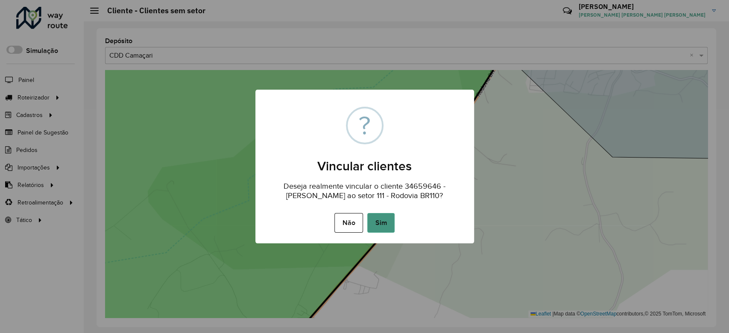
click at [379, 225] on button "Sim" at bounding box center [380, 223] width 27 height 20
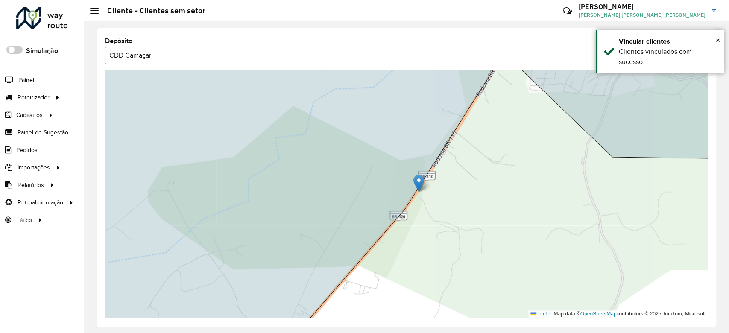
drag, startPoint x: 417, startPoint y: 183, endPoint x: 401, endPoint y: 179, distance: 16.3
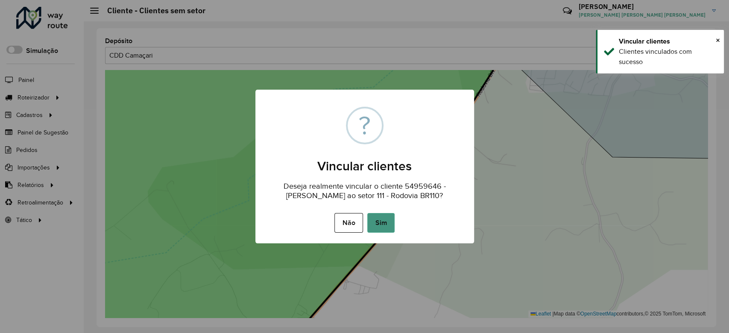
click at [385, 224] on button "Sim" at bounding box center [380, 223] width 27 height 20
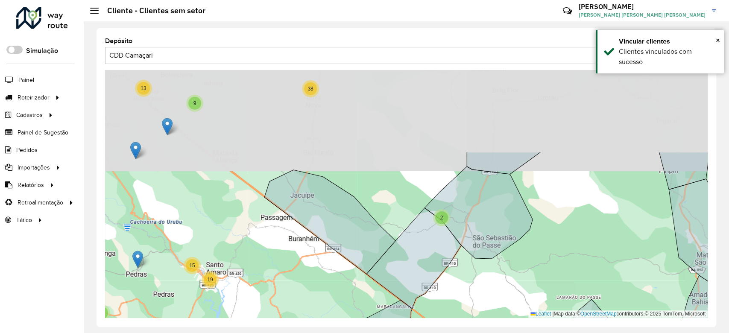
drag, startPoint x: 483, startPoint y: 159, endPoint x: 467, endPoint y: 266, distance: 108.2
click at [467, 266] on div "29 5 20 46 446 38 5 3 3 57 3 9 13 2 3 2 4 4 8 25 2 2 13 2 7 6 7 5 18 67 43 2 28…" at bounding box center [406, 194] width 602 height 248
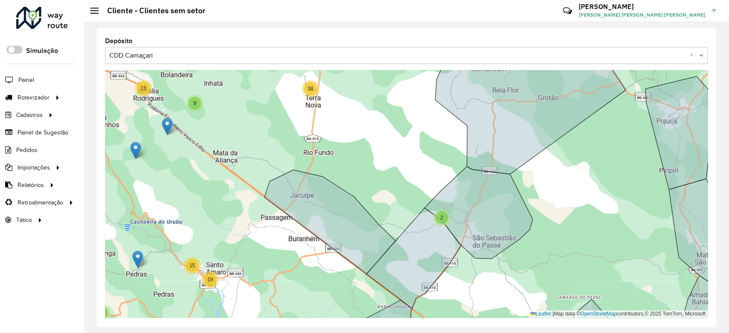
click at [438, 220] on div "2" at bounding box center [441, 217] width 13 height 13
drag, startPoint x: 426, startPoint y: 210, endPoint x: 423, endPoint y: 216, distance: 6.5
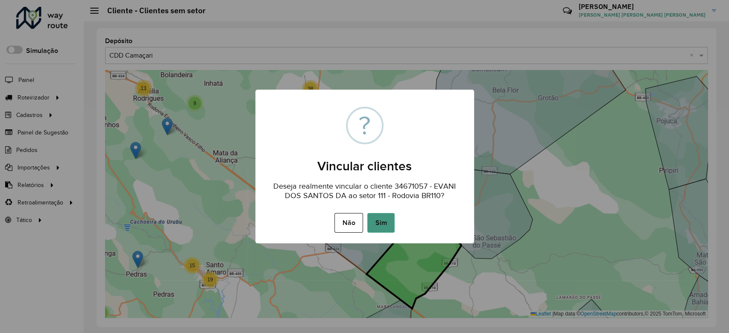
click at [380, 220] on button "Sim" at bounding box center [380, 223] width 27 height 20
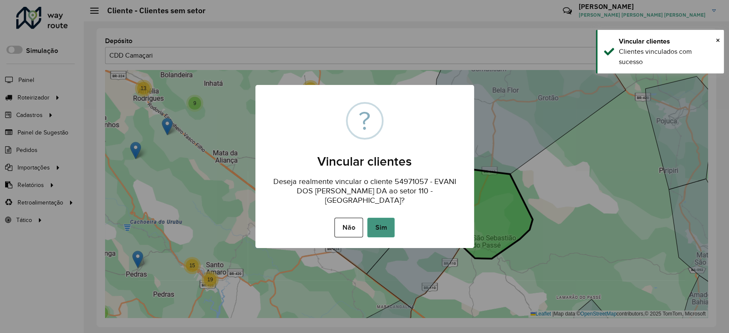
click at [385, 222] on button "Sim" at bounding box center [380, 228] width 27 height 20
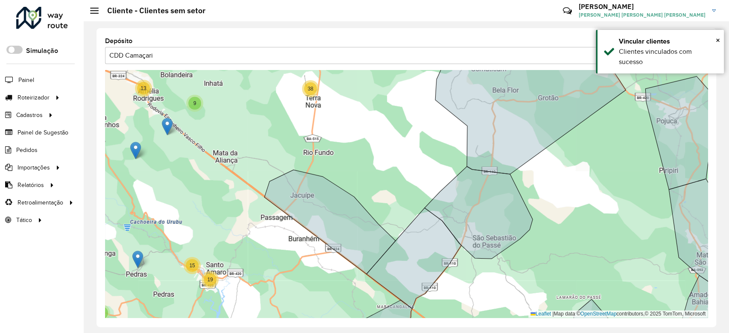
drag, startPoint x: 411, startPoint y: 198, endPoint x: 433, endPoint y: 89, distance: 110.6
click at [433, 89] on div "29 5 20 46 446 38 5 3 3 57 3 9 13 2 3 2 4 4 8 25 2 13 2 7 6 7 5 18 67 43 2 28 4…" at bounding box center [406, 194] width 602 height 248
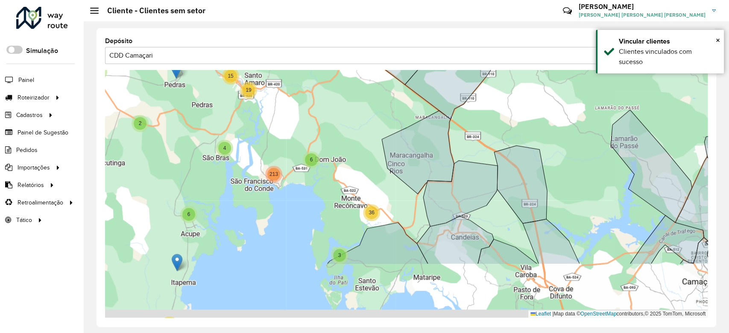
drag, startPoint x: 341, startPoint y: 221, endPoint x: 357, endPoint y: 137, distance: 84.9
click at [357, 137] on div "29 5 20 46 446 38 5 3 3 57 3 9 13 2 3 2 4 4 8 25 2 13 2 7 6 7 5 18 67 43 2 28 4…" at bounding box center [406, 194] width 602 height 248
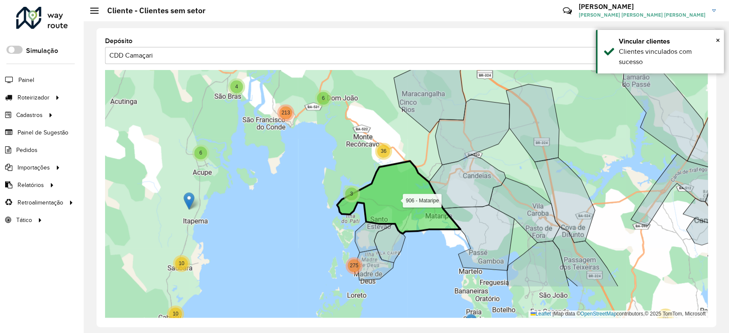
drag, startPoint x: 399, startPoint y: 219, endPoint x: 413, endPoint y: 161, distance: 60.1
click at [413, 161] on icon at bounding box center [398, 197] width 123 height 73
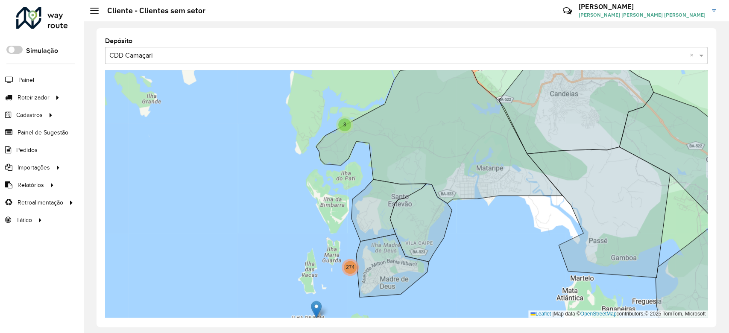
click at [291, 236] on div "2 13 4 7 4 27 2 2 3 3 11 20 2 5 13 4 61 4 9 2 8 4 2 21 48 144 3 5 27 8 274 3 5 …" at bounding box center [406, 194] width 602 height 248
click at [347, 123] on div "3" at bounding box center [344, 124] width 13 height 13
drag, startPoint x: 336, startPoint y: 134, endPoint x: 338, endPoint y: 138, distance: 4.6
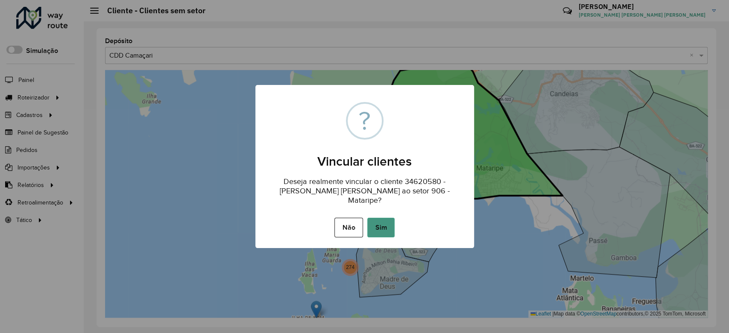
click at [381, 224] on button "Sim" at bounding box center [380, 228] width 27 height 20
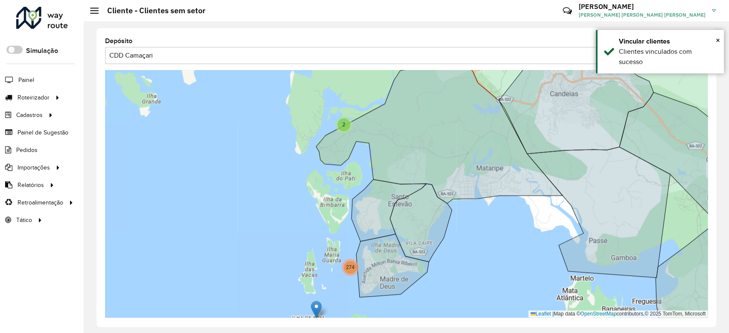
click at [348, 123] on div "2" at bounding box center [343, 124] width 13 height 13
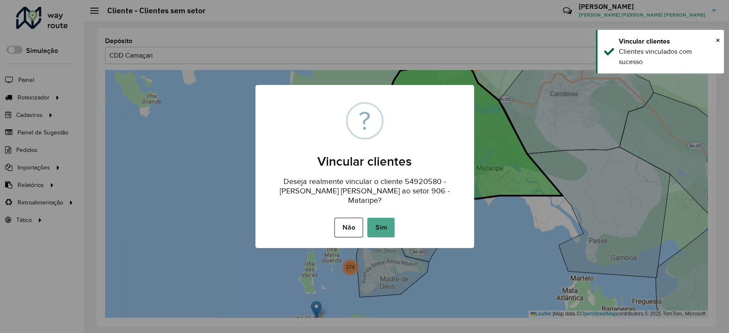
drag, startPoint x: 375, startPoint y: 214, endPoint x: 344, endPoint y: 155, distance: 66.8
click at [375, 218] on button "Sim" at bounding box center [380, 228] width 27 height 20
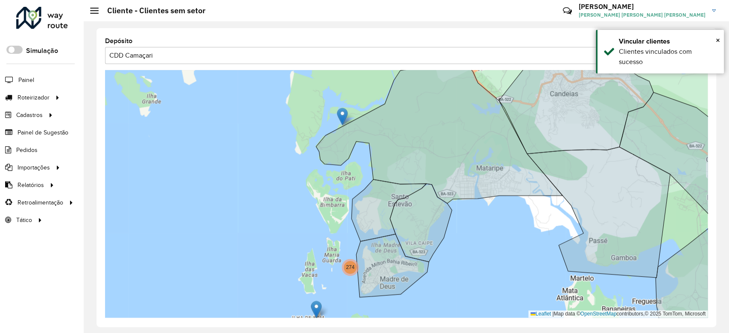
drag, startPoint x: 340, startPoint y: 114, endPoint x: 343, endPoint y: 129, distance: 14.9
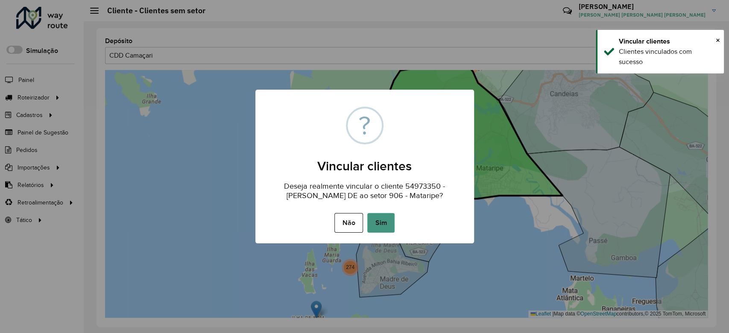
click at [379, 224] on button "Sim" at bounding box center [380, 223] width 27 height 20
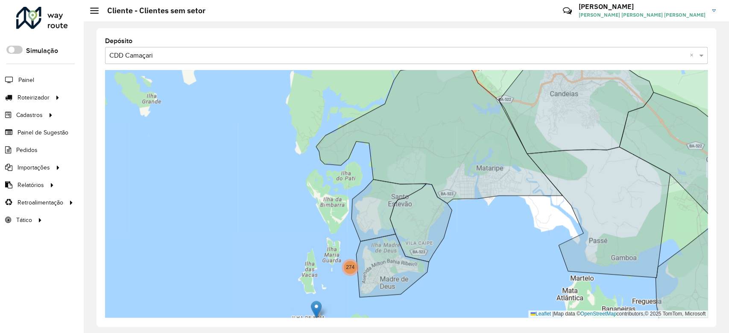
drag, startPoint x: 349, startPoint y: 140, endPoint x: 360, endPoint y: 98, distance: 43.7
click at [360, 98] on div "2 13 4 7 4 27 2 2 3 3 11 20 2 5 13 4 61 4 9 2 8 4 2 21 48 144 5 27 8 274 3 5 76…" at bounding box center [406, 194] width 602 height 248
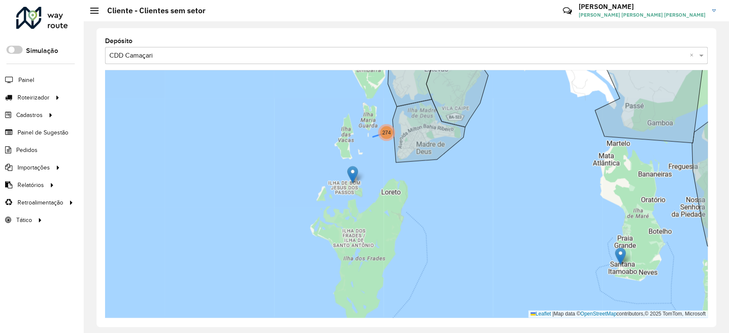
click at [385, 134] on span "274" at bounding box center [386, 133] width 9 height 6
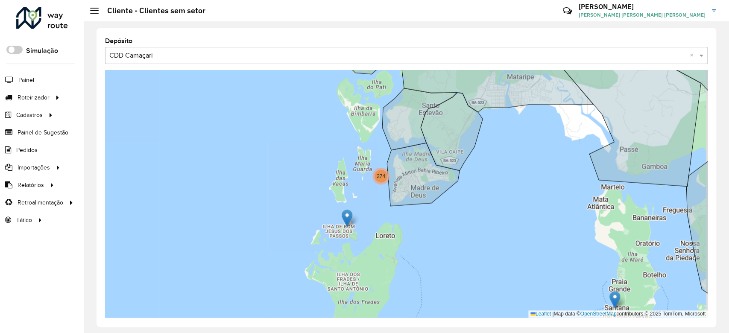
drag, startPoint x: 394, startPoint y: 221, endPoint x: 377, endPoint y: 201, distance: 25.8
click at [372, 200] on div "2 13 4 7 3 3 12 4 27 2 2 3 11 20 2 5 13 4 61 4 9 2 8 4 2 21 48 144 5 27 8 274 3…" at bounding box center [406, 194] width 602 height 248
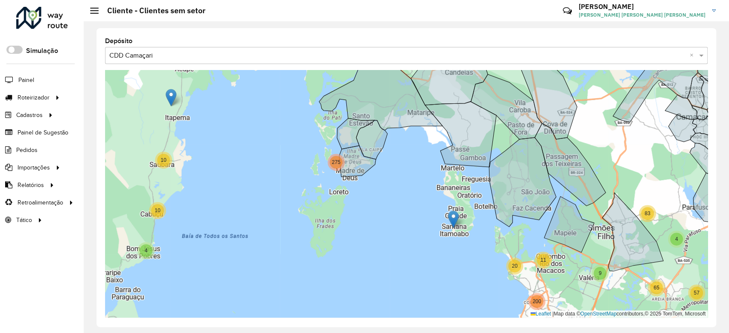
drag, startPoint x: 471, startPoint y: 232, endPoint x: 425, endPoint y: 201, distance: 55.0
click at [418, 200] on div "2 2 3 2 4 4 8 25 2 2 13 2 7 6 7 5 18 67 43 2 28 4 8 20 31 3 2 2 4 12 2 2 3 3 3 …" at bounding box center [406, 194] width 602 height 248
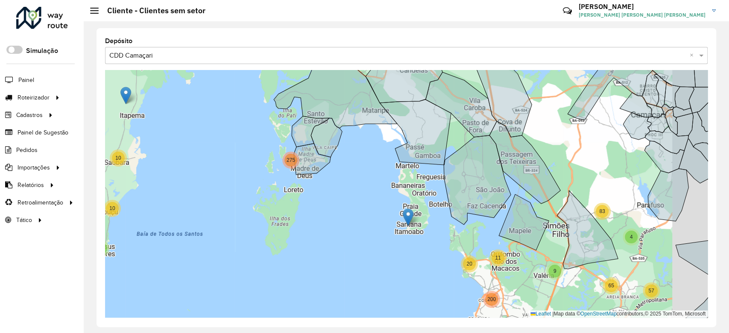
drag, startPoint x: 425, startPoint y: 199, endPoint x: 360, endPoint y: 187, distance: 65.9
click at [359, 187] on div "2 2 3 2 4 4 8 25 2 13 2 7 6 7 5 18 67 43 2 28 4 8 20 31 3 2 2 4 2 2 3 3 3 16 11…" at bounding box center [406, 194] width 602 height 248
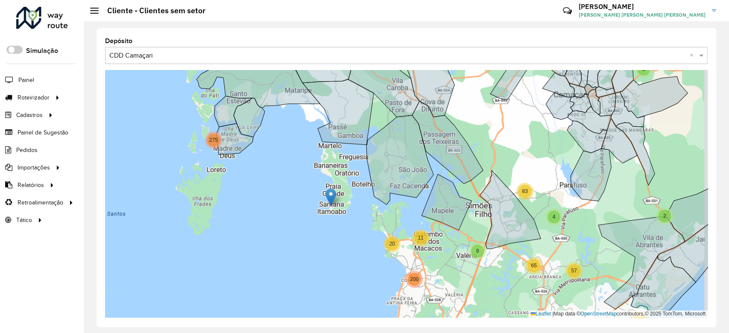
drag, startPoint x: 567, startPoint y: 168, endPoint x: 463, endPoint y: 130, distance: 110.8
click at [463, 130] on div "2 3 2 4 4 8 25 2 13 2 7 6 7 5 18 67 43 2 28 4 8 20 31 3 2 2 2 2 3 3 3 16 11 20 …" at bounding box center [406, 194] width 602 height 248
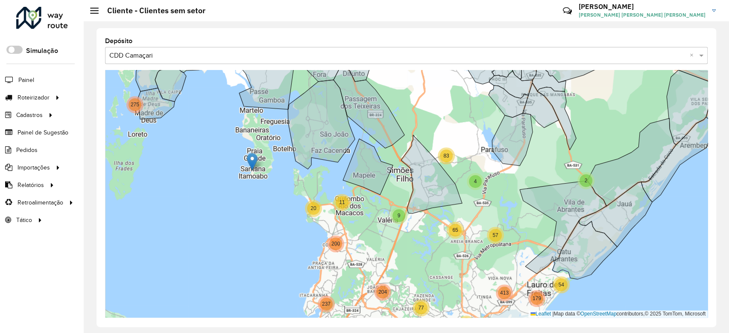
drag, startPoint x: 495, startPoint y: 220, endPoint x: 454, endPoint y: 189, distance: 51.4
click at [454, 189] on div "2 3 2 4 4 8 2 13 7 6 5 67 43 2 28 4 8 20 31 2 2 3 3 3 16 11 20 4 83 4 4 10 10 6…" at bounding box center [406, 194] width 602 height 248
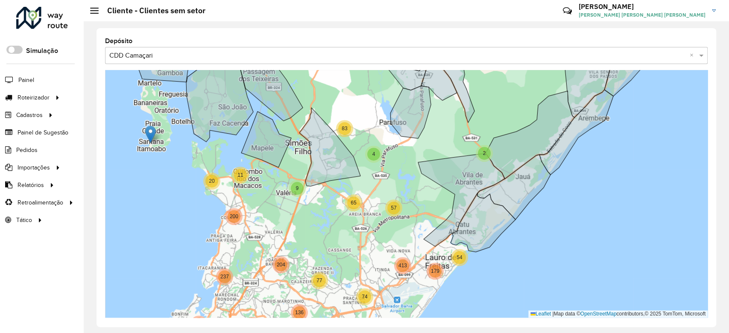
drag, startPoint x: 471, startPoint y: 157, endPoint x: 444, endPoint y: 158, distance: 26.9
click at [444, 158] on div "2 3 2 4 2 13 7 67 2 28 4 8 20 31 2 2 3 3 3 16 11 20 4 83 4 4 10 10 6 19 15 4 21…" at bounding box center [406, 194] width 602 height 248
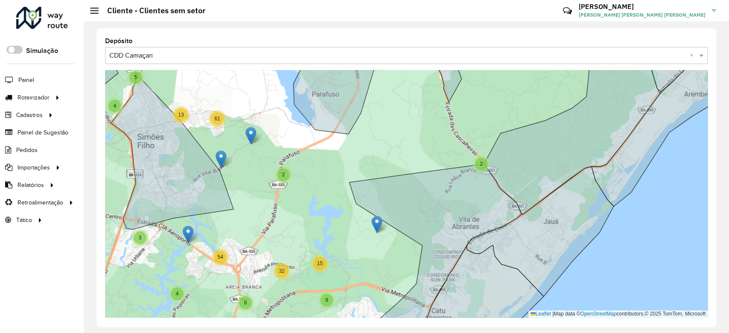
click at [481, 165] on span "2" at bounding box center [480, 164] width 3 height 6
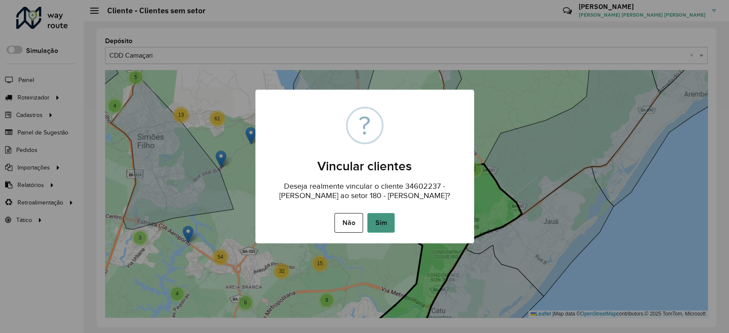
click at [384, 217] on button "Sim" at bounding box center [380, 223] width 27 height 20
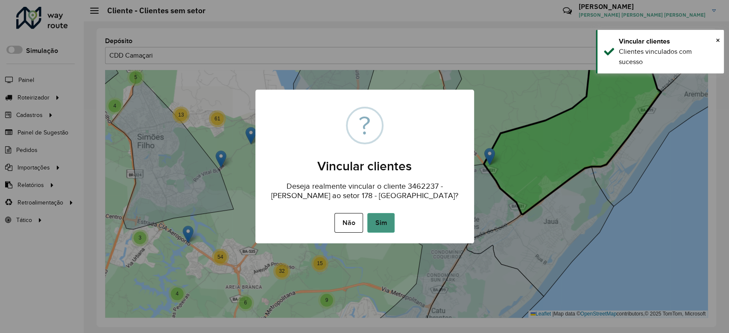
click at [391, 220] on button "Sim" at bounding box center [380, 223] width 27 height 20
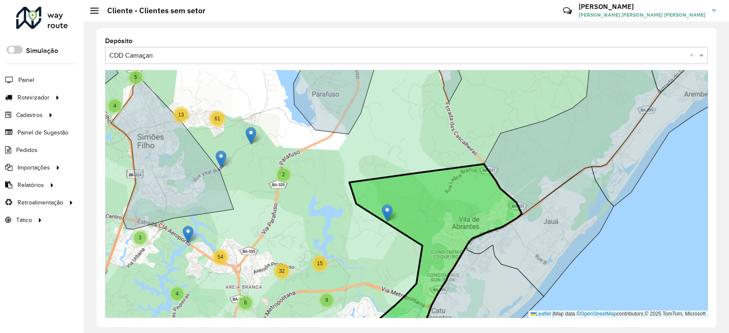
drag, startPoint x: 377, startPoint y: 221, endPoint x: 385, endPoint y: 210, distance: 13.4
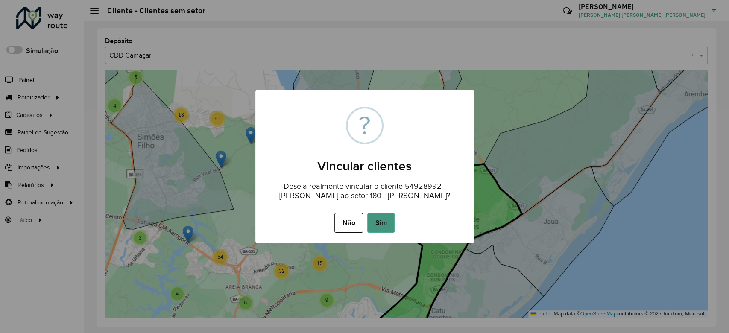
click at [376, 223] on button "Sim" at bounding box center [380, 223] width 27 height 20
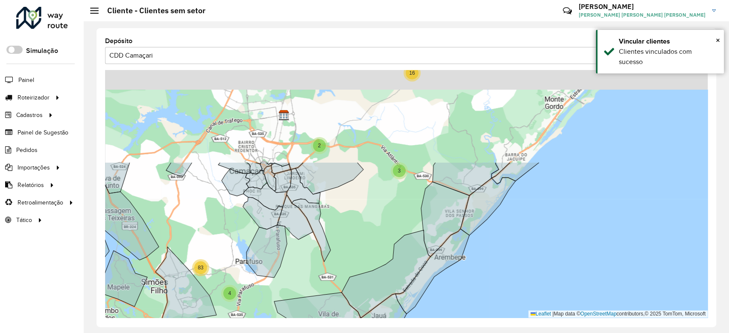
drag, startPoint x: 460, startPoint y: 121, endPoint x: 350, endPoint y: 257, distance: 174.7
click at [350, 257] on div "2 3 2 4 4 2 13 2 4 8 20 31 2 3 3 3 16 11 20 4 83 4 4 10 10 6 19 15 4 213 6 36 2…" at bounding box center [406, 194] width 602 height 248
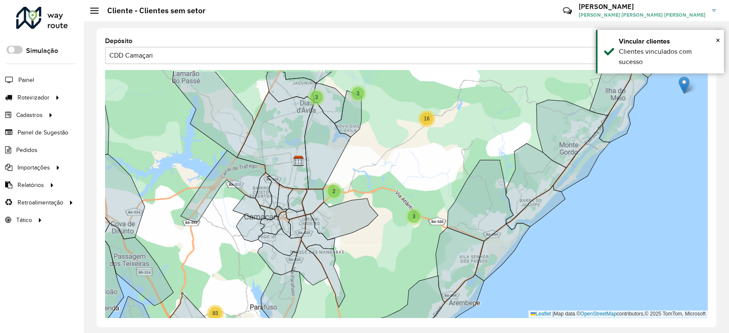
drag, startPoint x: 402, startPoint y: 185, endPoint x: 431, endPoint y: 210, distance: 37.8
click at [431, 210] on div "2 3 2 4 2 13 4 2 3 3 3 16 11 20 4 83 4 4 10 10 6 19 15 4 213 6 36 275 27 77 272…" at bounding box center [406, 194] width 602 height 248
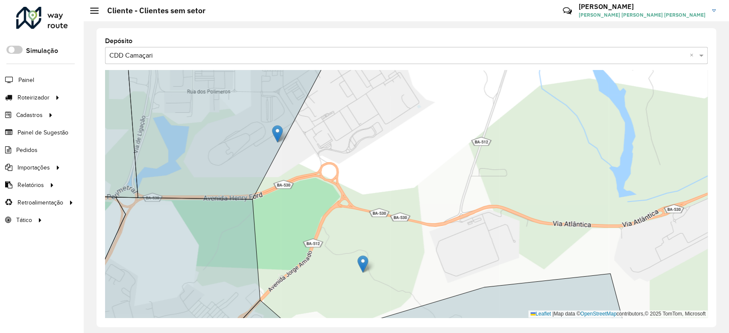
drag, startPoint x: 320, startPoint y: 143, endPoint x: 272, endPoint y: 126, distance: 50.5
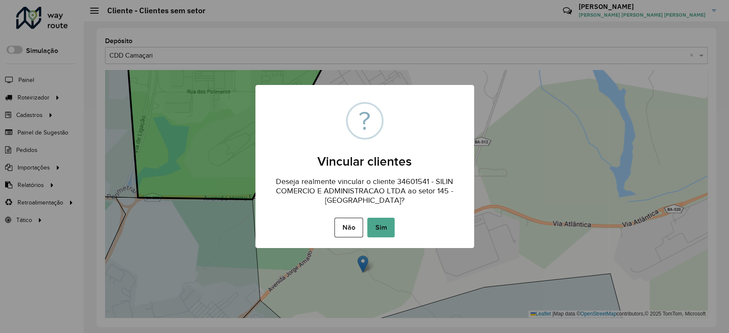
click at [390, 227] on button "Sim" at bounding box center [380, 228] width 27 height 20
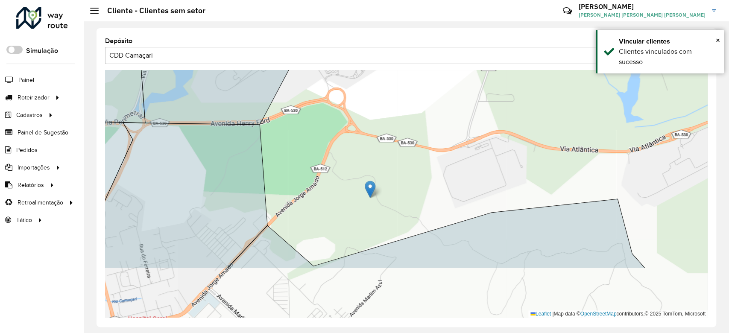
drag, startPoint x: 393, startPoint y: 209, endPoint x: 397, endPoint y: 164, distance: 45.1
click at [397, 164] on div "2 Leaflet | Map data © OpenStreetMap contributors,© 2025 TomTom, Microsoft" at bounding box center [406, 194] width 602 height 248
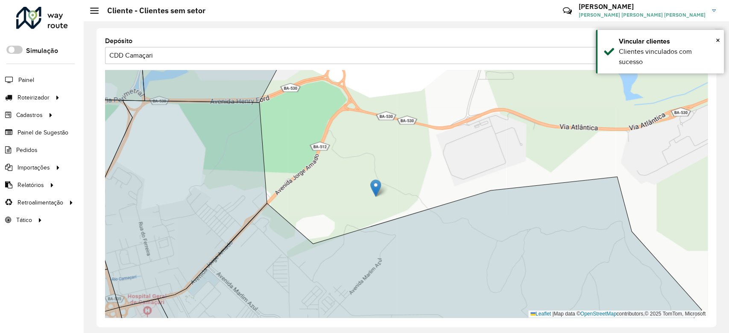
drag, startPoint x: 371, startPoint y: 166, endPoint x: 386, endPoint y: 232, distance: 68.3
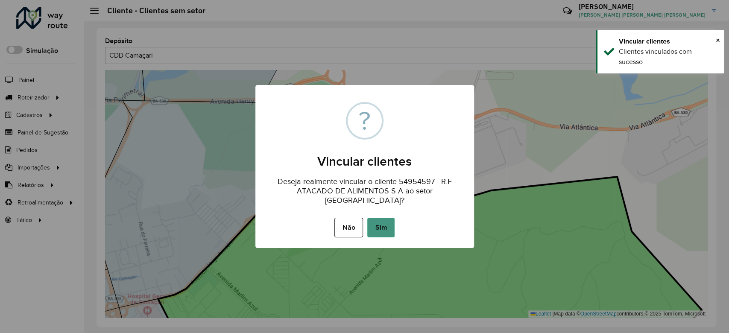
click at [385, 231] on button "Sim" at bounding box center [380, 228] width 27 height 20
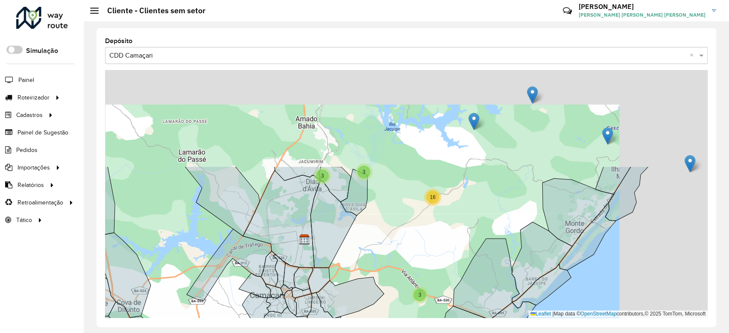
drag, startPoint x: 485, startPoint y: 125, endPoint x: 380, endPoint y: 246, distance: 160.4
click at [380, 246] on div "3 2 3 2 4 4 25 2 2 13 2 28 4 8 20 31 23 3 3 3 16 11 20 4 83 4 4 10 10 6 19 15 4…" at bounding box center [406, 194] width 602 height 248
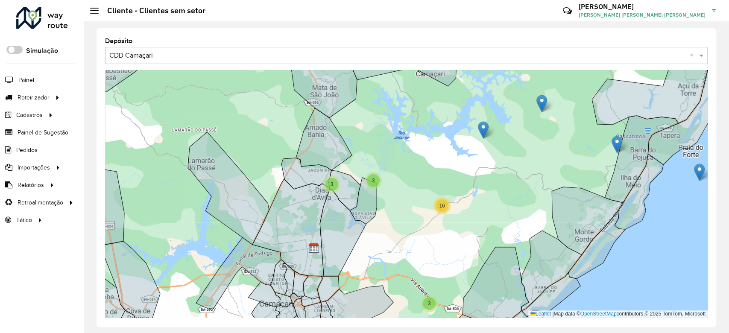
drag, startPoint x: 423, startPoint y: 191, endPoint x: 434, endPoint y: 199, distance: 13.4
click at [436, 199] on div "3 2 3 2 4 2 13 4 8 23 3 3 3 16 11 20 4 83 4 4 10 10 6 19 15 4 213 6 36 275 2 50…" at bounding box center [406, 194] width 602 height 248
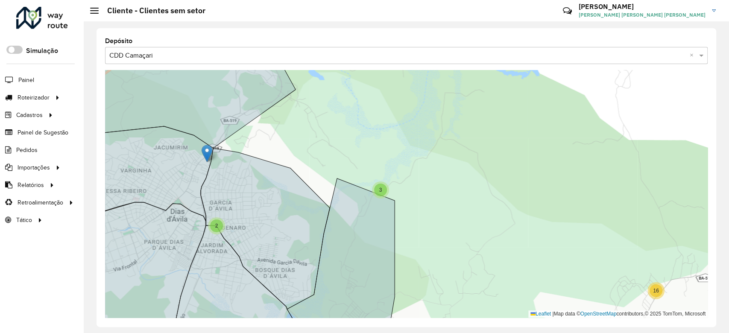
drag, startPoint x: 212, startPoint y: 148, endPoint x: 206, endPoint y: 148, distance: 6.0
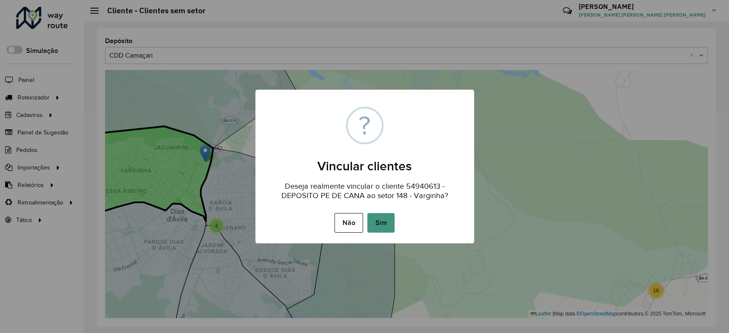
click at [377, 214] on button "Sim" at bounding box center [380, 223] width 27 height 20
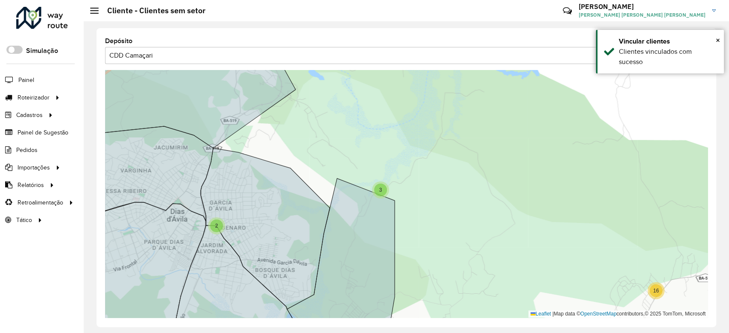
click at [217, 224] on span "2" at bounding box center [216, 226] width 3 height 6
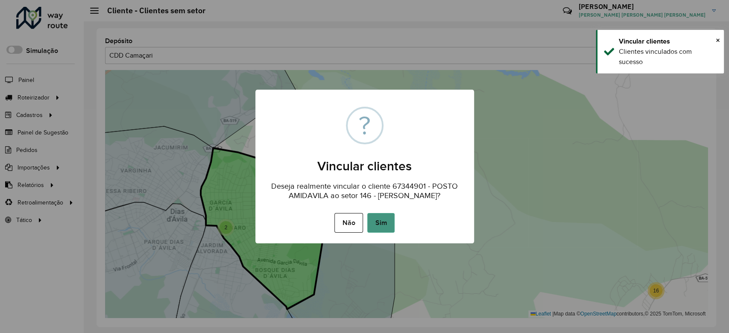
click at [378, 219] on button "Sim" at bounding box center [380, 223] width 27 height 20
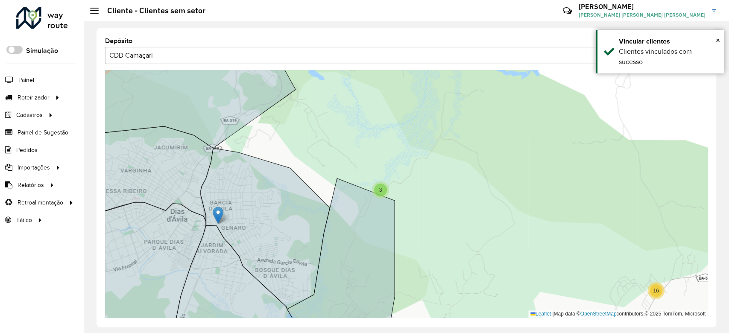
drag, startPoint x: 217, startPoint y: 215, endPoint x: 222, endPoint y: 210, distance: 6.7
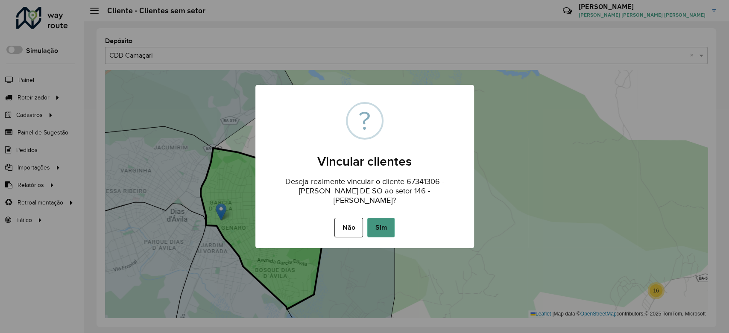
click at [376, 222] on button "Sim" at bounding box center [380, 228] width 27 height 20
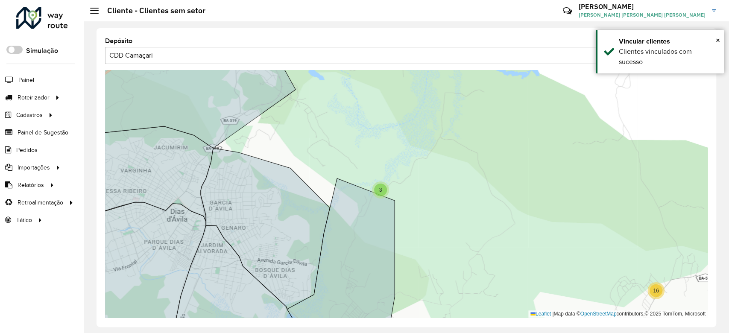
click at [378, 194] on div "3" at bounding box center [380, 190] width 13 height 13
click at [382, 186] on div "3" at bounding box center [381, 190] width 13 height 13
drag, startPoint x: 372, startPoint y: 197, endPoint x: 363, endPoint y: 216, distance: 21.6
click at [381, 186] on div "3" at bounding box center [381, 190] width 13 height 13
drag, startPoint x: 375, startPoint y: 199, endPoint x: 370, endPoint y: 206, distance: 8.5
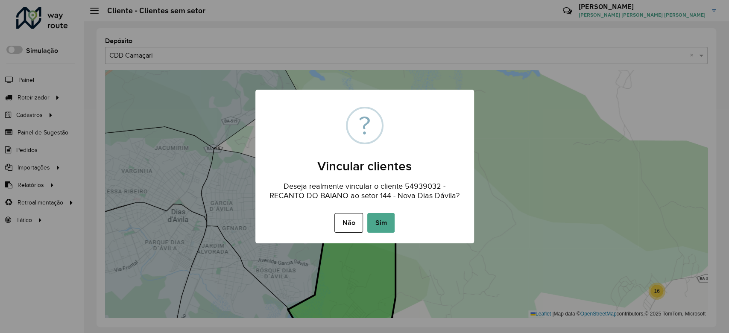
drag, startPoint x: 382, startPoint y: 216, endPoint x: 386, endPoint y: 207, distance: 10.1
click at [382, 217] on button "Sim" at bounding box center [380, 223] width 27 height 20
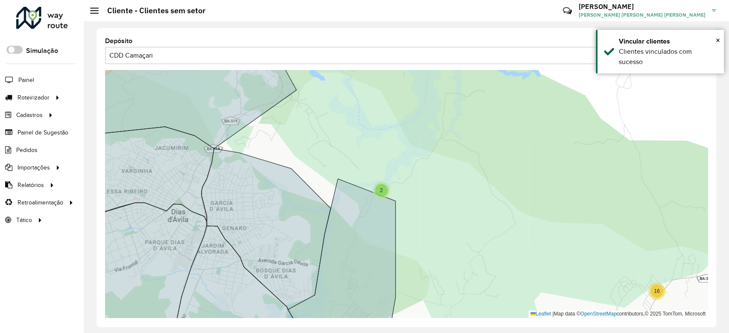
click at [382, 190] on span "2" at bounding box center [381, 190] width 3 height 6
drag, startPoint x: 393, startPoint y: 184, endPoint x: 377, endPoint y: 203, distance: 25.1
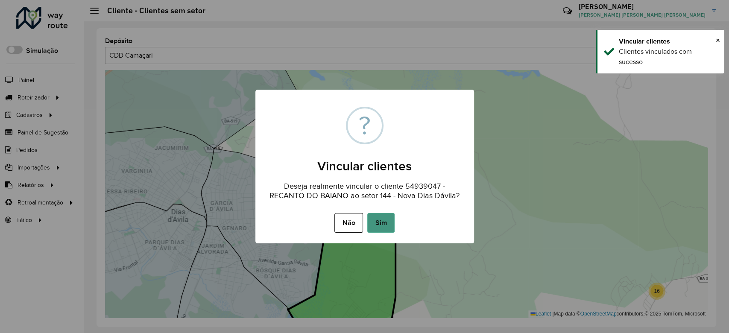
click at [376, 216] on button "Sim" at bounding box center [380, 223] width 27 height 20
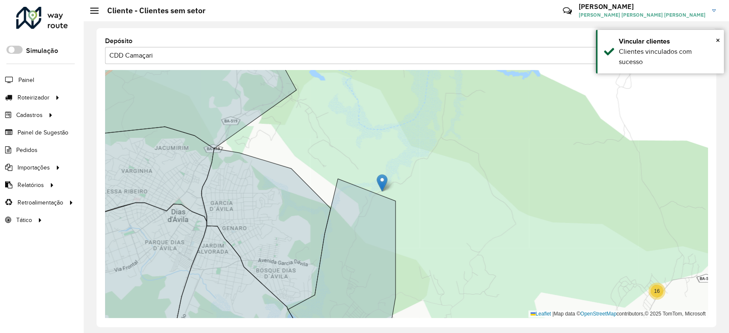
drag, startPoint x: 382, startPoint y: 178, endPoint x: 370, endPoint y: 207, distance: 31.0
drag, startPoint x: 381, startPoint y: 186, endPoint x: 373, endPoint y: 206, distance: 21.8
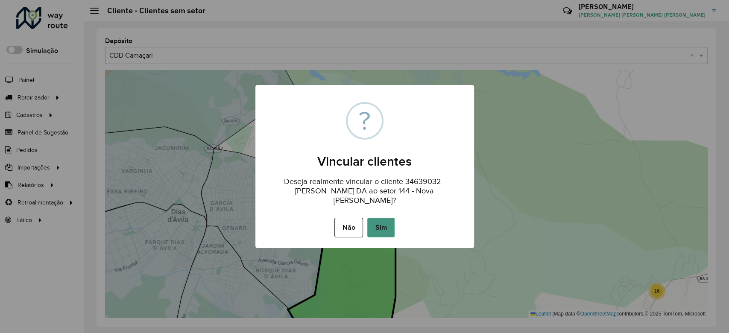
click at [379, 218] on button "Sim" at bounding box center [380, 228] width 27 height 20
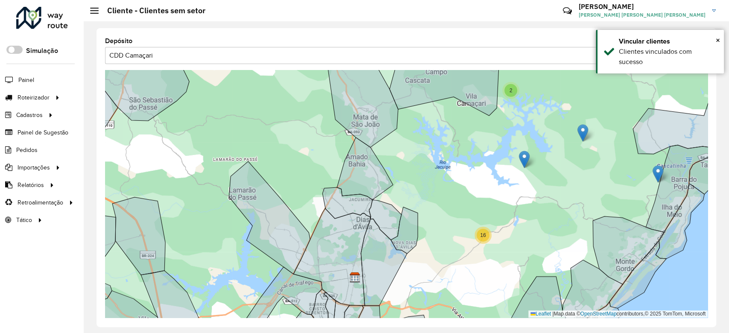
drag, startPoint x: 443, startPoint y: 182, endPoint x: 397, endPoint y: 241, distance: 74.2
click at [397, 241] on div "29 5 20 46 446 38 5 3 3 57 3 9 13 2 3 2 4 4 25 2 2 13 4 8 20 31 24 6 23 4 11 4 …" at bounding box center [406, 194] width 602 height 248
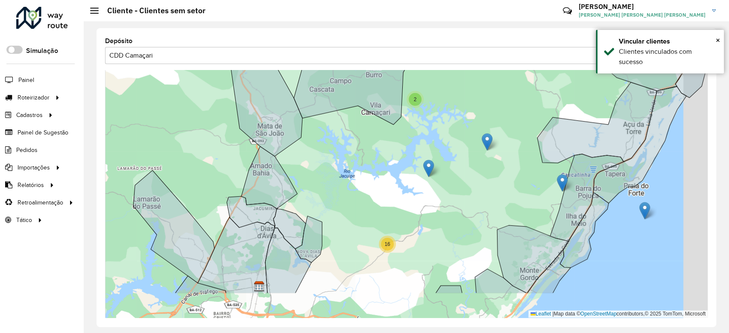
drag, startPoint x: 405, startPoint y: 210, endPoint x: 347, endPoint y: 155, distance: 80.0
click at [347, 155] on div "29 5 20 46 446 38 5 3 3 57 3 9 13 2 3 2 4 13 4 8 24 6 23 4 11 4 11 173 3 16 11 …" at bounding box center [406, 194] width 602 height 248
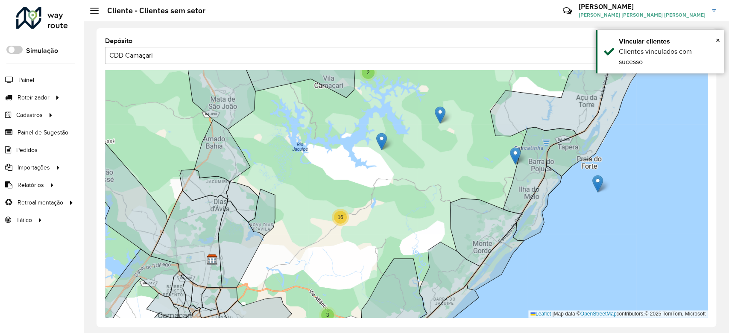
drag, startPoint x: 381, startPoint y: 196, endPoint x: 416, endPoint y: 190, distance: 35.6
click at [359, 191] on div "29 5 20 46 446 38 5 3 3 57 3 9 13 2 3 4 24 4 11 3 16 11 20 4 83 4 10 10 6 19 15…" at bounding box center [406, 194] width 602 height 248
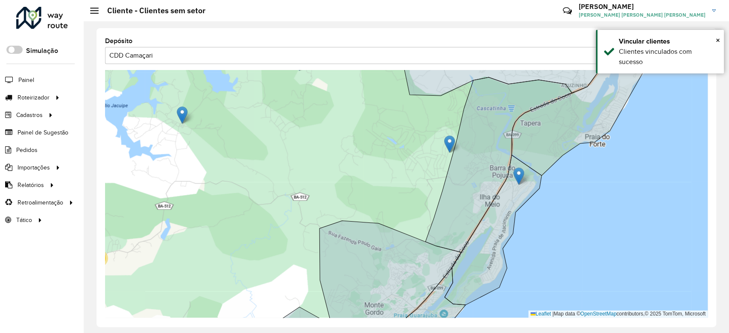
drag, startPoint x: 611, startPoint y: 200, endPoint x: 519, endPoint y: 176, distance: 94.8
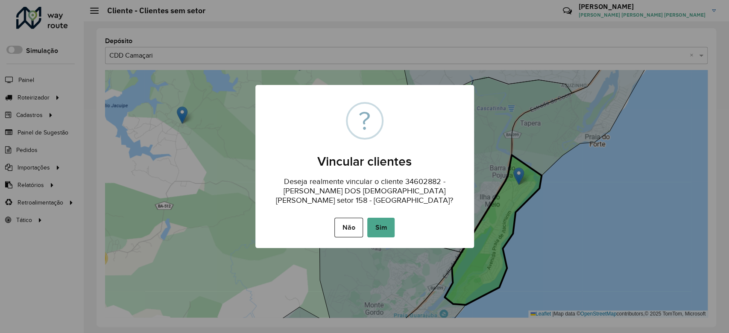
drag, startPoint x: 388, startPoint y: 222, endPoint x: 394, endPoint y: 218, distance: 7.3
click at [388, 223] on button "Sim" at bounding box center [380, 228] width 27 height 20
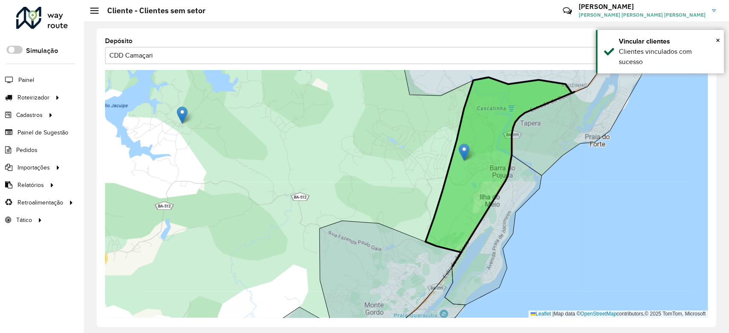
drag, startPoint x: 449, startPoint y: 145, endPoint x: 464, endPoint y: 153, distance: 16.6
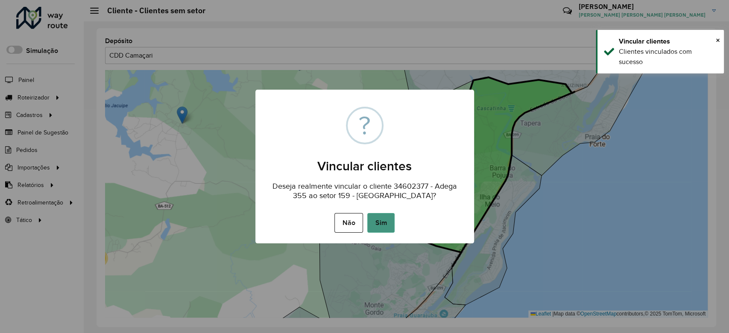
click at [379, 219] on button "Sim" at bounding box center [380, 223] width 27 height 20
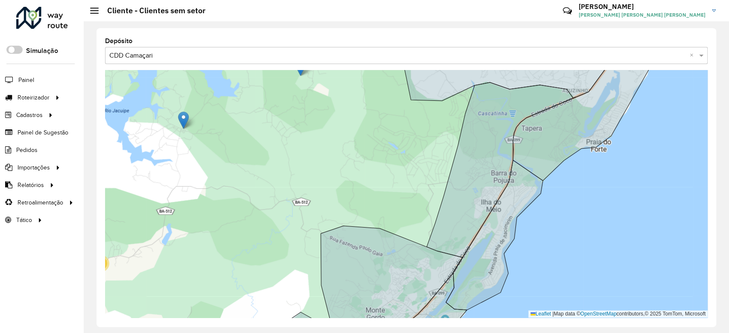
drag, startPoint x: 404, startPoint y: 165, endPoint x: 422, endPoint y: 240, distance: 77.1
click at [422, 240] on div "2 16 2 504 Leaflet | Map data © OpenStreetMap contributors,© 2025 TomTom, Micro…" at bounding box center [406, 194] width 602 height 248
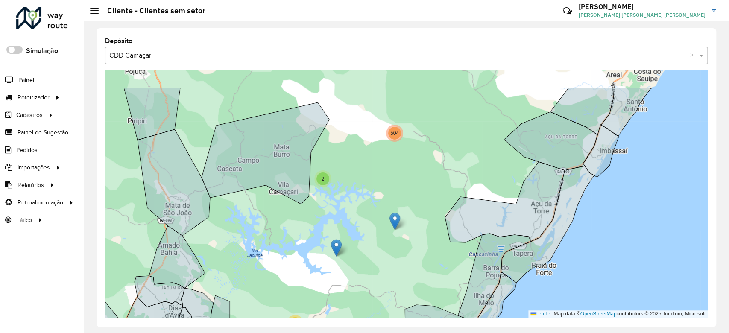
drag, startPoint x: 433, startPoint y: 195, endPoint x: 437, endPoint y: 203, distance: 8.2
click at [437, 203] on div "6 29 4 5 20 7 46 446 38 5 3 3 57 3 9 13 2 3 3 16 11 20 4 83 4 10 10 6 19 15 4 2…" at bounding box center [406, 194] width 602 height 248
click at [322, 179] on span "2" at bounding box center [322, 179] width 3 height 6
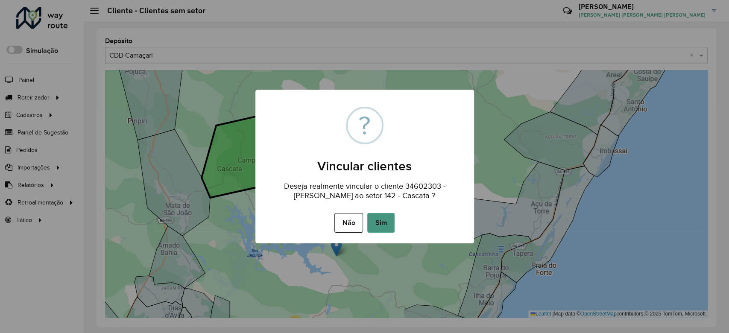
click at [374, 215] on button "Sim" at bounding box center [380, 223] width 27 height 20
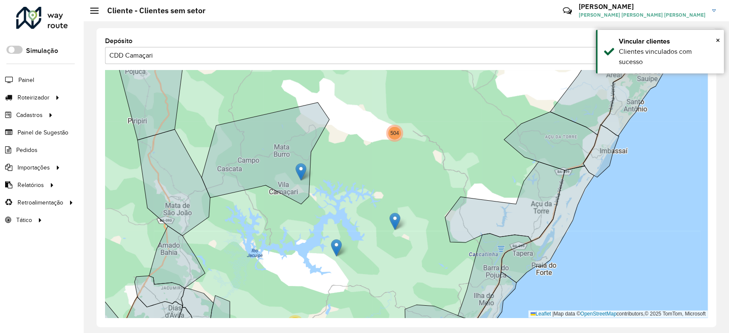
drag, startPoint x: 308, startPoint y: 171, endPoint x: 297, endPoint y: 169, distance: 10.7
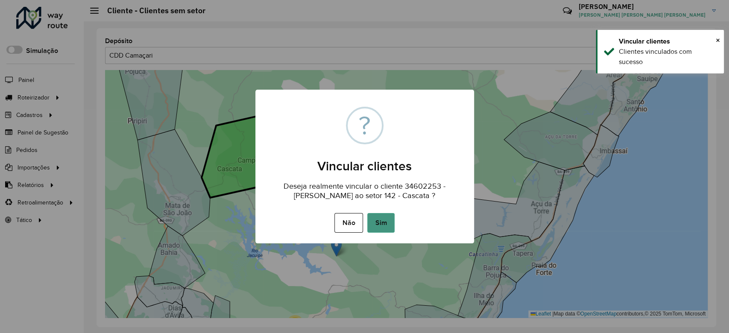
click at [383, 214] on button "Sim" at bounding box center [380, 223] width 27 height 20
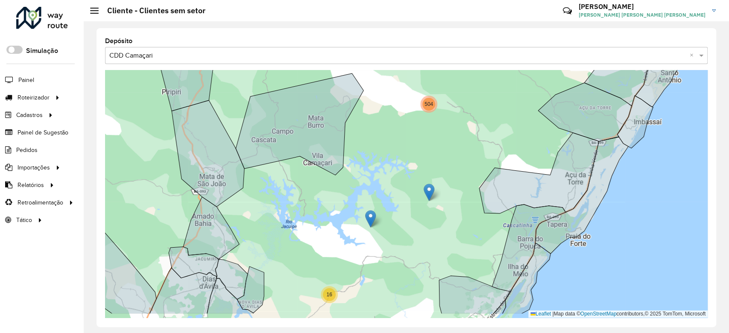
drag, startPoint x: 417, startPoint y: 182, endPoint x: 423, endPoint y: 177, distance: 8.5
click at [423, 177] on div "6 29 4 5 20 7 46 446 38 5 3 3 57 3 9 13 2 3 3 16 11 4 83 4 10 10 6 19 15 4 213 …" at bounding box center [406, 194] width 602 height 248
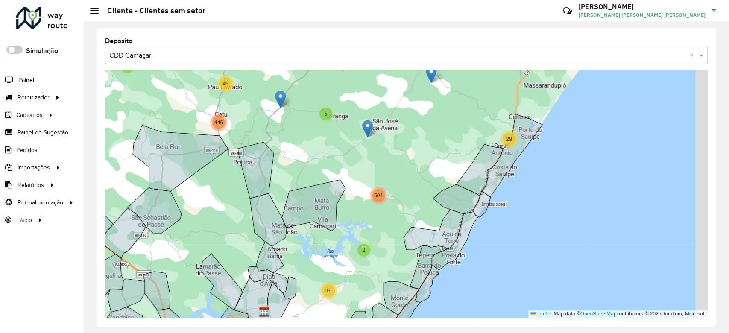
drag, startPoint x: 386, startPoint y: 248, endPoint x: 378, endPoint y: 263, distance: 16.8
click at [379, 262] on div "2 4 2 2 9 2 3 28 5 11 3 6 29 4 5 25 26 11 41 3 58 3 44 17 7 17 33 1061 46 446 8…" at bounding box center [406, 194] width 602 height 248
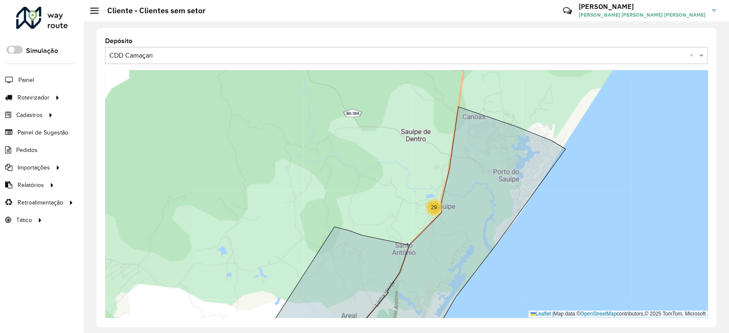
drag, startPoint x: 443, startPoint y: 134, endPoint x: 399, endPoint y: 195, distance: 75.7
click at [399, 195] on div "6 29 5 504 150 - Sauípe/Subaúma Leaflet | Map data © OpenStreetMap contributors…" at bounding box center [406, 194] width 602 height 248
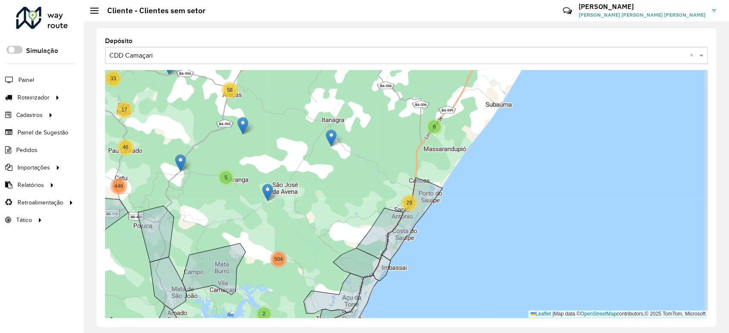
drag, startPoint x: 431, startPoint y: 163, endPoint x: 440, endPoint y: 121, distance: 43.3
click at [440, 119] on div "2 4 2 2 9 2 3 28 5 10 3 14 335 3 50 3 3 6 29 4 5 25 26 25 5 7 11 41 153 3 58 3 …" at bounding box center [406, 194] width 602 height 248
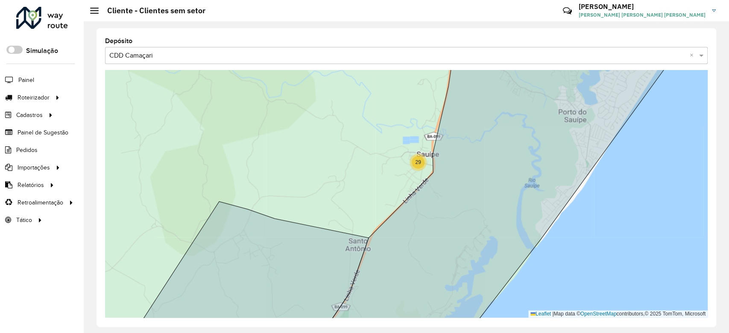
click at [420, 164] on span "29" at bounding box center [418, 162] width 6 height 6
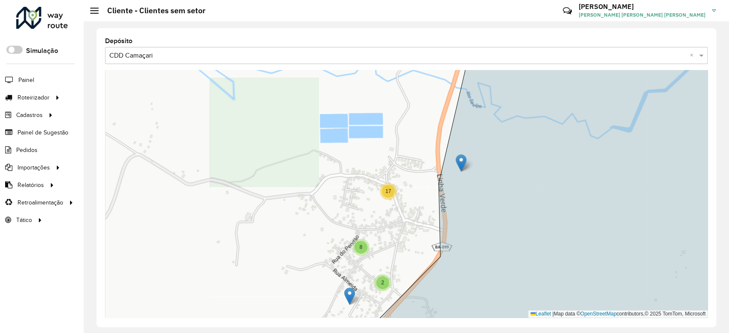
drag, startPoint x: 419, startPoint y: 155, endPoint x: 459, endPoint y: 158, distance: 40.2
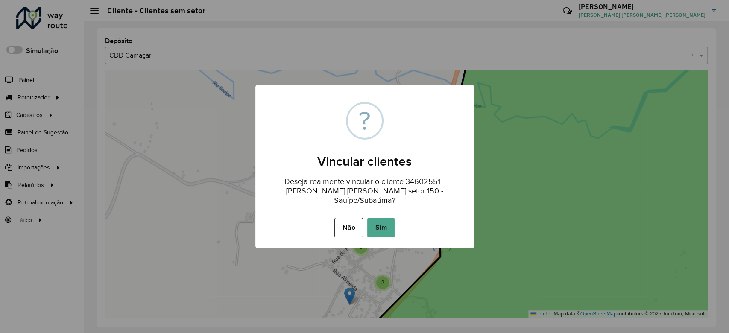
click at [379, 218] on button "Sim" at bounding box center [380, 228] width 27 height 20
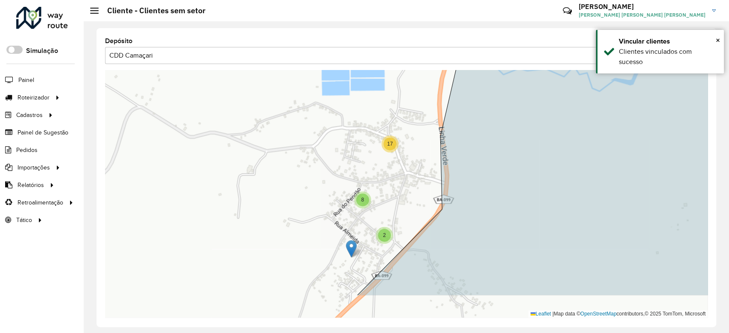
drag, startPoint x: 414, startPoint y: 188, endPoint x: 416, endPoint y: 162, distance: 26.5
click at [416, 162] on div "2 8 17 Leaflet | Map data © OpenStreetMap contributors,© 2025 TomTom, Microsoft" at bounding box center [406, 194] width 602 height 248
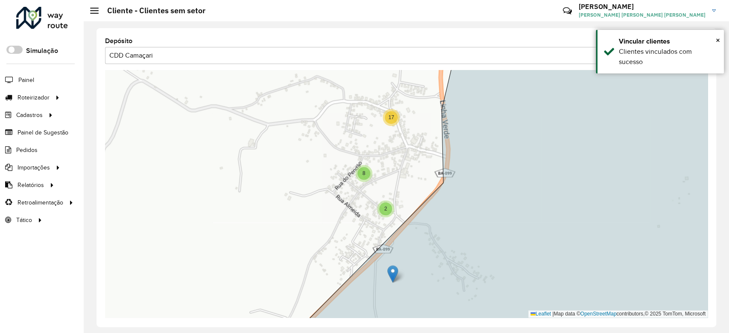
drag, startPoint x: 355, startPoint y: 218, endPoint x: 396, endPoint y: 268, distance: 64.9
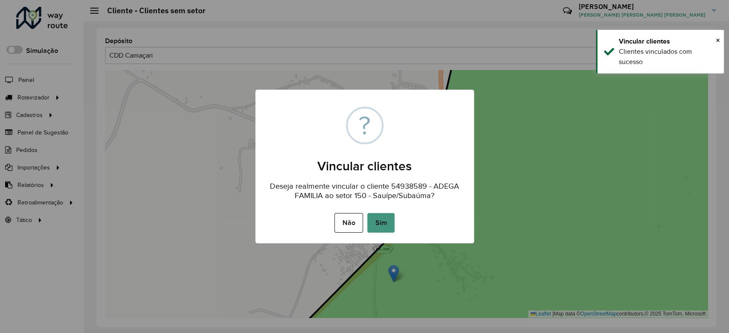
click at [375, 221] on button "Sim" at bounding box center [380, 223] width 27 height 20
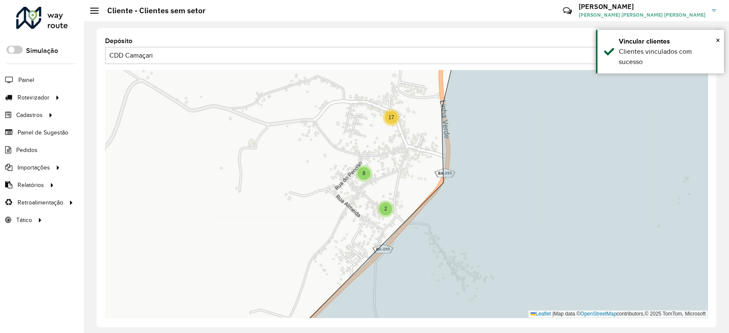
click at [382, 206] on div "2" at bounding box center [385, 208] width 13 height 13
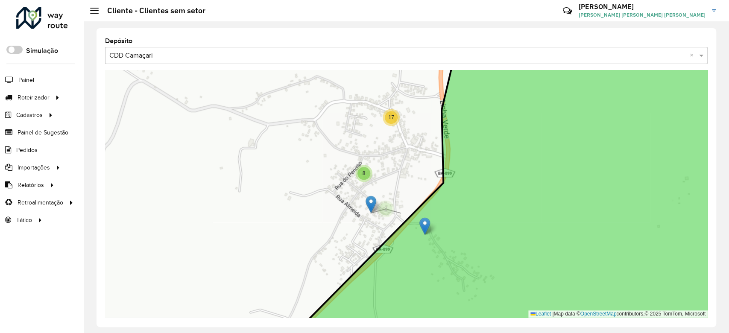
drag, startPoint x: 399, startPoint y: 202, endPoint x: 423, endPoint y: 223, distance: 31.8
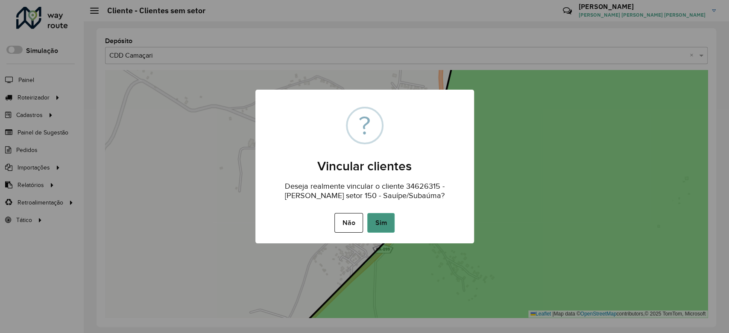
click at [376, 220] on button "Sim" at bounding box center [380, 223] width 27 height 20
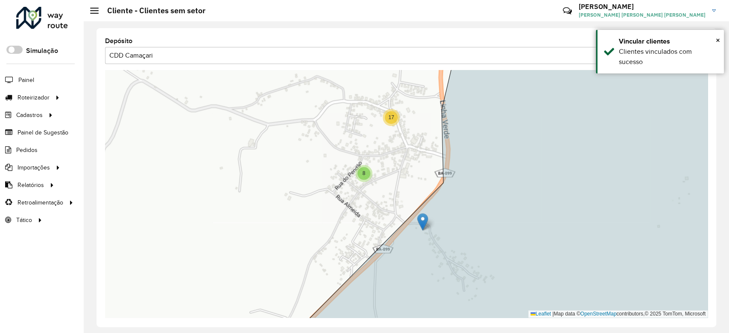
drag, startPoint x: 396, startPoint y: 200, endPoint x: 423, endPoint y: 217, distance: 31.8
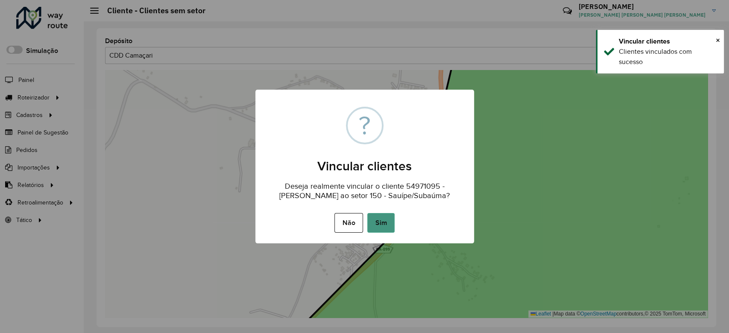
click at [389, 219] on button "Sim" at bounding box center [380, 223] width 27 height 20
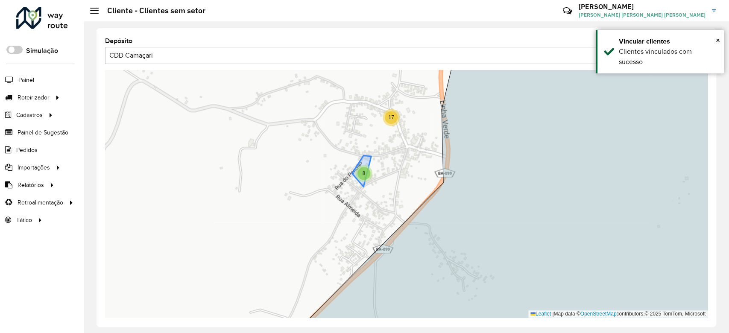
click at [364, 170] on div "8" at bounding box center [363, 173] width 13 height 13
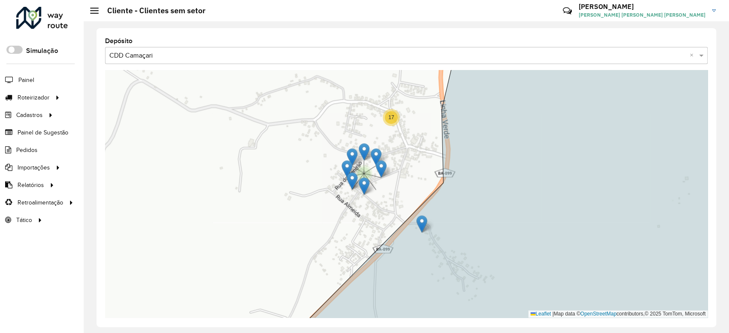
drag, startPoint x: 377, startPoint y: 183, endPoint x: 426, endPoint y: 224, distance: 63.3
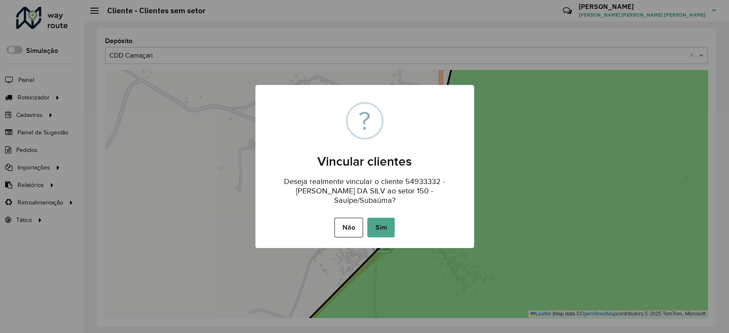
click at [376, 216] on div "Não No Sim" at bounding box center [364, 228] width 219 height 24
click at [378, 218] on button "Sim" at bounding box center [380, 228] width 27 height 20
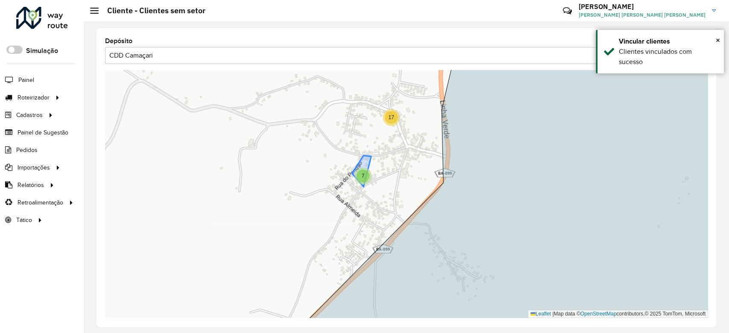
click at [360, 175] on div "7" at bounding box center [362, 175] width 13 height 13
drag, startPoint x: 372, startPoint y: 183, endPoint x: 457, endPoint y: 241, distance: 102.5
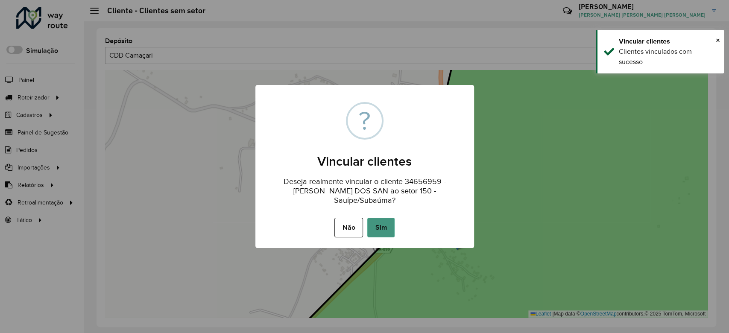
click at [388, 219] on button "Sim" at bounding box center [380, 228] width 27 height 20
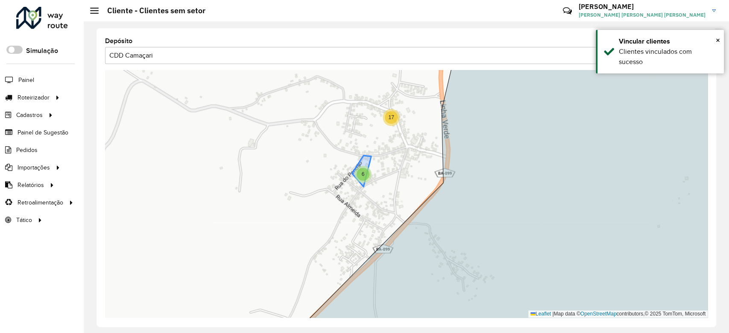
click at [359, 177] on div "6" at bounding box center [362, 174] width 13 height 13
drag, startPoint x: 370, startPoint y: 184, endPoint x: 427, endPoint y: 254, distance: 90.3
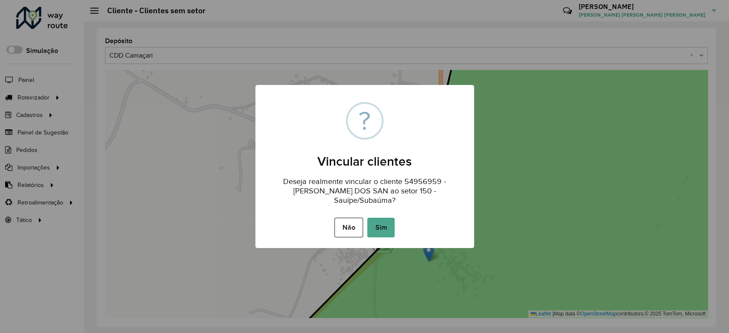
drag, startPoint x: 375, startPoint y: 222, endPoint x: 382, endPoint y: 218, distance: 8.6
click at [375, 222] on button "Sim" at bounding box center [380, 228] width 27 height 20
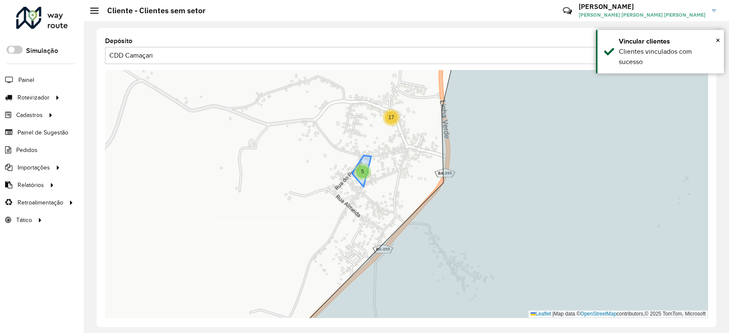
click at [361, 172] on span "5" at bounding box center [362, 172] width 3 height 6
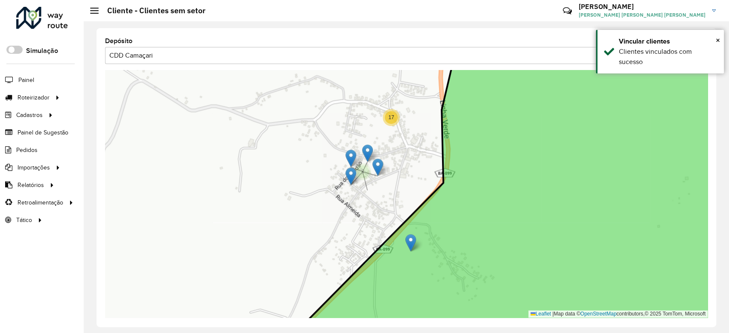
drag, startPoint x: 366, startPoint y: 184, endPoint x: 409, endPoint y: 246, distance: 75.1
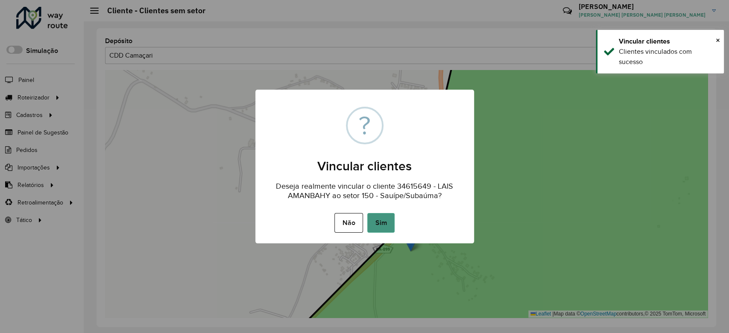
click at [382, 220] on button "Sim" at bounding box center [380, 223] width 27 height 20
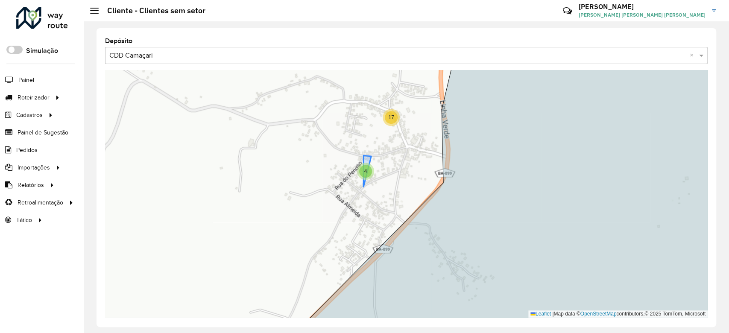
click at [365, 170] on span "4" at bounding box center [365, 171] width 3 height 6
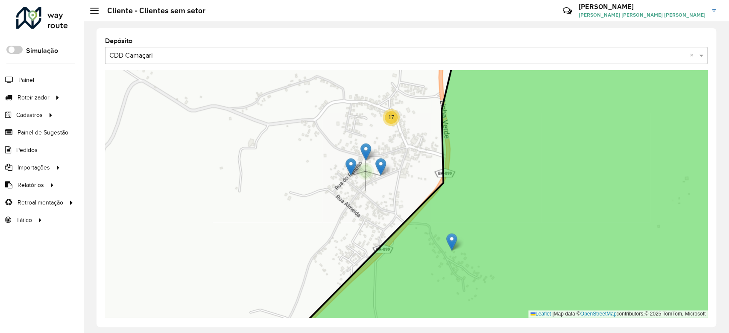
drag, startPoint x: 372, startPoint y: 192, endPoint x: 451, endPoint y: 243, distance: 93.7
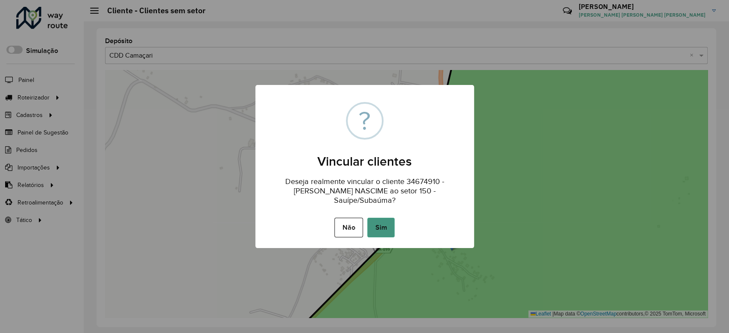
click at [385, 220] on button "Sim" at bounding box center [380, 228] width 27 height 20
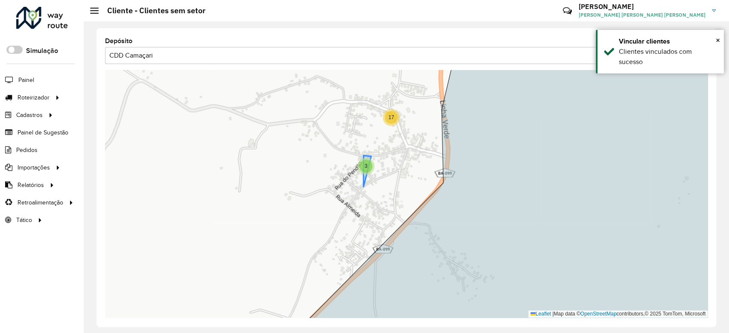
click at [367, 166] on div "3" at bounding box center [365, 166] width 13 height 13
drag, startPoint x: 389, startPoint y: 175, endPoint x: 436, endPoint y: 217, distance: 63.2
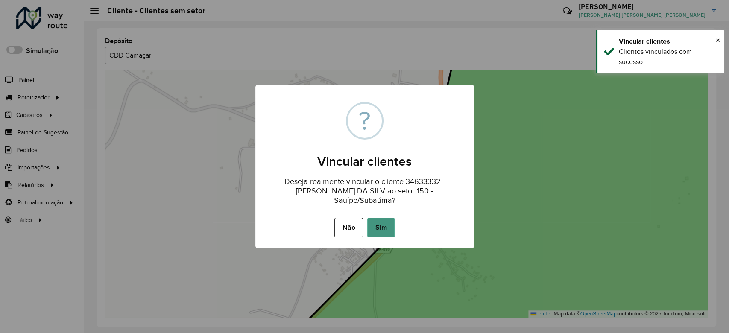
click at [378, 227] on button "Sim" at bounding box center [380, 228] width 27 height 20
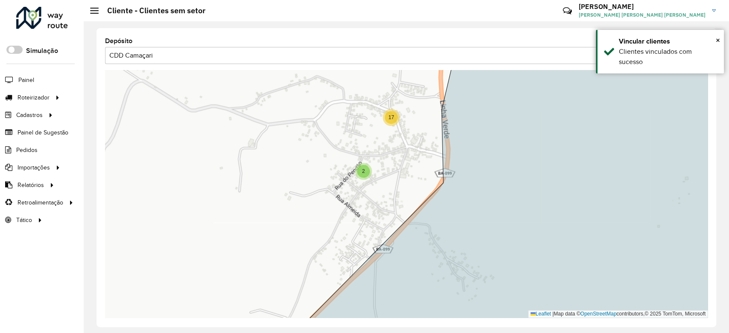
click at [361, 172] on div "2" at bounding box center [363, 171] width 13 height 13
drag, startPoint x: 348, startPoint y: 166, endPoint x: 420, endPoint y: 227, distance: 93.6
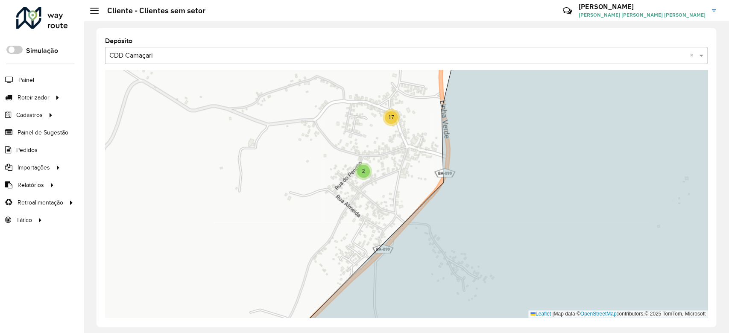
click at [367, 171] on div "2" at bounding box center [363, 171] width 13 height 13
drag, startPoint x: 348, startPoint y: 166, endPoint x: 454, endPoint y: 236, distance: 126.9
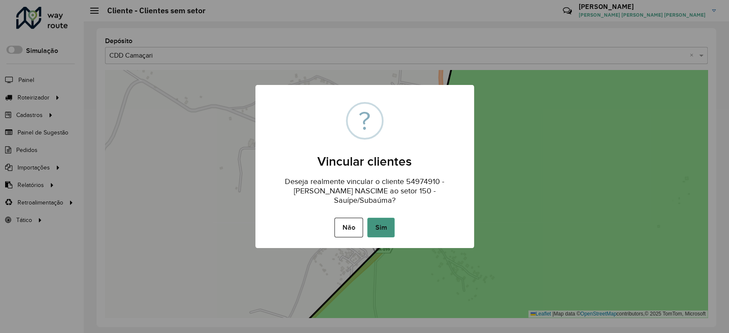
click at [390, 218] on button "Sim" at bounding box center [380, 228] width 27 height 20
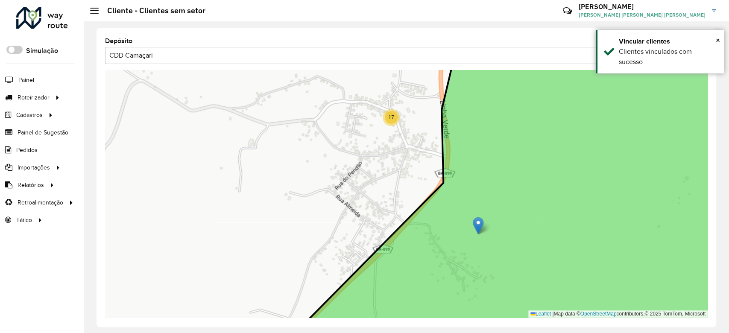
drag, startPoint x: 364, startPoint y: 149, endPoint x: 478, endPoint y: 227, distance: 137.8
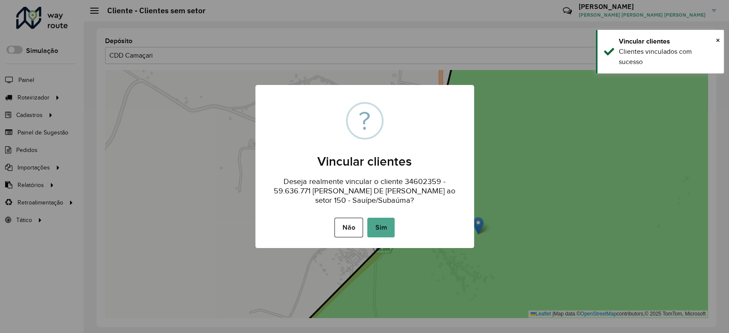
click at [375, 218] on button "Sim" at bounding box center [380, 228] width 27 height 20
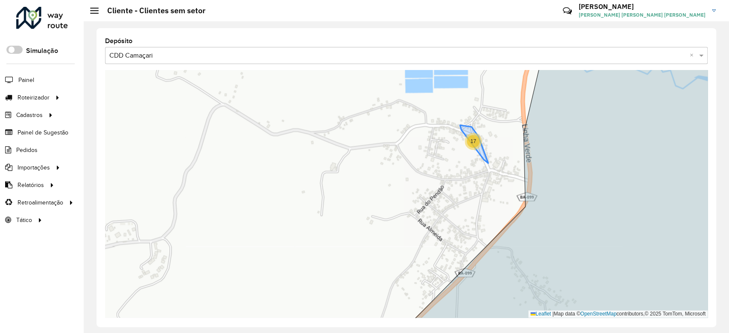
drag, startPoint x: 391, startPoint y: 117, endPoint x: 472, endPoint y: 141, distance: 83.6
click at [472, 141] on span "17" at bounding box center [473, 141] width 6 height 6
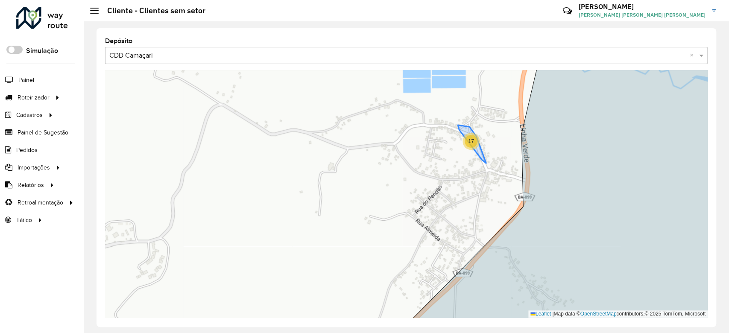
click at [472, 140] on span "17" at bounding box center [471, 141] width 6 height 6
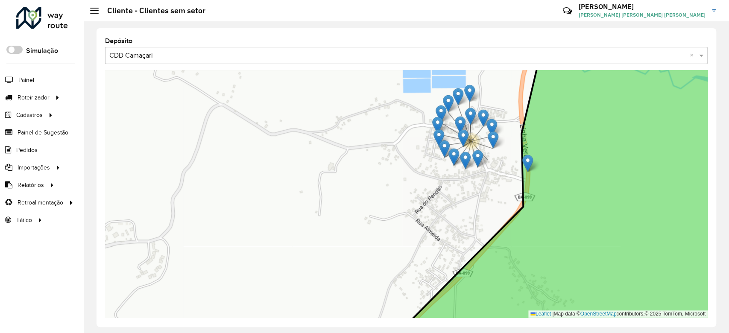
drag, startPoint x: 487, startPoint y: 152, endPoint x: 531, endPoint y: 165, distance: 46.2
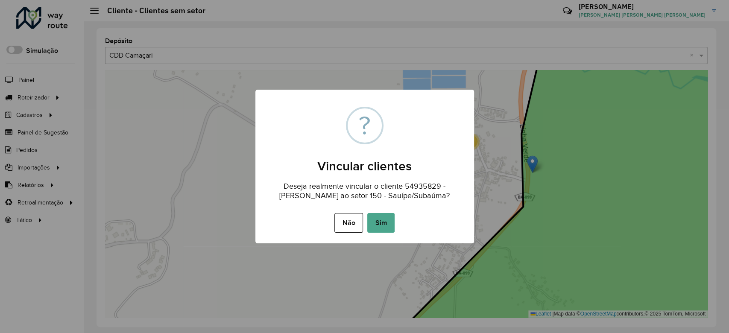
click at [386, 214] on button "Sim" at bounding box center [380, 223] width 27 height 20
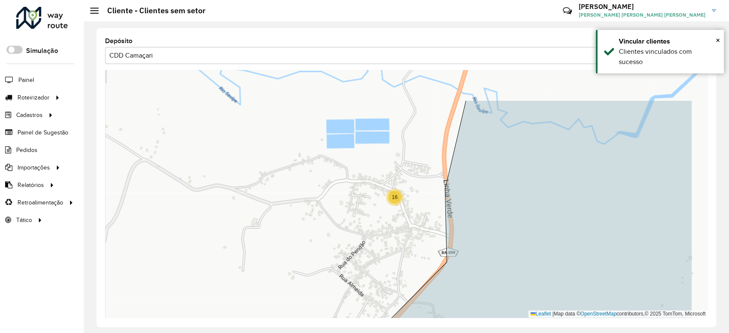
drag, startPoint x: 453, startPoint y: 174, endPoint x: 379, endPoint y: 227, distance: 91.5
click at [379, 227] on div "16 Leaflet | Map data © OpenStreetMap contributors,© 2025 TomTom, Microsoft" at bounding box center [406, 194] width 602 height 248
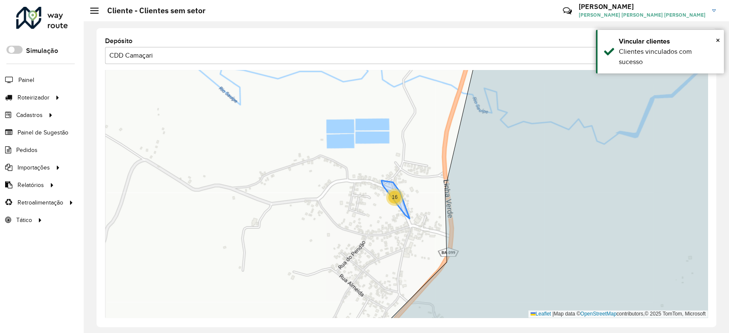
click at [391, 200] on div "16" at bounding box center [394, 197] width 13 height 13
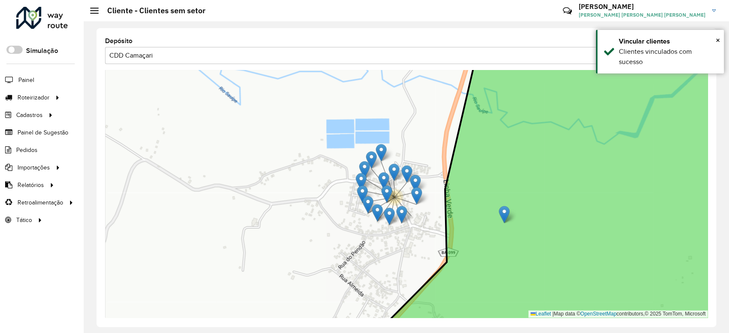
drag, startPoint x: 413, startPoint y: 204, endPoint x: 504, endPoint y: 210, distance: 92.0
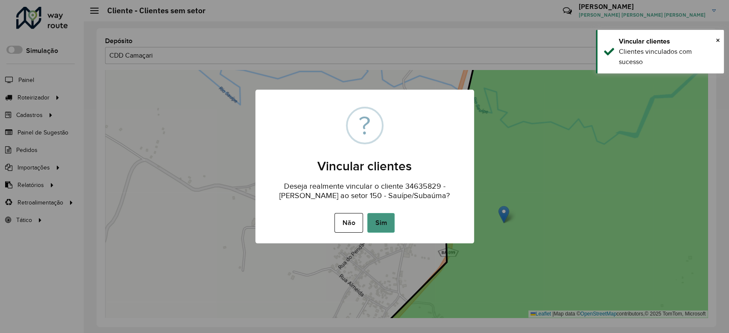
click at [386, 217] on button "Sim" at bounding box center [380, 223] width 27 height 20
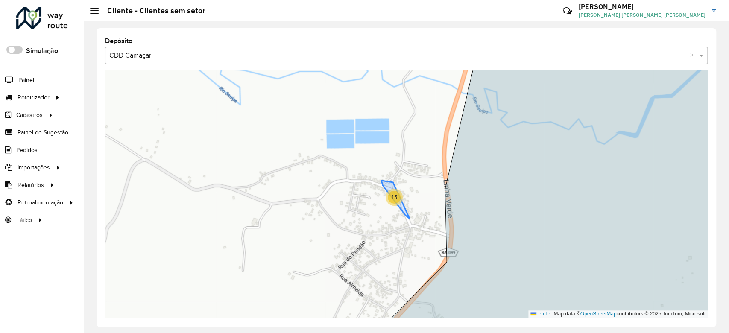
click at [394, 198] on span "15" at bounding box center [394, 197] width 6 height 6
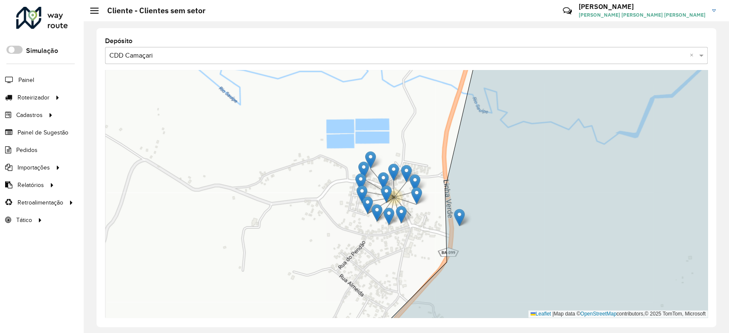
drag, startPoint x: 410, startPoint y: 202, endPoint x: 459, endPoint y: 213, distance: 49.9
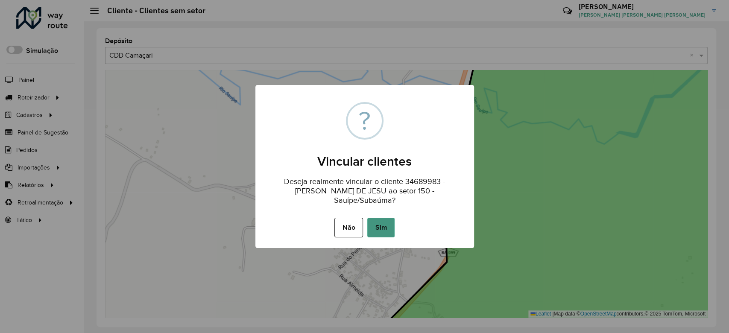
click at [381, 223] on button "Sim" at bounding box center [380, 228] width 27 height 20
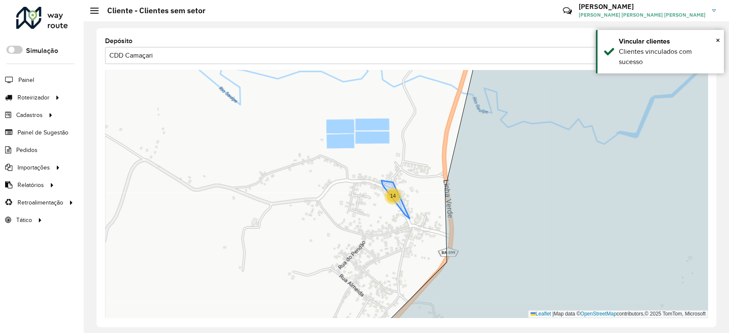
click at [394, 200] on div "14" at bounding box center [392, 195] width 13 height 13
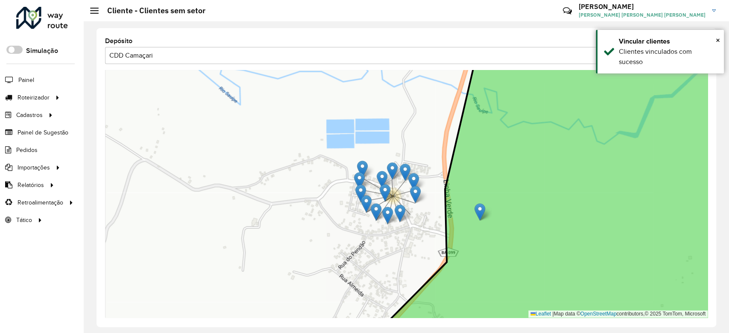
drag, startPoint x: 410, startPoint y: 203, endPoint x: 479, endPoint y: 210, distance: 69.9
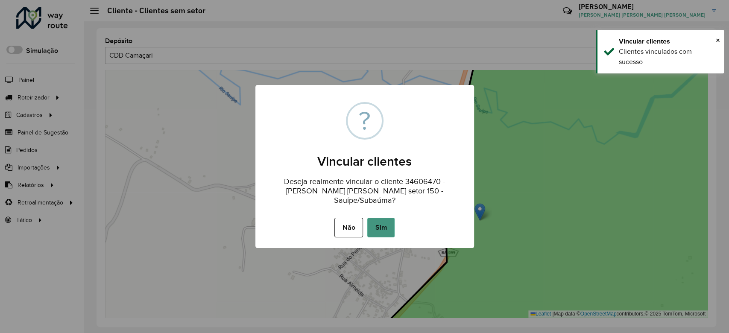
click at [389, 230] on button "Sim" at bounding box center [380, 228] width 27 height 20
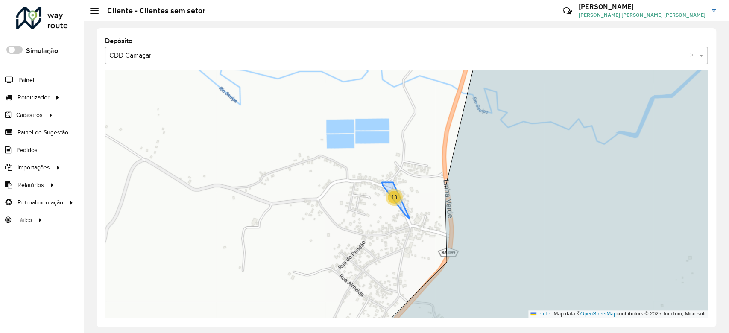
click at [391, 199] on span "13" at bounding box center [394, 197] width 6 height 6
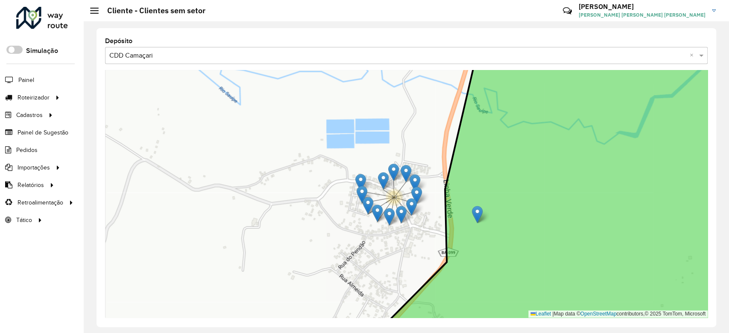
drag, startPoint x: 385, startPoint y: 190, endPoint x: 479, endPoint y: 212, distance: 96.8
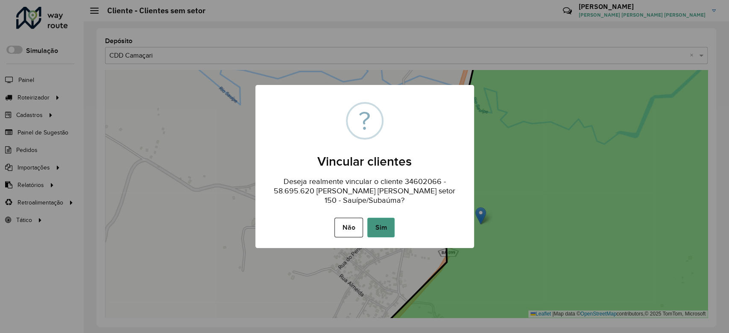
click at [384, 227] on button "Sim" at bounding box center [380, 228] width 27 height 20
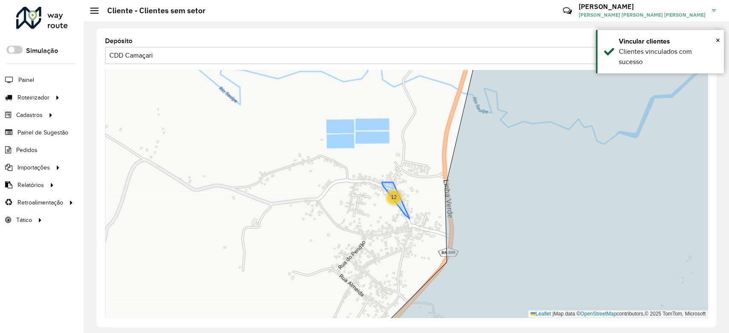
click at [396, 196] on span "12" at bounding box center [394, 197] width 6 height 6
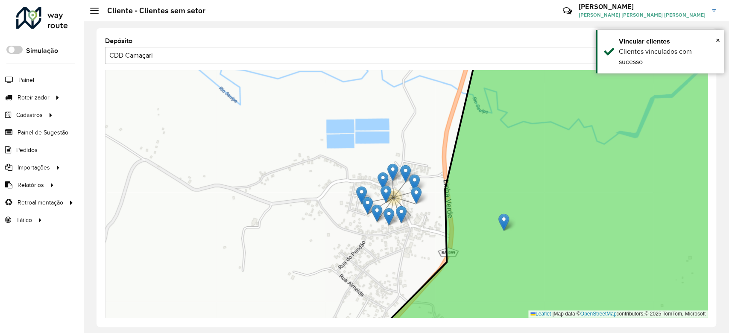
drag, startPoint x: 413, startPoint y: 206, endPoint x: 492, endPoint y: 218, distance: 80.3
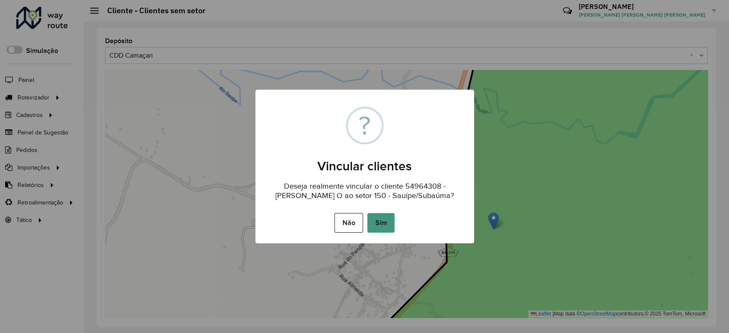
click at [382, 224] on button "Sim" at bounding box center [380, 223] width 27 height 20
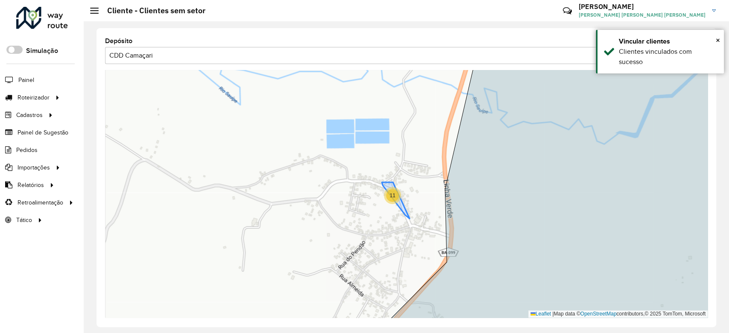
click at [389, 195] on span "11" at bounding box center [392, 195] width 6 height 6
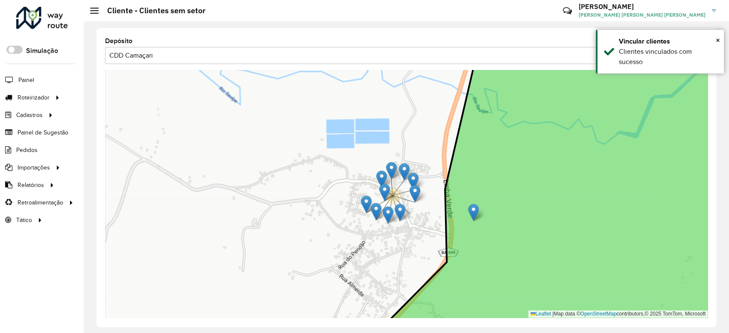
drag, startPoint x: 411, startPoint y: 204, endPoint x: 475, endPoint y: 211, distance: 64.0
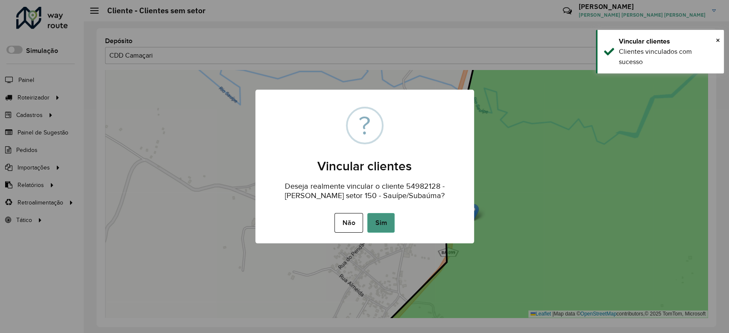
click at [382, 223] on button "Sim" at bounding box center [380, 223] width 27 height 20
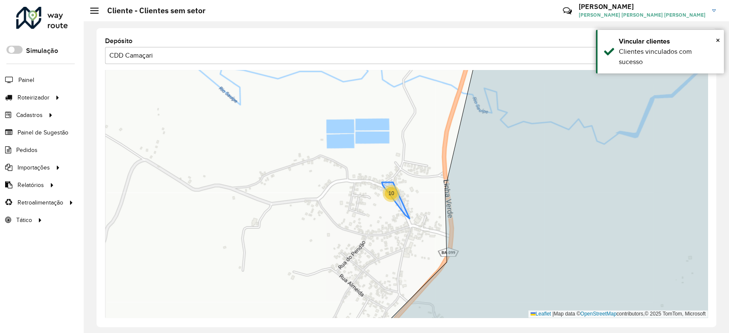
click at [391, 192] on span "10" at bounding box center [391, 193] width 6 height 6
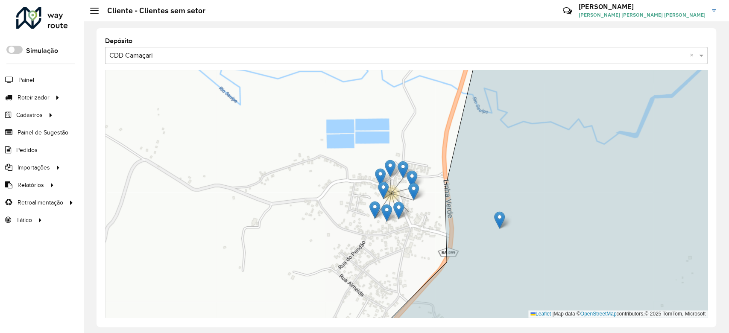
drag, startPoint x: 416, startPoint y: 204, endPoint x: 498, endPoint y: 216, distance: 83.4
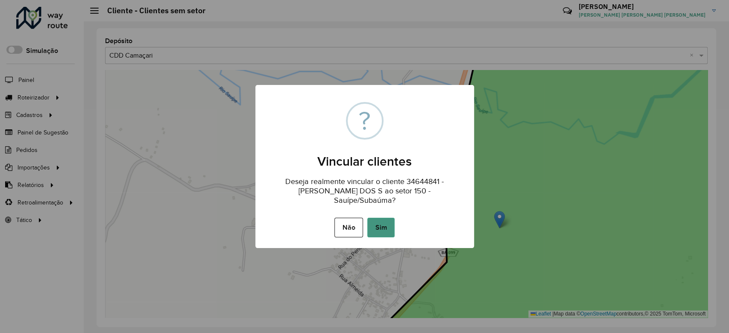
click at [377, 219] on button "Sim" at bounding box center [380, 228] width 27 height 20
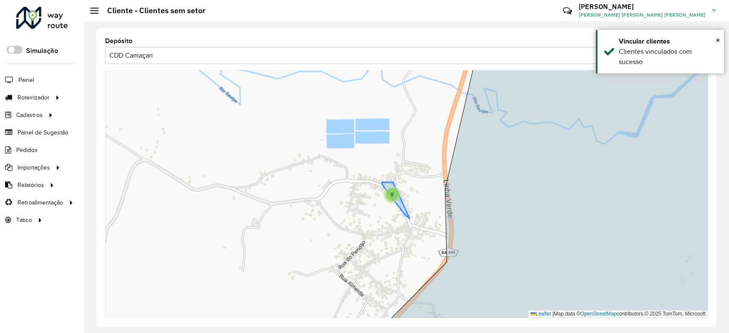
click at [389, 197] on div "9" at bounding box center [391, 194] width 13 height 13
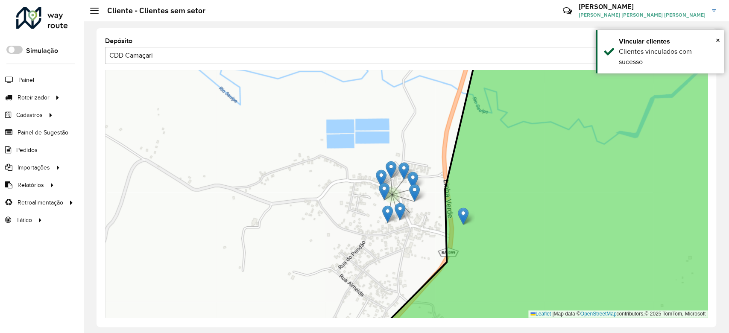
drag, startPoint x: 411, startPoint y: 204, endPoint x: 464, endPoint y: 217, distance: 55.2
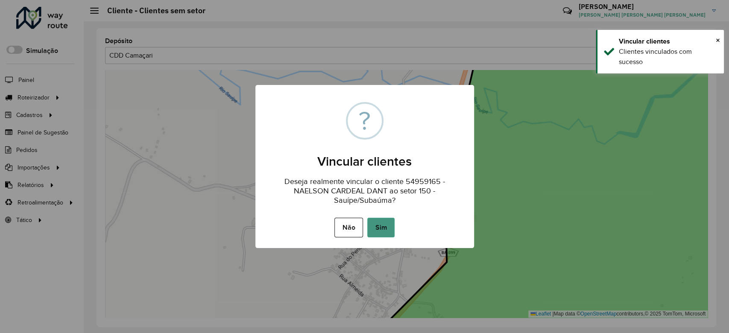
click at [387, 230] on button "Sim" at bounding box center [380, 228] width 27 height 20
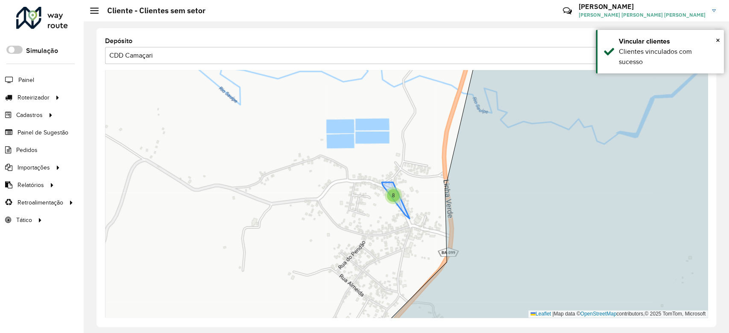
click at [395, 193] on div "8" at bounding box center [393, 195] width 13 height 13
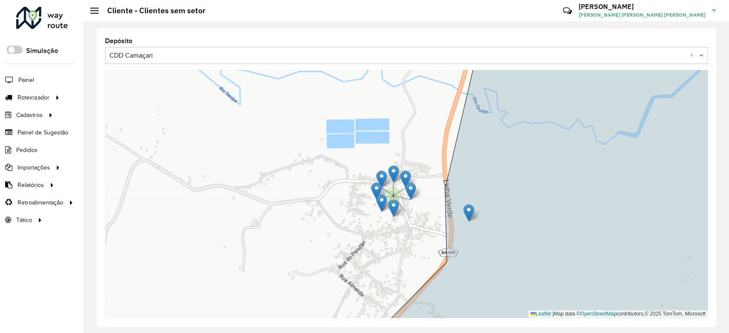
drag, startPoint x: 406, startPoint y: 201, endPoint x: 484, endPoint y: 210, distance: 79.0
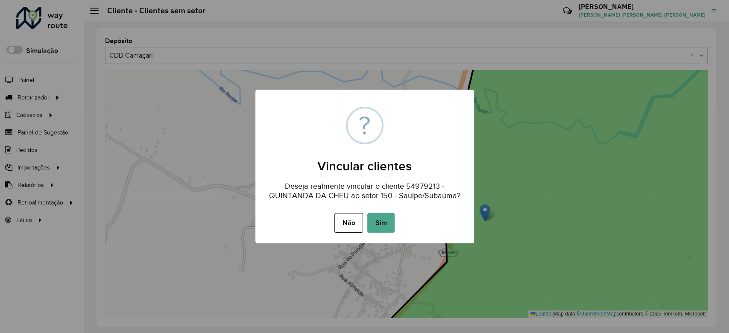
click at [381, 224] on button "Sim" at bounding box center [380, 223] width 27 height 20
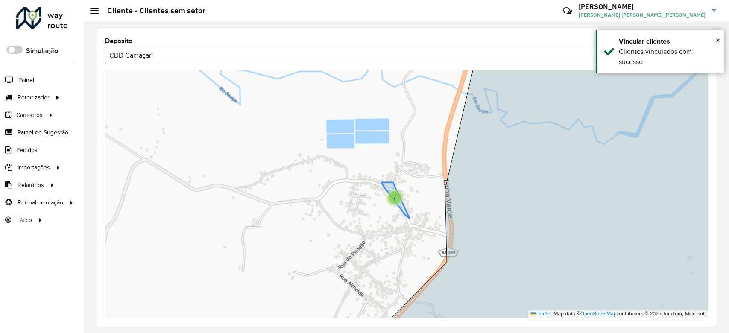
click at [396, 200] on div "7" at bounding box center [394, 197] width 13 height 13
drag, startPoint x: 412, startPoint y: 204, endPoint x: 495, endPoint y: 210, distance: 83.0
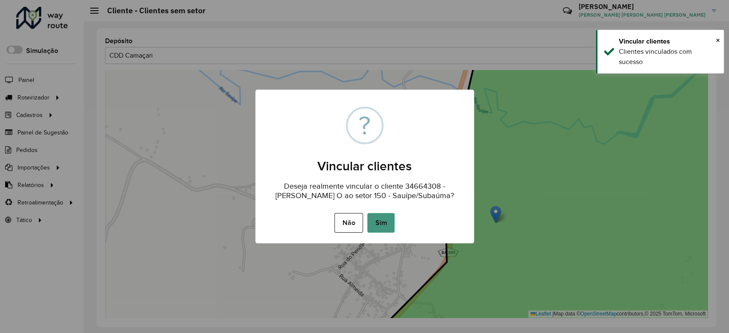
click at [385, 222] on button "Sim" at bounding box center [380, 223] width 27 height 20
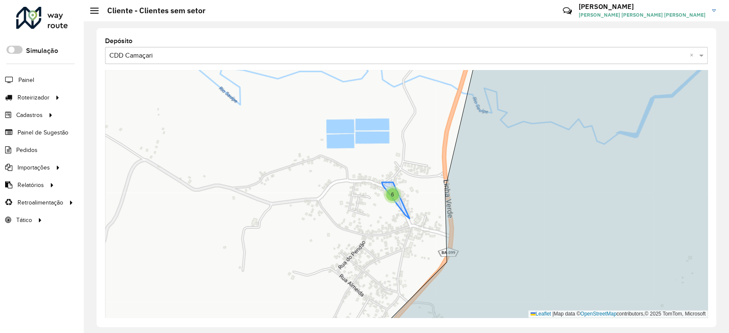
click at [393, 193] on span "6" at bounding box center [392, 195] width 3 height 6
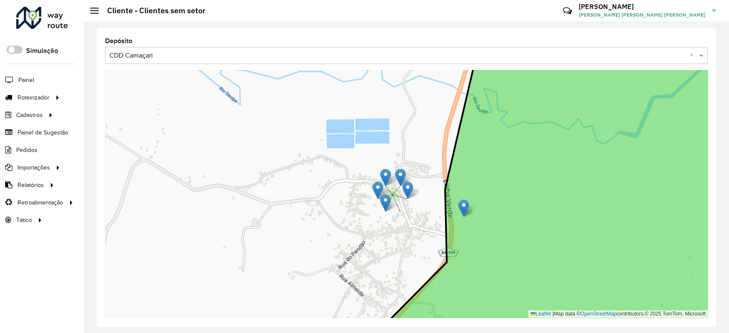
drag, startPoint x: 402, startPoint y: 205, endPoint x: 465, endPoint y: 210, distance: 62.9
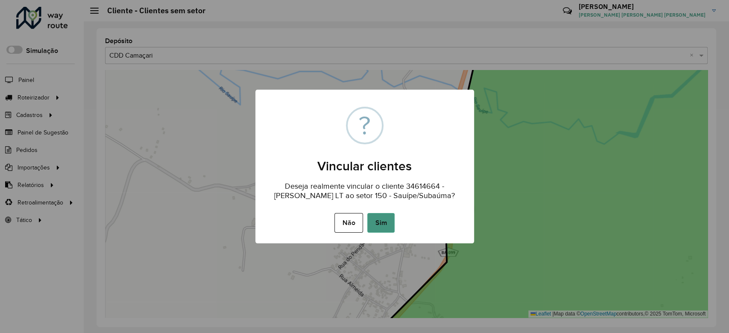
click at [374, 222] on button "Sim" at bounding box center [380, 223] width 27 height 20
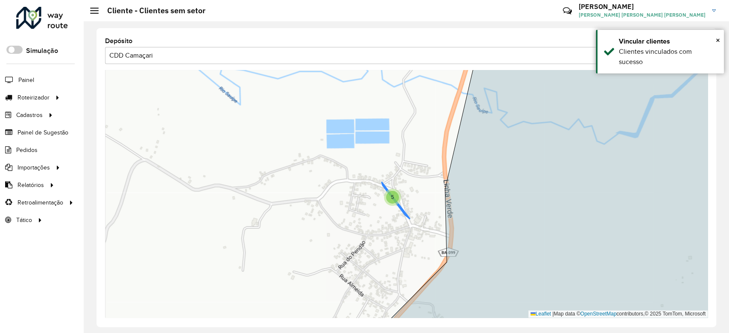
click at [392, 201] on div "5" at bounding box center [392, 197] width 13 height 13
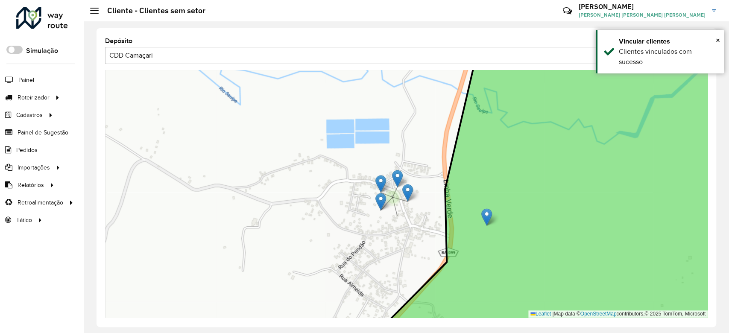
drag, startPoint x: 411, startPoint y: 207, endPoint x: 484, endPoint y: 213, distance: 73.2
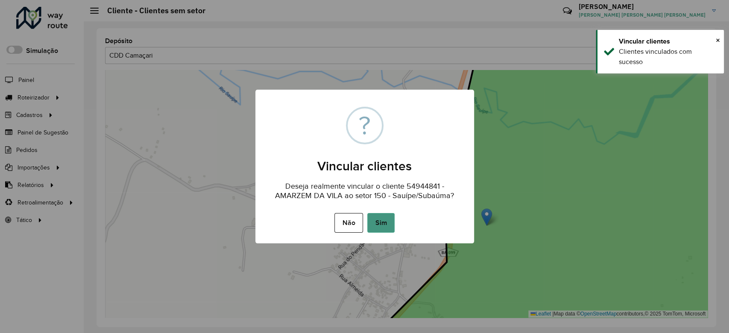
click at [371, 217] on button "Sim" at bounding box center [380, 223] width 27 height 20
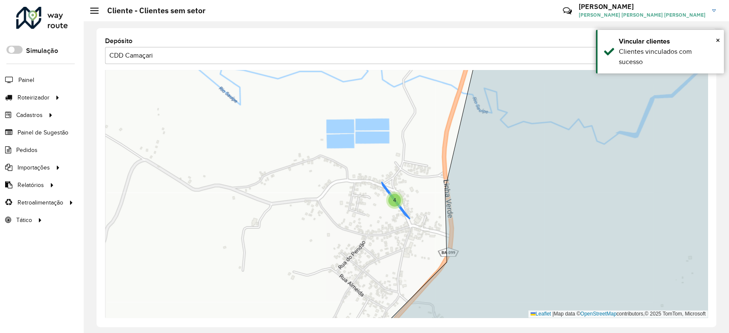
click at [392, 200] on div "4" at bounding box center [394, 200] width 13 height 13
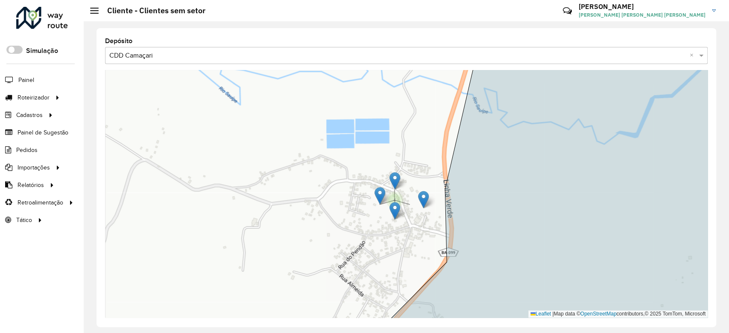
drag, startPoint x: 410, startPoint y: 193, endPoint x: 481, endPoint y: 196, distance: 71.8
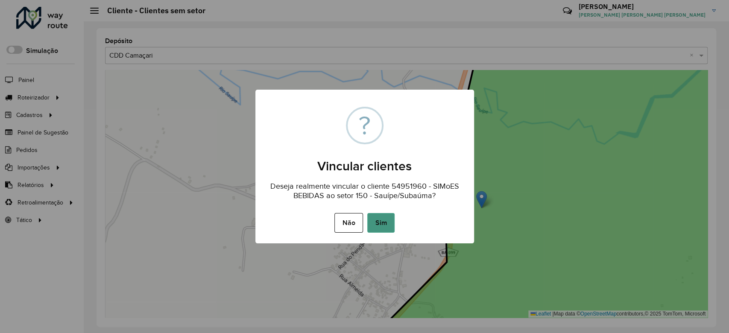
click at [377, 218] on button "Sim" at bounding box center [380, 223] width 27 height 20
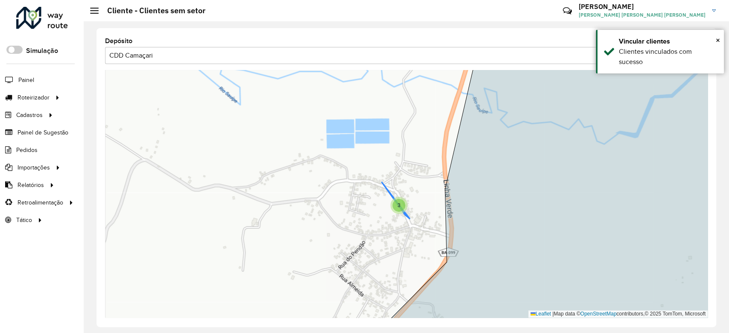
click at [398, 204] on span "3" at bounding box center [398, 205] width 3 height 6
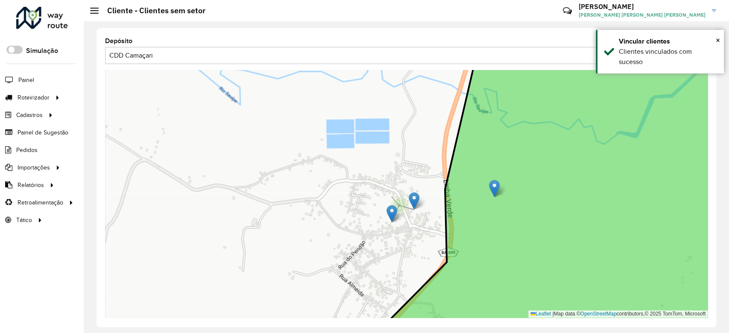
drag, startPoint x: 393, startPoint y: 188, endPoint x: 495, endPoint y: 188, distance: 102.4
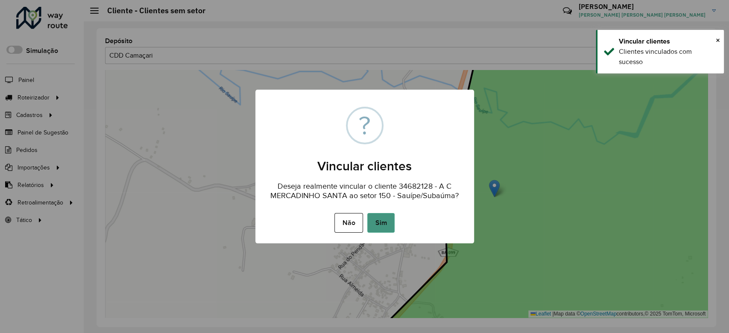
click at [377, 218] on button "Sim" at bounding box center [380, 223] width 27 height 20
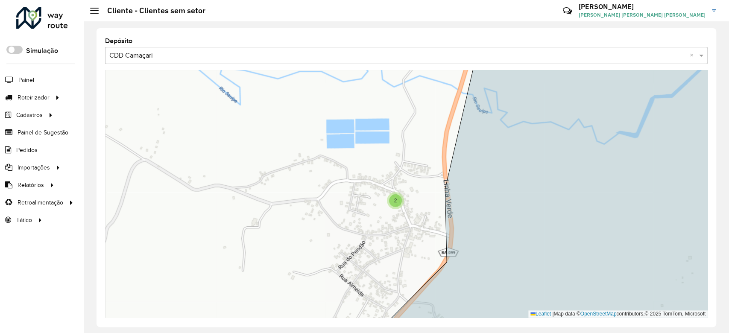
click at [395, 206] on div "2" at bounding box center [395, 200] width 13 height 13
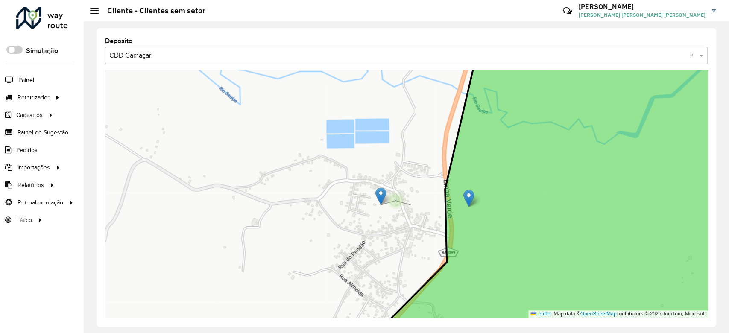
drag, startPoint x: 413, startPoint y: 194, endPoint x: 471, endPoint y: 196, distance: 58.1
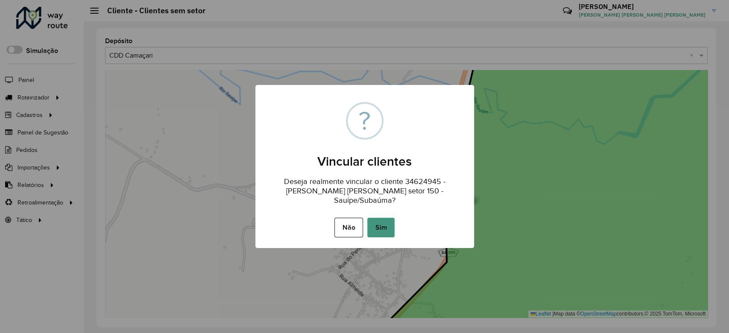
click at [389, 222] on button "Sim" at bounding box center [380, 228] width 27 height 20
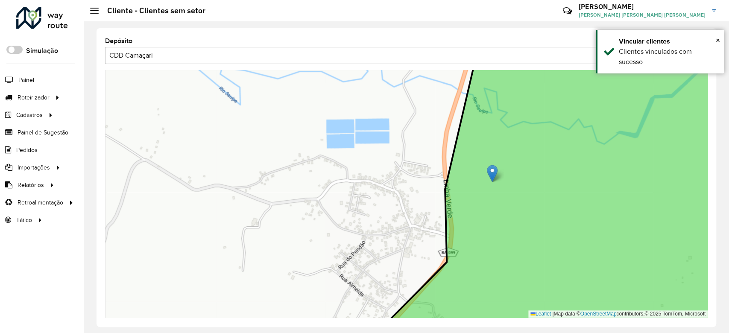
drag, startPoint x: 382, startPoint y: 173, endPoint x: 493, endPoint y: 173, distance: 110.1
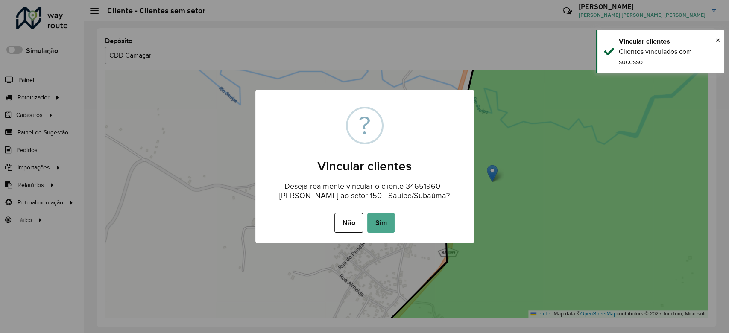
click at [382, 218] on button "Sim" at bounding box center [380, 223] width 27 height 20
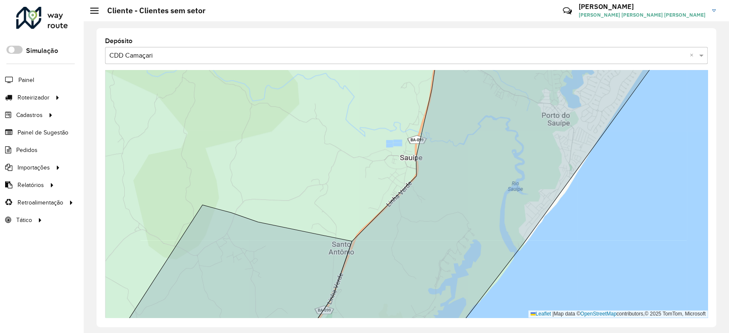
click at [389, 166] on div "Leaflet | Map data © OpenStreetMap contributors,© 2025 TomTom, Microsoft" at bounding box center [406, 194] width 602 height 248
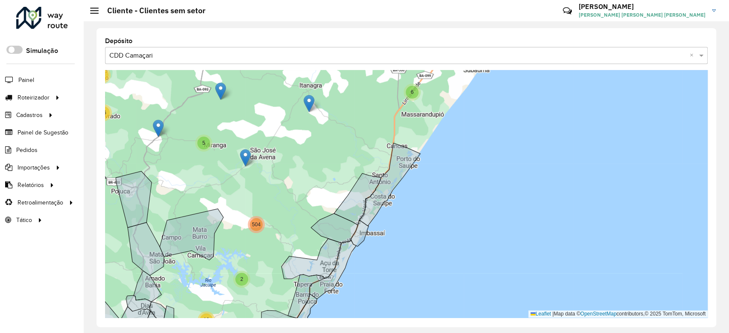
drag, startPoint x: 402, startPoint y: 219, endPoint x: 386, endPoint y: 275, distance: 58.4
click at [386, 275] on div "2 4 2 2 9 2 28 10 3 3 3 6 4 5 25 26 25 5 7 11 41 3 58 3 44 17 7 17 33 1061 46 4…" at bounding box center [406, 194] width 602 height 248
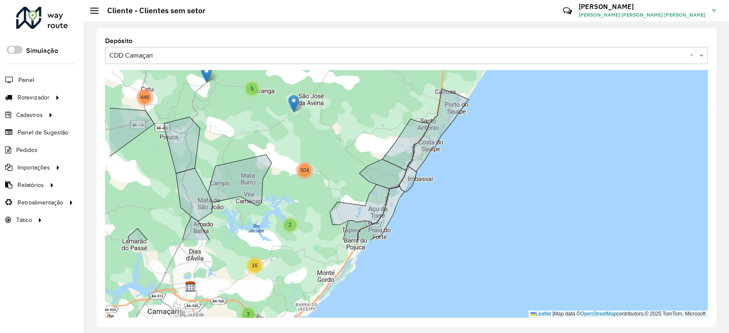
drag, startPoint x: 413, startPoint y: 228, endPoint x: 467, endPoint y: 151, distance: 94.5
click at [467, 151] on div "4 2 2 9 10 3 3 3 6 4 5 25 26 25 5 7 11 41 3 58 3 44 17 7 17 33 1061 46 446 5 87…" at bounding box center [406, 194] width 602 height 248
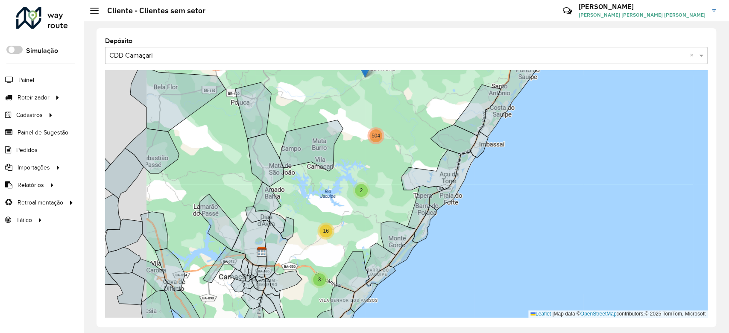
drag, startPoint x: 398, startPoint y: 157, endPoint x: 440, endPoint y: 154, distance: 41.5
click at [440, 154] on div "4 2 2 9 3 6 4 5 25 26 11 3 58 3 44 17 7 17 33 1061 46 446 87 38 5 64 26 5 7 4 8…" at bounding box center [406, 194] width 602 height 248
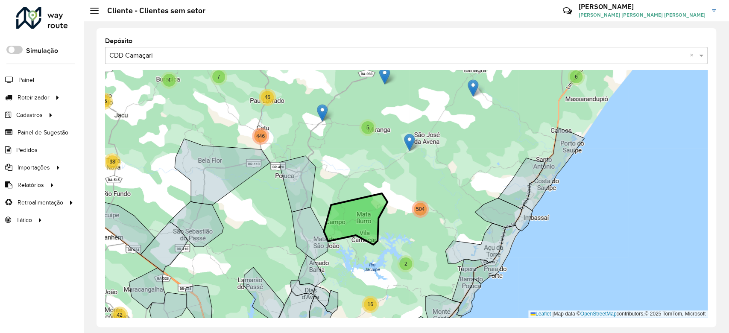
drag, startPoint x: 380, startPoint y: 122, endPoint x: 382, endPoint y: 199, distance: 77.3
click at [383, 199] on icon at bounding box center [356, 218] width 64 height 51
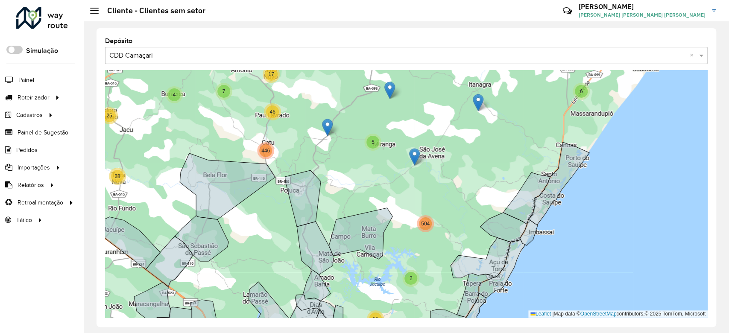
drag, startPoint x: 372, startPoint y: 184, endPoint x: 446, endPoint y: 144, distance: 84.0
click at [446, 144] on div "4 2 2 9 3 6 4 5 25 26 11 3 58 3 44 17 7 17 33 1061 46 446 38 5 64 26 5 7 4 8 30…" at bounding box center [406, 194] width 602 height 248
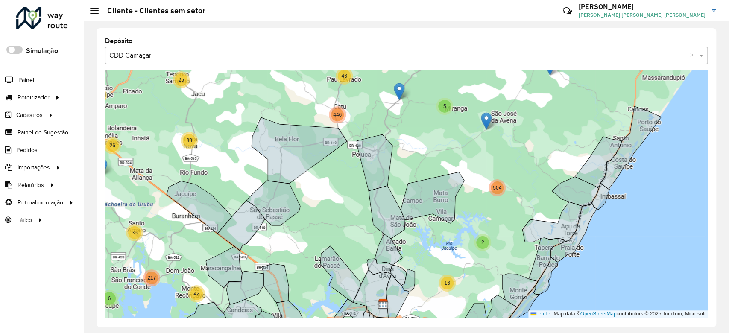
drag, startPoint x: 433, startPoint y: 145, endPoint x: 422, endPoint y: 250, distance: 105.2
click at [423, 251] on div "4 2 2 9 3 6 4 5 25 26 11 3 58 3 44 17 7 17 33 1061 46 446 38 5 64 26 5 7 4 8 30…" at bounding box center [406, 194] width 602 height 248
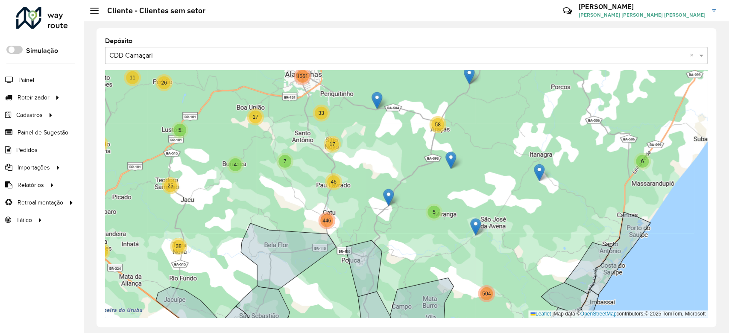
click at [420, 249] on div "4 2 2 9 3 6 4 5 25 26 11 3 58 3 44 17 7 17 33 1061 46 446 38 5 64 26 5 7 4 8 30…" at bounding box center [406, 194] width 602 height 248
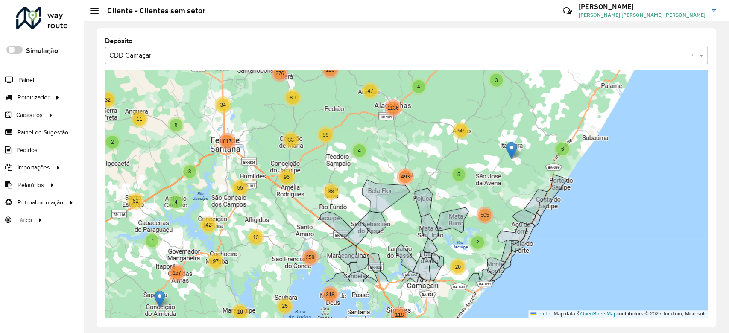
drag, startPoint x: 417, startPoint y: 201, endPoint x: 449, endPoint y: 142, distance: 66.8
click at [449, 142] on div "2 2 2 2 3 13 41 4 6 11 2 32 17 53 3 12 805 357 25 34 240 71 349 70 115 65 256 6…" at bounding box center [406, 194] width 602 height 248
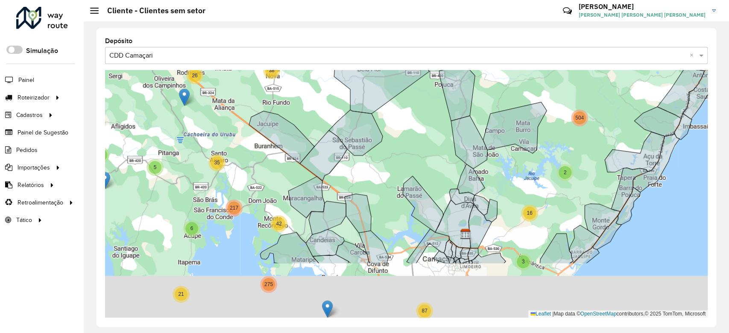
drag, startPoint x: 413, startPoint y: 204, endPoint x: 432, endPoint y: 136, distance: 70.1
click at [432, 138] on div "2 4 4 2 2 9 2 3 28 5 11 3 3 6 4 5 25 26 25 5 7 11 41 3 58 3 44 17 7 17 33 1061 …" at bounding box center [406, 194] width 602 height 248
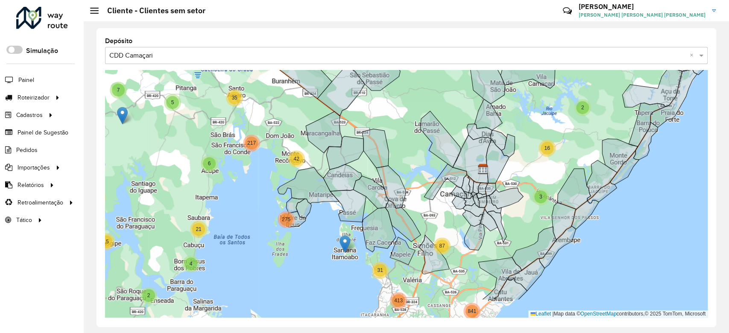
drag, startPoint x: 414, startPoint y: 143, endPoint x: 420, endPoint y: 111, distance: 33.0
click at [420, 112] on div "2 4 4 2 2 9 2 28 5 11 3 6 4 5 25 26 3 58 44 17 7 17 33 1061 46 446 38 5 64 26 5…" at bounding box center [406, 194] width 602 height 248
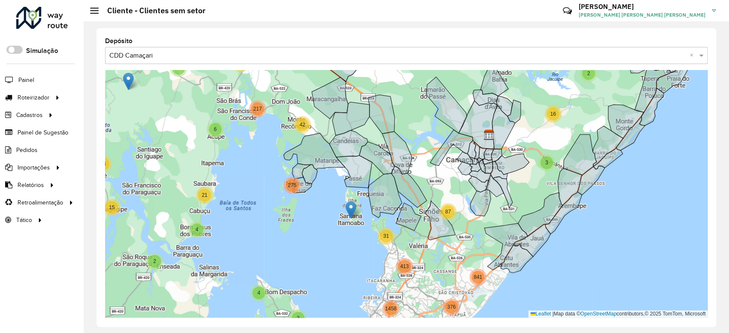
drag, startPoint x: 418, startPoint y: 172, endPoint x: 422, endPoint y: 135, distance: 37.8
click at [422, 135] on div "2 4 4 2 9 2 5 11 6 4 5 25 58 17 7 17 33 46 446 38 5 64 26 5 7 4 8 30 2 15 3 13 …" at bounding box center [406, 194] width 602 height 248
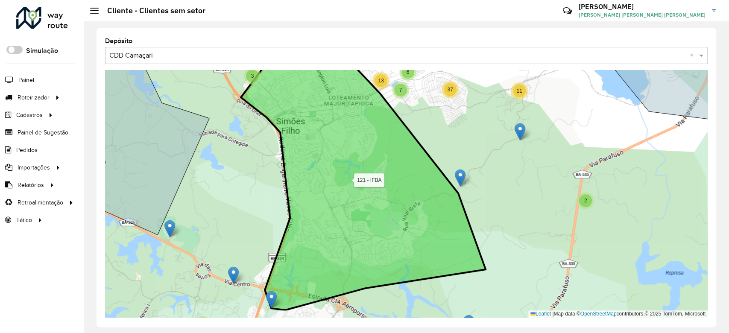
drag, startPoint x: 423, startPoint y: 217, endPoint x: 423, endPoint y: 160, distance: 57.2
click at [423, 161] on icon at bounding box center [363, 161] width 245 height 298
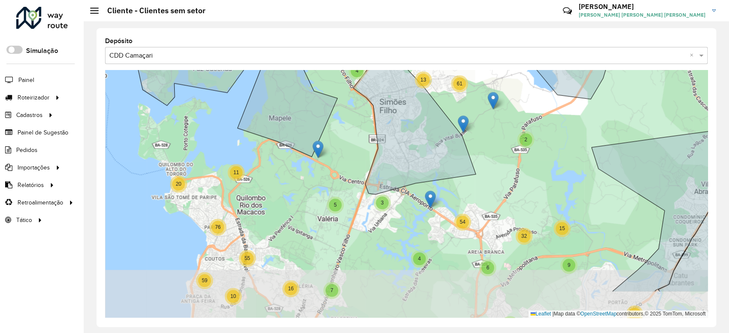
drag, startPoint x: 498, startPoint y: 219, endPoint x: 495, endPoint y: 160, distance: 58.5
click at [495, 160] on div "2 11 20 2 5 13 4 61 3 2 4 274 27 3 43 30 14 18 27 87 126 3 5 10 76 59 55 7 10 1…" at bounding box center [406, 194] width 602 height 248
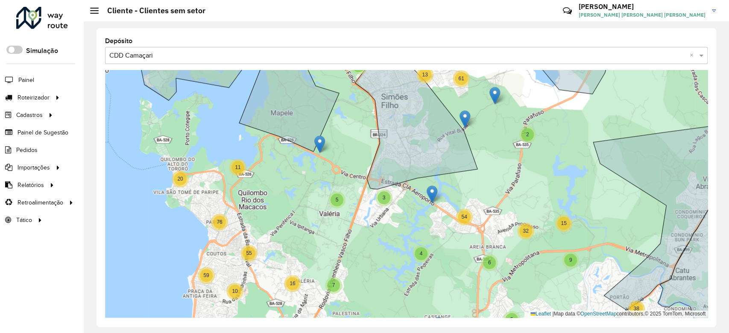
drag, startPoint x: 496, startPoint y: 154, endPoint x: 483, endPoint y: 247, distance: 93.5
click at [483, 247] on div "2 11 20 2 5 13 4 61 3 2 274 27 3 43 30 14 18 27 87 126 3 5 10 76 59 55 7 10 16 …" at bounding box center [406, 194] width 602 height 248
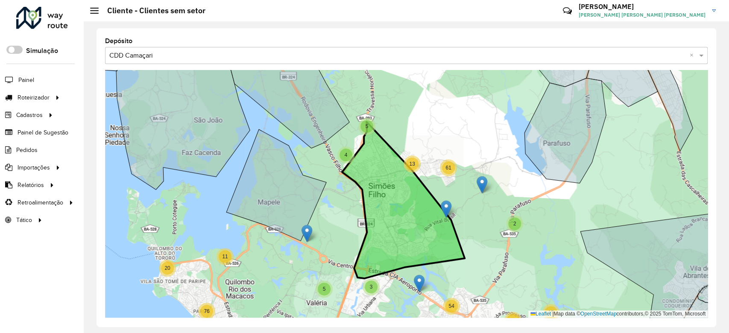
drag, startPoint x: 452, startPoint y: 204, endPoint x: 444, endPoint y: 205, distance: 8.2
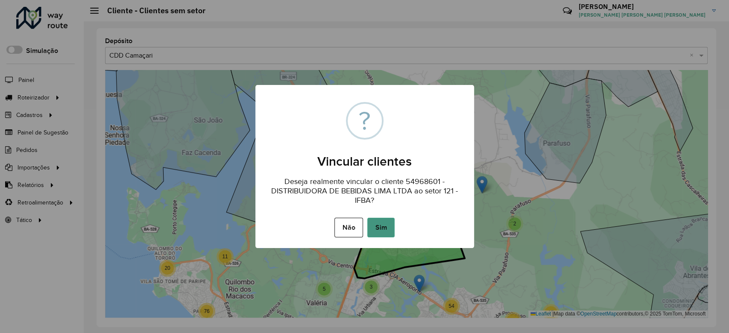
click at [370, 230] on button "Sim" at bounding box center [380, 228] width 27 height 20
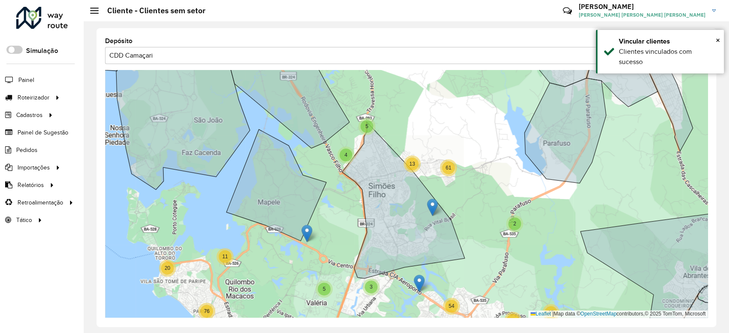
drag, startPoint x: 480, startPoint y: 180, endPoint x: 431, endPoint y: 203, distance: 54.4
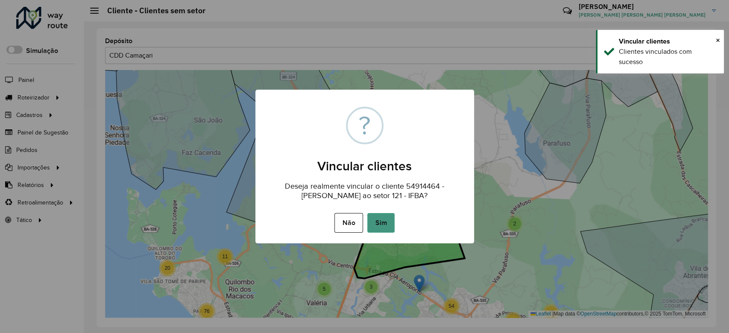
click at [382, 214] on button "Sim" at bounding box center [380, 223] width 27 height 20
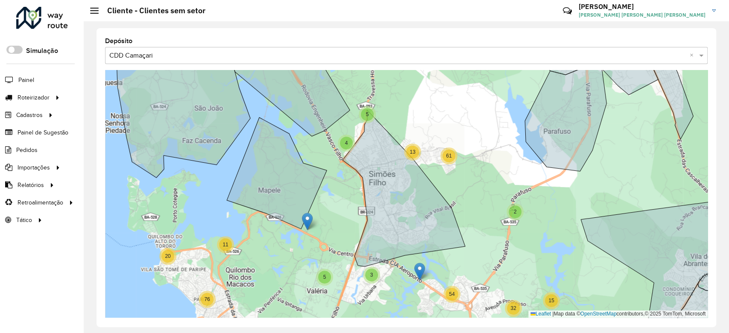
drag, startPoint x: 358, startPoint y: 204, endPoint x: 365, endPoint y: 159, distance: 45.3
click at [365, 163] on div "2 11 20 2 5 13 4 61 3 4 27 274 27 3 43 30 27 87 126 3 5 10 76 59 55 7 10 16 33 …" at bounding box center [406, 194] width 602 height 248
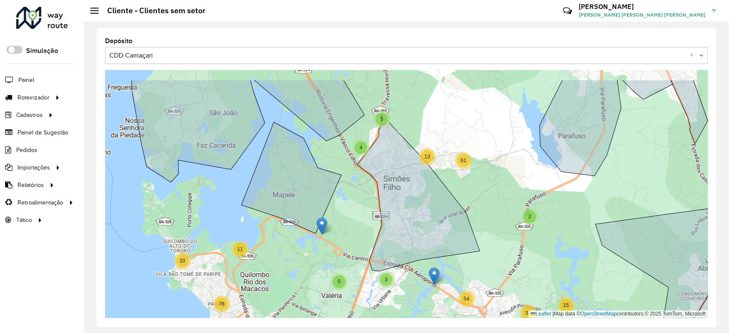
drag, startPoint x: 361, startPoint y: 175, endPoint x: 365, endPoint y: 207, distance: 32.4
click at [367, 207] on div "2 11 20 2 5 13 4 61 3 2 4 274 27 3 43 30 14 18 27 87 126 3 5 10 76 59 55 7 10 1…" at bounding box center [406, 194] width 602 height 248
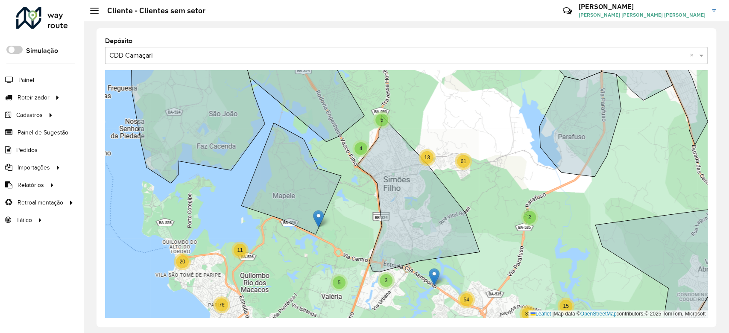
drag, startPoint x: 321, startPoint y: 227, endPoint x: 311, endPoint y: 215, distance: 15.8
drag, startPoint x: 316, startPoint y: 217, endPoint x: 319, endPoint y: 221, distance: 4.6
click at [318, 219] on icon at bounding box center [291, 178] width 100 height 111
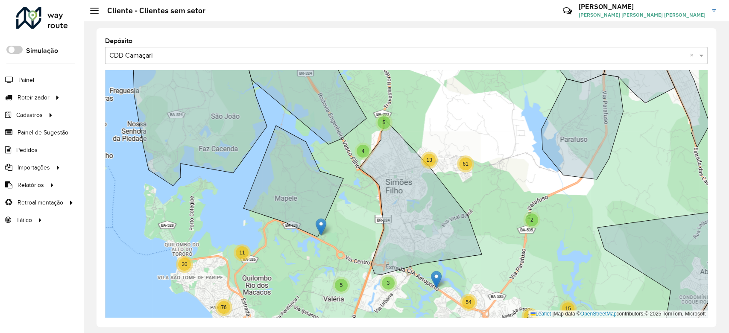
drag, startPoint x: 323, startPoint y: 226, endPoint x: 308, endPoint y: 211, distance: 20.8
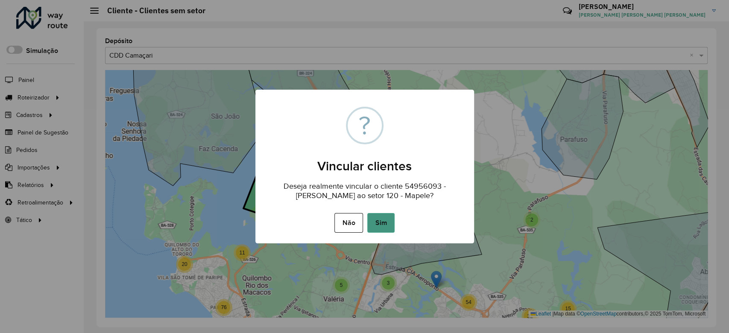
click at [384, 223] on button "Sim" at bounding box center [380, 223] width 27 height 20
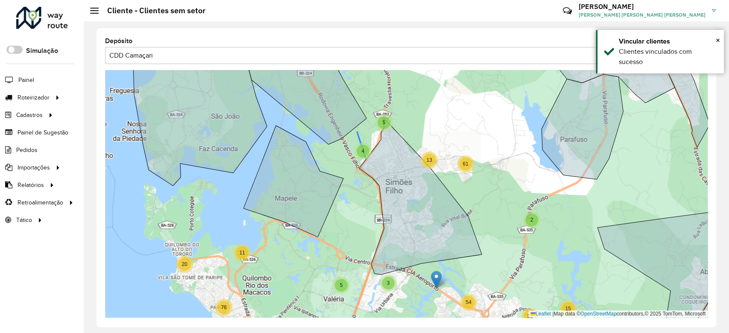
click at [366, 152] on div "4" at bounding box center [362, 151] width 13 height 13
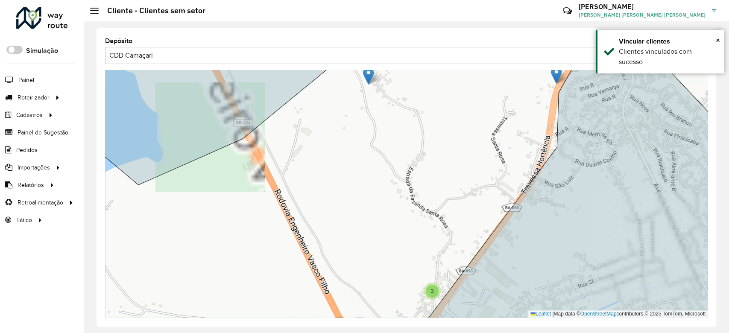
drag, startPoint x: 430, startPoint y: 210, endPoint x: 417, endPoint y: 198, distance: 17.5
click at [416, 198] on div "2 4 7 3 2 5 4 2 3 6 5 7 13 Leaflet | Map data © OpenStreetMap contributors,© 20…" at bounding box center [406, 194] width 602 height 248
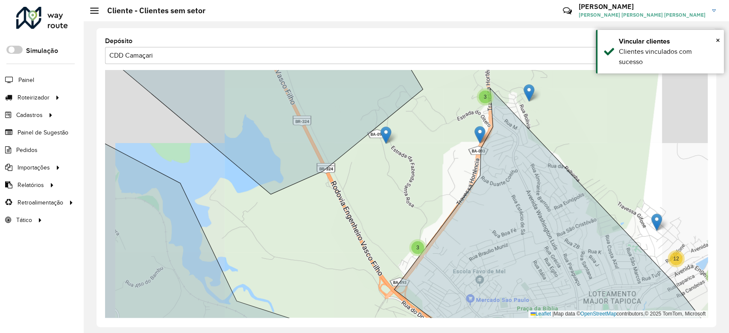
drag, startPoint x: 418, startPoint y: 167, endPoint x: 413, endPoint y: 183, distance: 16.5
click at [413, 183] on div "2 4 7 2 5 4 2 6 5 7 13 3 12 3 7 6 9 3 12 21 Leaflet | Map data © OpenStreetMap …" at bounding box center [406, 194] width 602 height 248
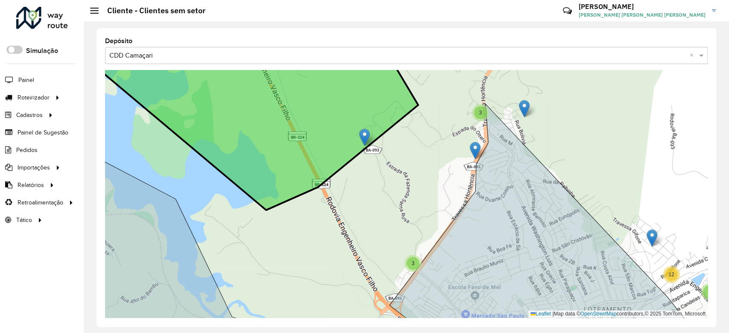
drag, startPoint x: 379, startPoint y: 152, endPoint x: 362, endPoint y: 138, distance: 21.5
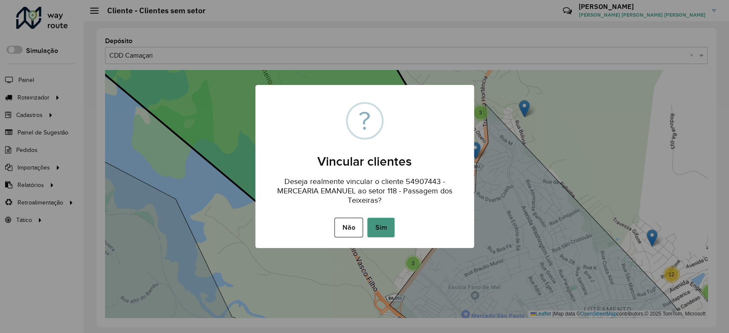
click at [382, 220] on button "Sim" at bounding box center [380, 228] width 27 height 20
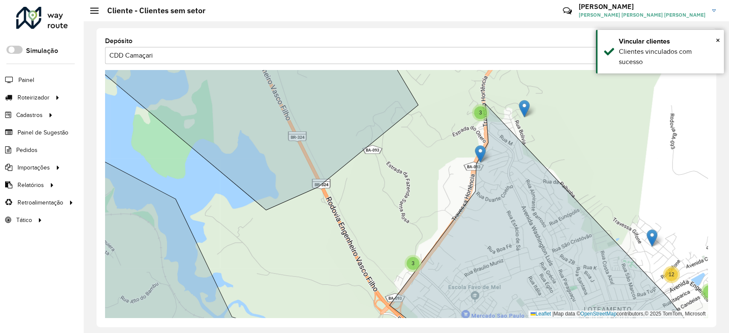
drag, startPoint x: 474, startPoint y: 145, endPoint x: 490, endPoint y: 155, distance: 18.2
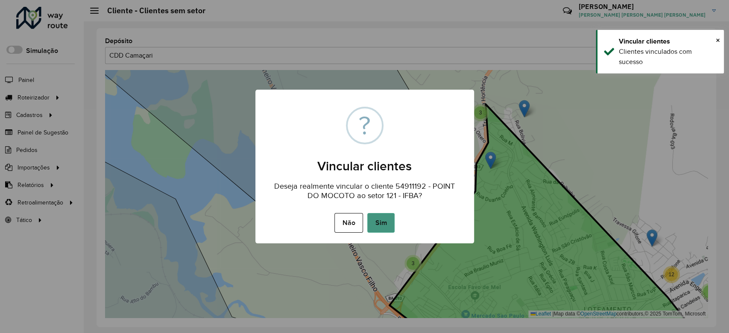
click at [376, 218] on button "Sim" at bounding box center [380, 223] width 27 height 20
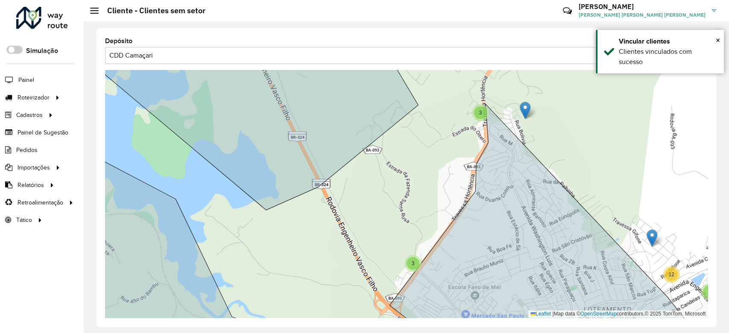
drag, startPoint x: 523, startPoint y: 107, endPoint x: 495, endPoint y: 159, distance: 59.4
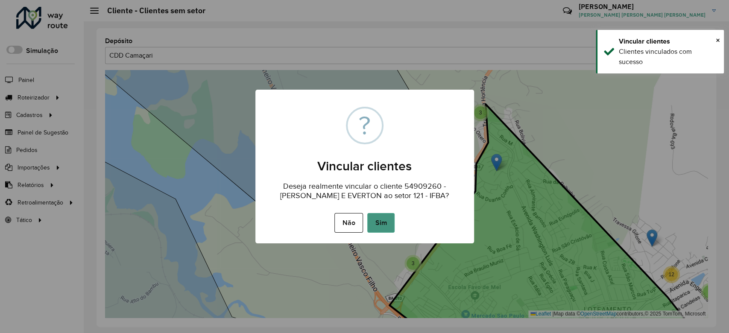
click at [389, 214] on button "Sim" at bounding box center [380, 223] width 27 height 20
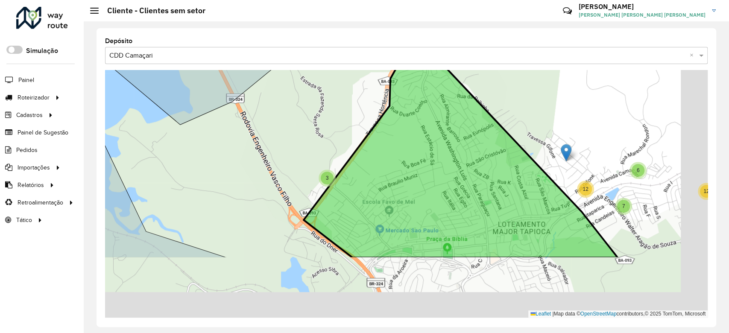
drag, startPoint x: 546, startPoint y: 186, endPoint x: 461, endPoint y: 100, distance: 120.7
click at [461, 100] on icon at bounding box center [460, 138] width 314 height 239
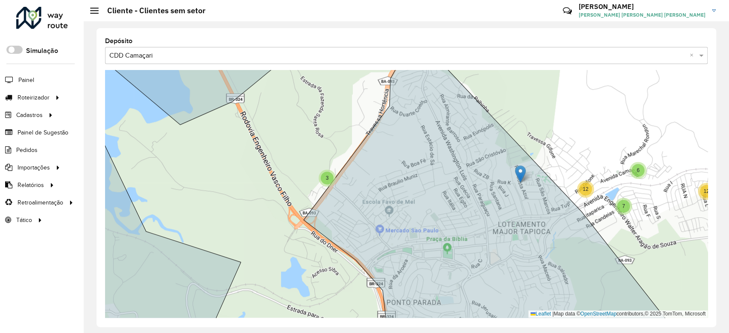
drag, startPoint x: 563, startPoint y: 148, endPoint x: 513, endPoint y: 174, distance: 56.9
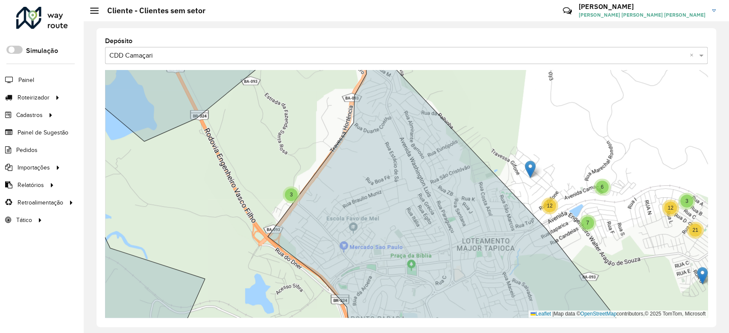
drag, startPoint x: 556, startPoint y: 150, endPoint x: 524, endPoint y: 164, distance: 35.1
click at [524, 164] on div "3 12 3 7 6 9 3 12 21 7 8 Leaflet | Map data © OpenStreetMap contributors,© 2025…" at bounding box center [406, 194] width 602 height 248
click at [522, 166] on div "3 12 3 7 6 9 3 12 21 7 8 Leaflet | Map data © OpenStreetMap contributors,© 2025…" at bounding box center [406, 194] width 602 height 248
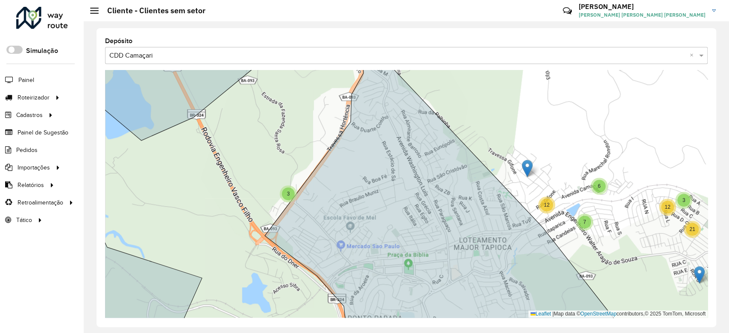
drag
click at [455, 103] on div "3 12 3 7 6 9 3 12 21 8 Leaflet | Map data © OpenStreetMap contributors,© 2025 T…" at bounding box center [406, 194] width 602 height 248
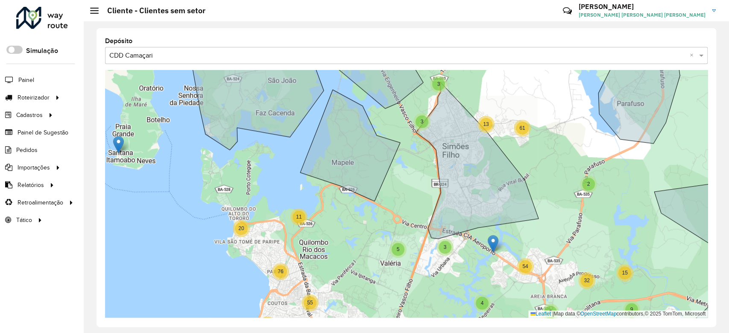
click at [493, 138] on div "2 11 20 2 3 13 3 61 3 4 9 2 8 4 274 27 3 43 30 14 18 27 87 126 3 5 10 76 59 55 …" at bounding box center [406, 194] width 602 height 248
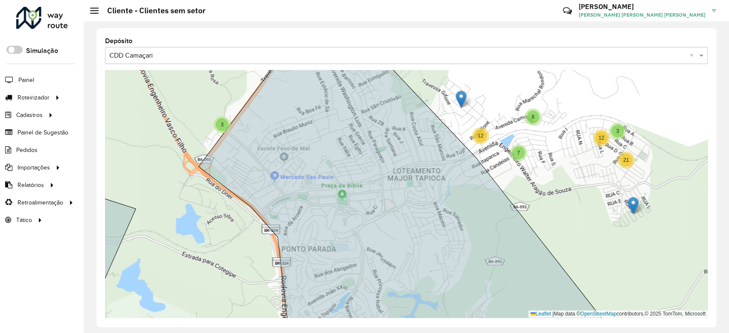
click at [460, 147] on div "2 9 2 13 11 37 2 7 2 6 3 12 3 7 6 9 3 12 21 Leaflet | Map data © OpenStreetMap …" at bounding box center [406, 194] width 602 height 248
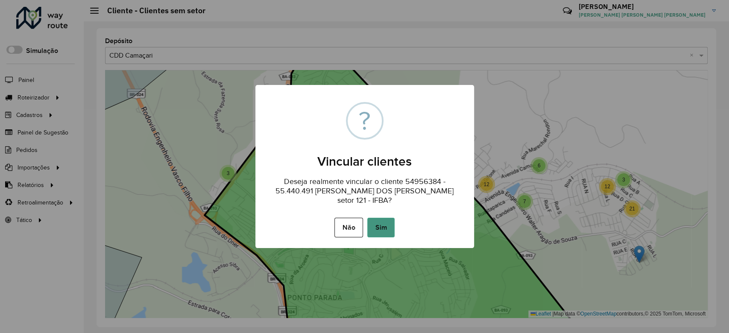
click at [376, 227] on button "Sim" at bounding box center [380, 228] width 27 height 20
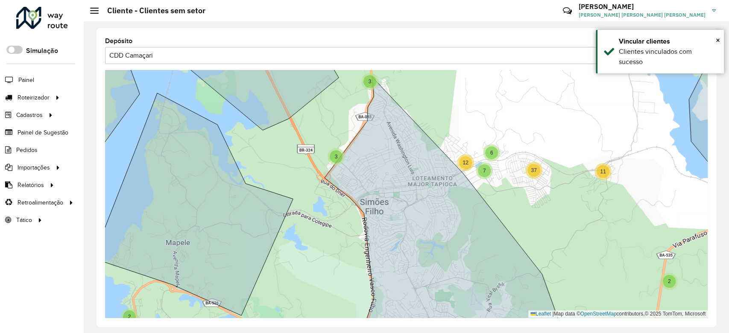
click at [452, 183] on div "7 9 3 12 21 2 9 8 12 2 3 12 3 7 6 11 37 2 2 35 14 26 12 27 2 3 9 41 5 3 3 5 4 5…" at bounding box center [406, 194] width 602 height 248
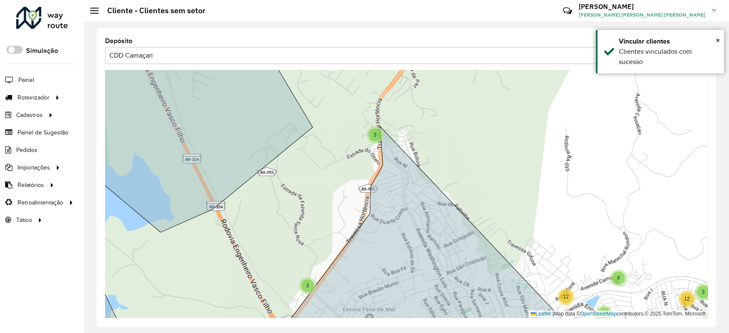
click at [376, 133] on span "3" at bounding box center [374, 135] width 3 height 6
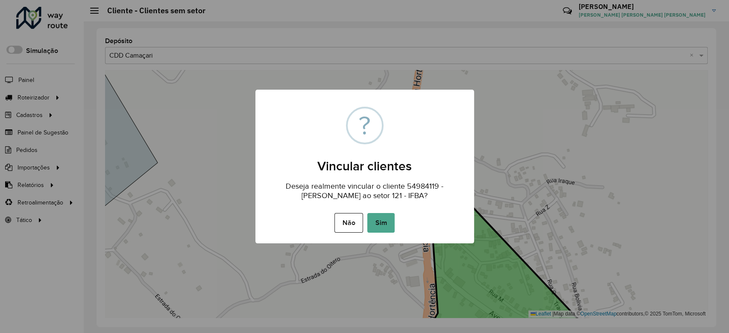
click at [389, 217] on button "Sim" at bounding box center [380, 223] width 27 height 20
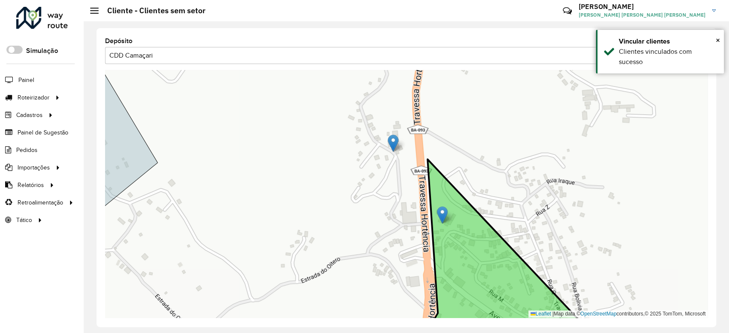
drag, startPoint x: 404, startPoint y: 219, endPoint x: 440, endPoint y: 218, distance: 36.3
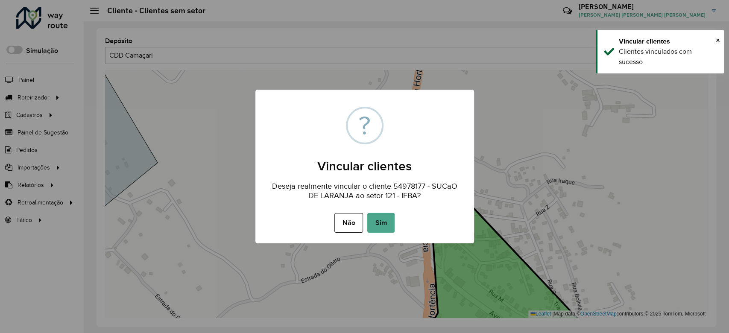
click at [385, 222] on button "Sim" at bounding box center [380, 223] width 27 height 20
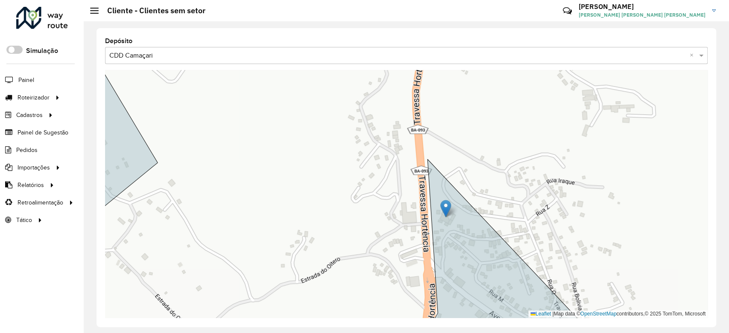
drag, startPoint x: 408, startPoint y: 166, endPoint x: 450, endPoint y: 210, distance: 60.4
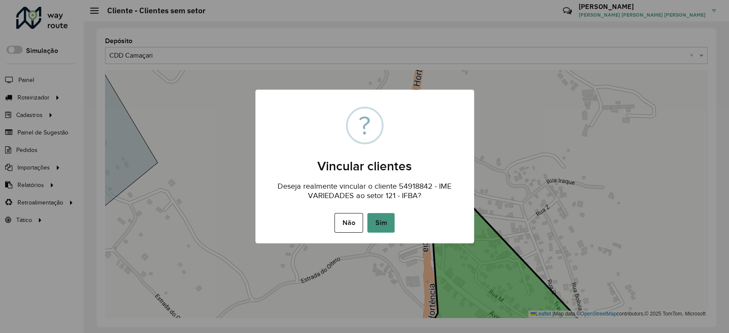
click at [382, 227] on button "Sim" at bounding box center [380, 223] width 27 height 20
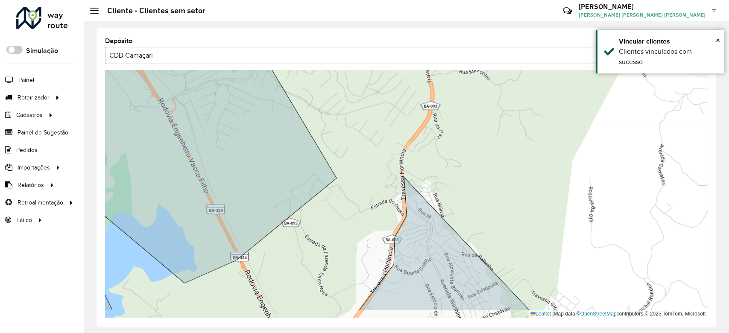
drag, startPoint x: 379, startPoint y: 236, endPoint x: 406, endPoint y: 135, distance: 104.8
click at [406, 135] on div "4 7 2 5 4 2 6 5 13 12 3 7 6 9 3 12 21 Leaflet | Map data © OpenStreetMap contri…" at bounding box center [406, 194] width 602 height 248
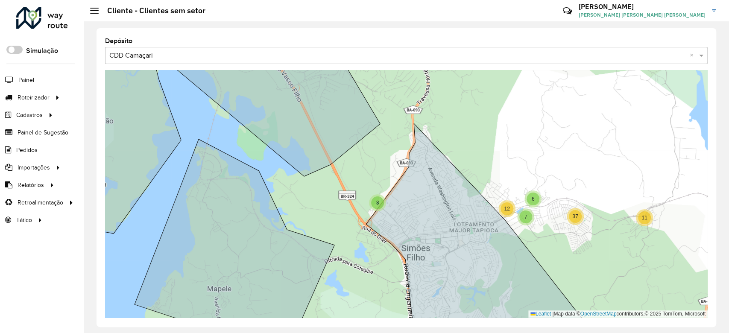
click at [379, 198] on div "3" at bounding box center [377, 202] width 13 height 13
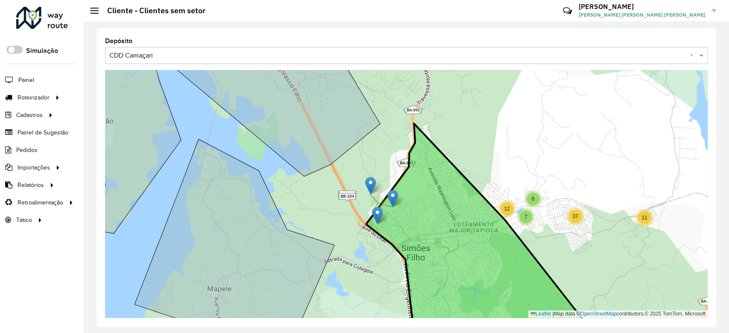
drag, startPoint x: 372, startPoint y: 207, endPoint x: 379, endPoint y: 211, distance: 8.1
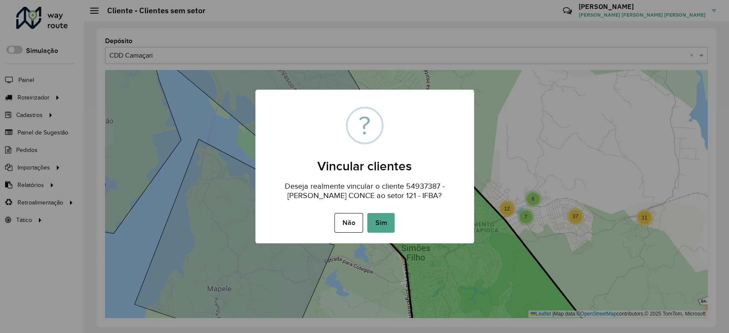
click at [382, 224] on button "Sim" at bounding box center [380, 223] width 27 height 20
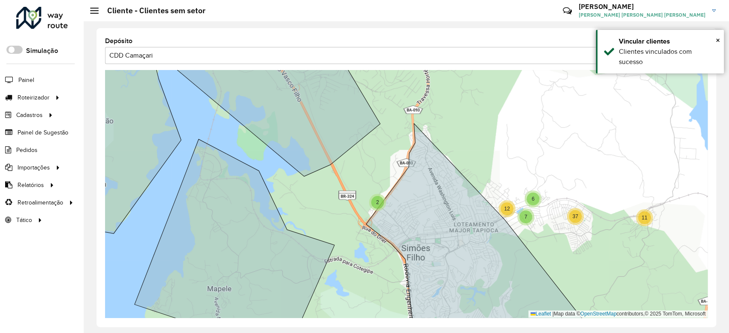
click at [378, 201] on span "2" at bounding box center [377, 202] width 3 height 6
drag, startPoint x: 389, startPoint y: 197, endPoint x: 396, endPoint y: 203, distance: 8.8
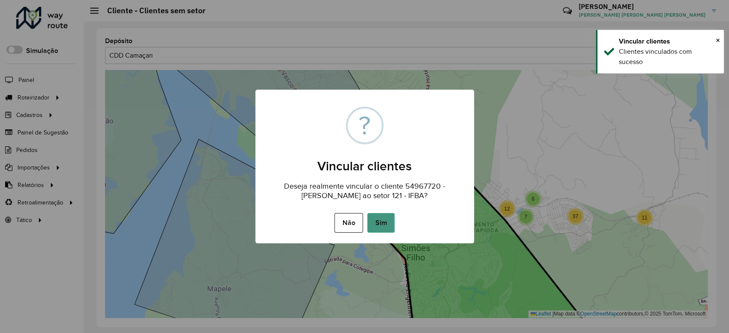
click at [388, 219] on button "Sim" at bounding box center [380, 223] width 27 height 20
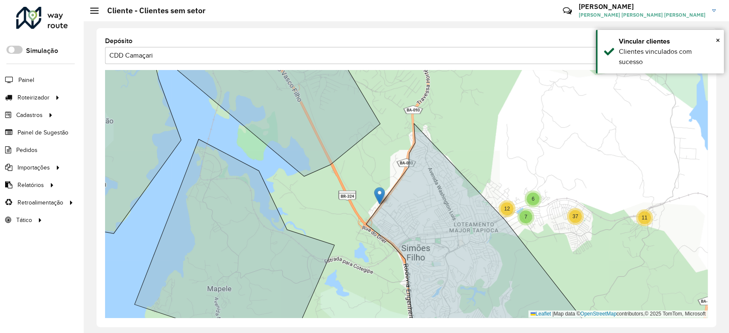
drag, startPoint x: 378, startPoint y: 195, endPoint x: 386, endPoint y: 202, distance: 10.9
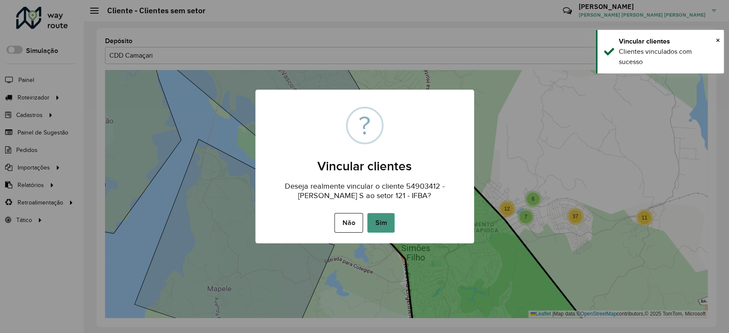
click at [382, 220] on button "Sim" at bounding box center [380, 223] width 27 height 20
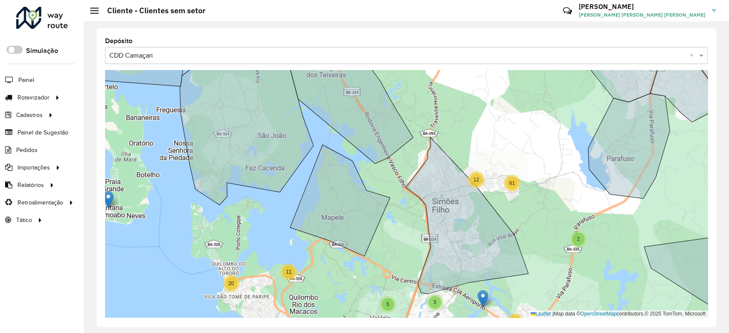
drag, startPoint x: 411, startPoint y: 227, endPoint x: 395, endPoint y: 160, distance: 69.5
click at [395, 160] on div "2 11 20 2 12 61 3 9 2 8 4 27 8 274 3 43 30 27 87 3 5 10 76 59 55 7 10 16 33 60 …" at bounding box center [406, 194] width 602 height 248
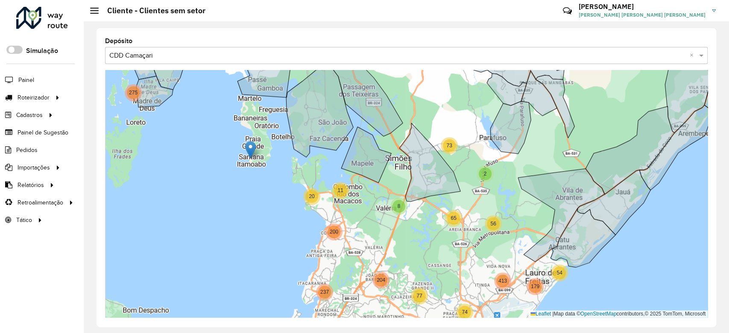
drag, startPoint x: 477, startPoint y: 213, endPoint x: 437, endPoint y: 166, distance: 62.1
click at [440, 168] on div "2 3 2 4 4 8 2 13 7 6 5 67 43 2 28 4 8 20 31 3 16 11 20 2 73 4 4 10 10 6 19 15 4…" at bounding box center [406, 194] width 602 height 248
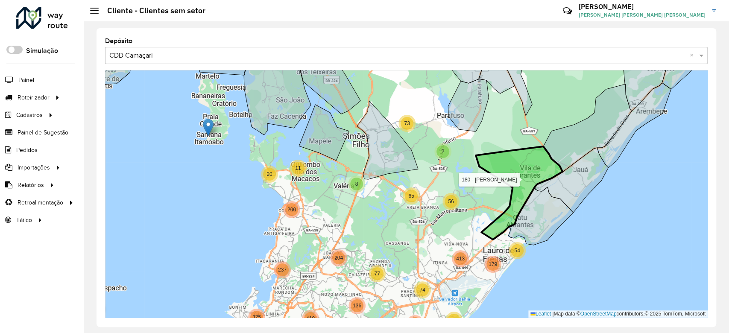
drag, startPoint x: 484, startPoint y: 162, endPoint x: 481, endPoint y: 181, distance: 19.0
click at [482, 181] on icon at bounding box center [518, 192] width 87 height 93
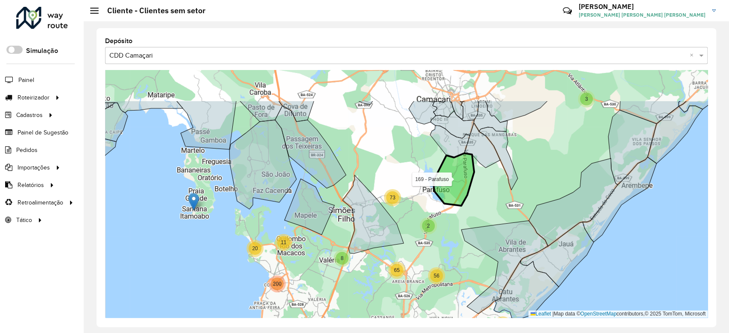
drag, startPoint x: 465, startPoint y: 160, endPoint x: 456, endPoint y: 197, distance: 37.5
click at [456, 197] on icon at bounding box center [453, 179] width 41 height 52
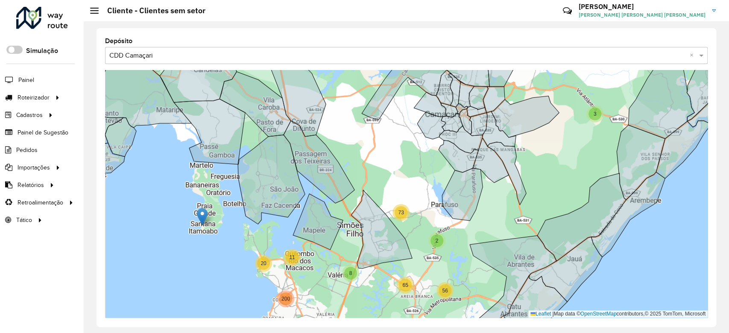
drag, startPoint x: 403, startPoint y: 160, endPoint x: 427, endPoint y: 209, distance: 54.4
click at [438, 217] on div "2 2 13 2 28 4 8 20 31 3 16 11 20 2 73 4 4 10 10 6 4 213 6 36 275 27 77 272 8 20…" at bounding box center [406, 194] width 602 height 248
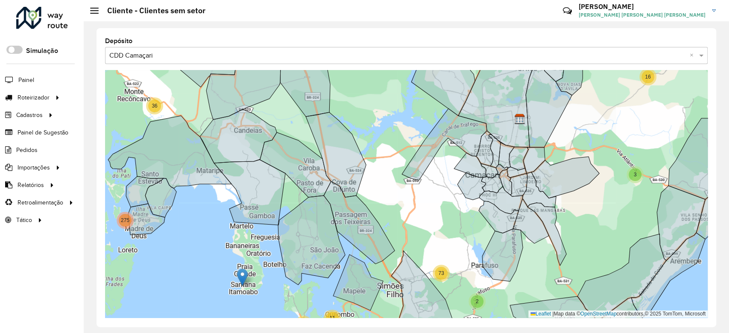
drag, startPoint x: 392, startPoint y: 167, endPoint x: 475, endPoint y: 111, distance: 99.8
click at [475, 111] on div "2 2 13 2 28 4 8 20 31 3 16 11 20 2 73 4 4 10 10 6 4 213 6 36 275 27 77 272 8 20…" at bounding box center [406, 194] width 602 height 248
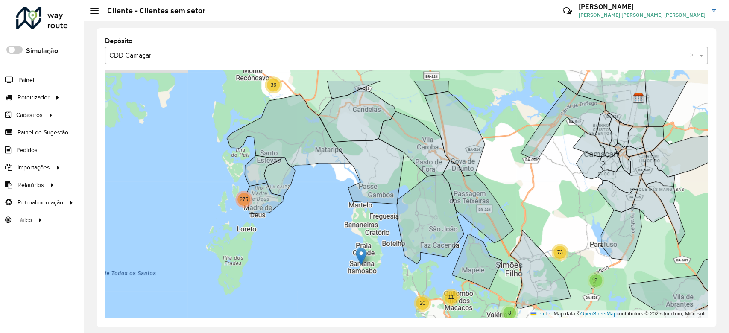
drag, startPoint x: 318, startPoint y: 239, endPoint x: 338, endPoint y: 269, distance: 36.6
click at [338, 269] on div "2 2 13 2 28 4 8 20 31 3 16 11 20 2 73 4 4 10 10 6 4 213 6 36 275 27 77 272 8 20…" at bounding box center [406, 194] width 602 height 248
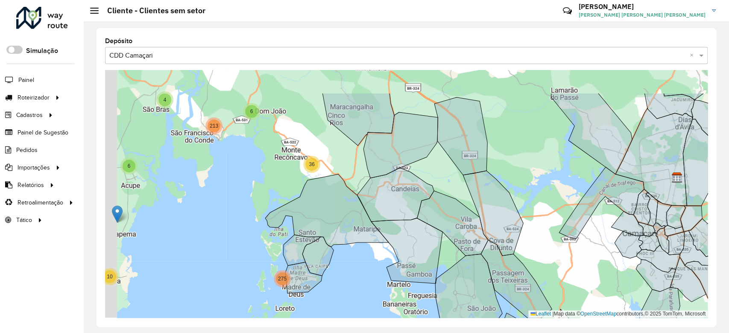
drag, startPoint x: 329, startPoint y: 113, endPoint x: 355, endPoint y: 213, distance: 102.8
click at [357, 213] on div "2 2 13 2 28 4 8 20 31 3 16 11 20 2 73 4 4 10 10 6 4 213 6 36 275 27 77 272 8 20…" at bounding box center [406, 194] width 602 height 248
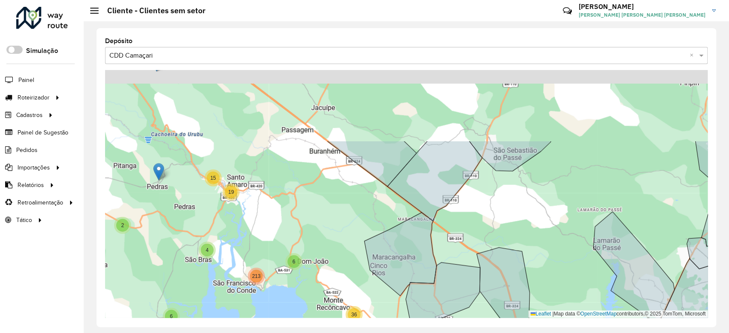
drag, startPoint x: 344, startPoint y: 227, endPoint x: 350, endPoint y: 258, distance: 31.1
click at [350, 258] on div "2 2 13 2 28 4 8 20 31 3 16 11 20 2 73 4 4 10 10 6 4 213 6 36 275 77 8 200 204 7…" at bounding box center [406, 194] width 602 height 248
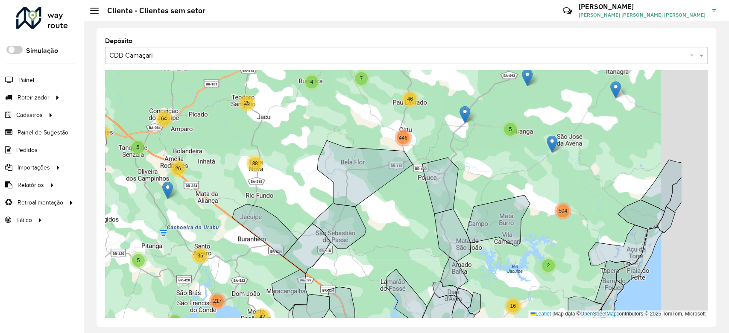
drag, startPoint x: 470, startPoint y: 207, endPoint x: 383, endPoint y: 237, distance: 91.5
click at [383, 237] on div "2 4 4 2 2 9 2 3 28 5 11 3 3 6 4 5 25 26 25 5 11 41 3 58 3 44 17 7 17 33 1061 46…" at bounding box center [406, 194] width 602 height 248
